Goal: Information Seeking & Learning: Find specific fact

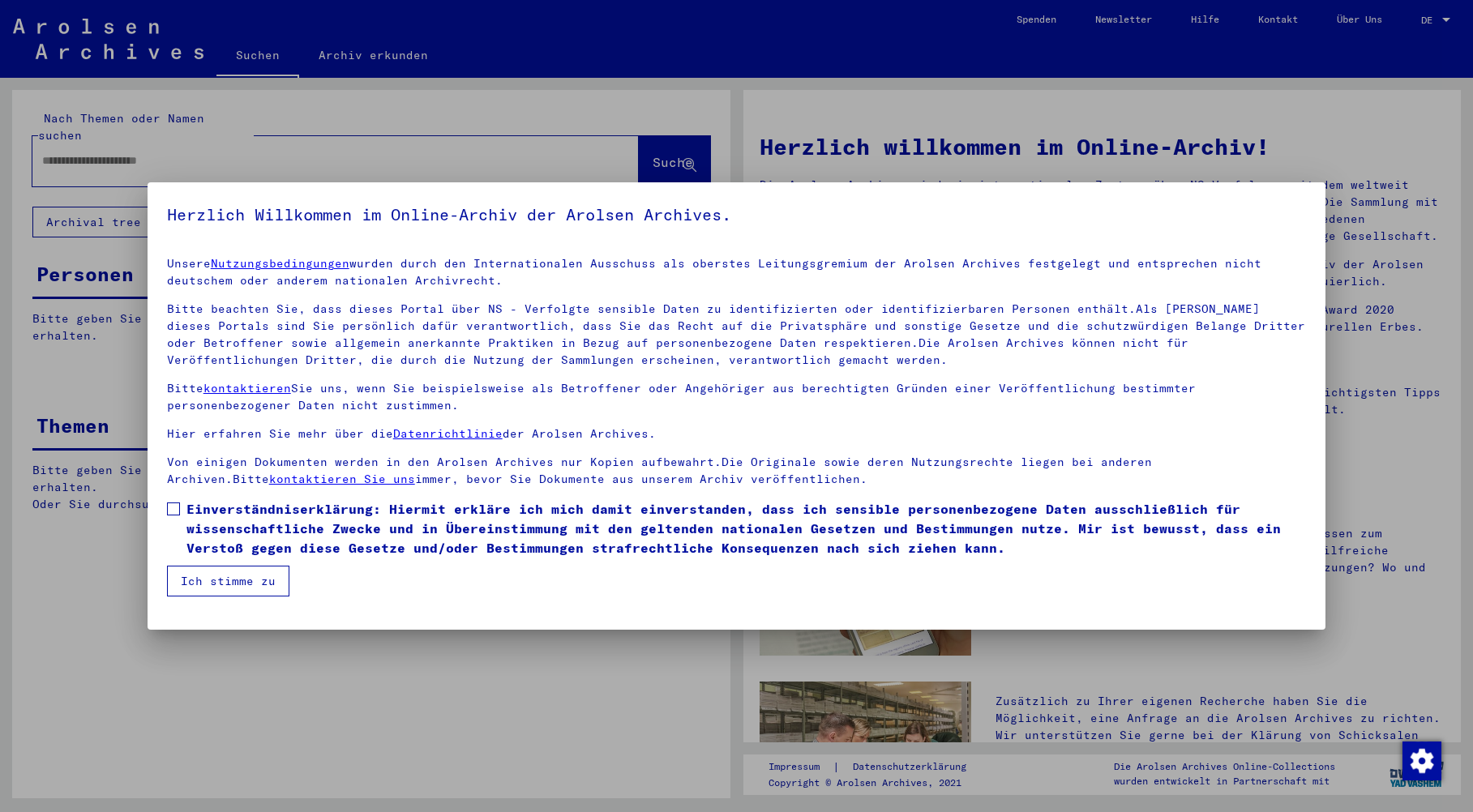
click at [171, 503] on span at bounding box center [173, 509] width 13 height 13
click at [215, 579] on button "Ich stimme zu" at bounding box center [228, 581] width 123 height 31
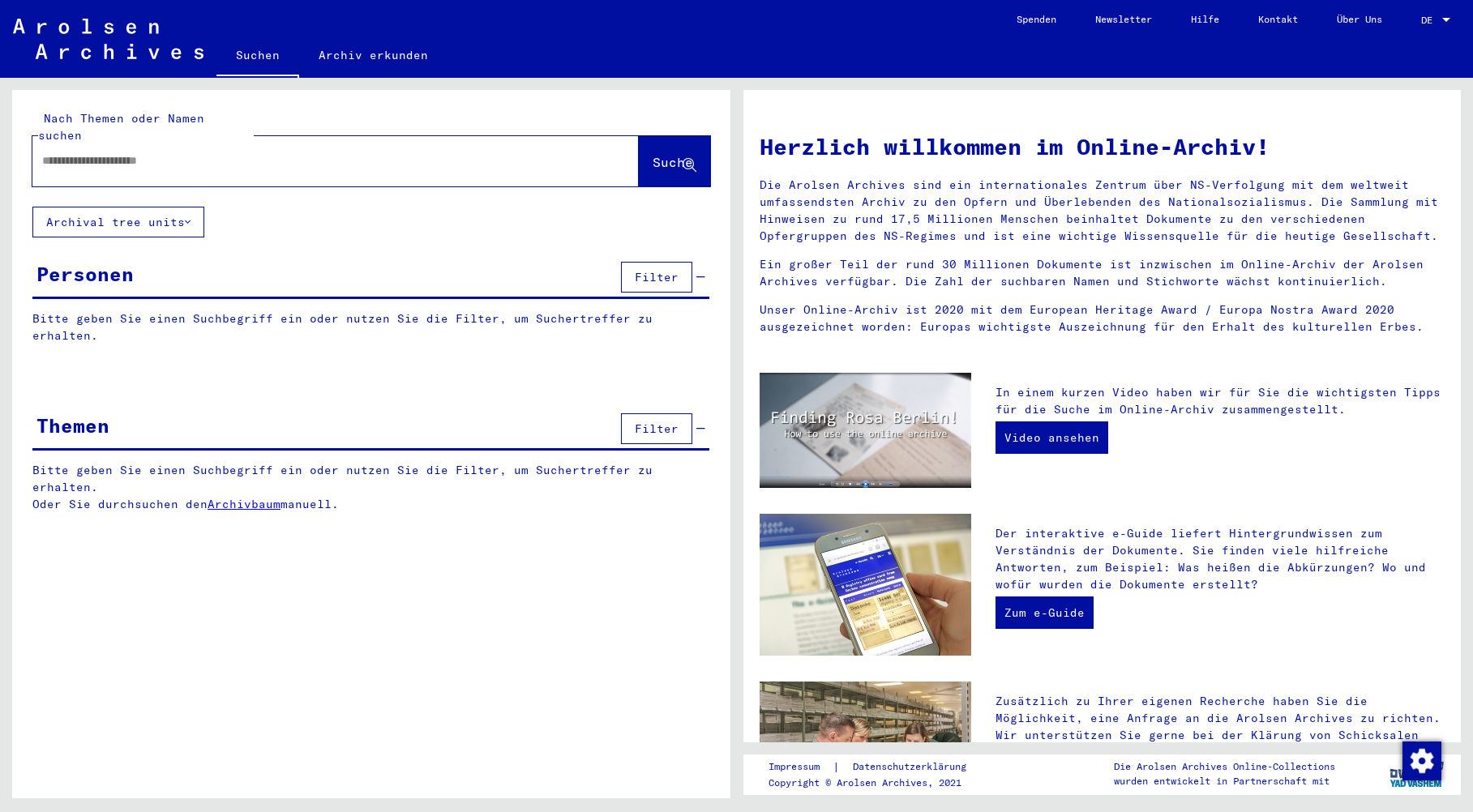
click at [134, 207] on button "Archival tree units" at bounding box center [118, 222] width 172 height 31
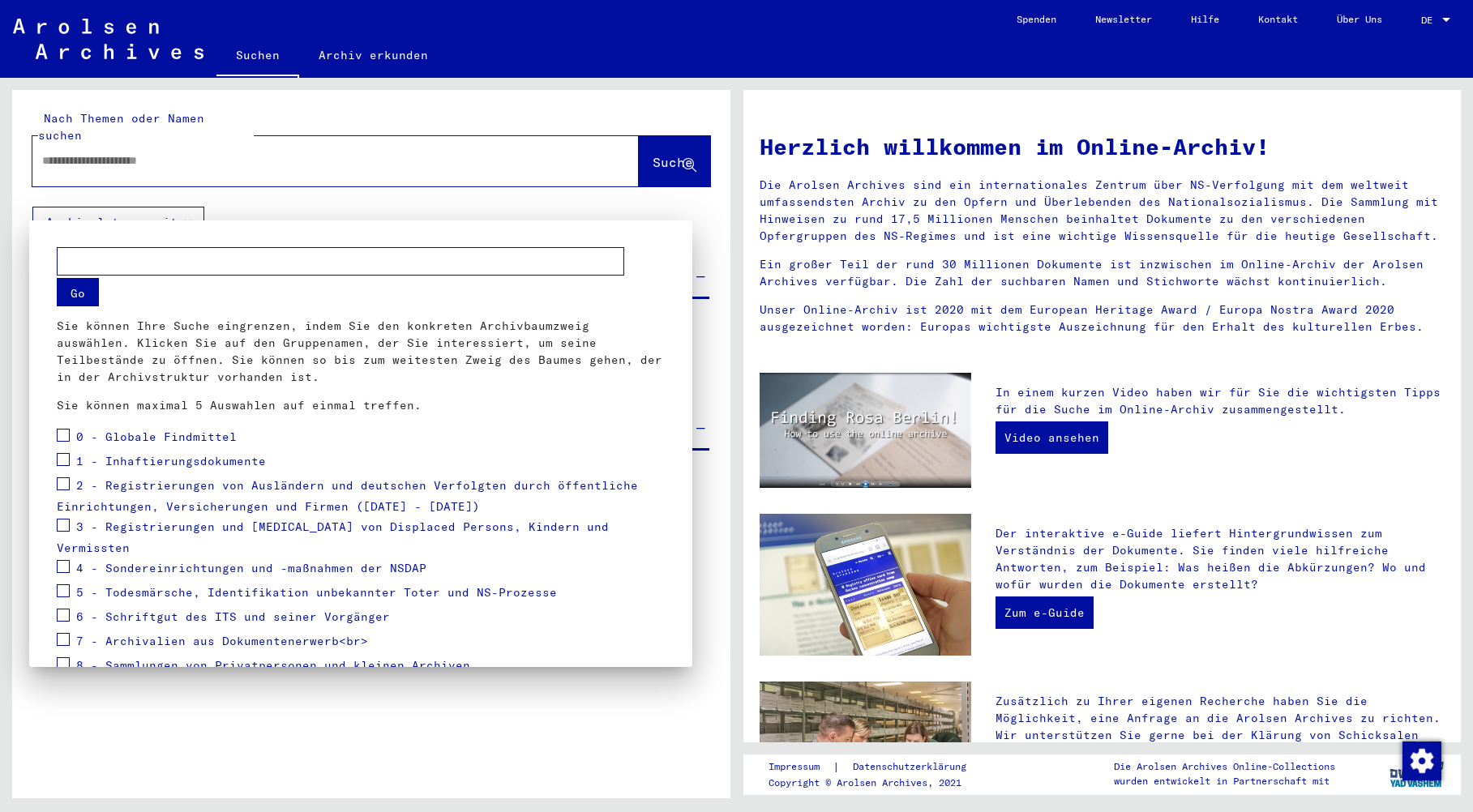
click at [66, 585] on span at bounding box center [63, 591] width 13 height 13
click at [443, 585] on span "5 - Todesmärsche, Identifikation unbekannter Toter und NS-Prozesse" at bounding box center [317, 592] width 481 height 15
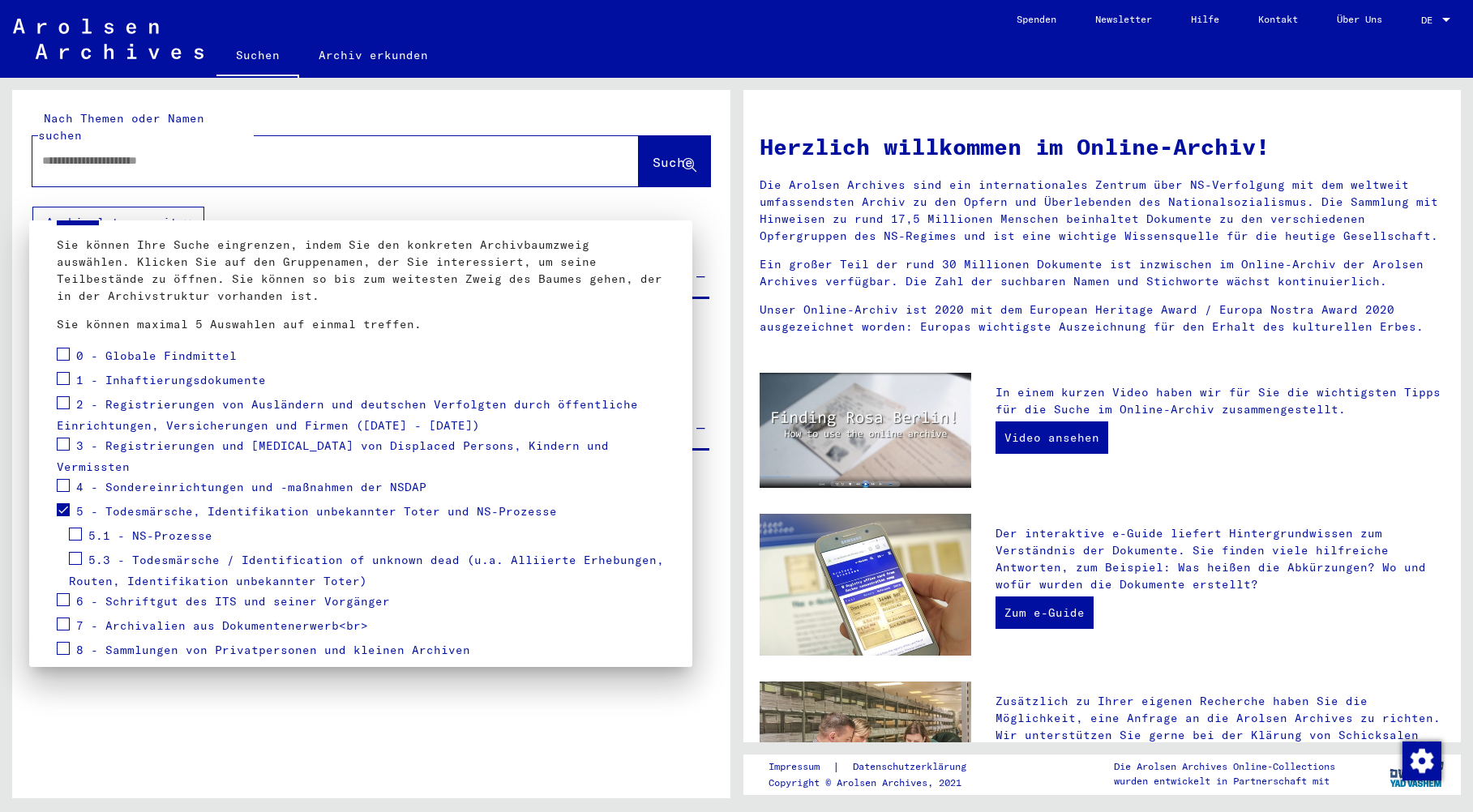
click at [77, 552] on span at bounding box center [75, 558] width 13 height 13
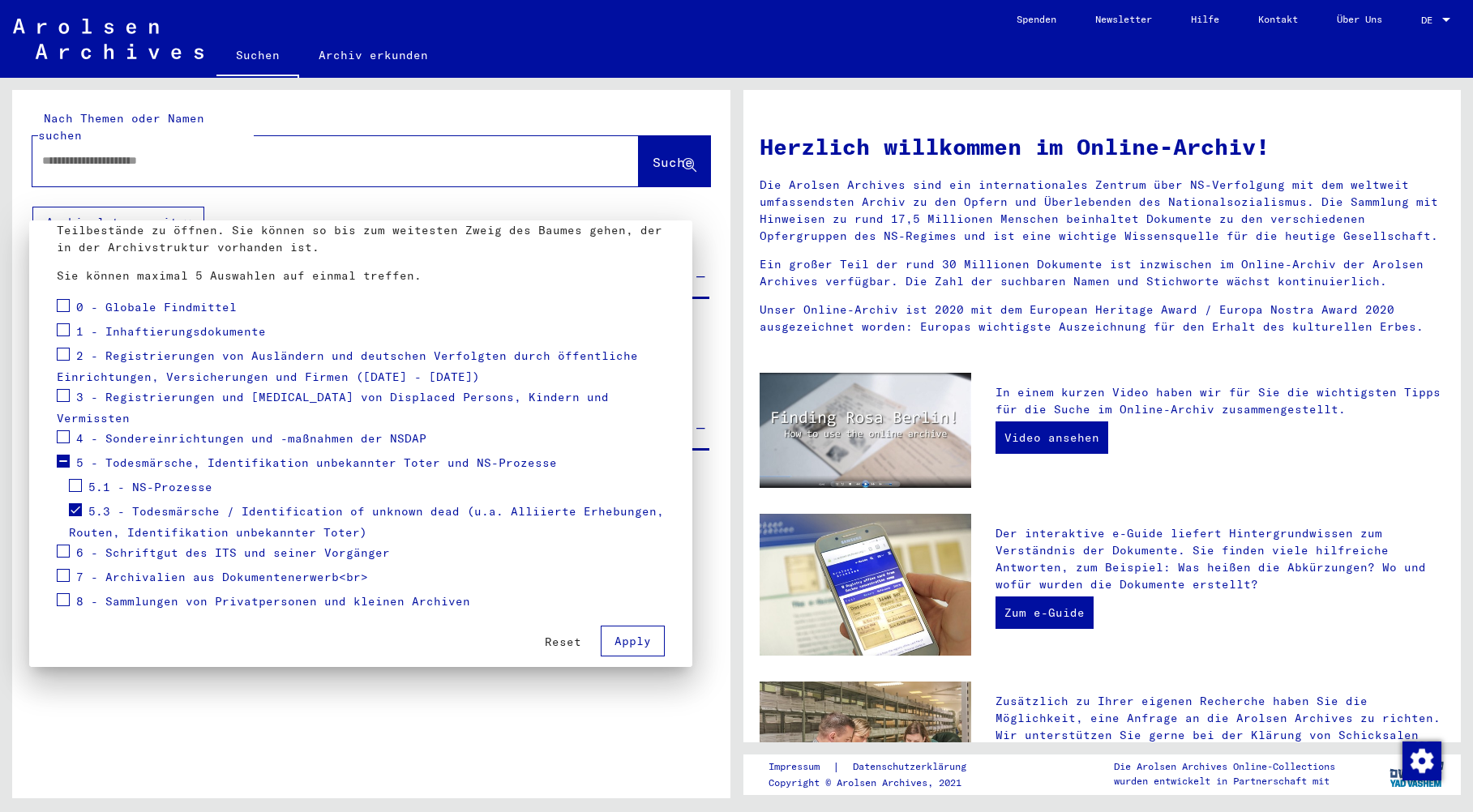
click at [373, 505] on span "5.3 - Todesmärsche / Identification of unknown dead (u.a. Alliierte Erhebungen,…" at bounding box center [366, 523] width 595 height 37
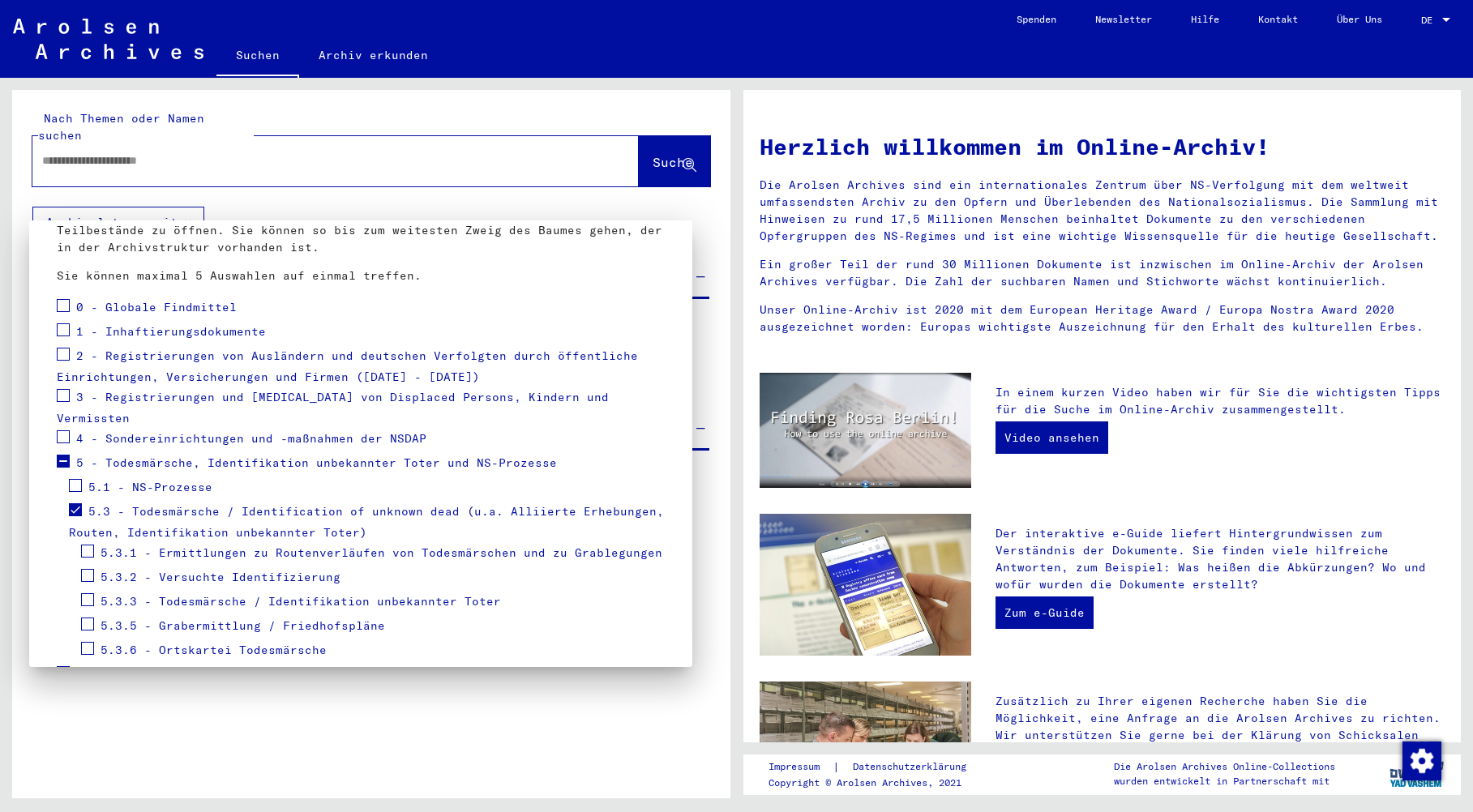
click at [86, 618] on span at bounding box center [87, 624] width 13 height 13
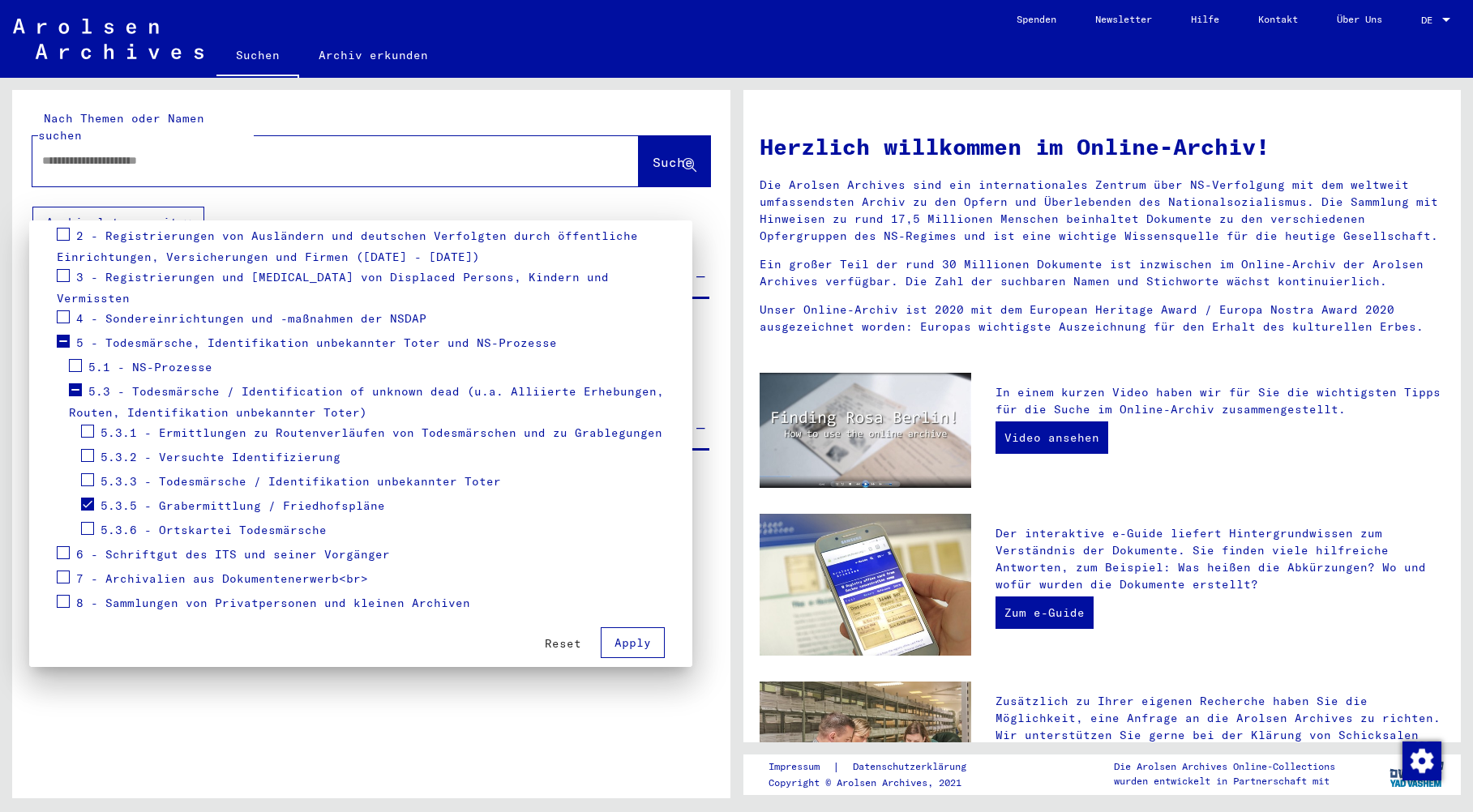
scroll to position [251, 0]
click at [186, 497] on span "5.3.5 - Grabermittlung / Friedhofspläne" at bounding box center [243, 504] width 285 height 15
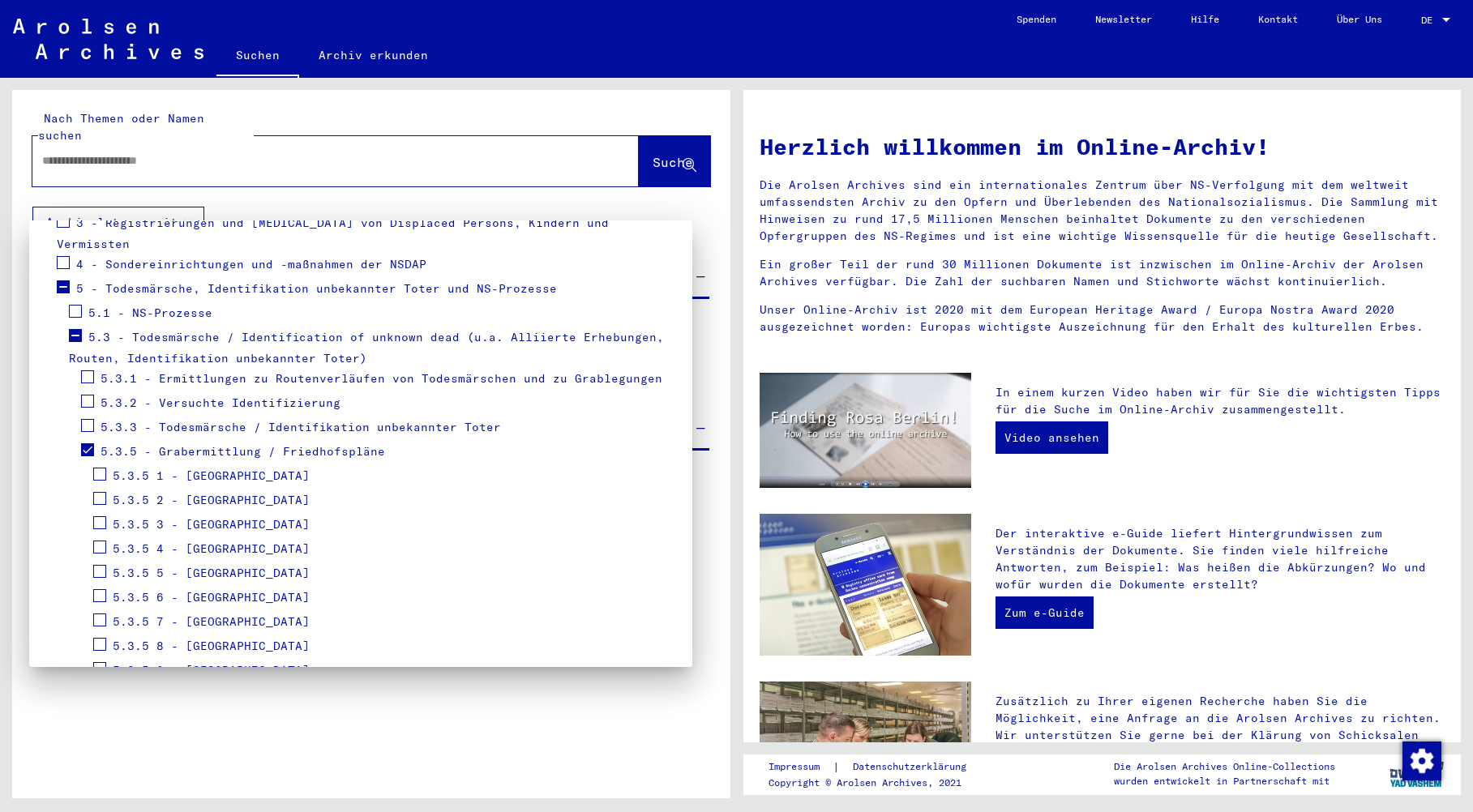
scroll to position [332, 0]
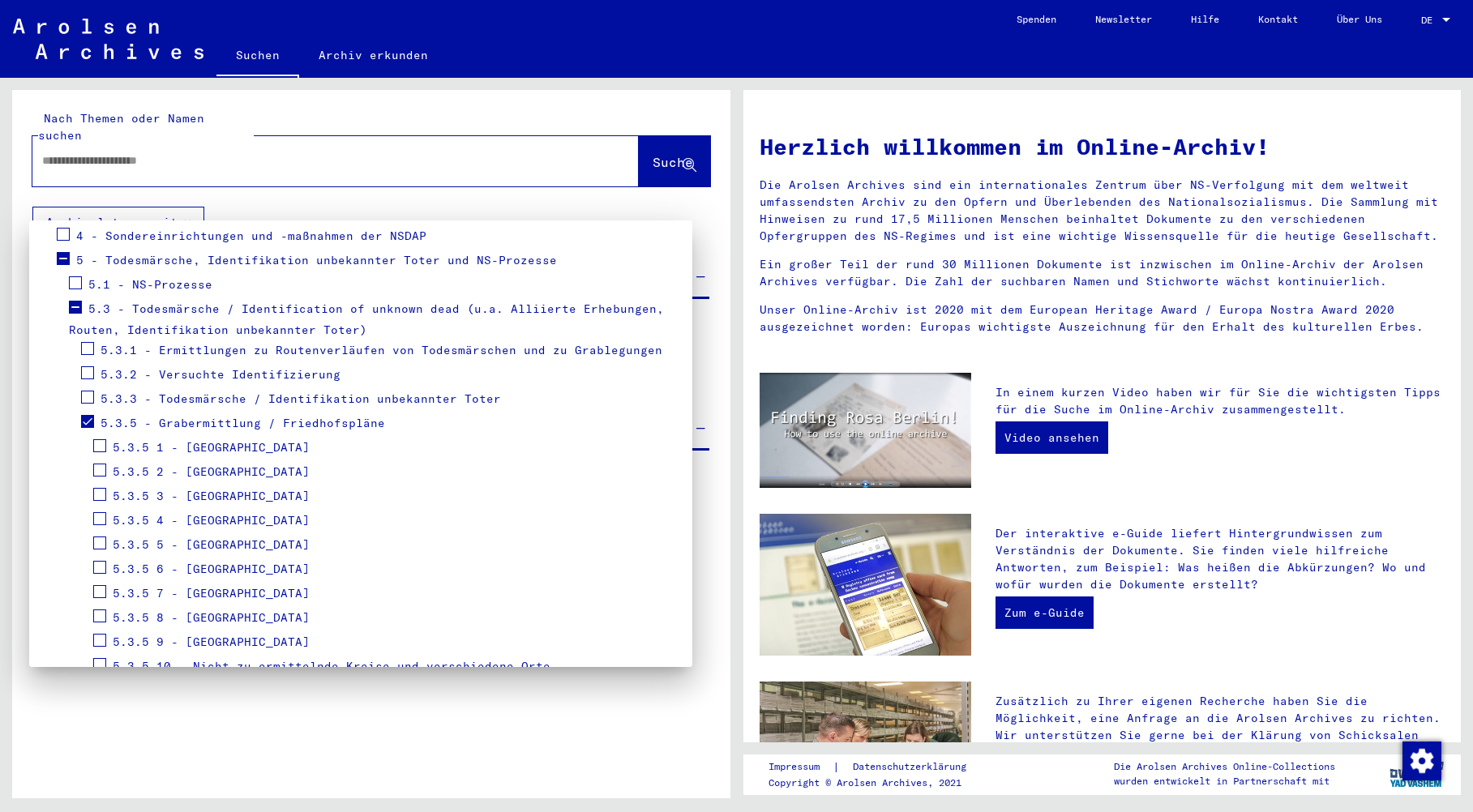
click at [95, 464] on span at bounding box center [100, 470] width 13 height 13
click at [207, 464] on span "5.3.5 2 - [GEOGRAPHIC_DATA]" at bounding box center [211, 471] width 197 height 15
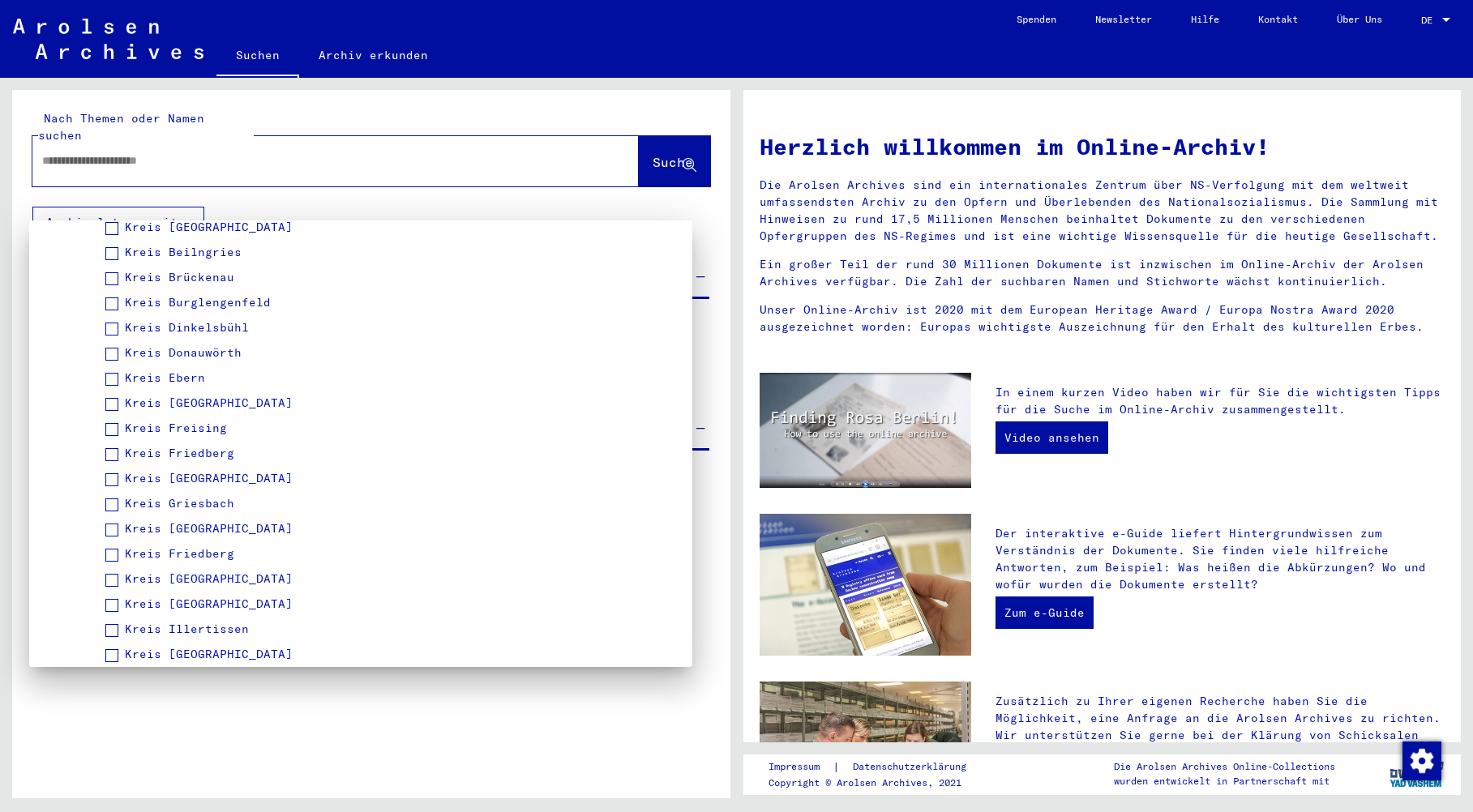
scroll to position [819, 0]
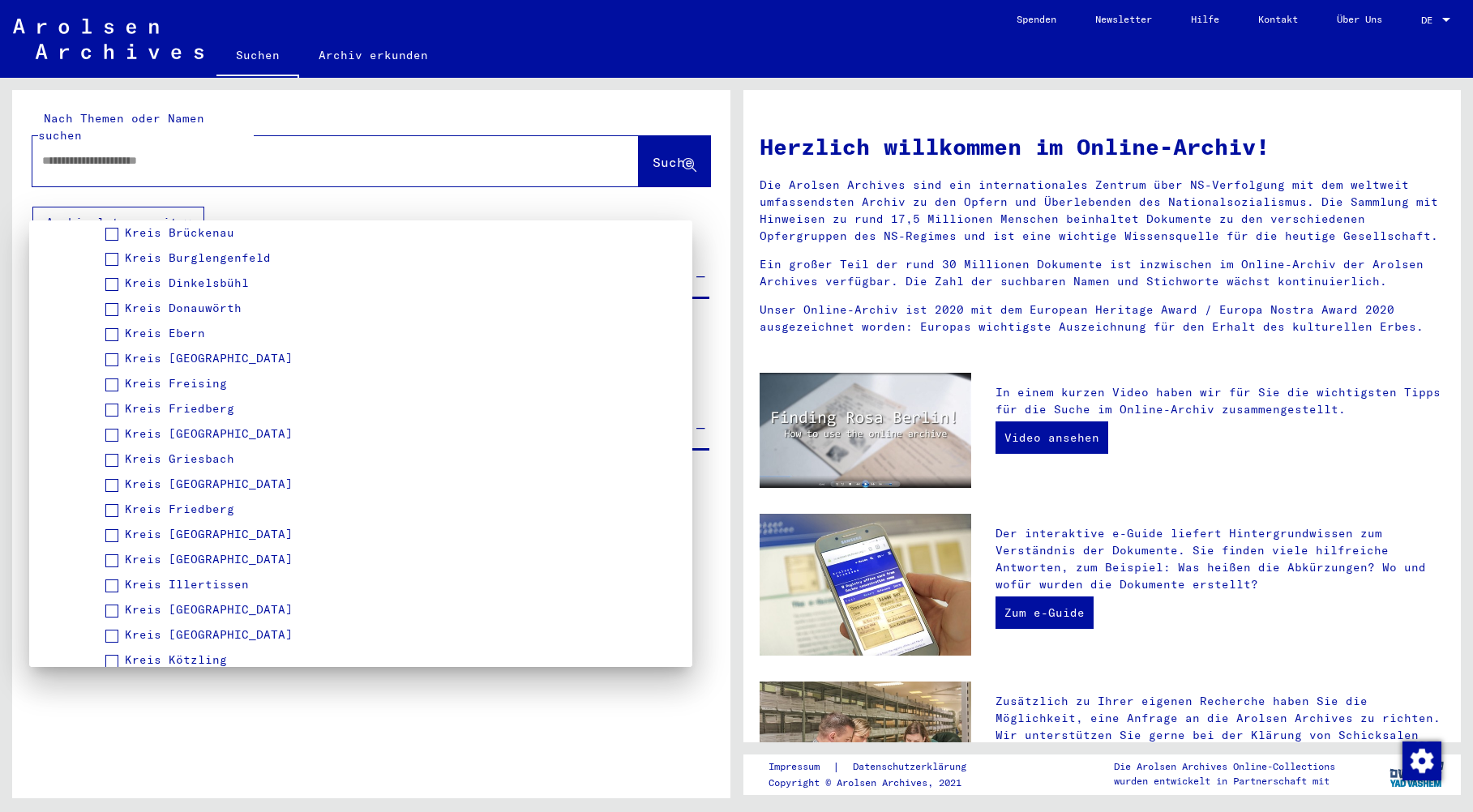
click at [180, 527] on span "Kreis [GEOGRAPHIC_DATA]" at bounding box center [209, 534] width 168 height 15
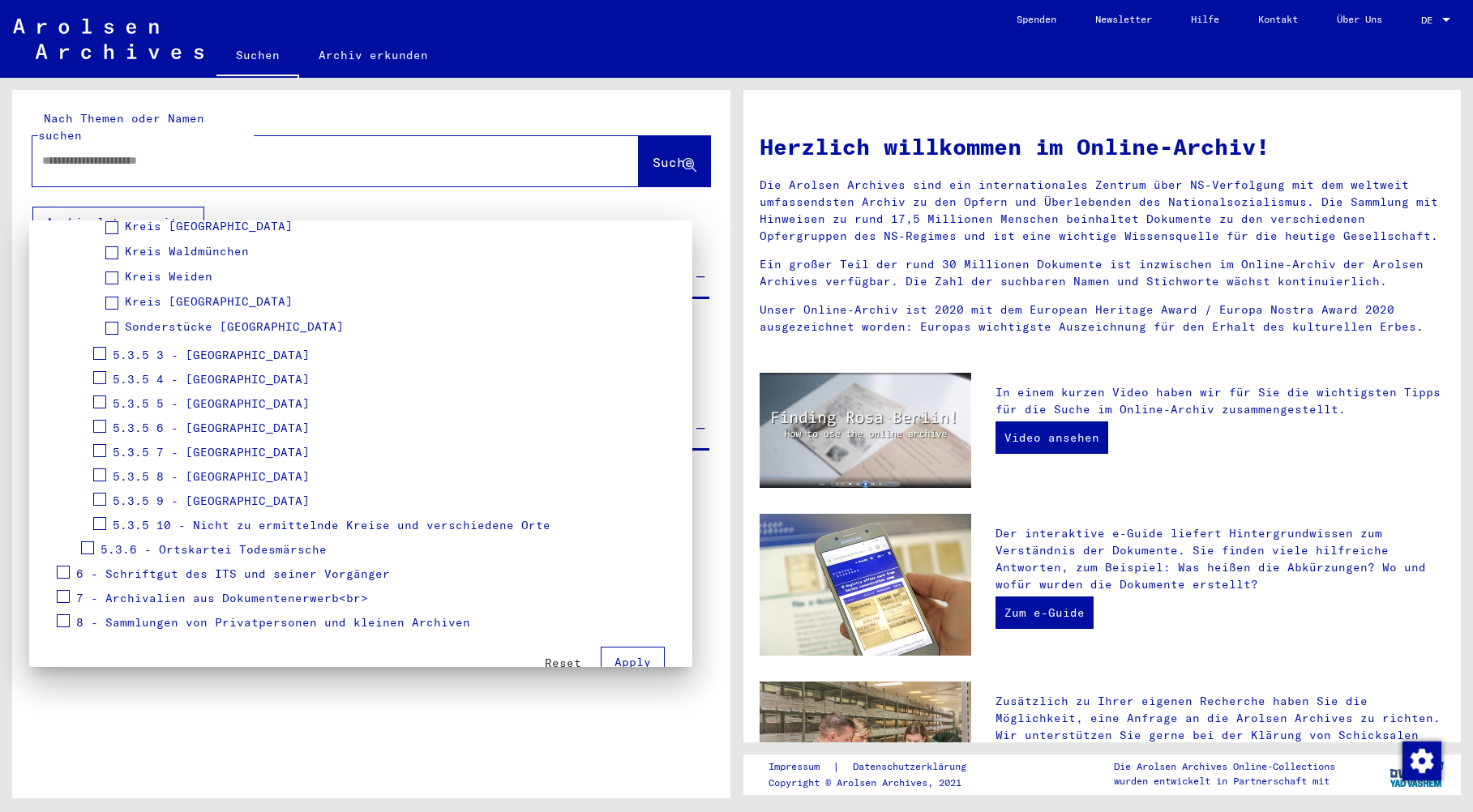
scroll to position [2078, 0]
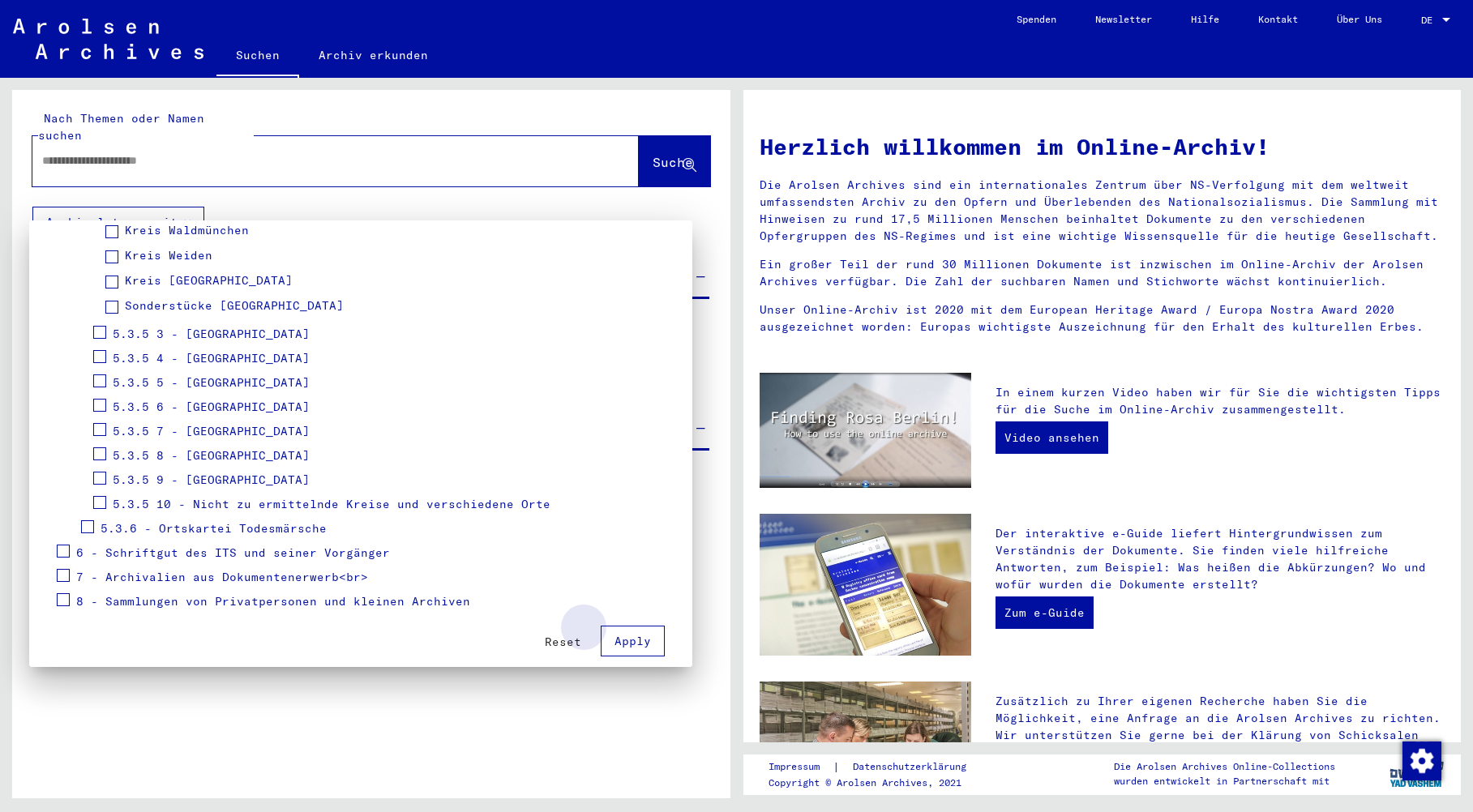
click at [621, 634] on span "Apply" at bounding box center [633, 641] width 37 height 15
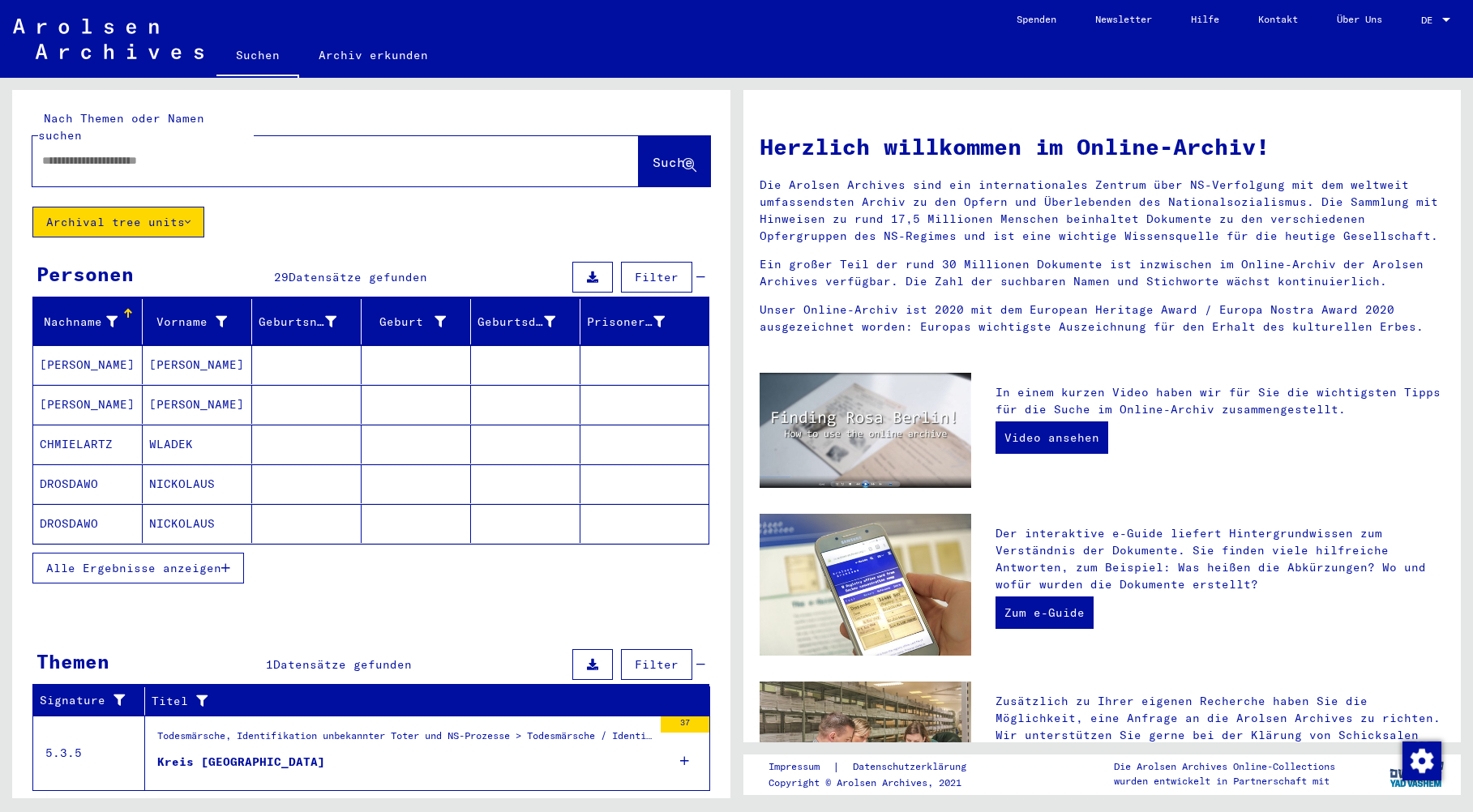
click at [176, 561] on span "Alle Ergebnisse anzeigen" at bounding box center [134, 568] width 175 height 15
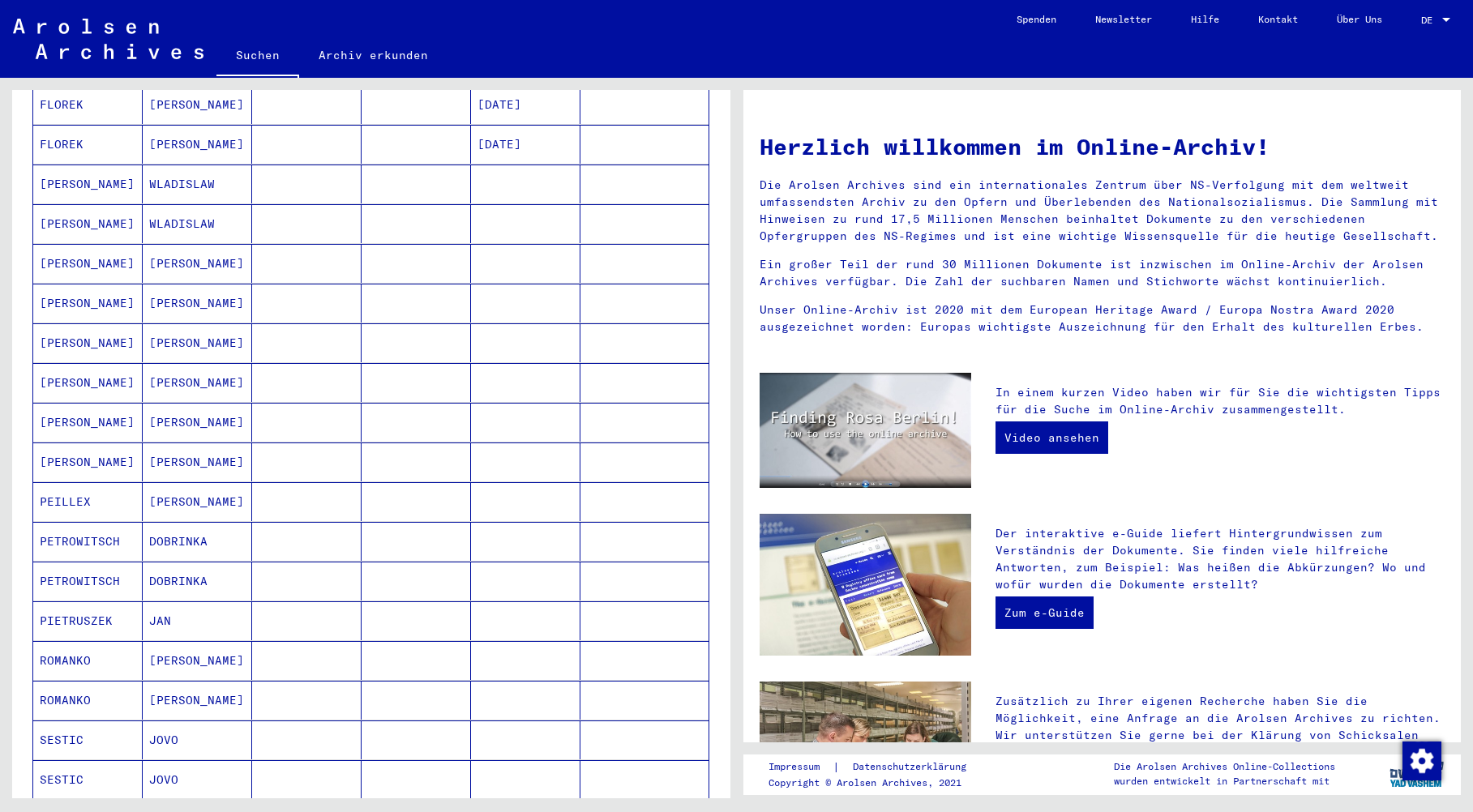
scroll to position [487, 0]
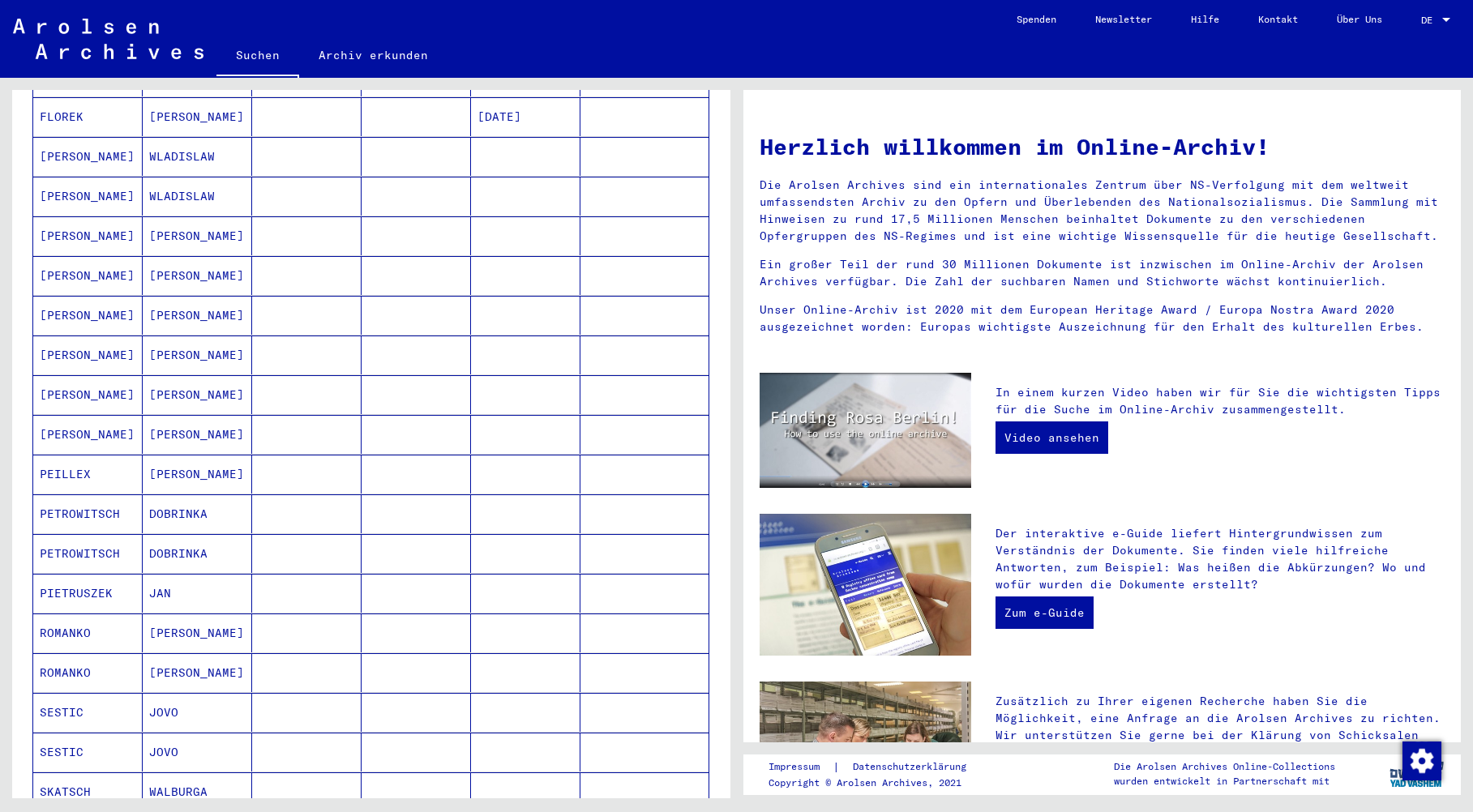
click at [72, 578] on mat-cell "PIETRUSZEK" at bounding box center [88, 593] width 110 height 39
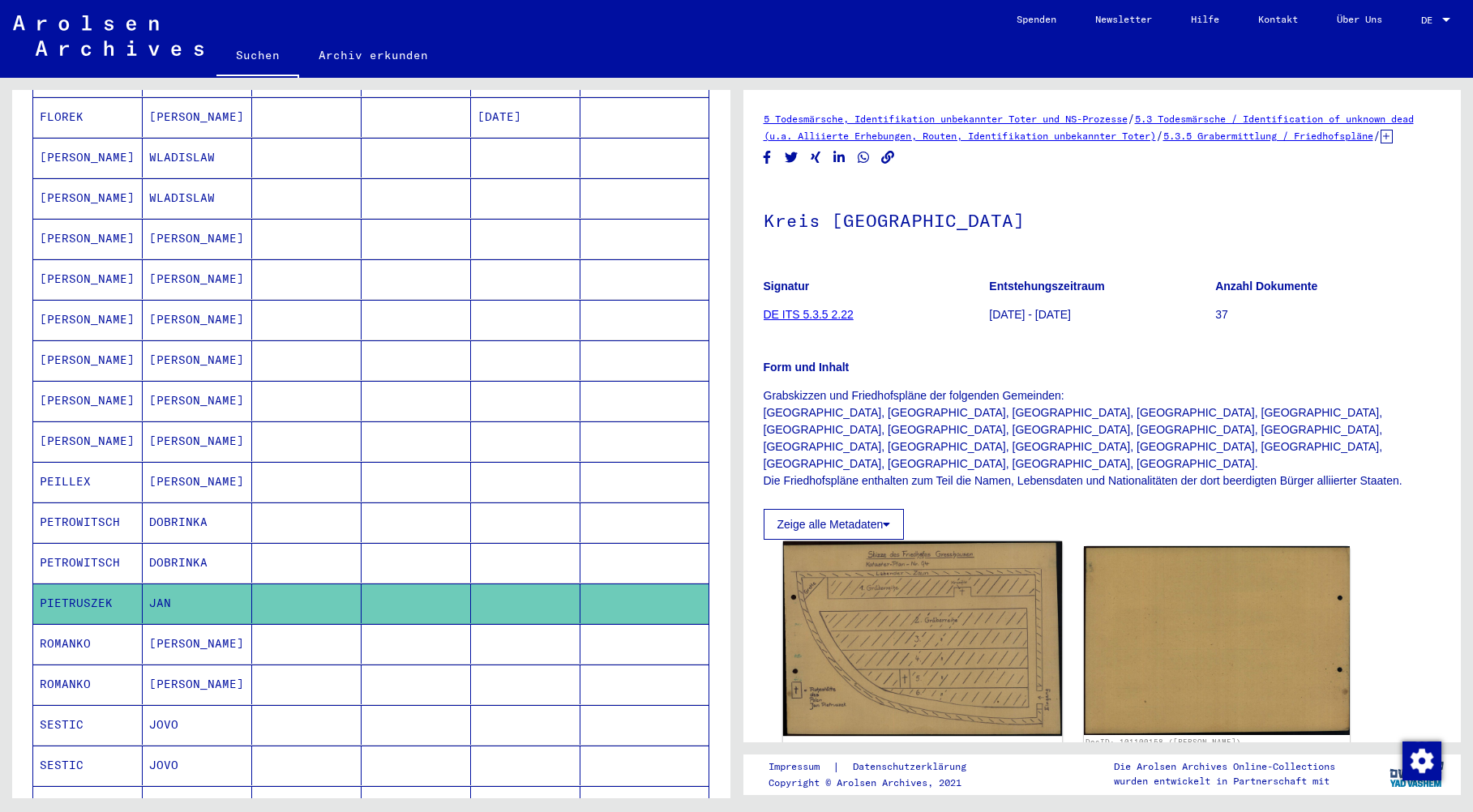
click at [949, 589] on img at bounding box center [922, 639] width 279 height 196
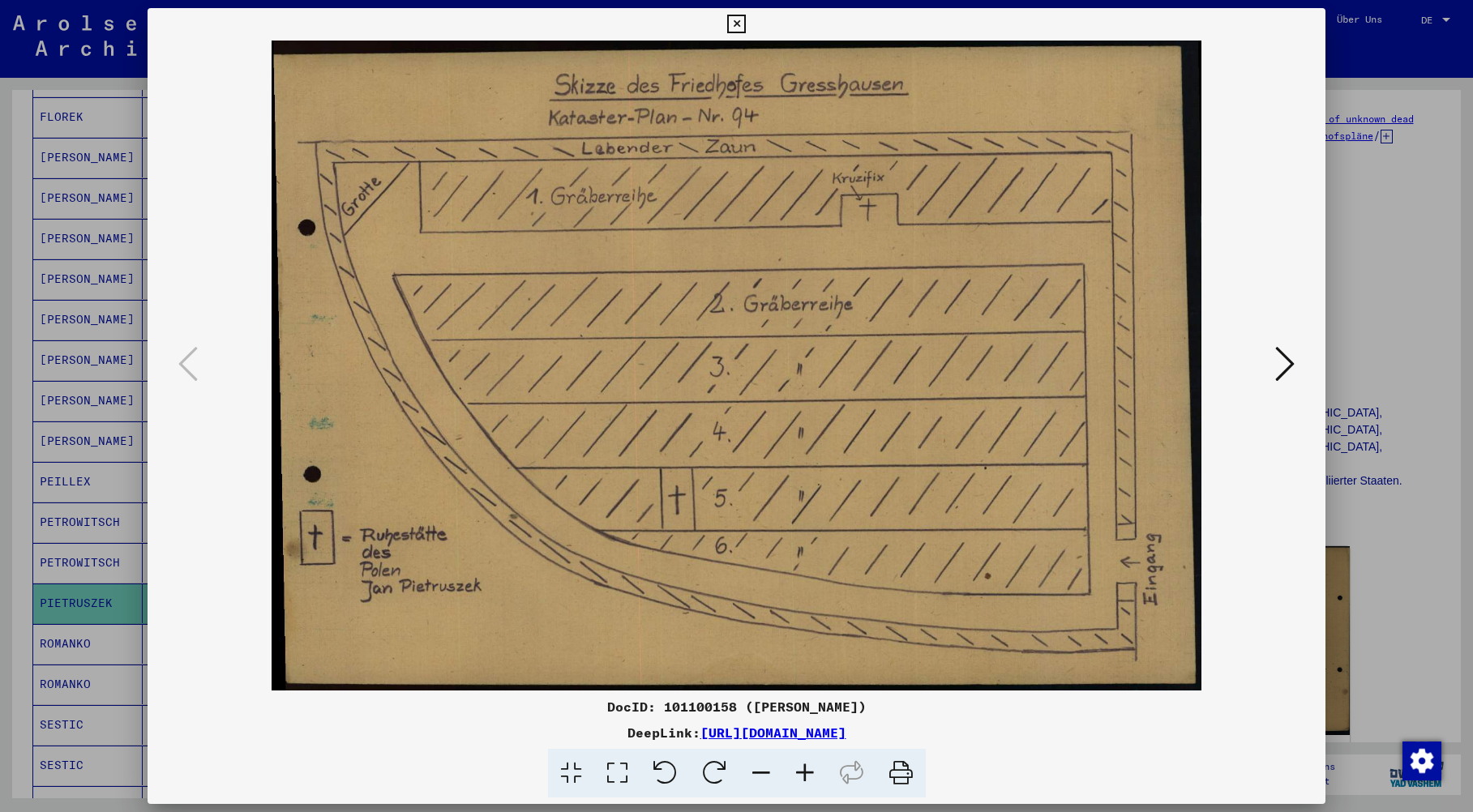
drag, startPoint x: 748, startPoint y: 710, endPoint x: 858, endPoint y: 707, distance: 110.0
click at [858, 707] on div "DocID: 101100158 ([PERSON_NAME])" at bounding box center [736, 706] width 1179 height 20
copy div "[PERSON_NAME]"
click at [901, 700] on div "DocID: 101100158 ([PERSON_NAME])" at bounding box center [736, 706] width 1179 height 20
click at [900, 770] on icon at bounding box center [901, 774] width 50 height 50
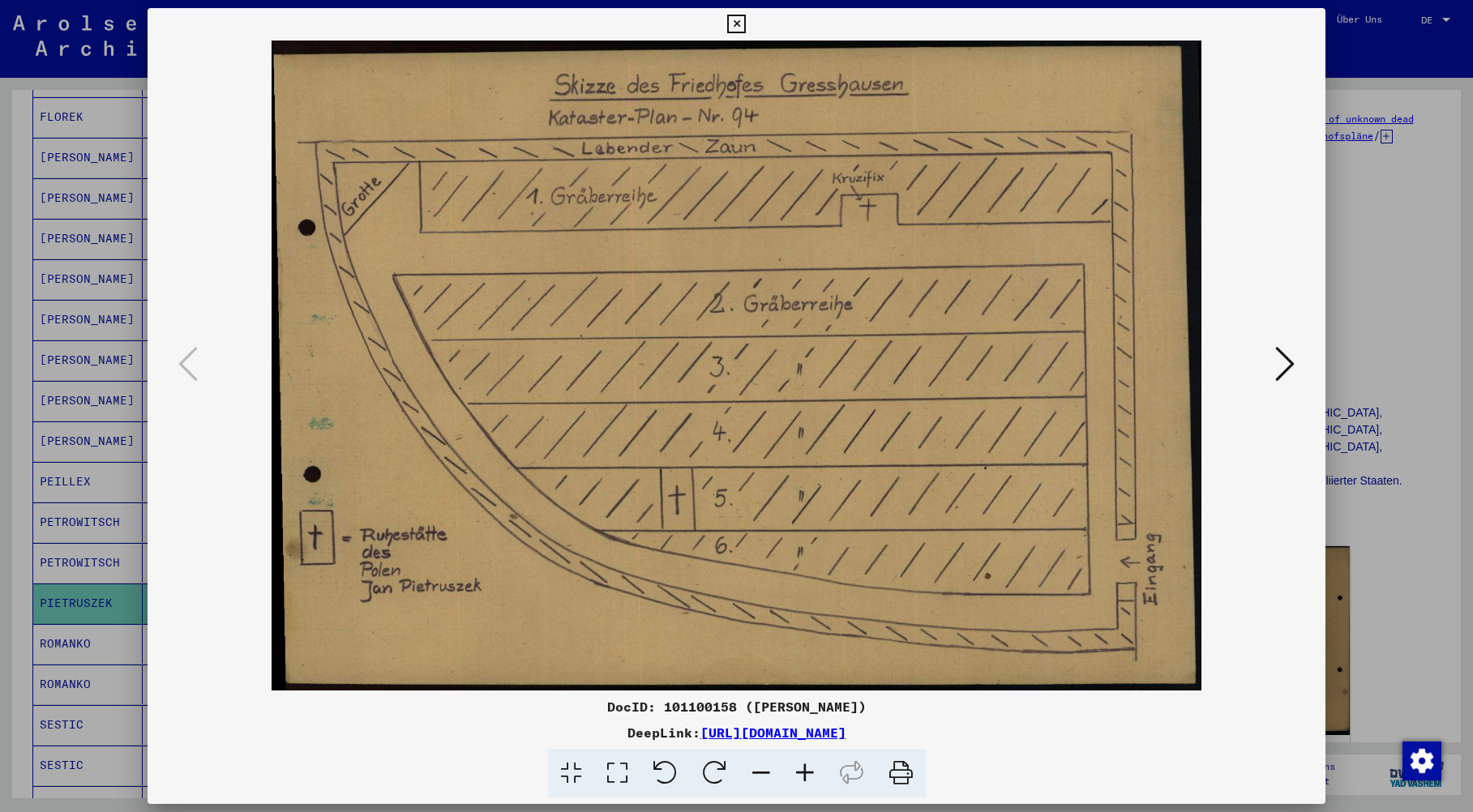
click at [1288, 369] on icon at bounding box center [1285, 363] width 20 height 39
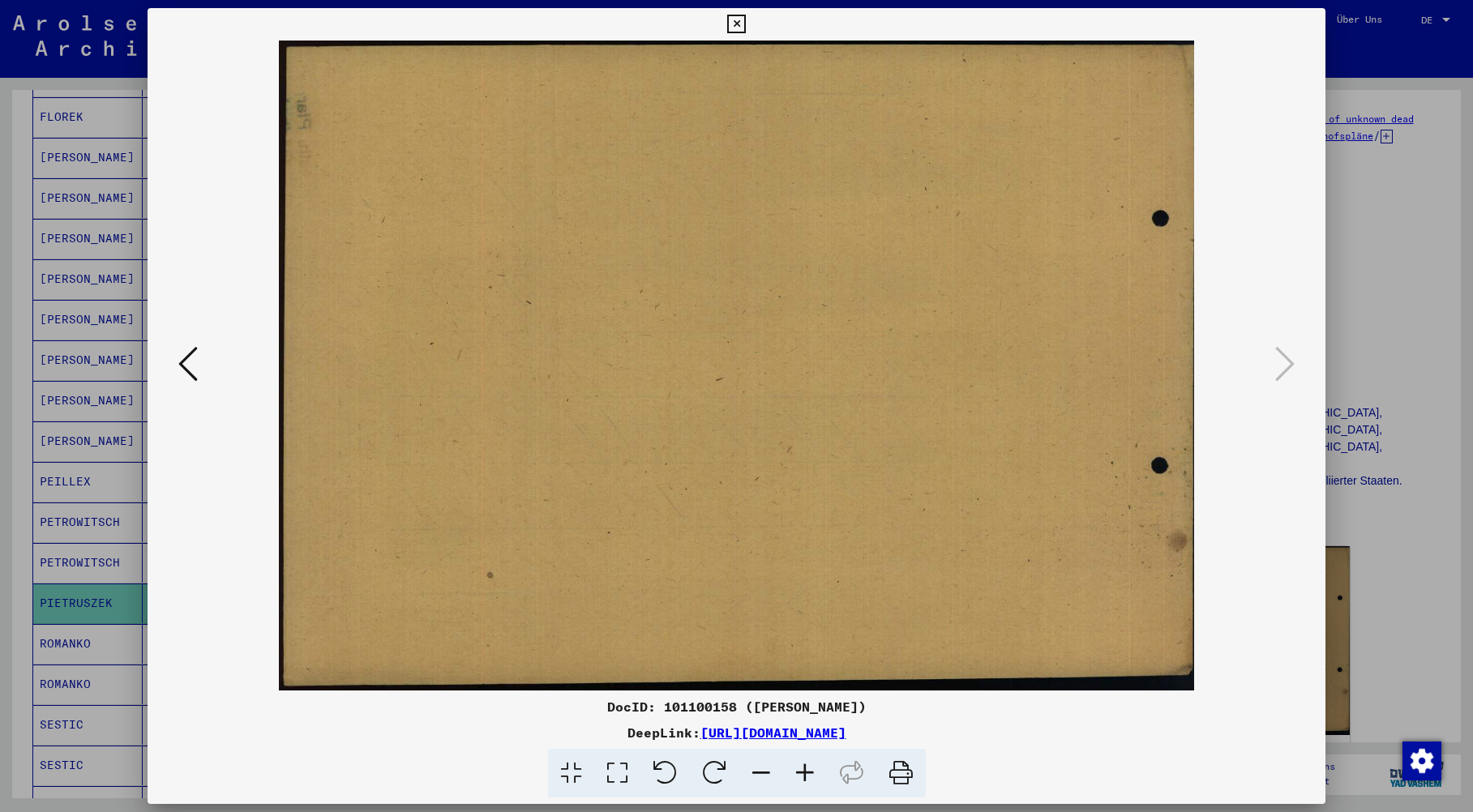
click at [182, 365] on icon at bounding box center [188, 363] width 20 height 39
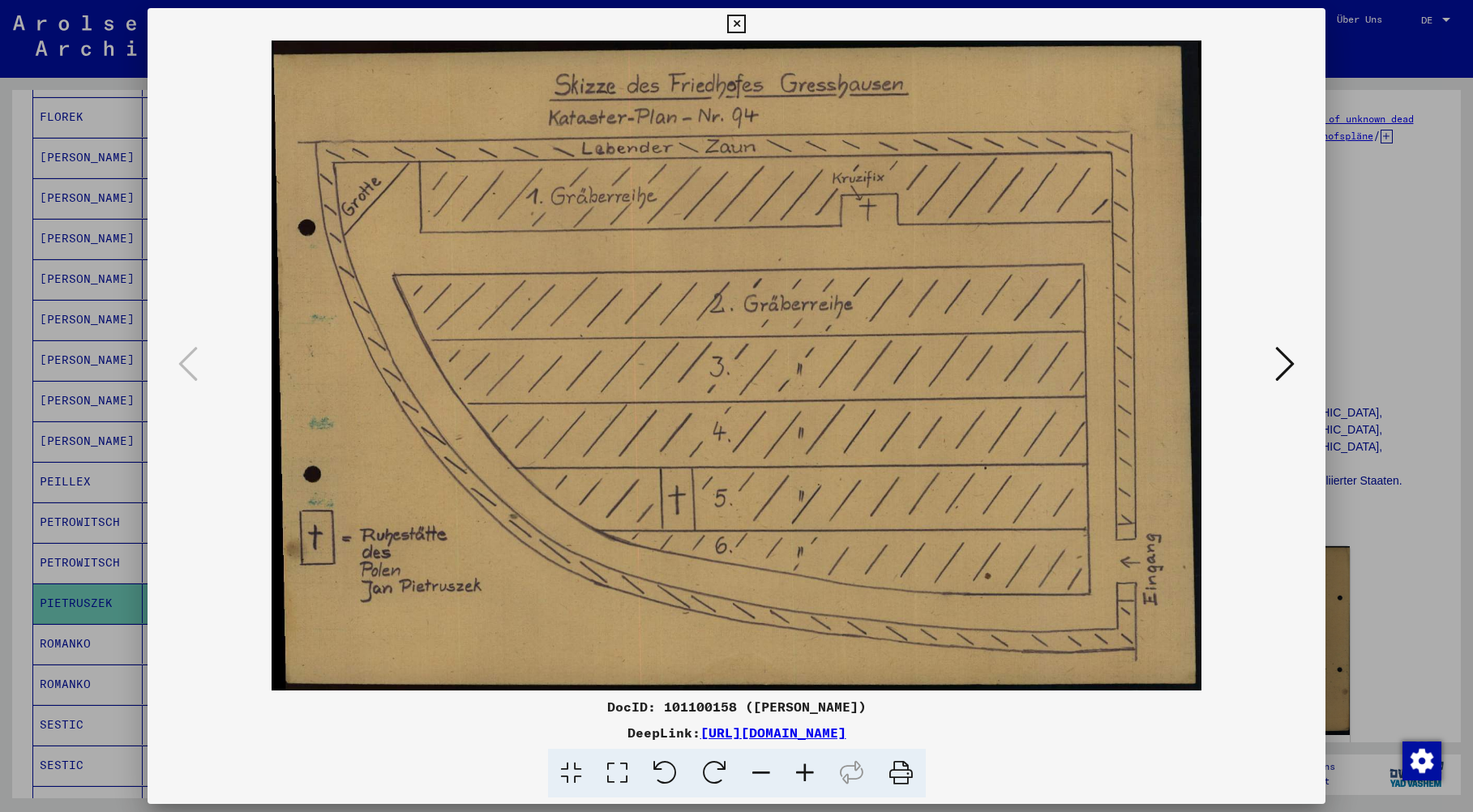
click at [737, 18] on icon at bounding box center [736, 24] width 19 height 20
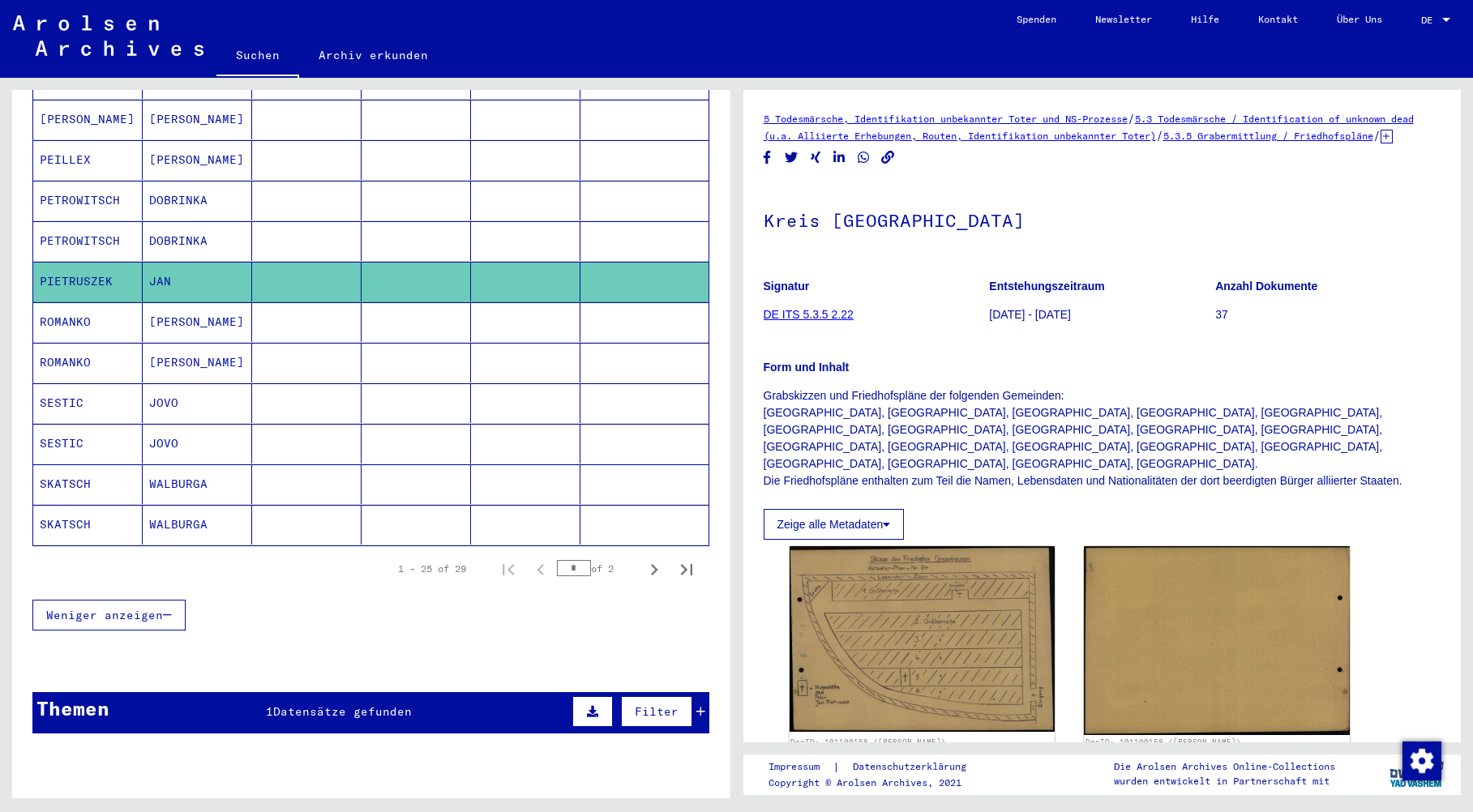
scroll to position [815, 0]
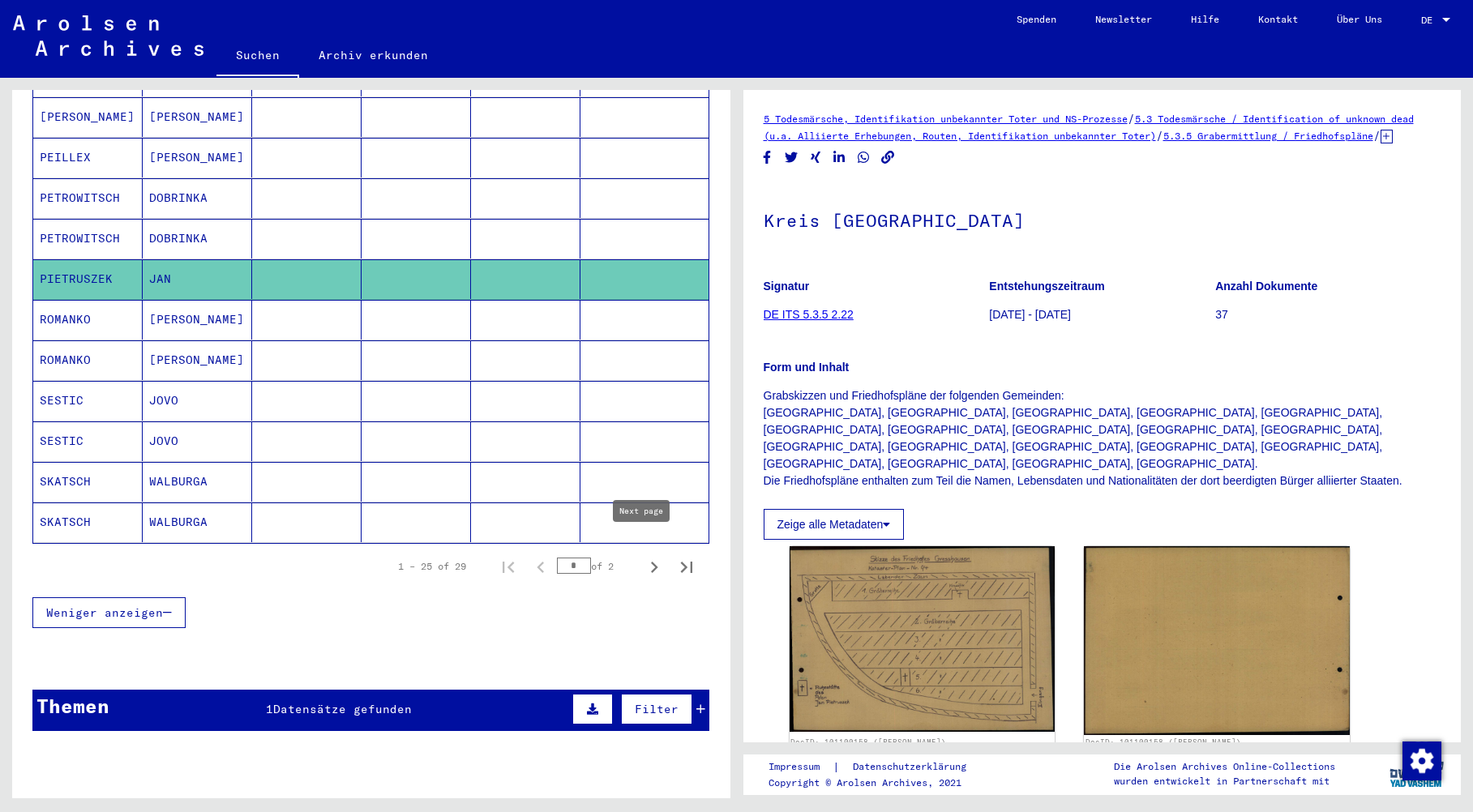
click at [651, 562] on icon "Next page" at bounding box center [654, 567] width 8 height 11
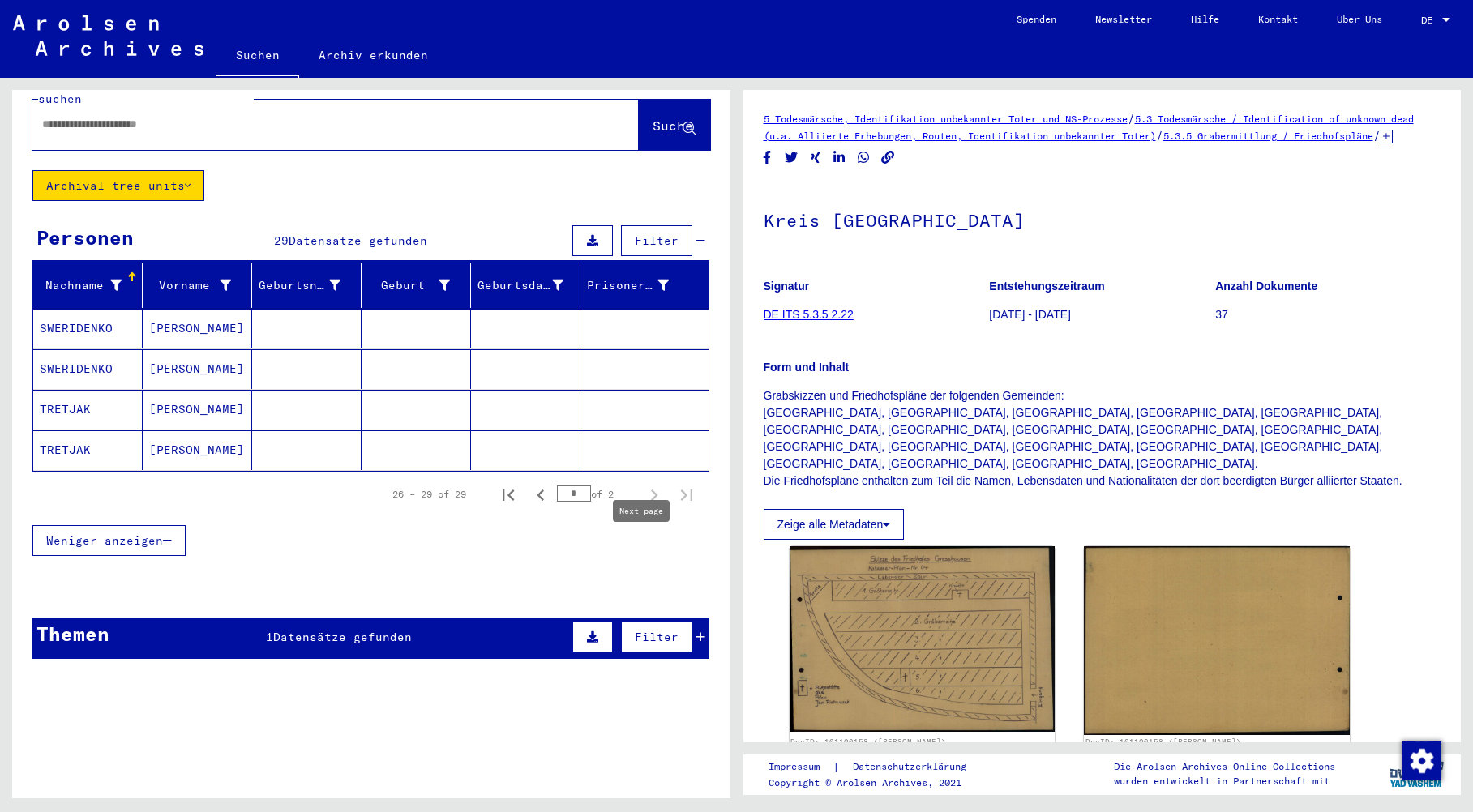
scroll to position [20, 0]
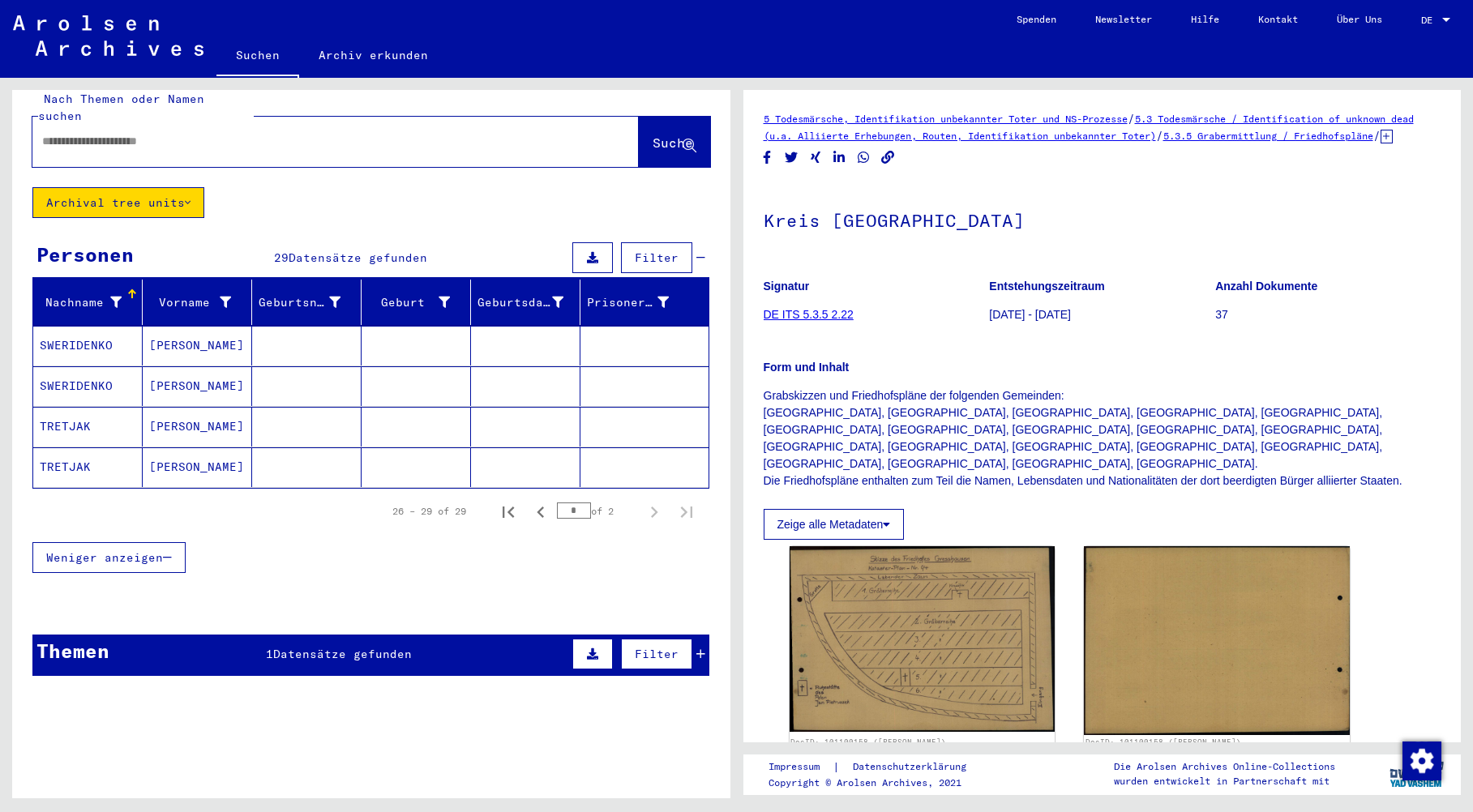
click at [70, 452] on mat-cell "TRETJAK" at bounding box center [88, 467] width 110 height 39
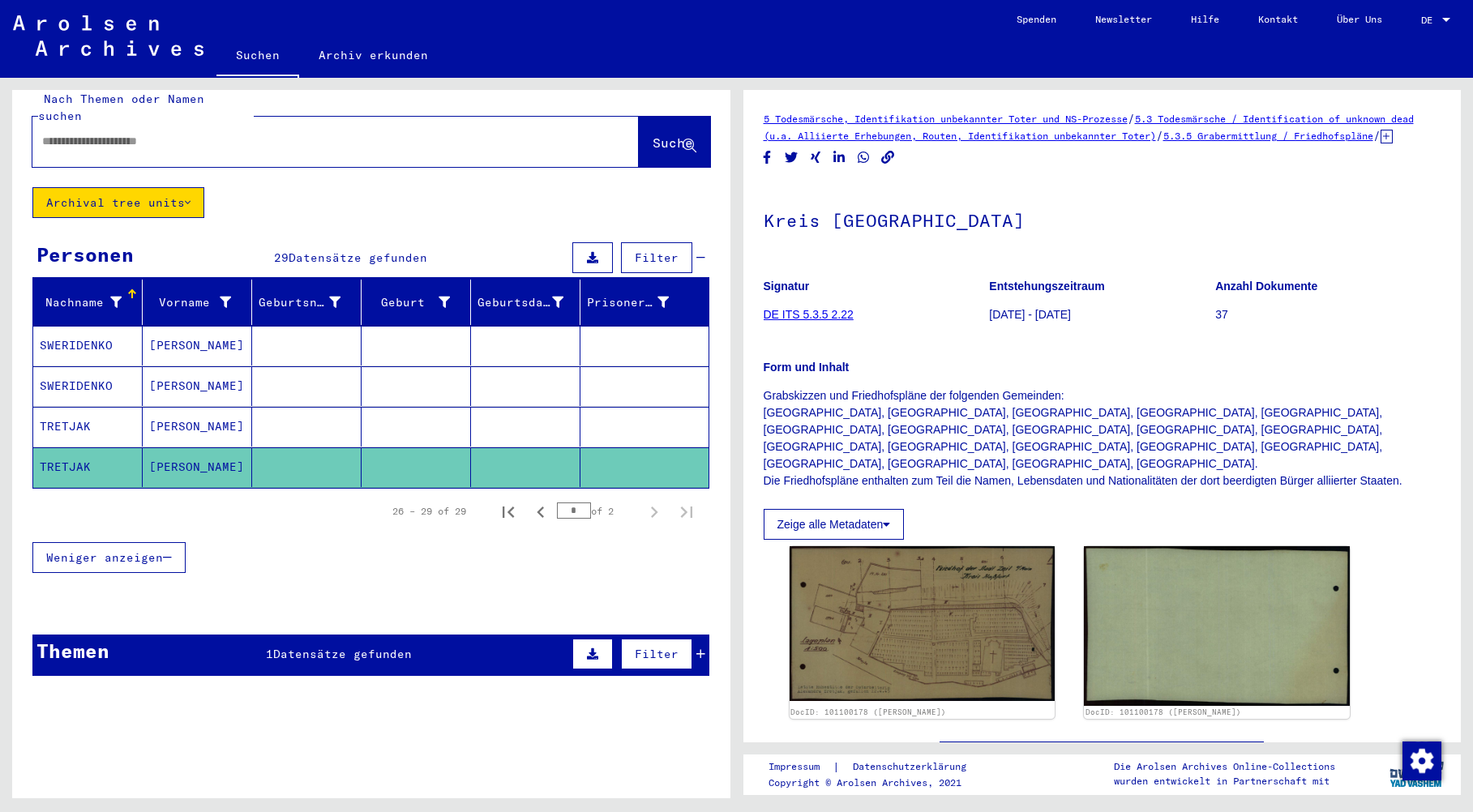
click at [76, 407] on mat-cell "TRETJAK" at bounding box center [88, 427] width 110 height 39
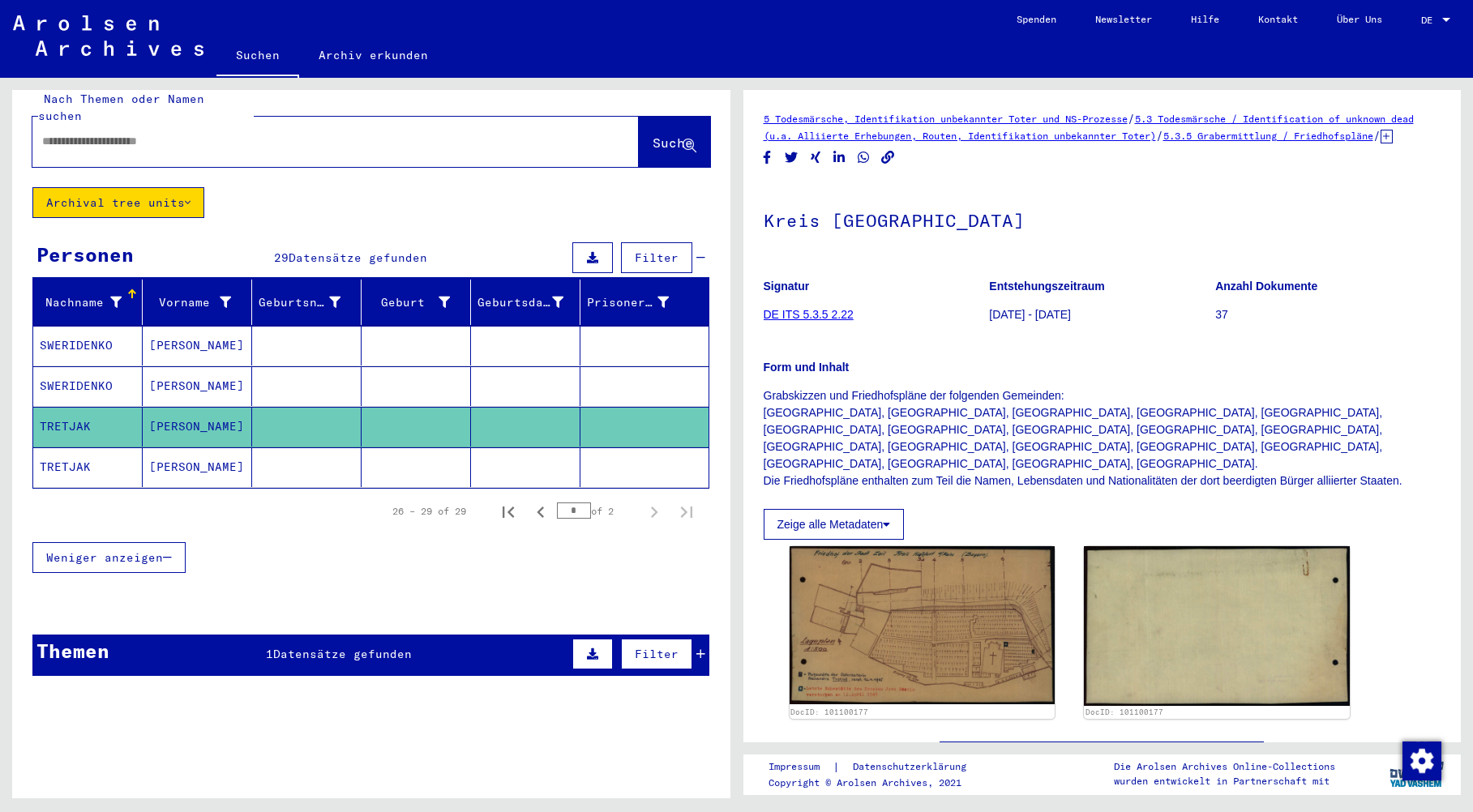
click at [76, 368] on mat-cell "SWERIDENKO" at bounding box center [88, 386] width 110 height 39
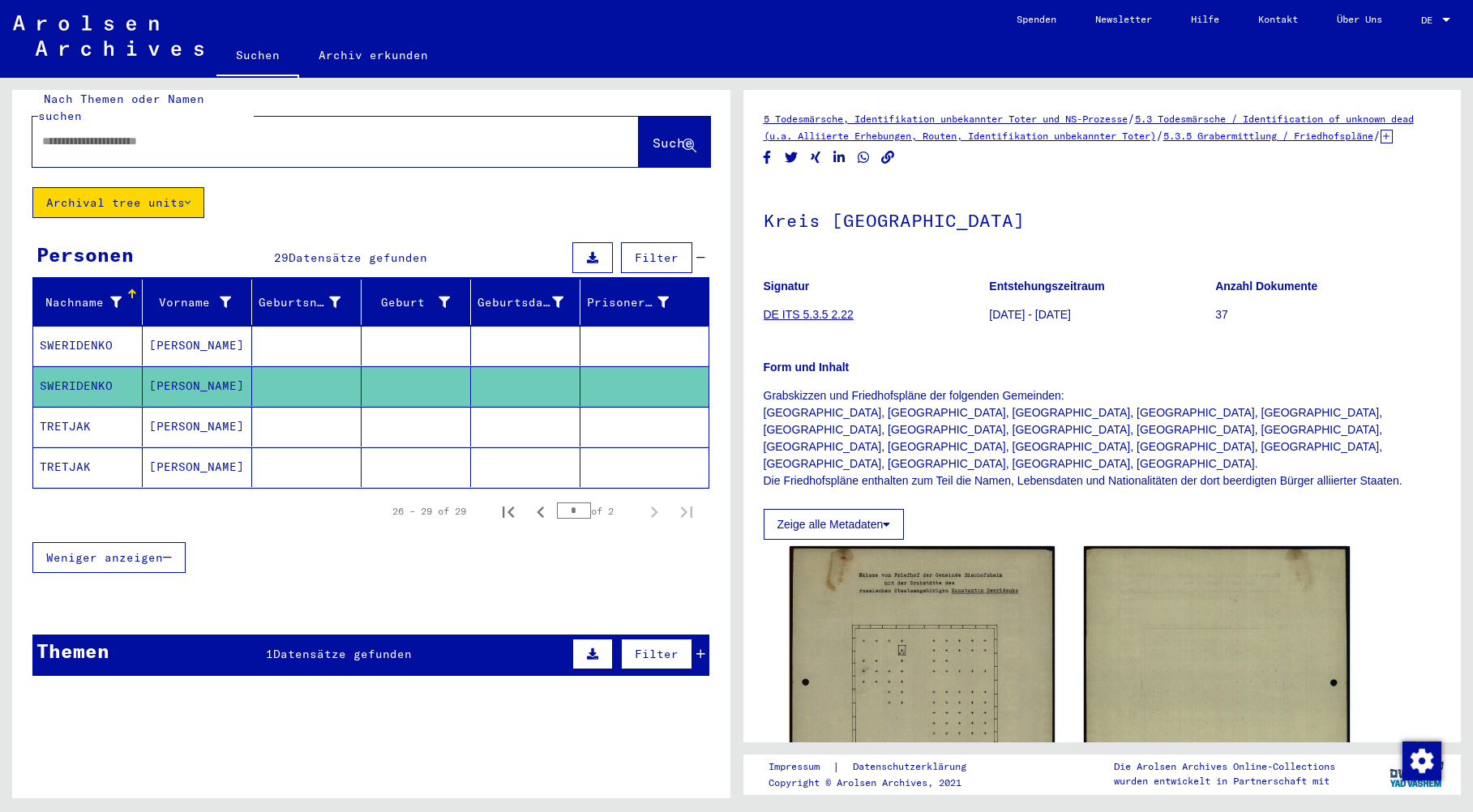
click at [81, 329] on mat-cell "SWERIDENKO" at bounding box center [88, 346] width 110 height 39
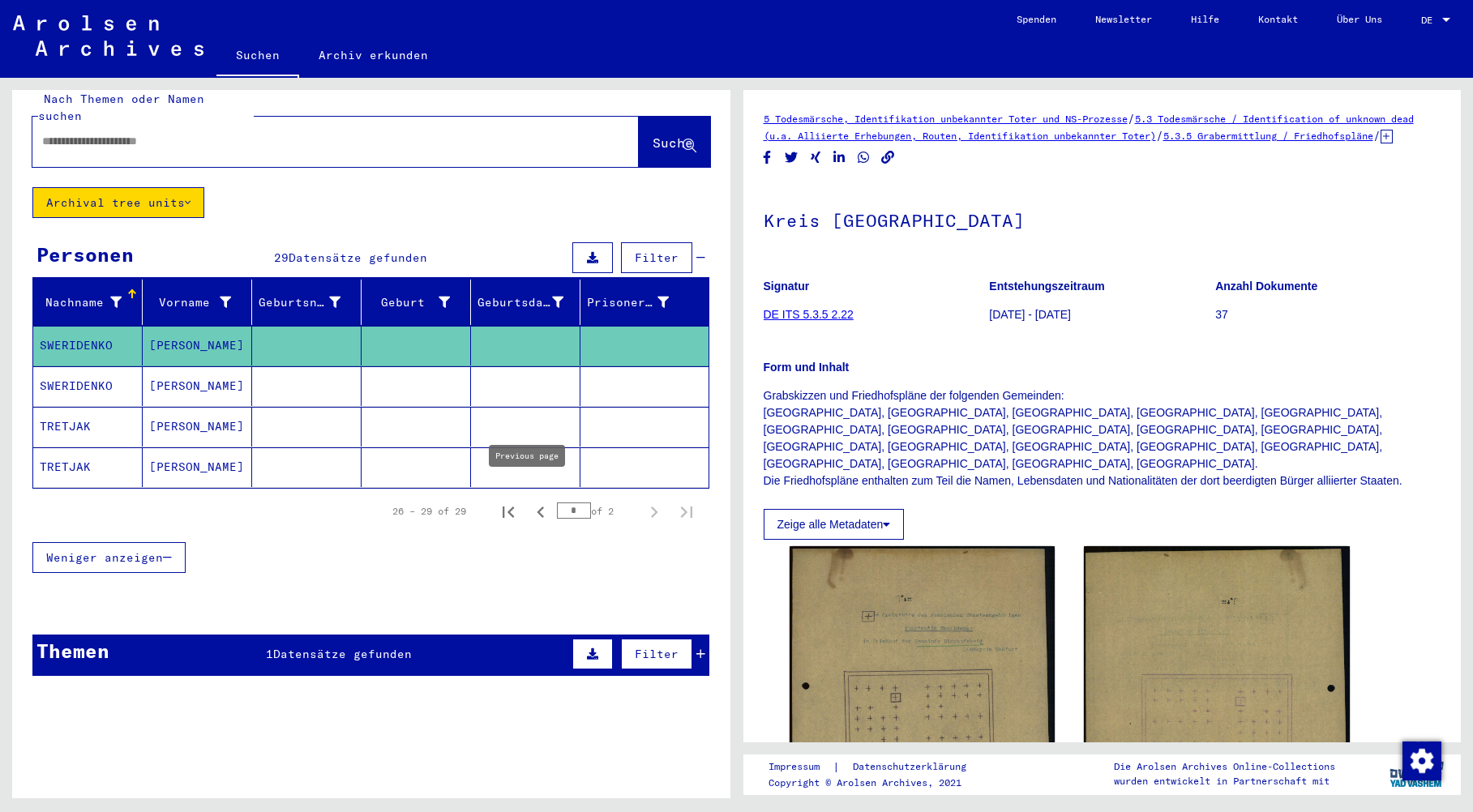
click at [530, 501] on icon "Previous page" at bounding box center [541, 512] width 22 height 22
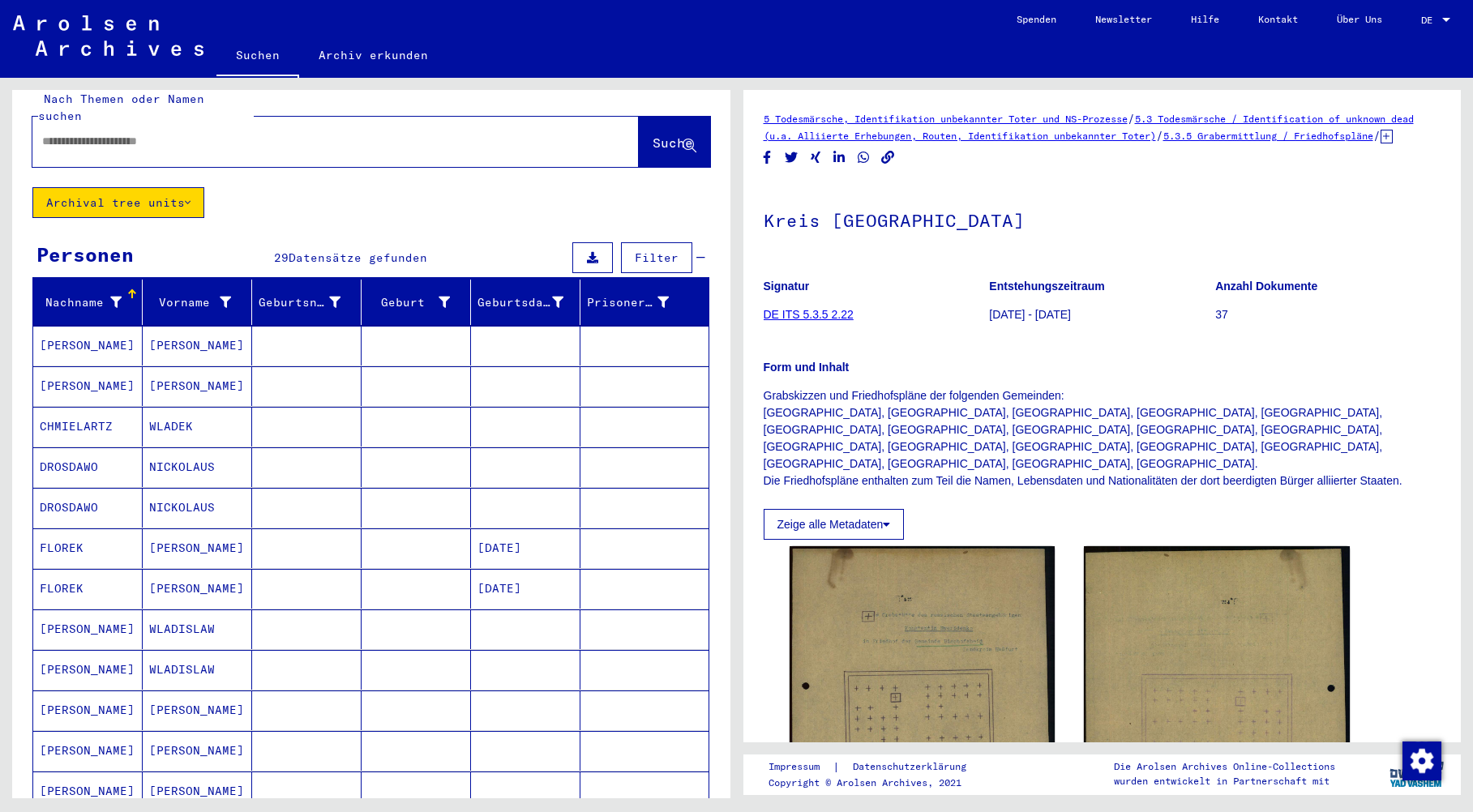
click at [88, 333] on mat-cell "[PERSON_NAME]" at bounding box center [88, 346] width 110 height 39
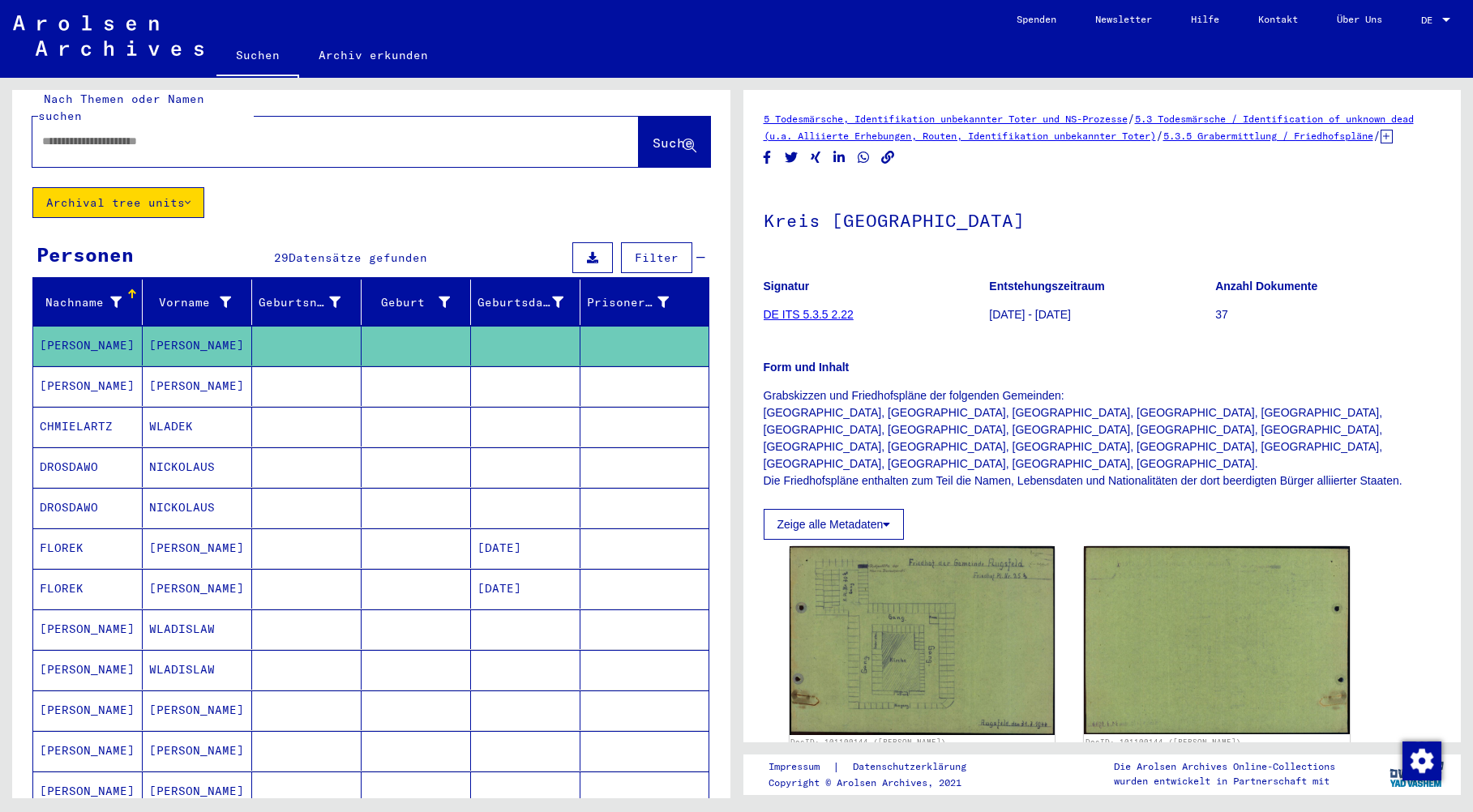
click at [87, 370] on mat-cell "[PERSON_NAME]" at bounding box center [88, 386] width 110 height 39
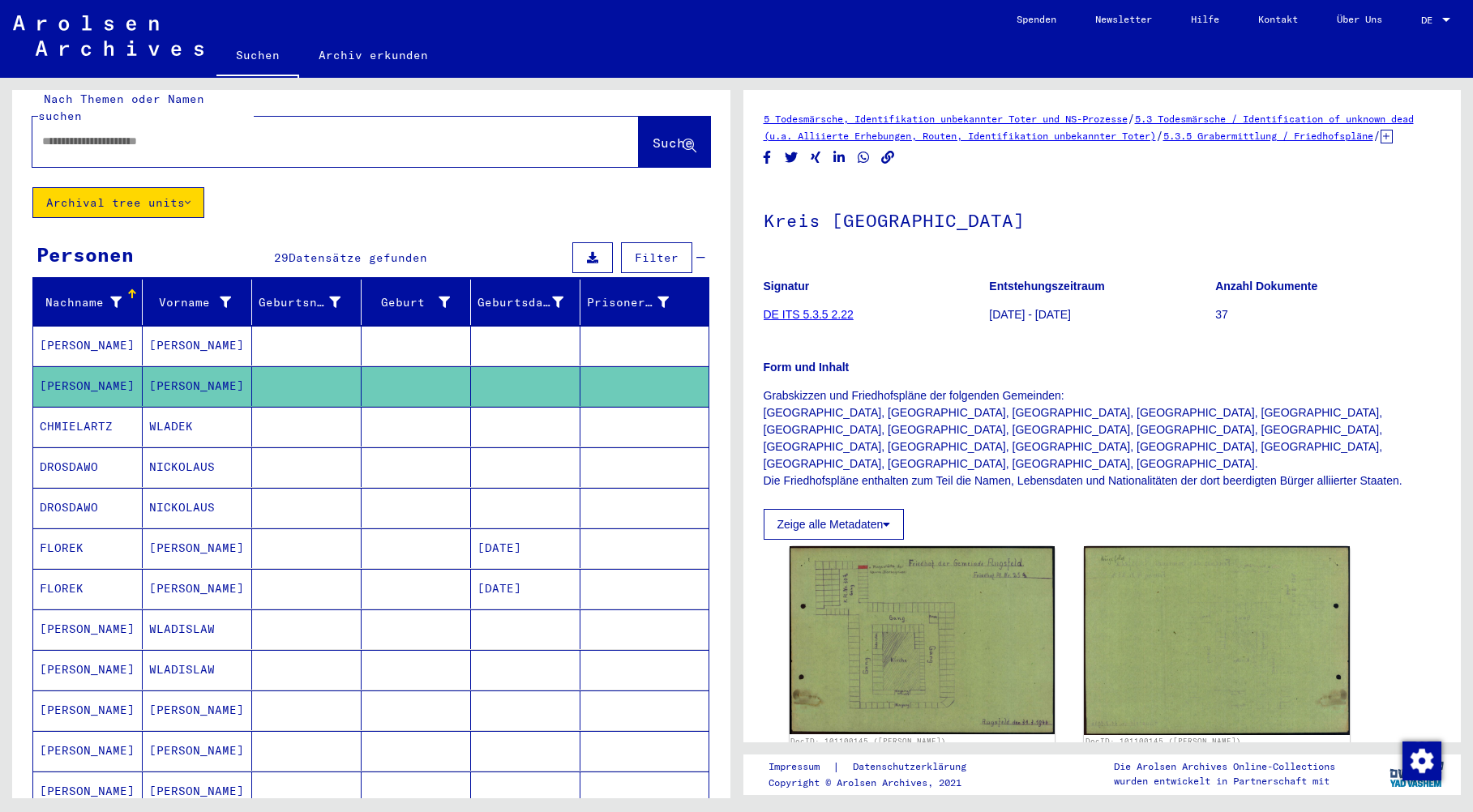
click at [88, 407] on mat-cell "CHMIELARTZ" at bounding box center [88, 427] width 110 height 39
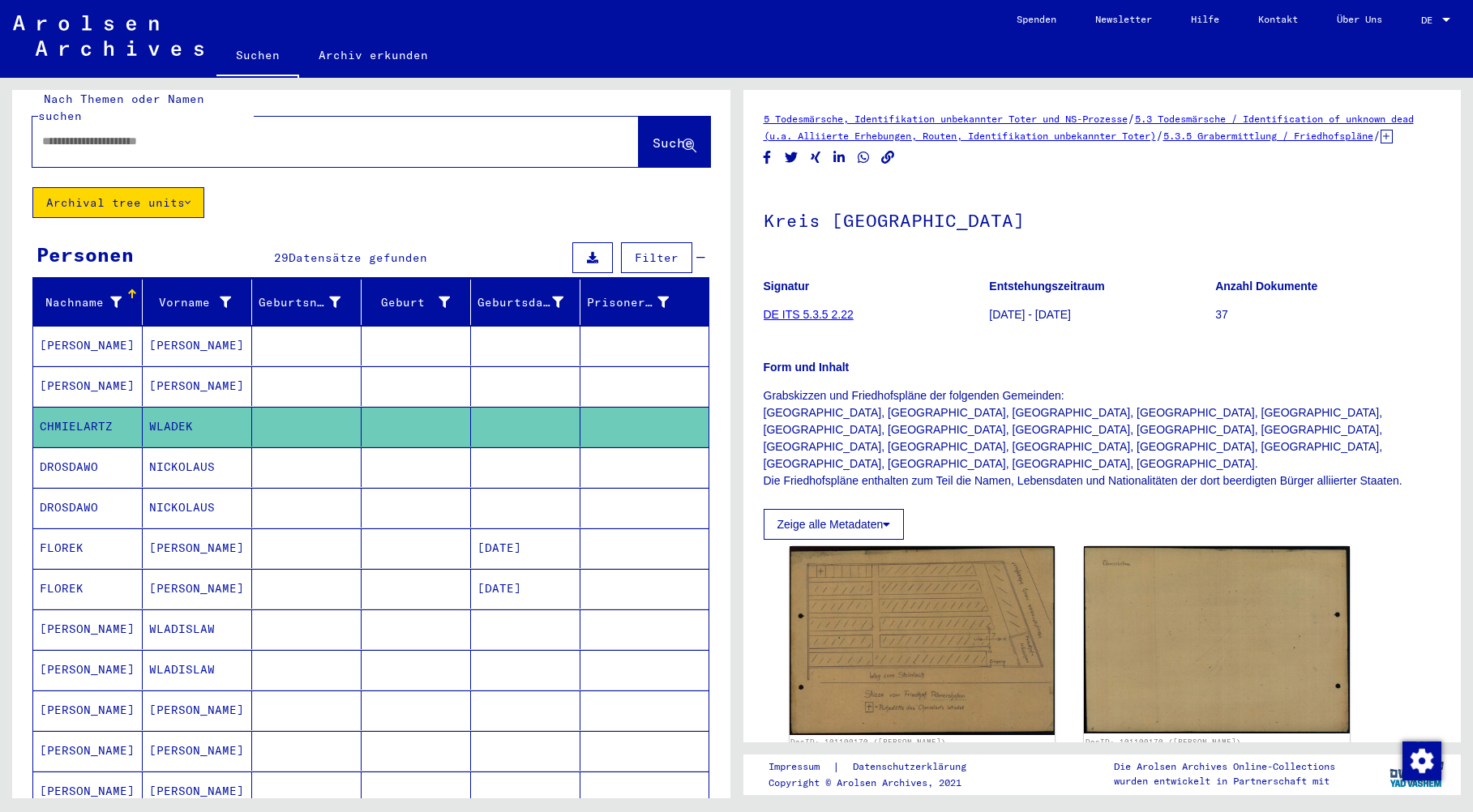
click at [92, 449] on mat-cell "DROSDAWO" at bounding box center [88, 467] width 110 height 39
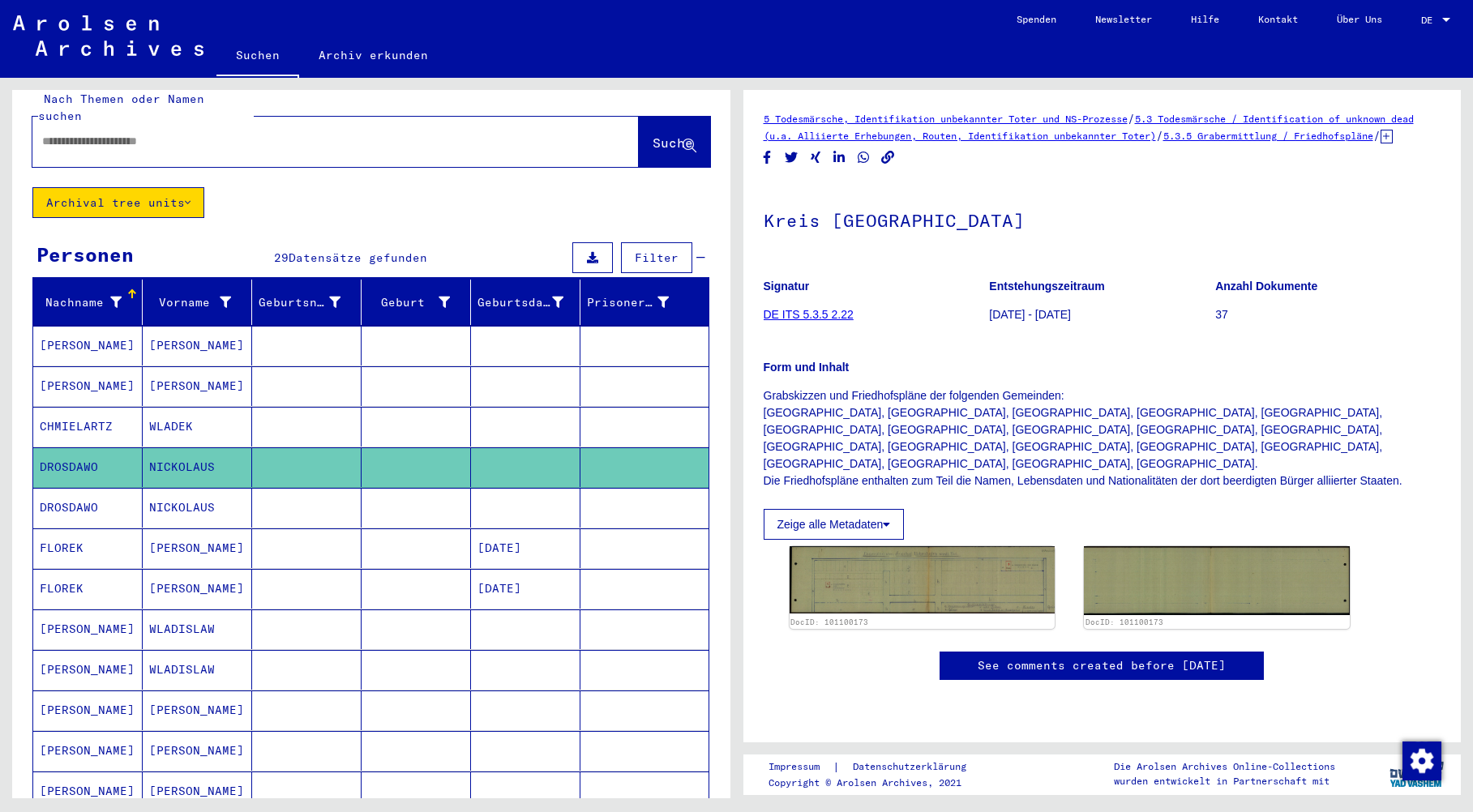
click at [77, 500] on mat-cell "DROSDAWO" at bounding box center [88, 508] width 110 height 39
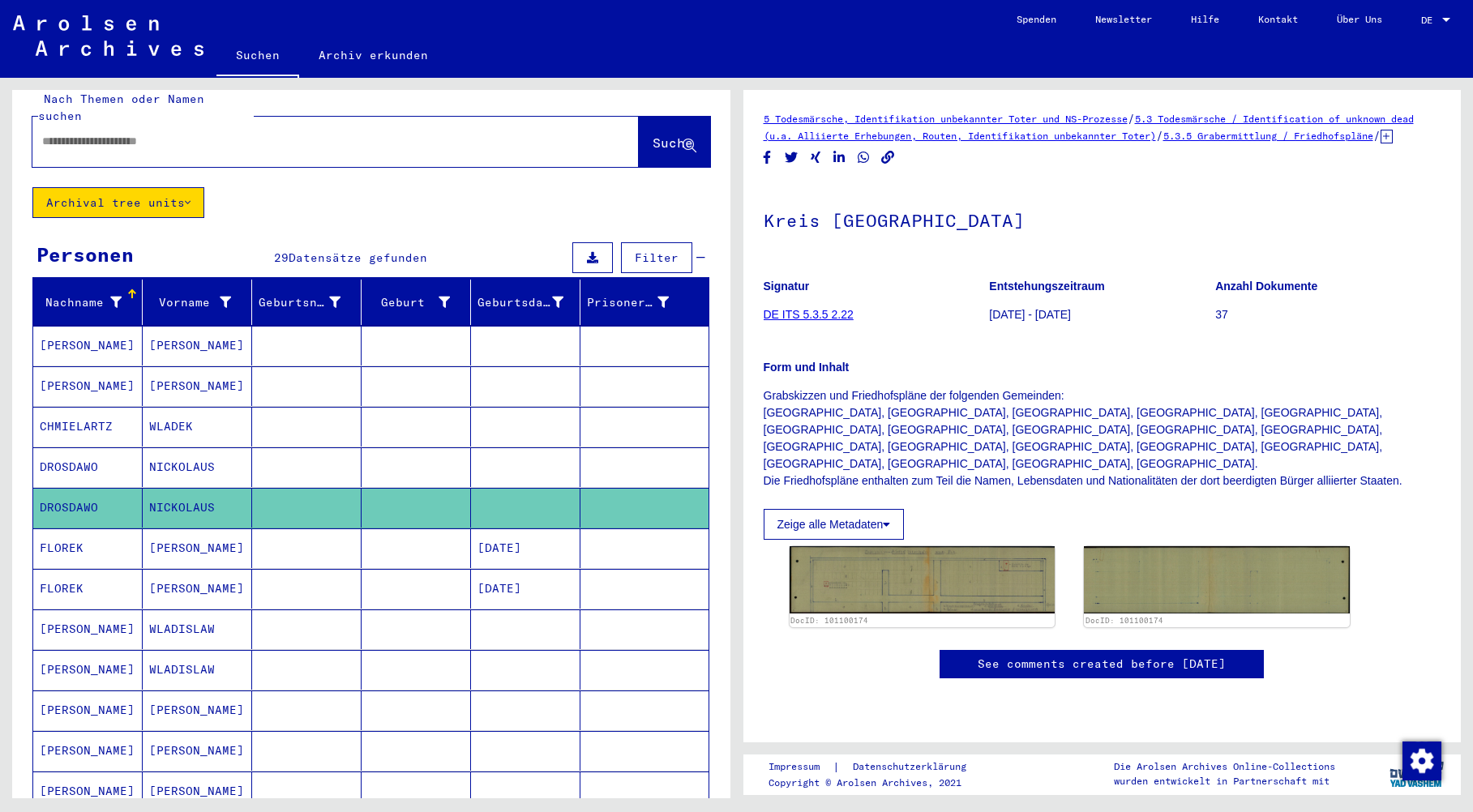
click at [75, 529] on mat-cell "FLOREK" at bounding box center [88, 548] width 110 height 39
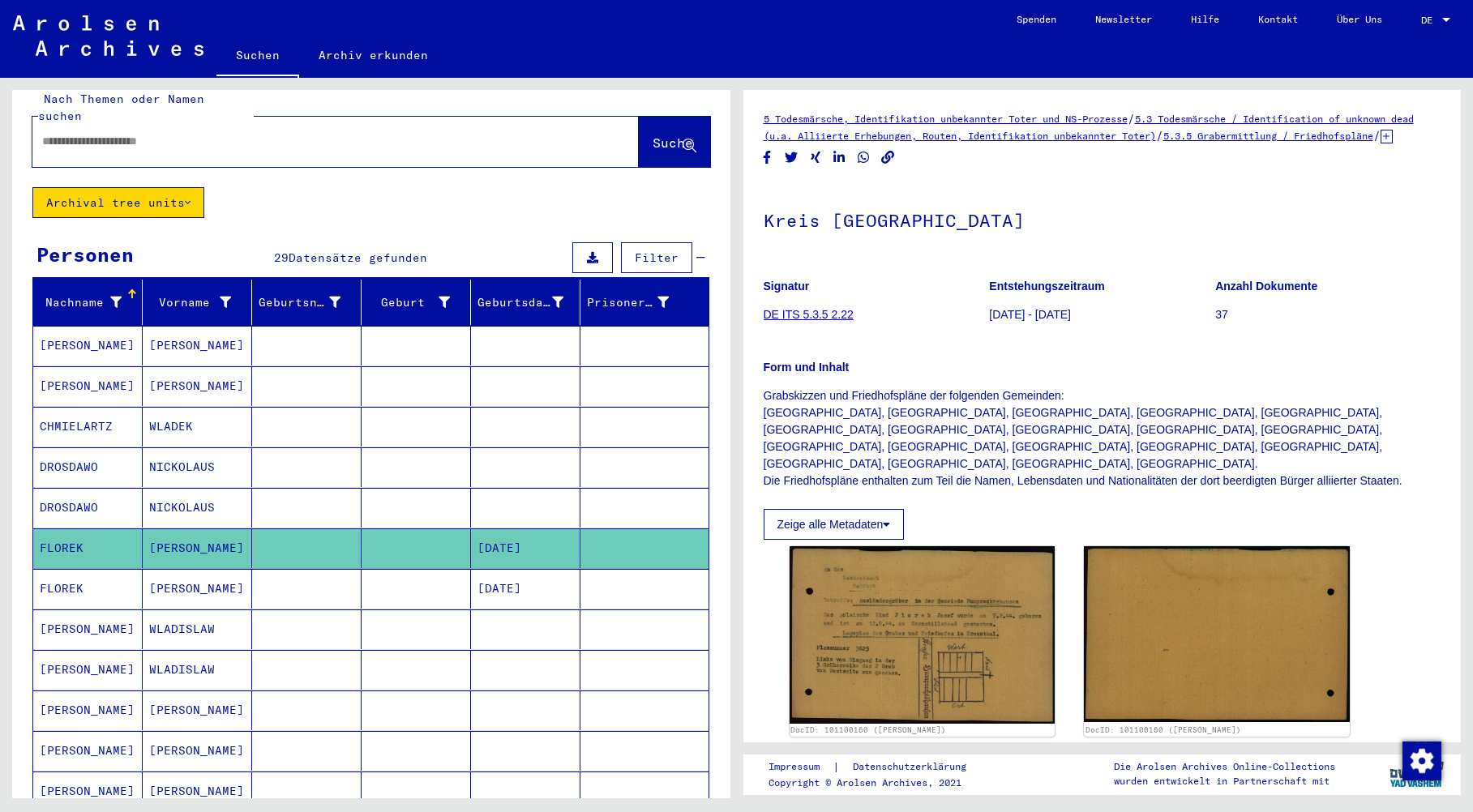
click at [81, 569] on mat-cell "FLOREK" at bounding box center [88, 589] width 110 height 39
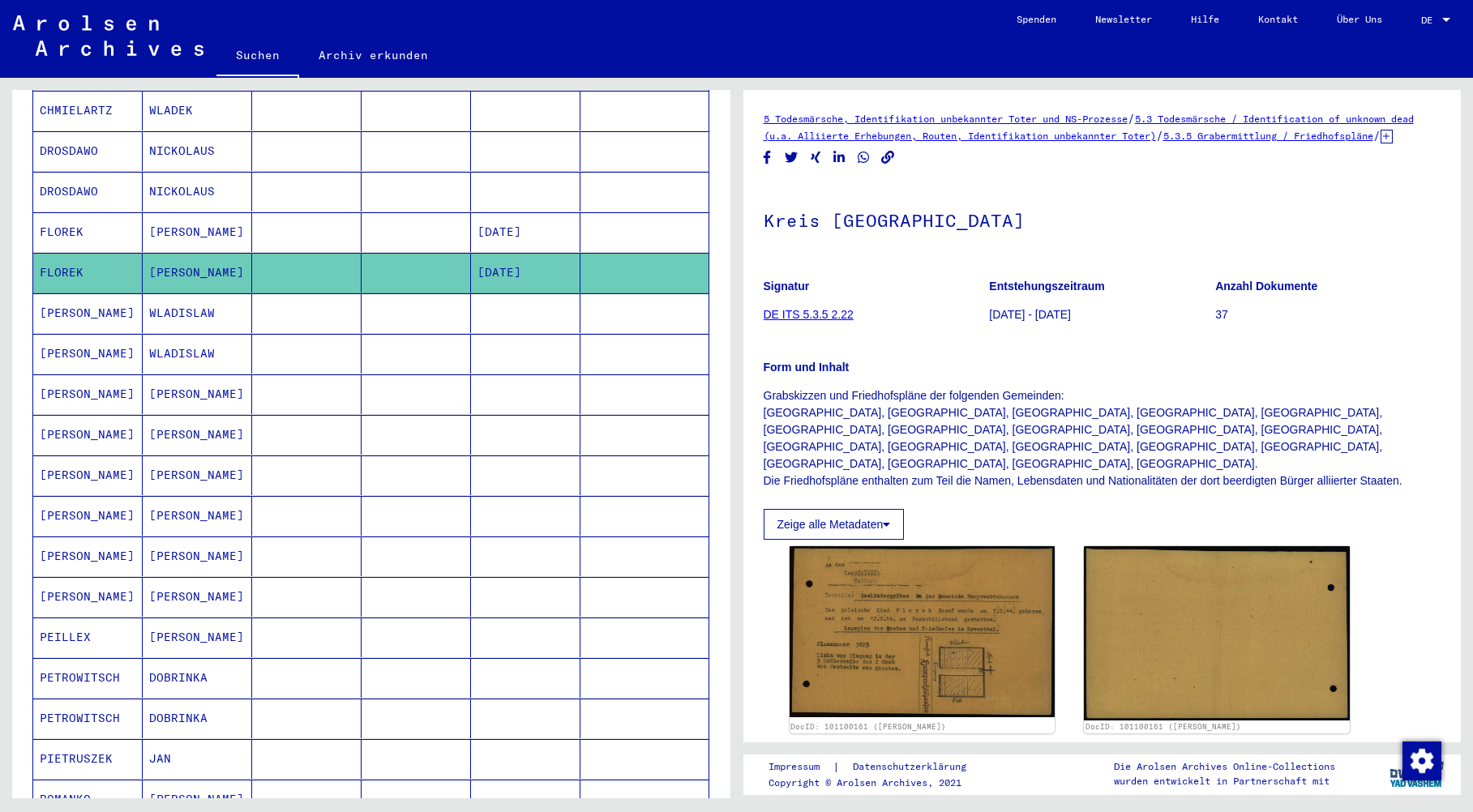
scroll to position [343, 0]
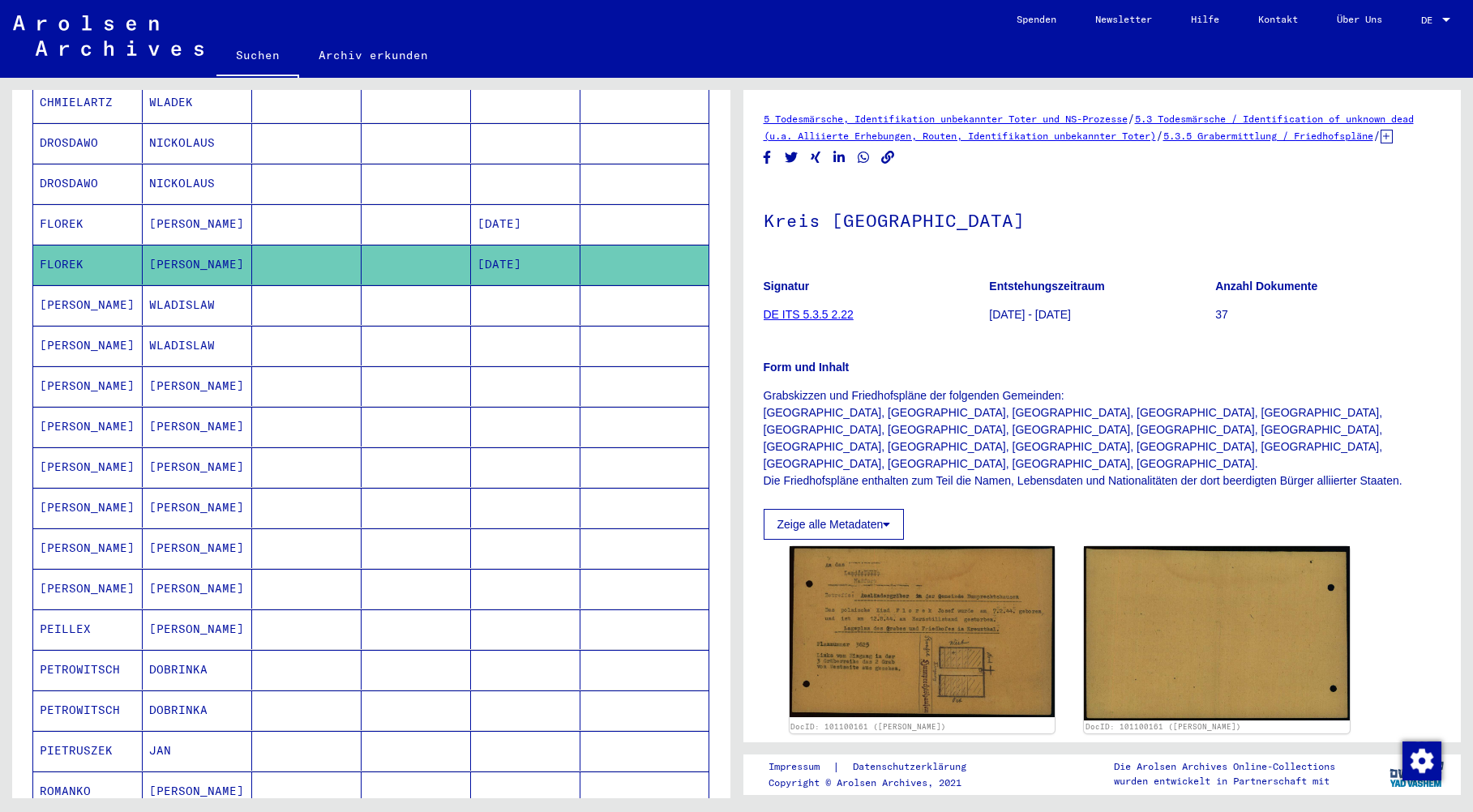
click at [88, 291] on mat-cell "[PERSON_NAME]" at bounding box center [88, 305] width 110 height 39
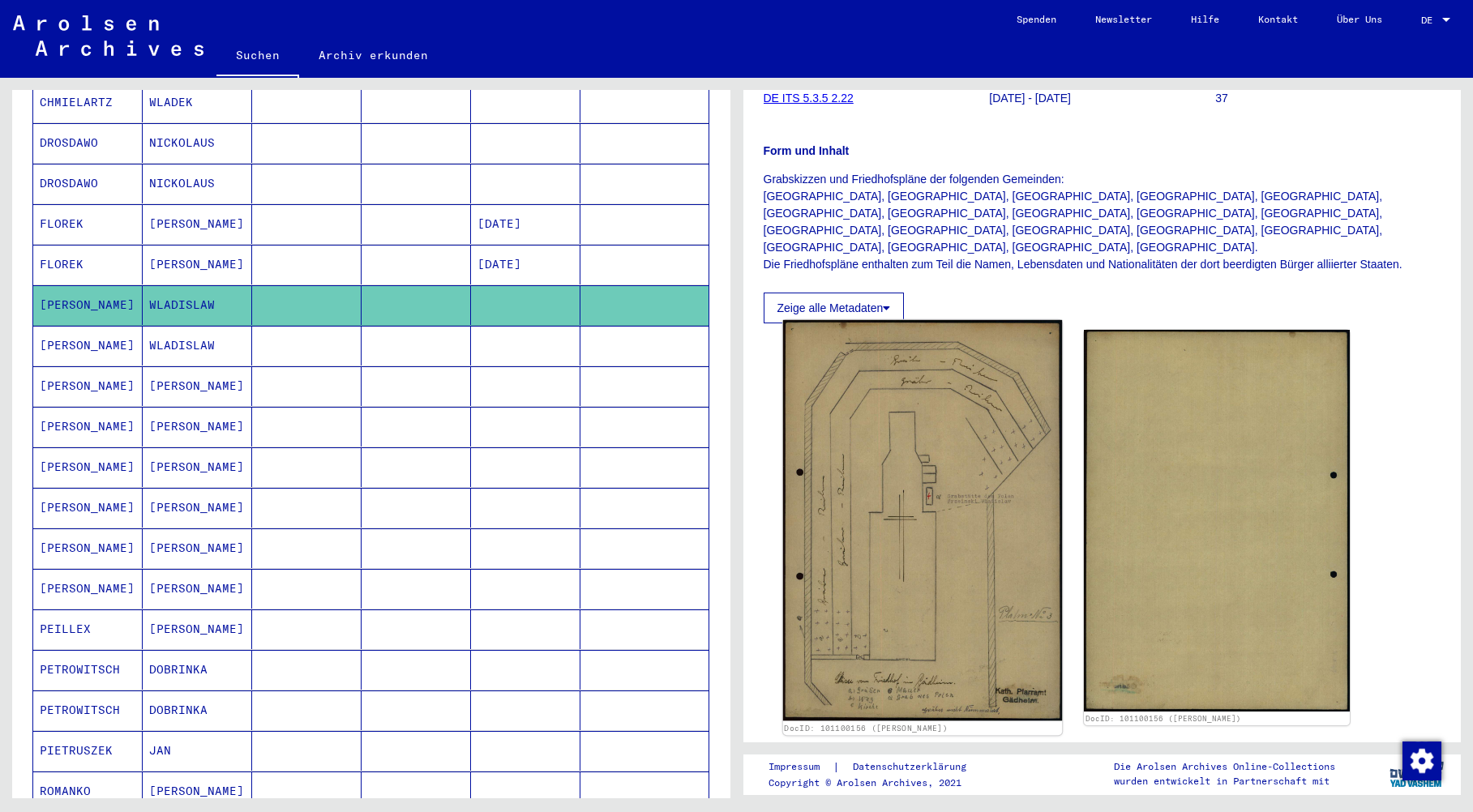
scroll to position [243, 0]
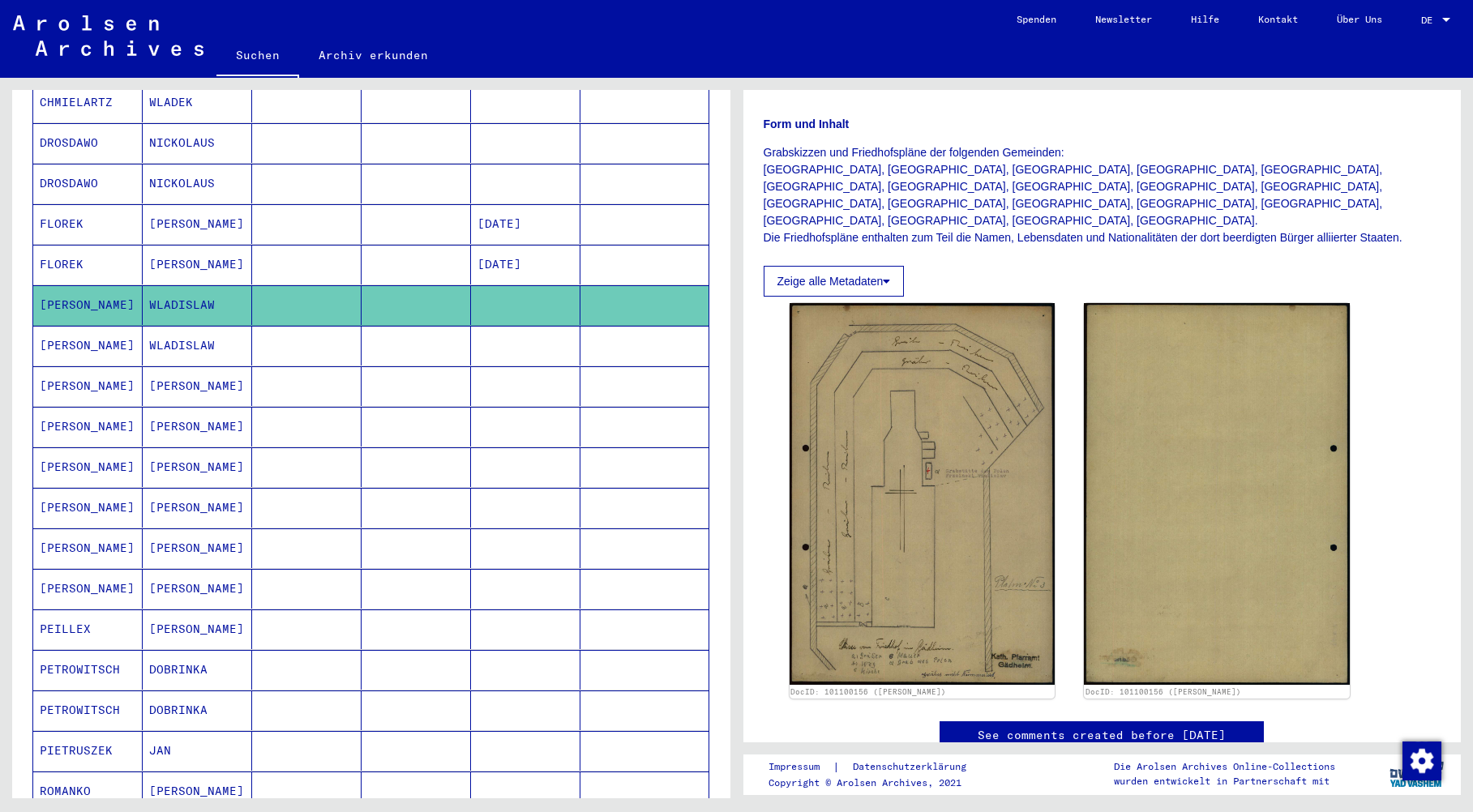
click at [81, 326] on mat-cell "[PERSON_NAME]" at bounding box center [88, 346] width 110 height 39
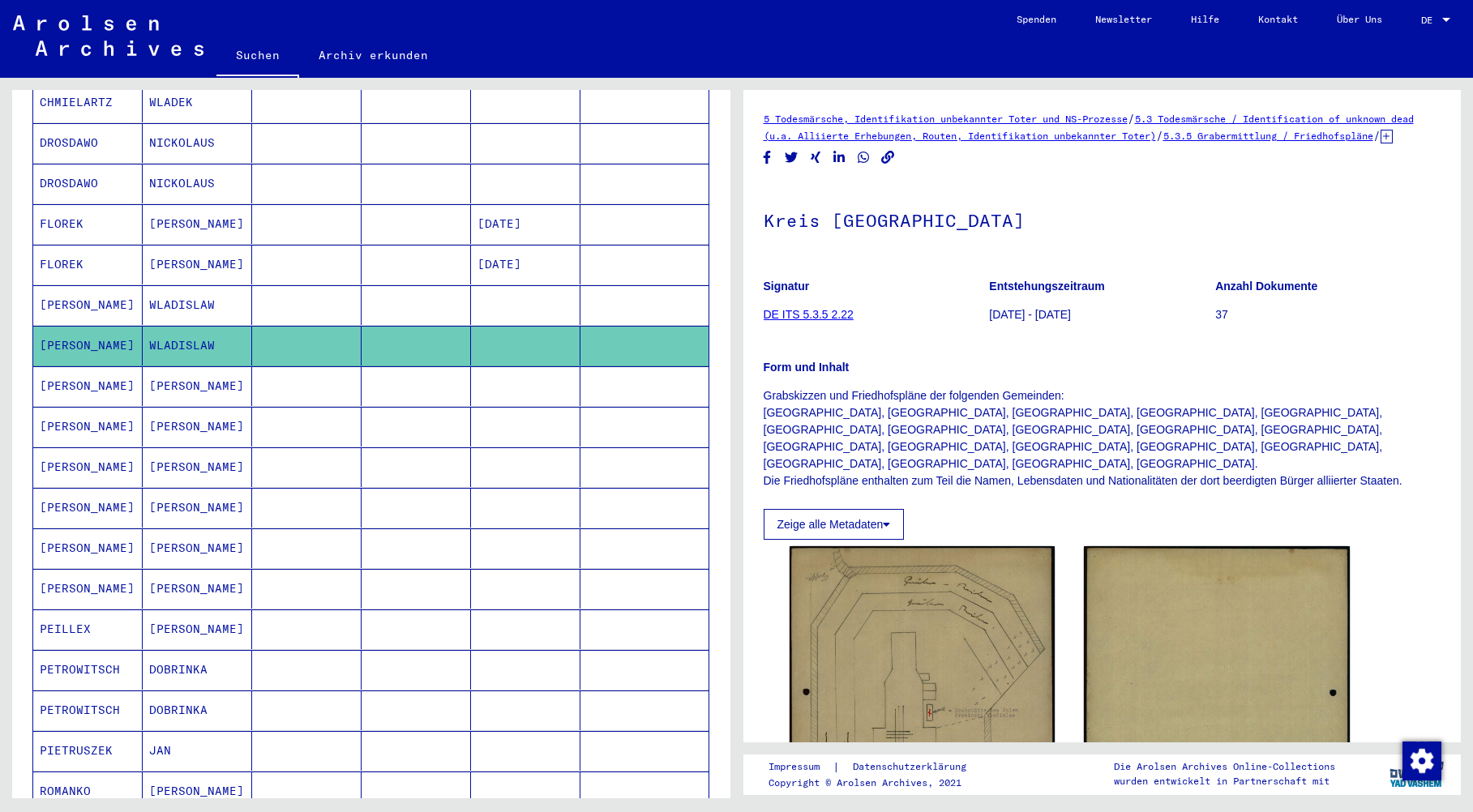
click at [72, 286] on mat-cell "[PERSON_NAME]" at bounding box center [88, 305] width 110 height 39
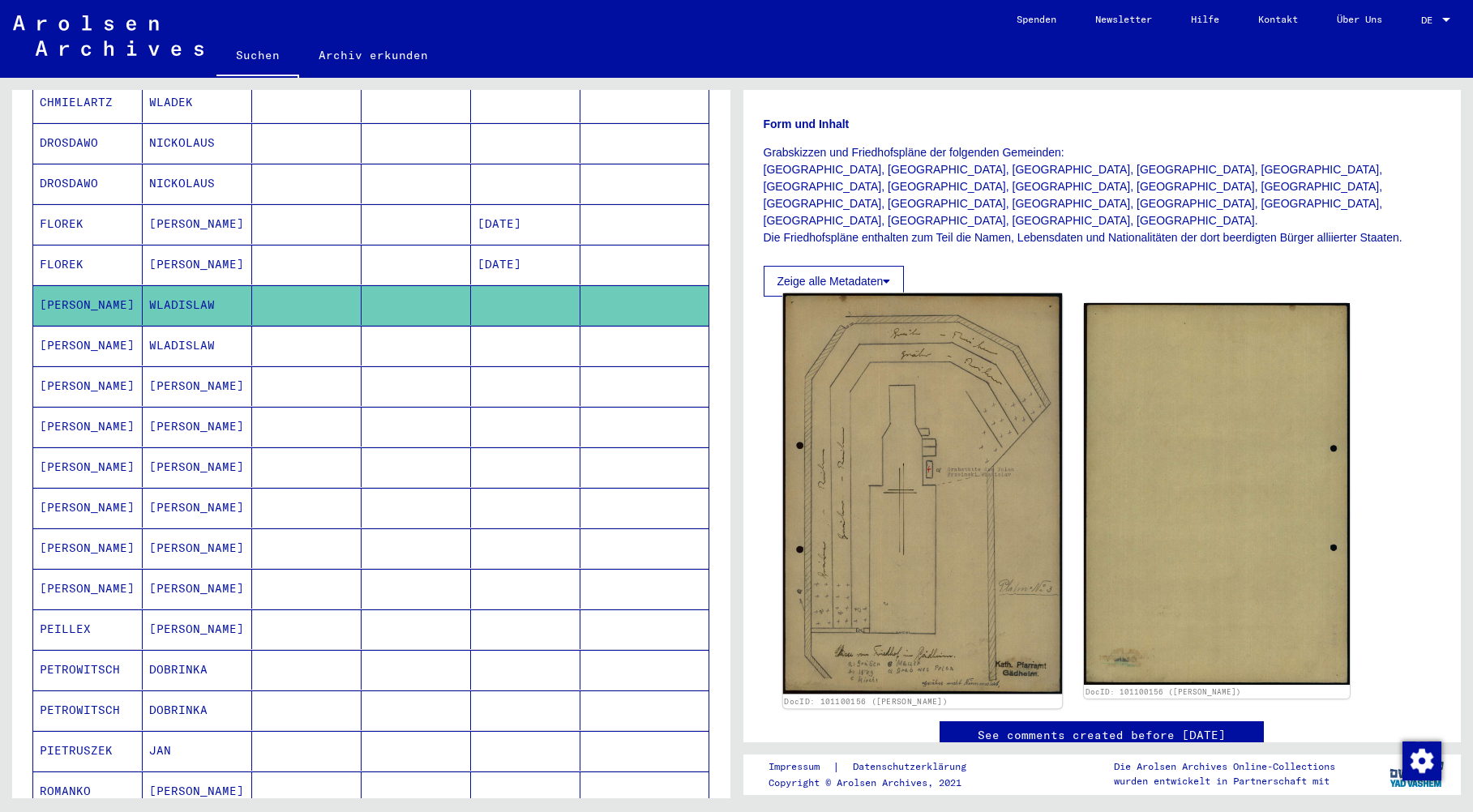
click at [921, 664] on img at bounding box center [922, 494] width 279 height 402
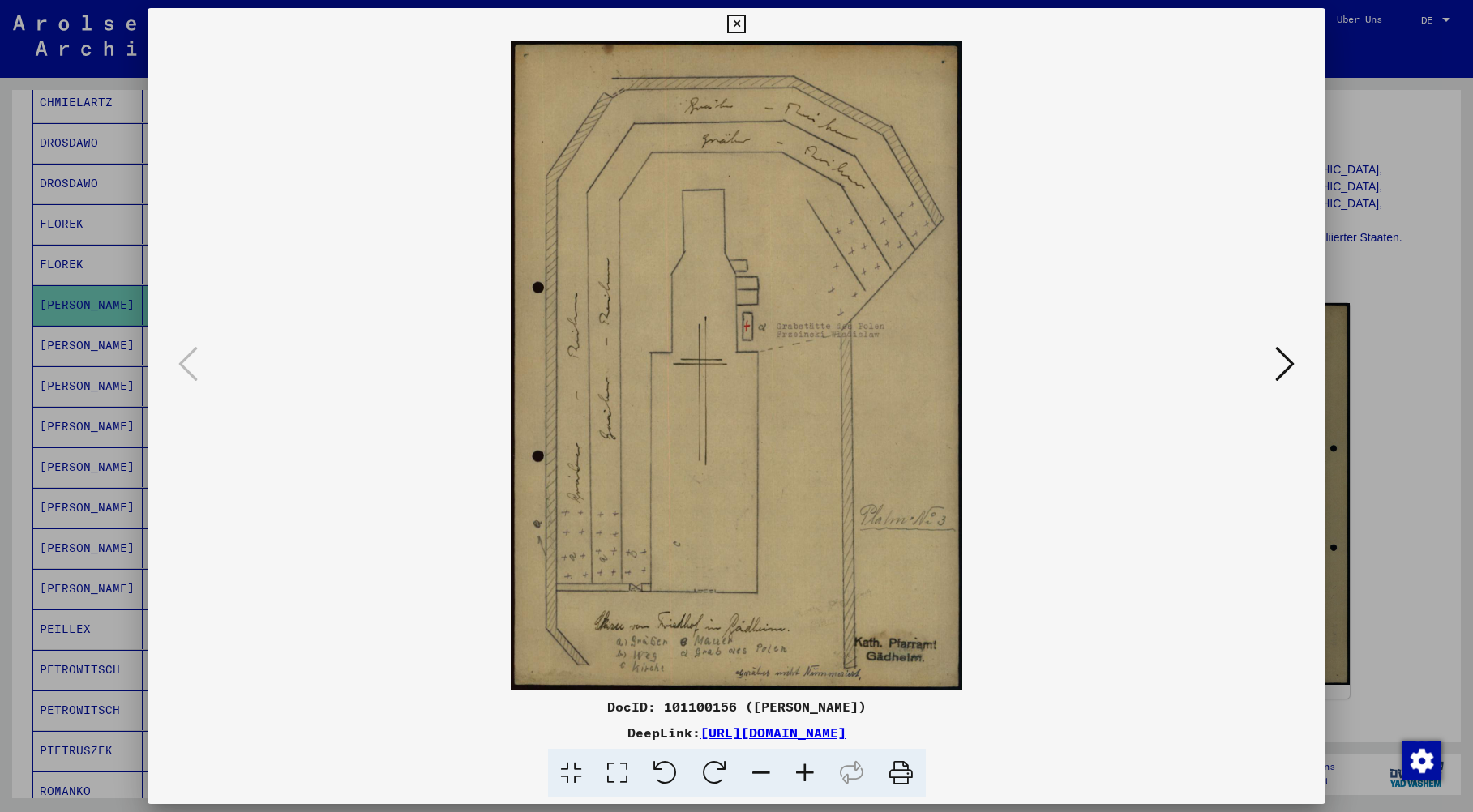
click at [897, 774] on icon at bounding box center [901, 774] width 50 height 50
click at [1286, 361] on icon at bounding box center [1285, 363] width 20 height 39
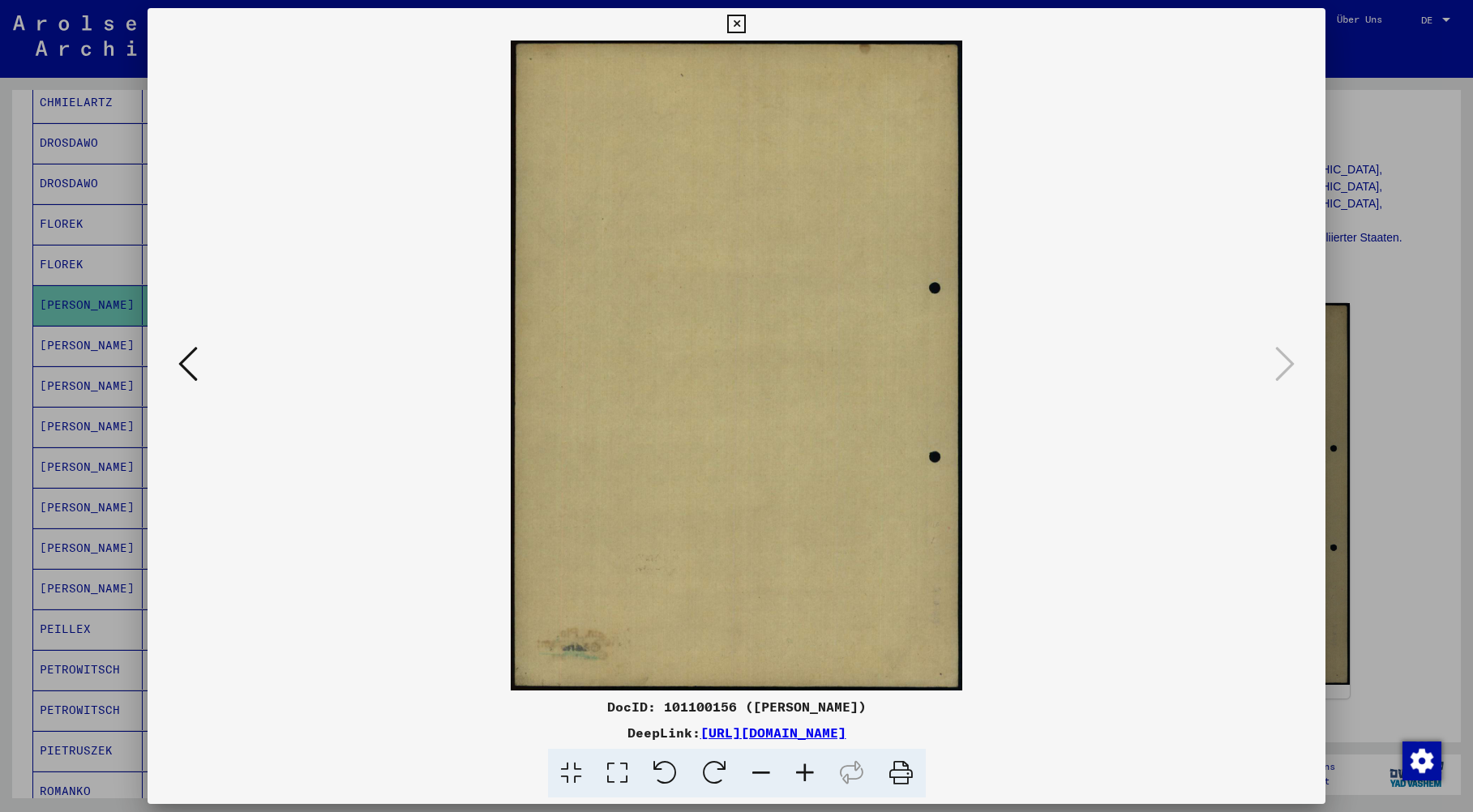
click at [730, 21] on icon at bounding box center [736, 24] width 19 height 20
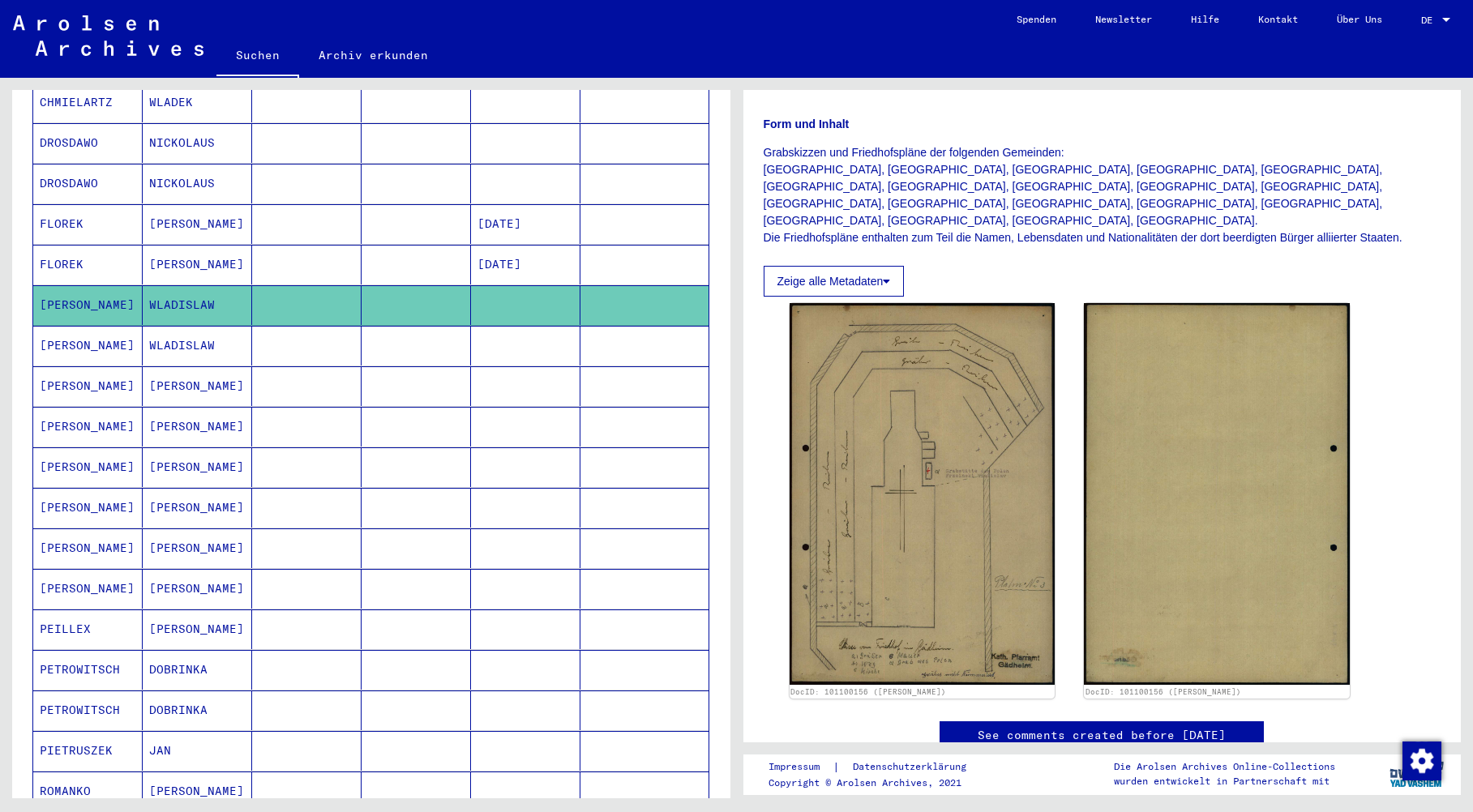
click at [56, 326] on mat-cell "[PERSON_NAME]" at bounding box center [88, 346] width 110 height 39
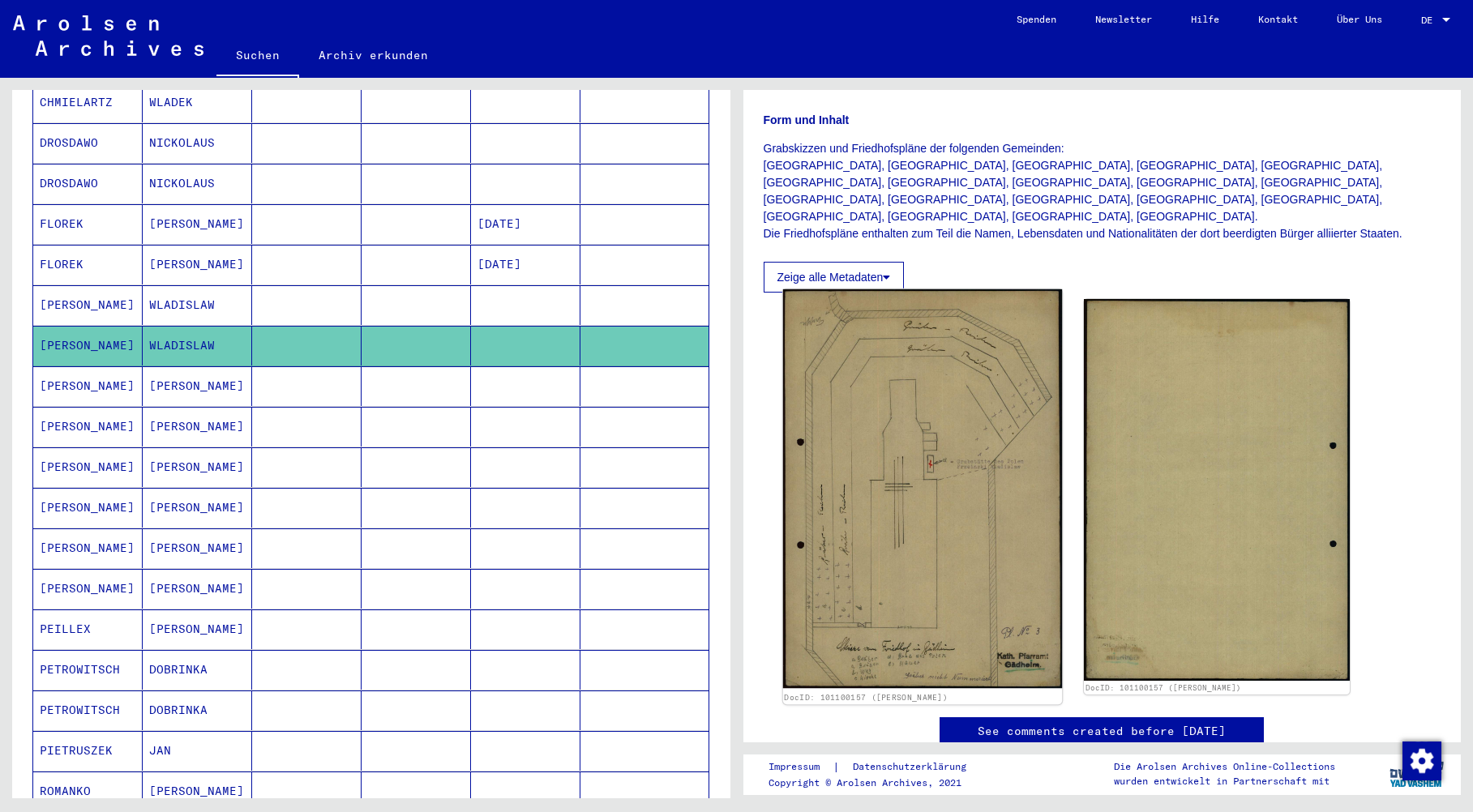
scroll to position [324, 0]
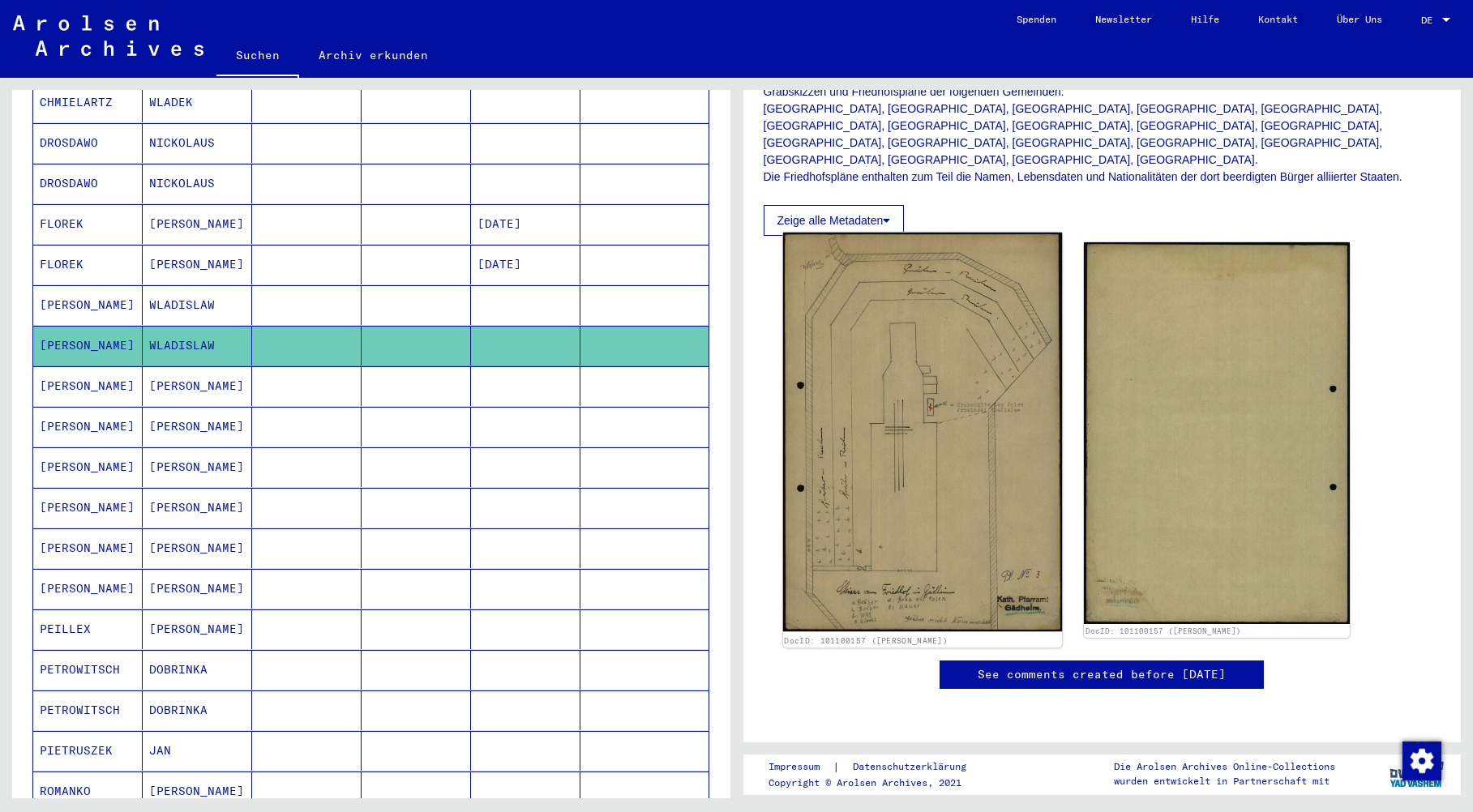
click at [913, 463] on img at bounding box center [922, 433] width 279 height 400
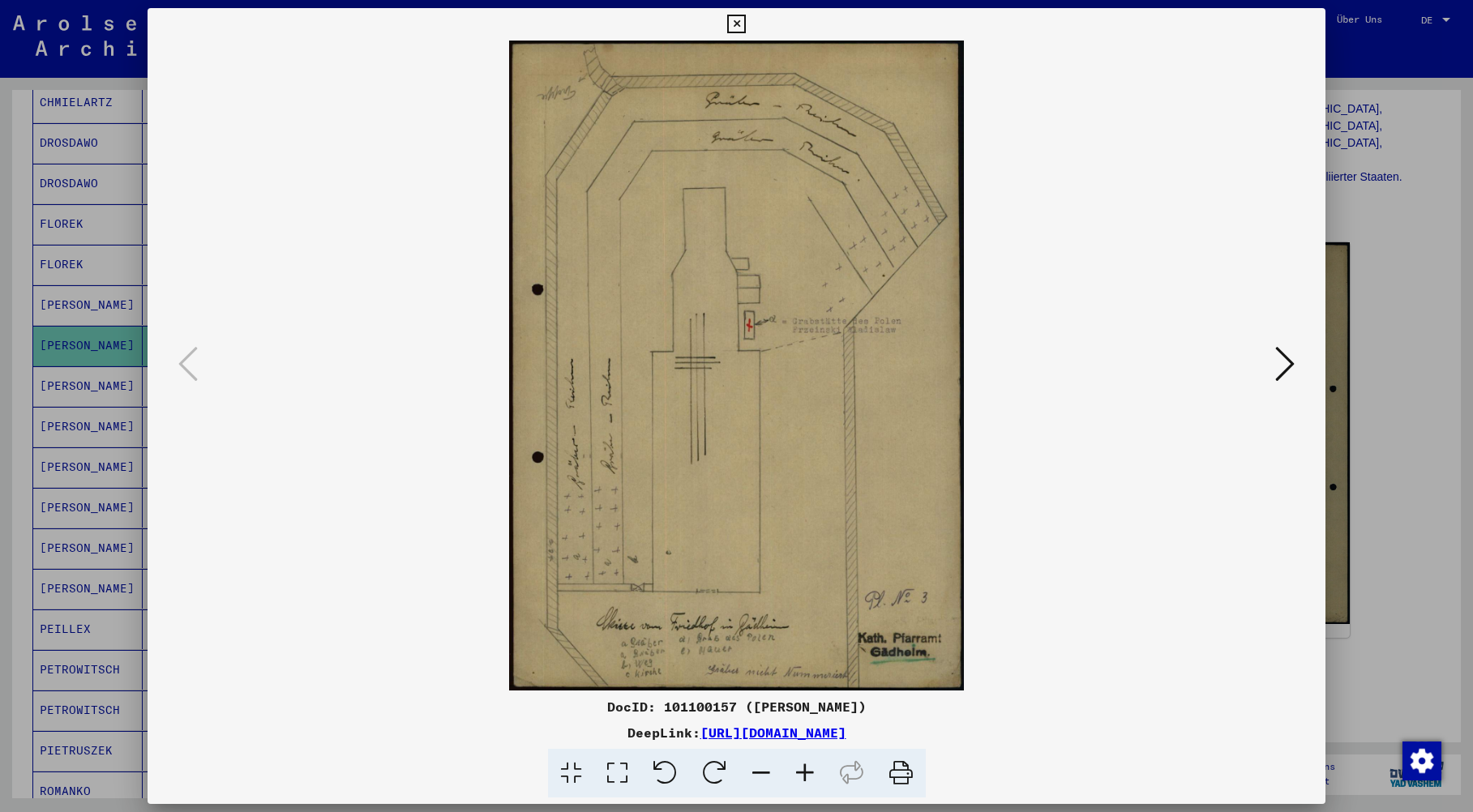
click at [897, 776] on icon at bounding box center [901, 774] width 50 height 50
click at [730, 21] on icon at bounding box center [736, 24] width 19 height 20
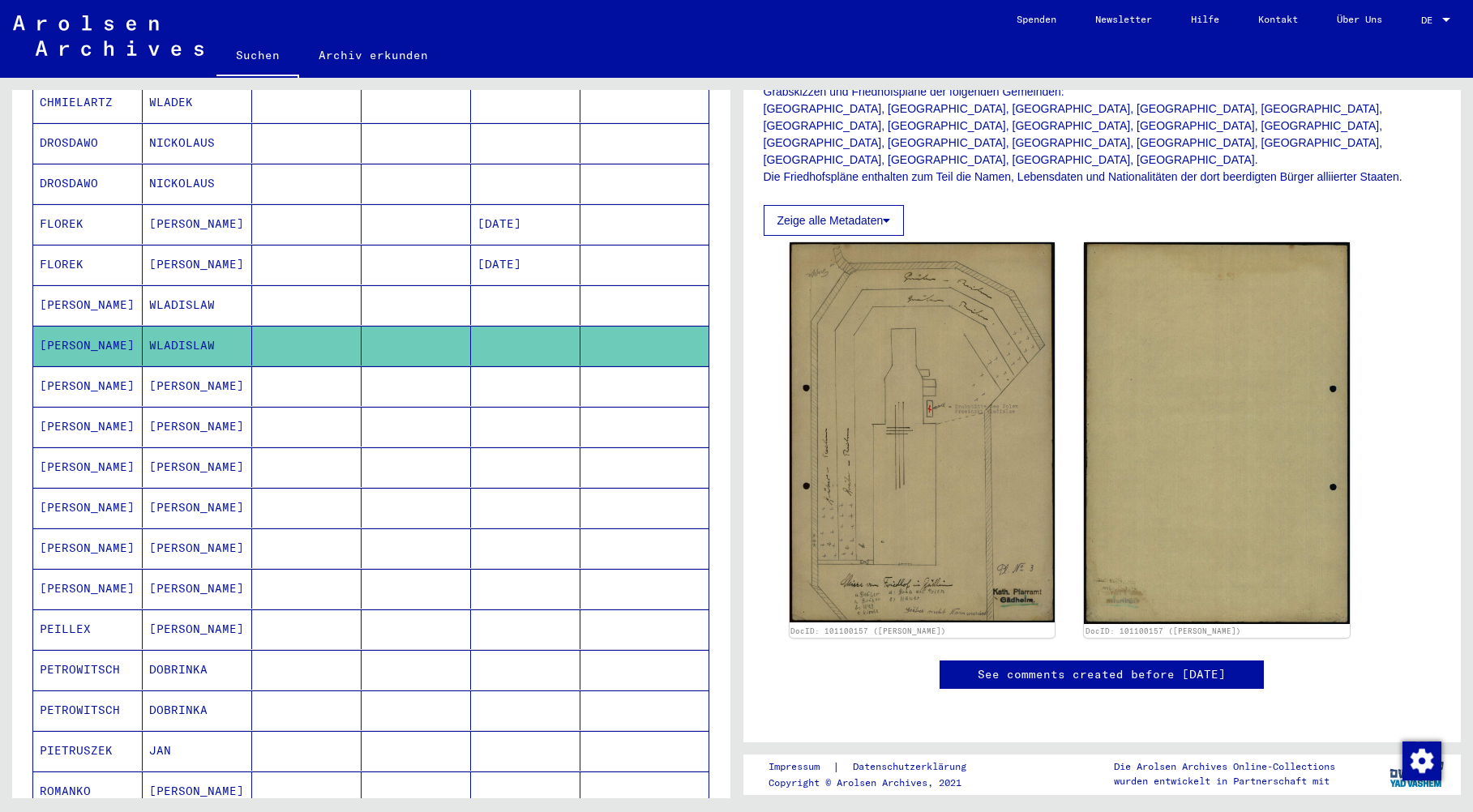
click at [69, 369] on mat-cell "[PERSON_NAME]" at bounding box center [88, 386] width 110 height 39
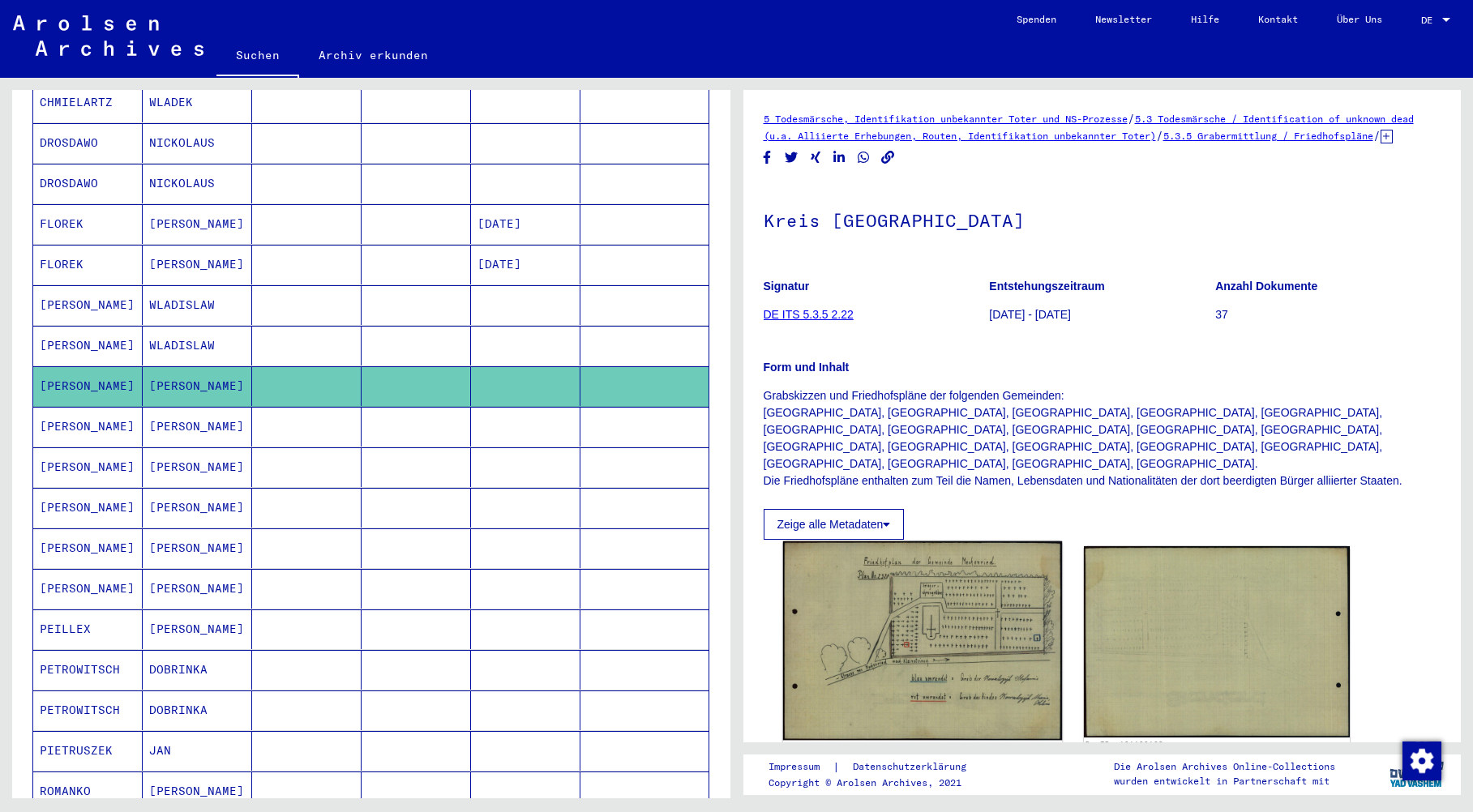
click at [946, 636] on img at bounding box center [922, 641] width 279 height 199
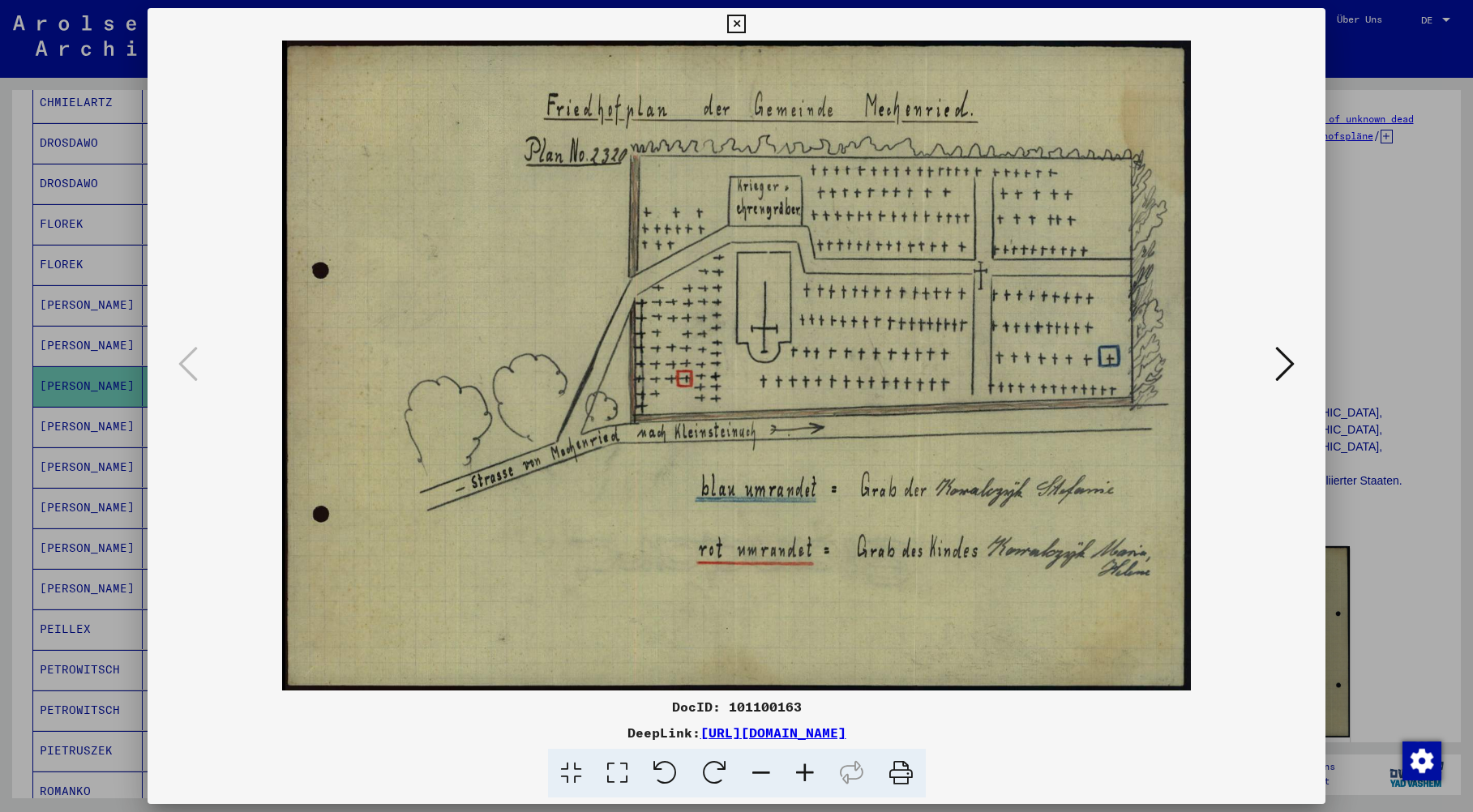
click at [735, 27] on icon at bounding box center [736, 24] width 19 height 20
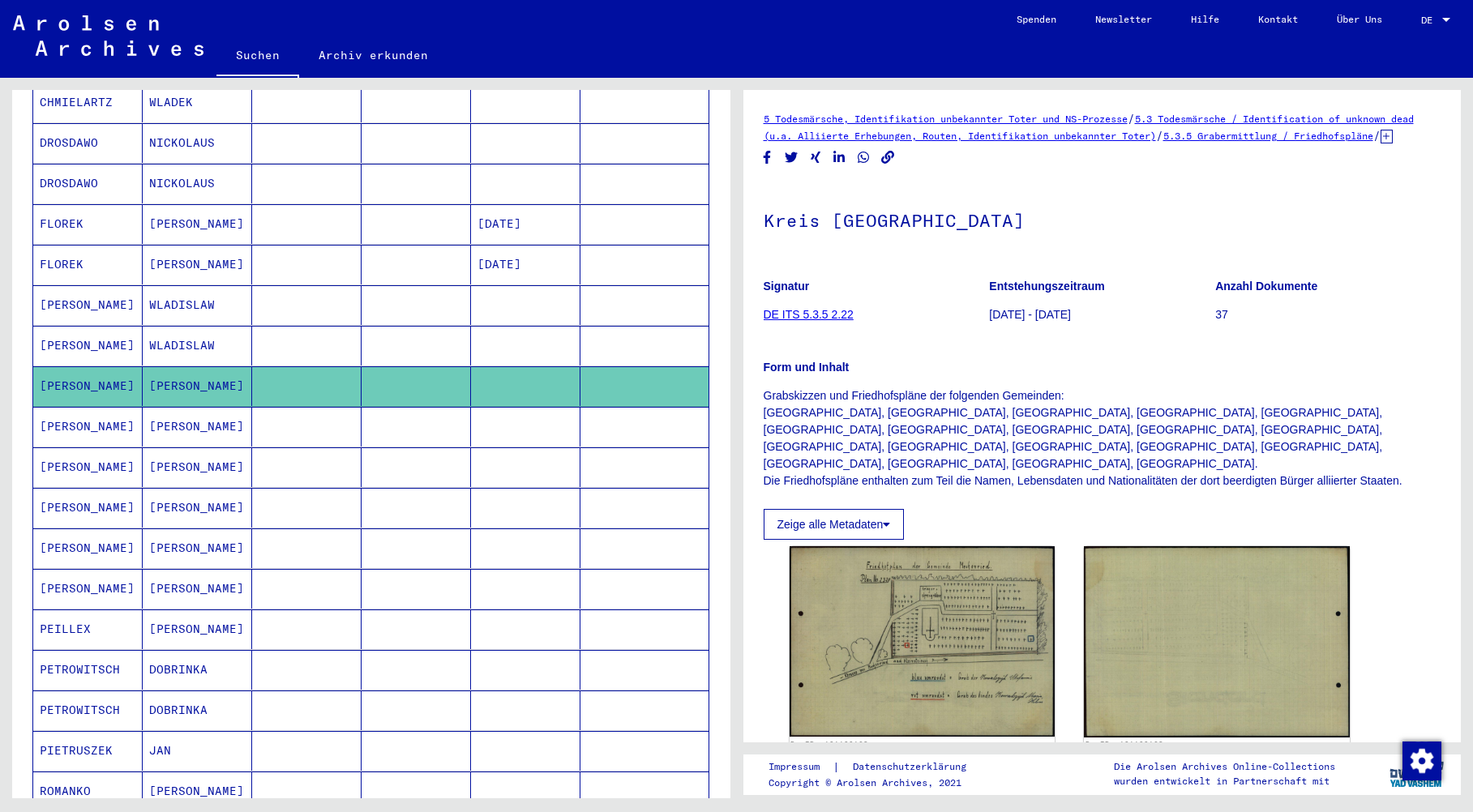
click at [80, 412] on mat-cell "[PERSON_NAME]" at bounding box center [88, 427] width 110 height 39
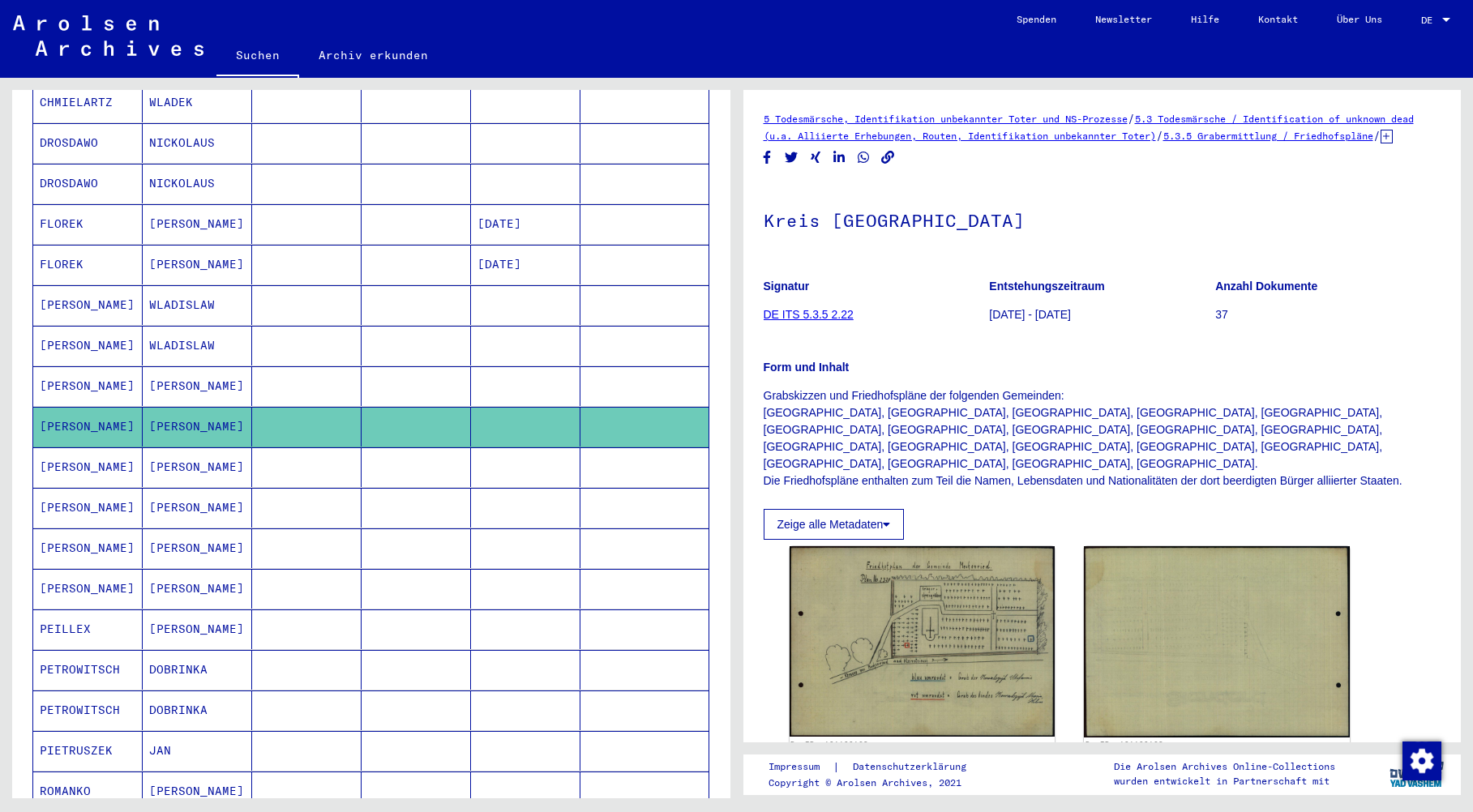
click at [64, 451] on mat-cell "[PERSON_NAME]" at bounding box center [88, 467] width 110 height 39
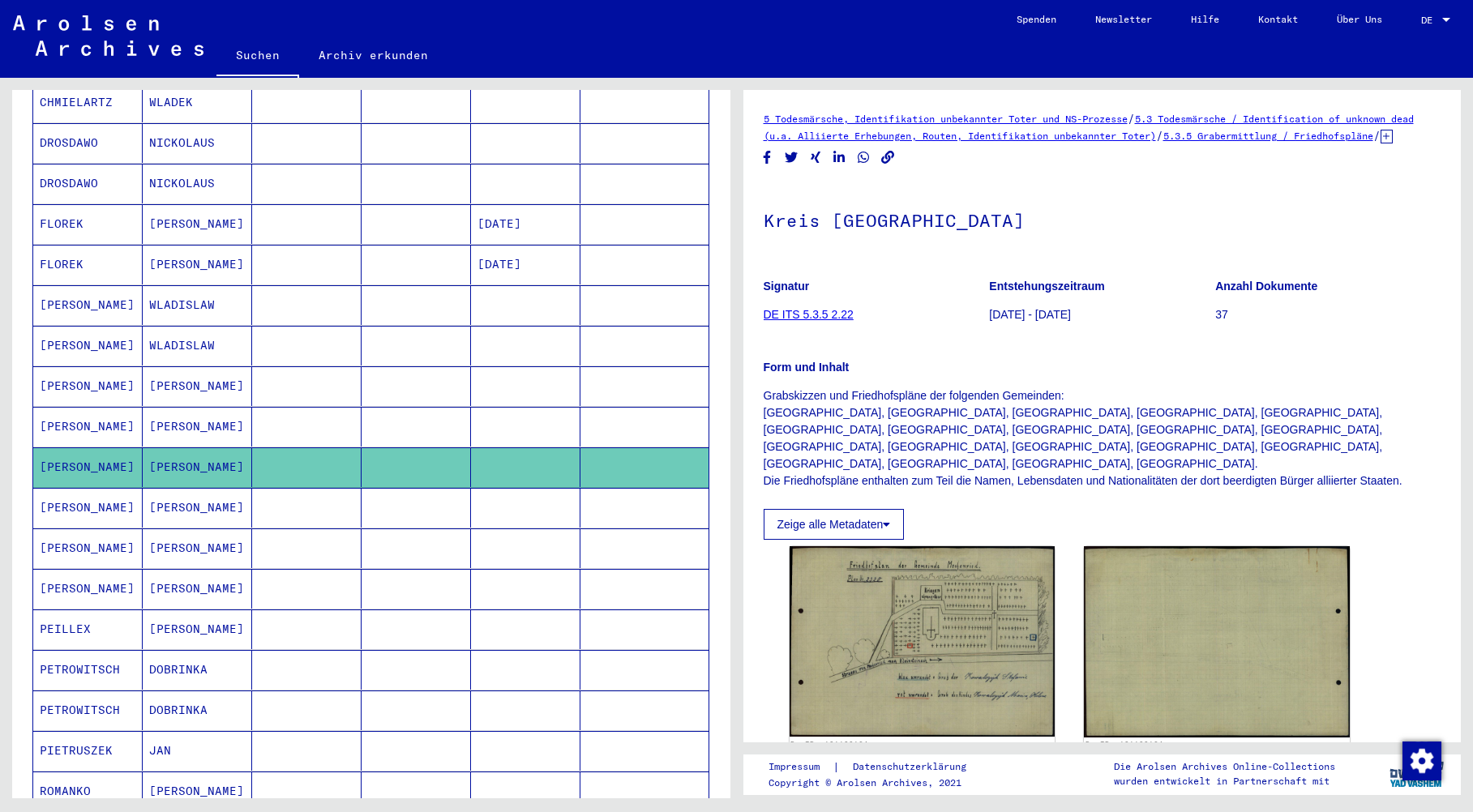
click at [66, 490] on mat-cell "[PERSON_NAME]" at bounding box center [88, 508] width 110 height 39
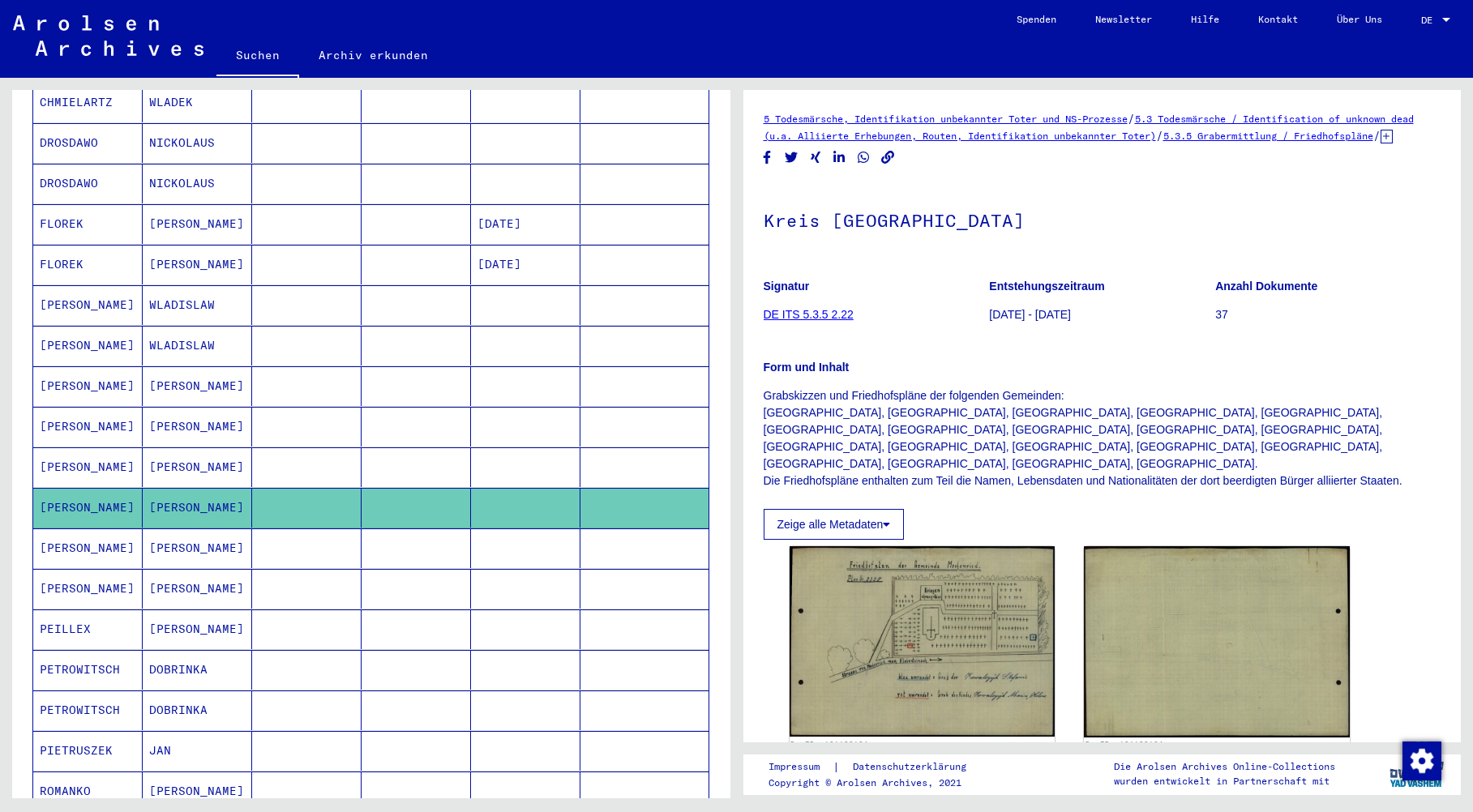
click at [61, 490] on mat-cell "[PERSON_NAME]" at bounding box center [88, 508] width 110 height 39
click at [62, 532] on mat-cell "[PERSON_NAME]" at bounding box center [88, 548] width 110 height 39
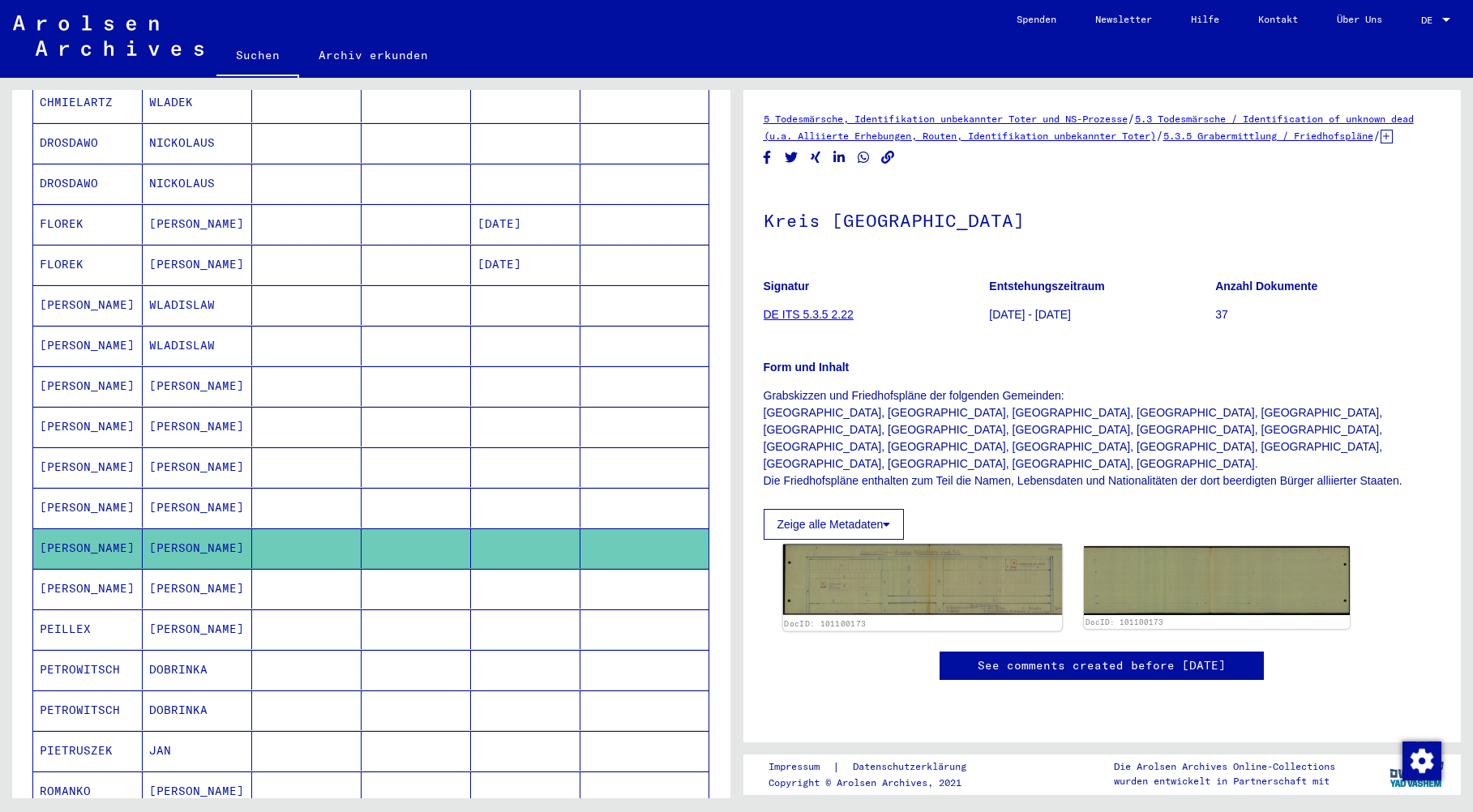
click at [919, 548] on img at bounding box center [922, 580] width 279 height 70
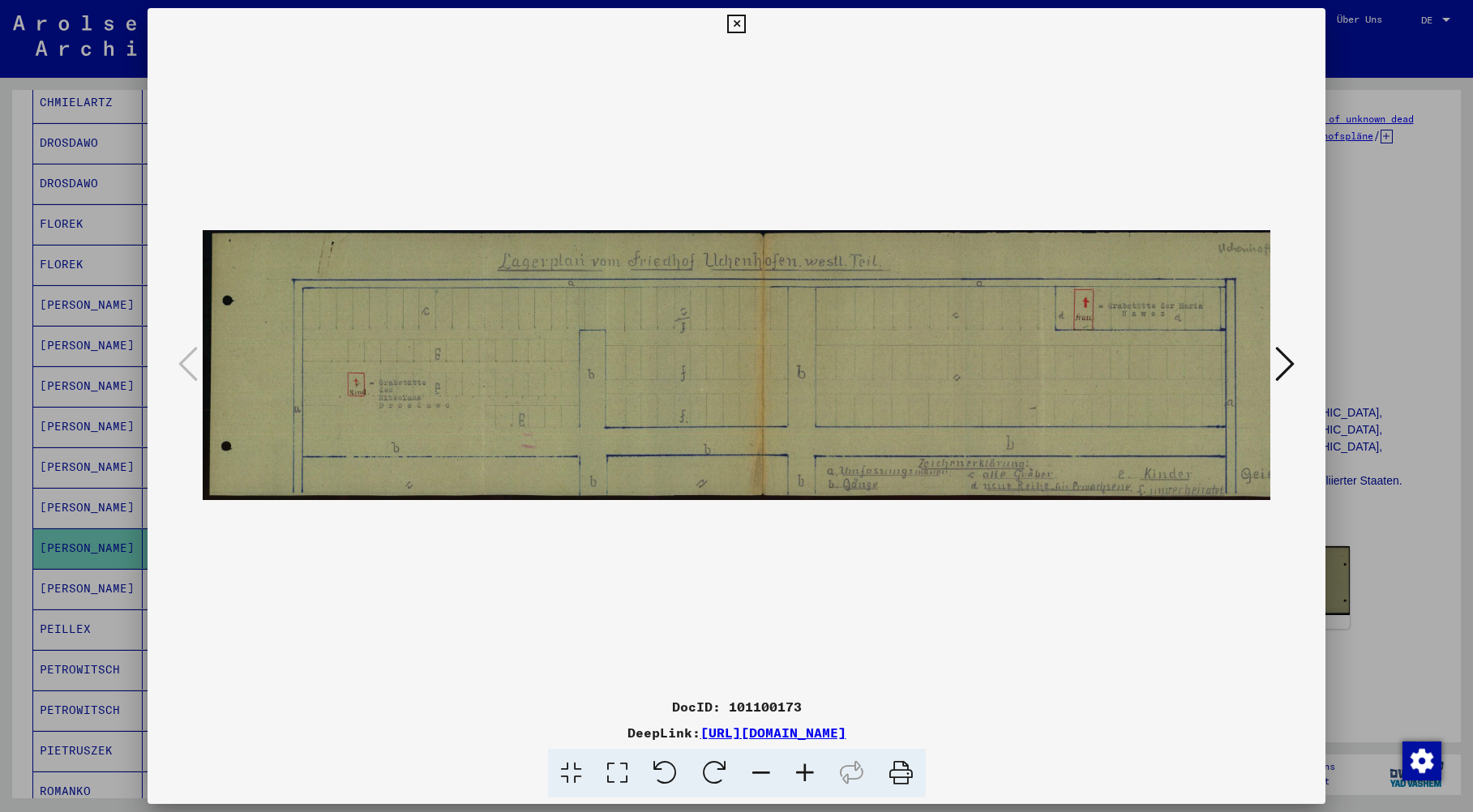
click at [735, 23] on icon at bounding box center [736, 24] width 19 height 20
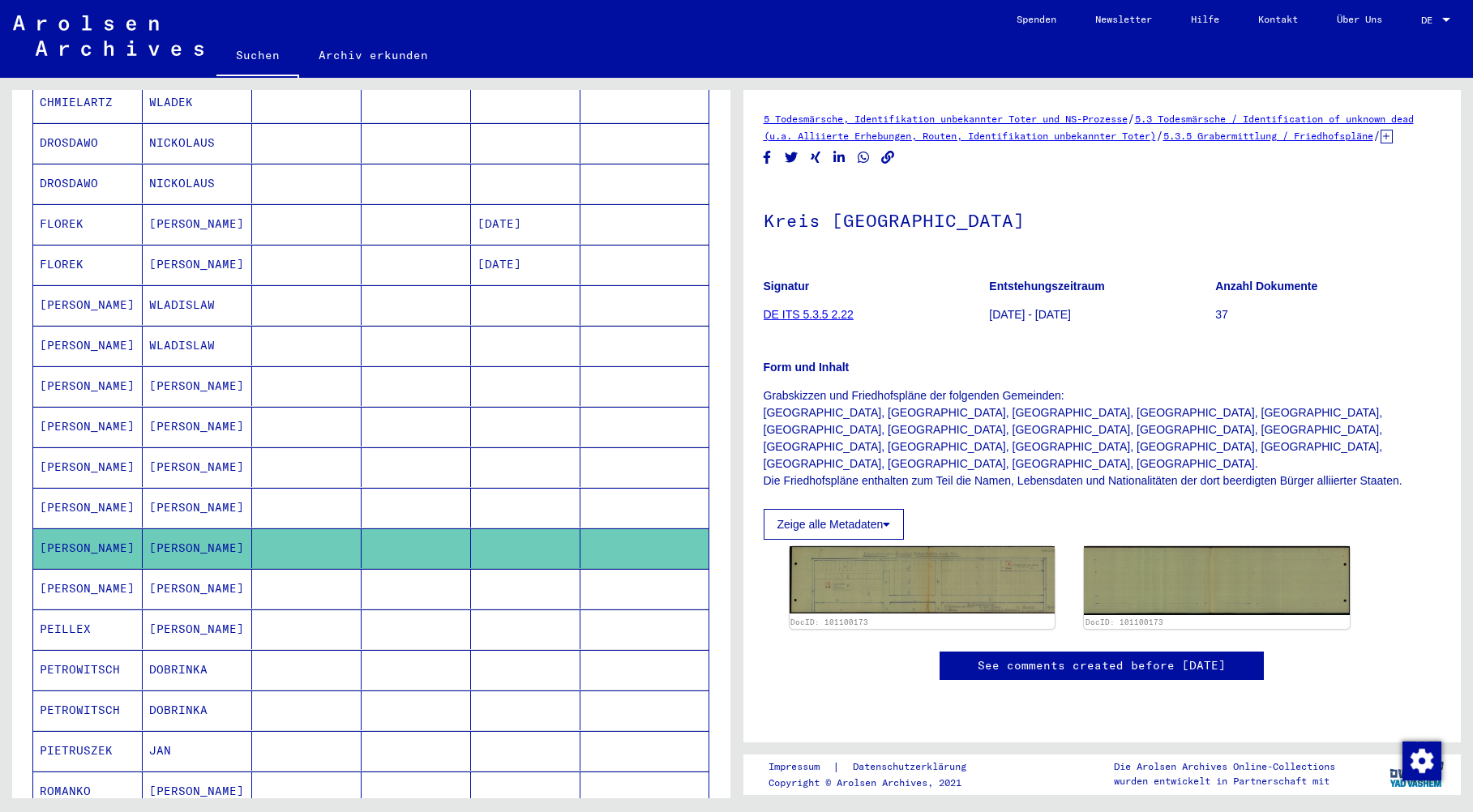
click at [52, 609] on mat-cell "PEILLEX" at bounding box center [88, 629] width 110 height 39
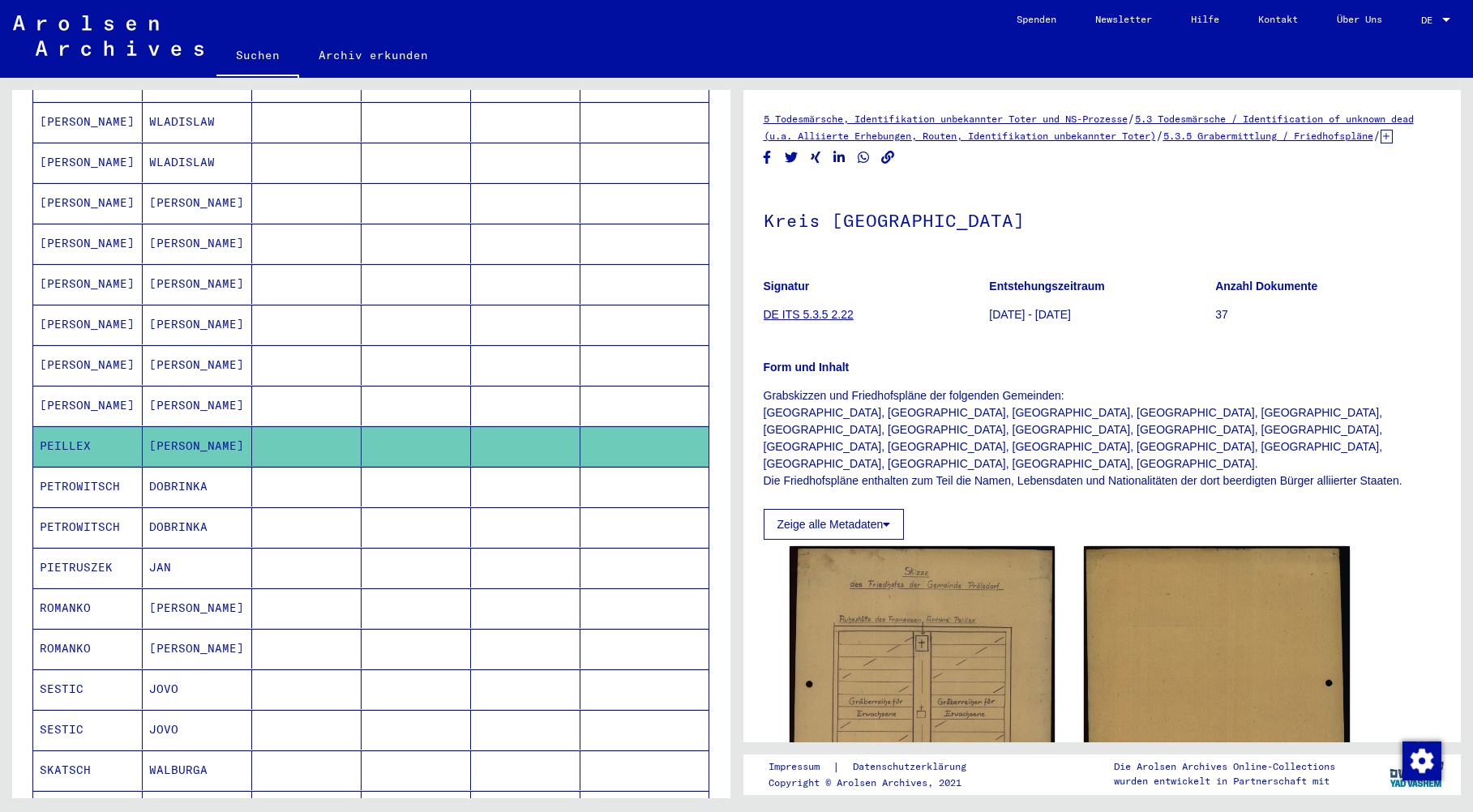
scroll to position [587, 0]
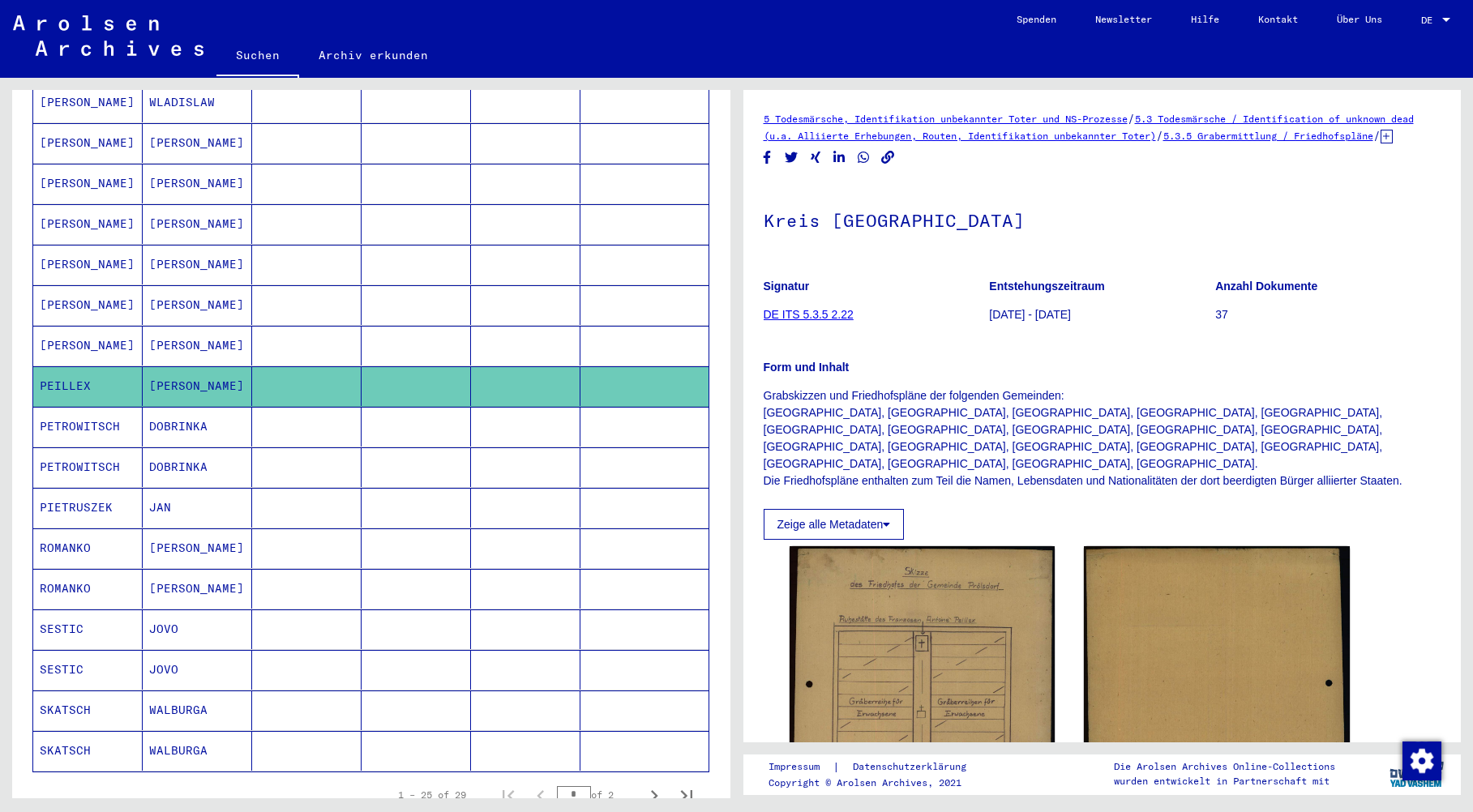
click at [76, 414] on mat-cell "PETROWITSCH" at bounding box center [88, 427] width 110 height 39
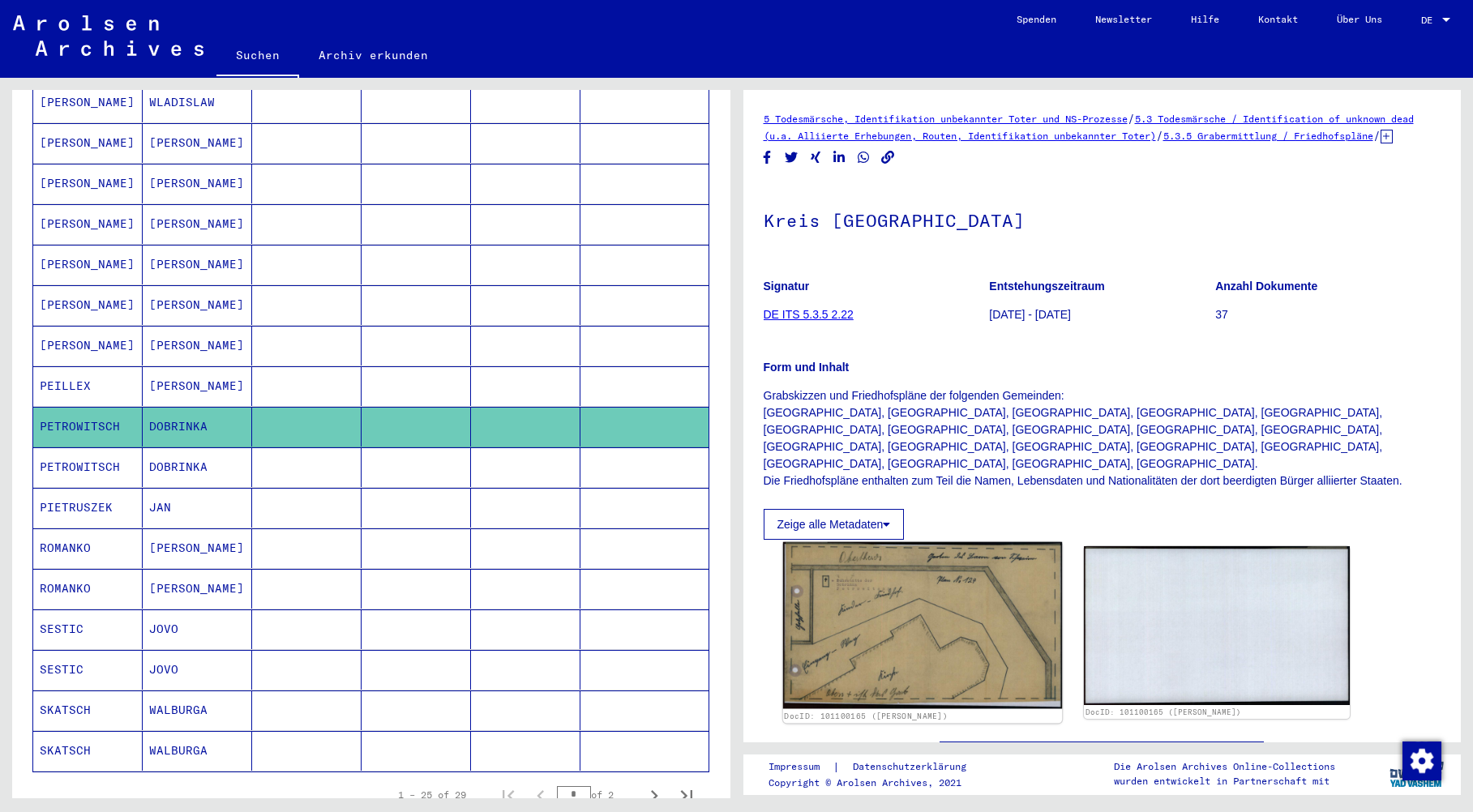
click at [954, 590] on img at bounding box center [922, 626] width 279 height 167
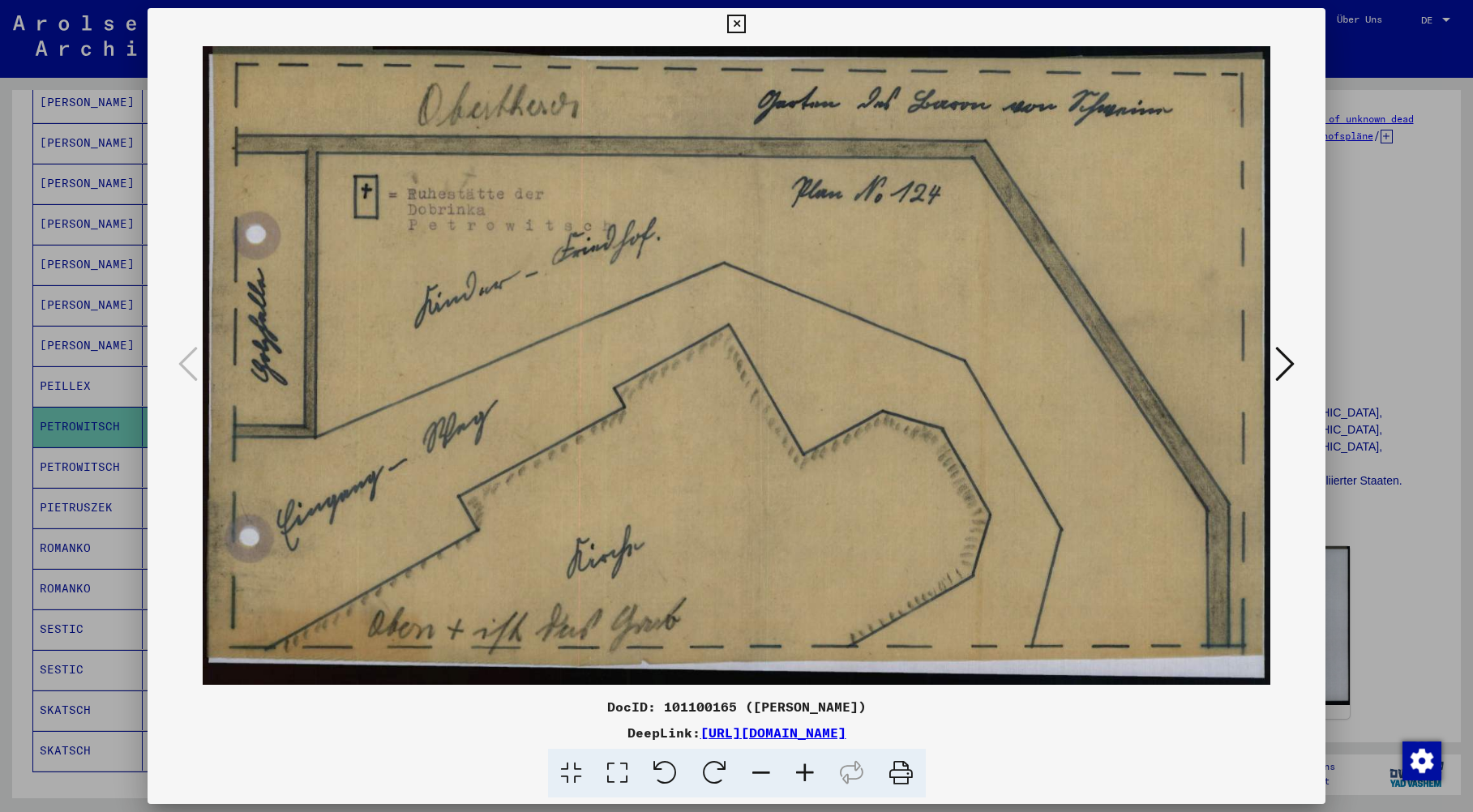
click at [739, 21] on icon at bounding box center [736, 24] width 19 height 20
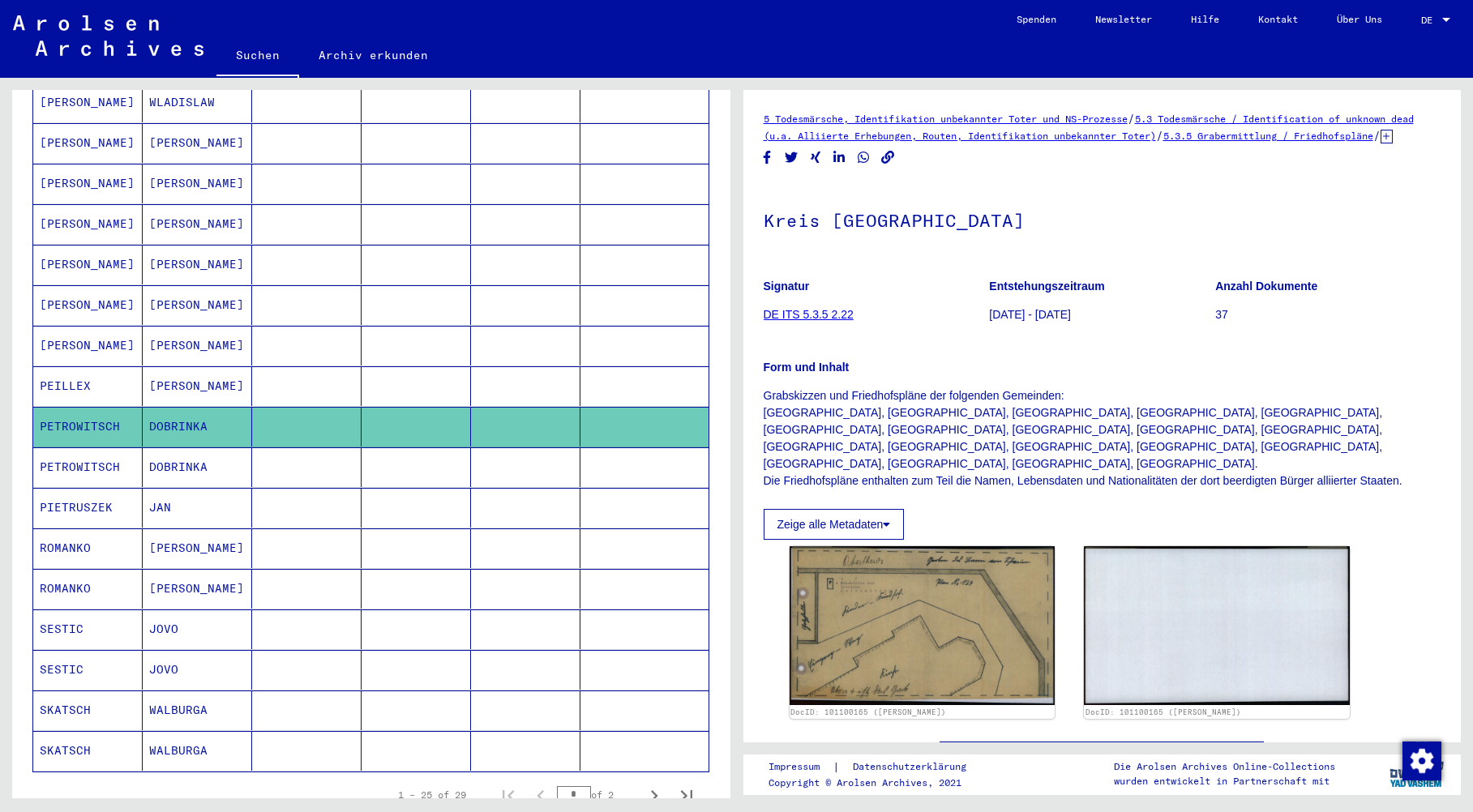
click at [63, 493] on mat-cell "PIETRUSZEK" at bounding box center [88, 508] width 110 height 39
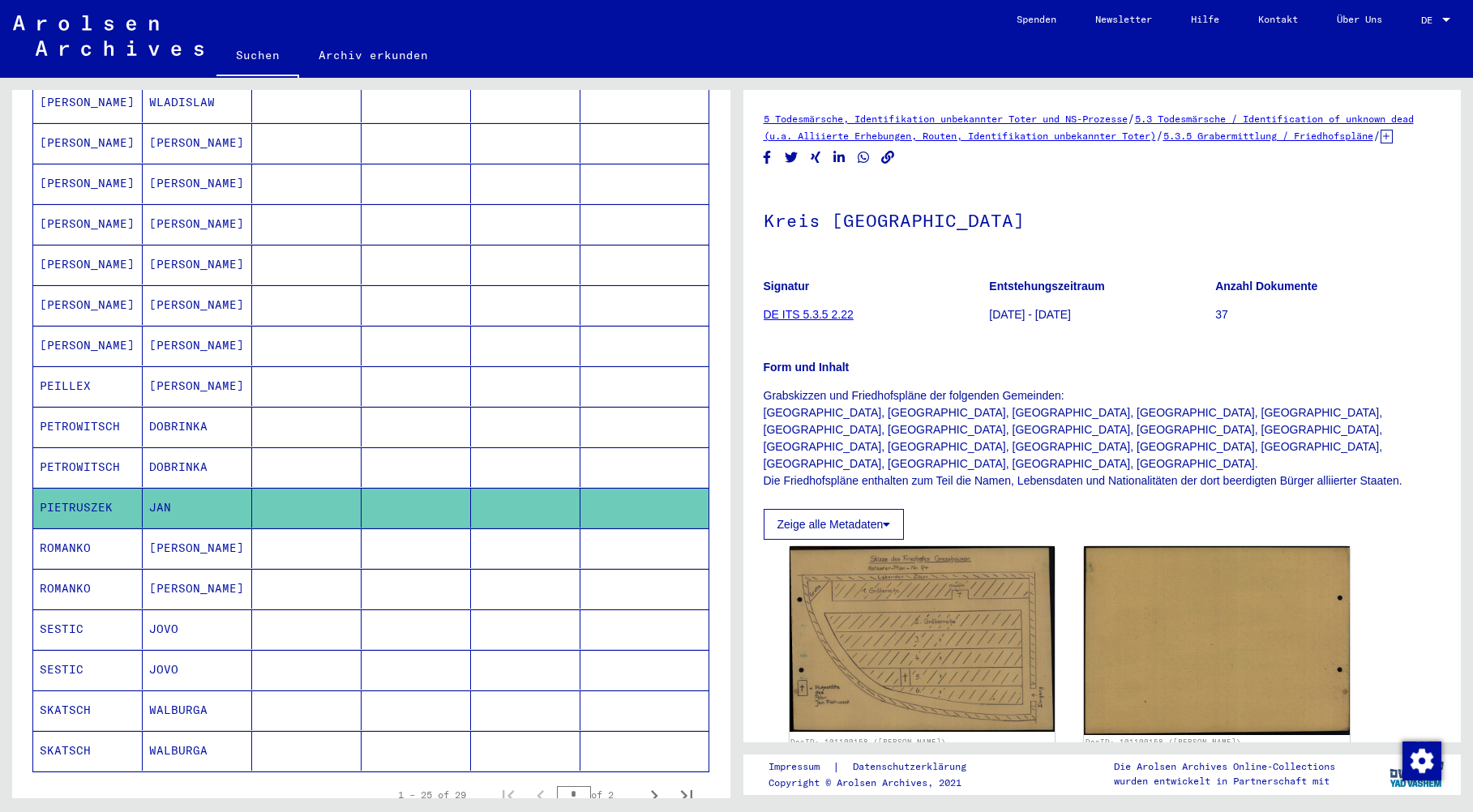
click at [58, 534] on mat-cell "ROMANKO" at bounding box center [88, 548] width 110 height 39
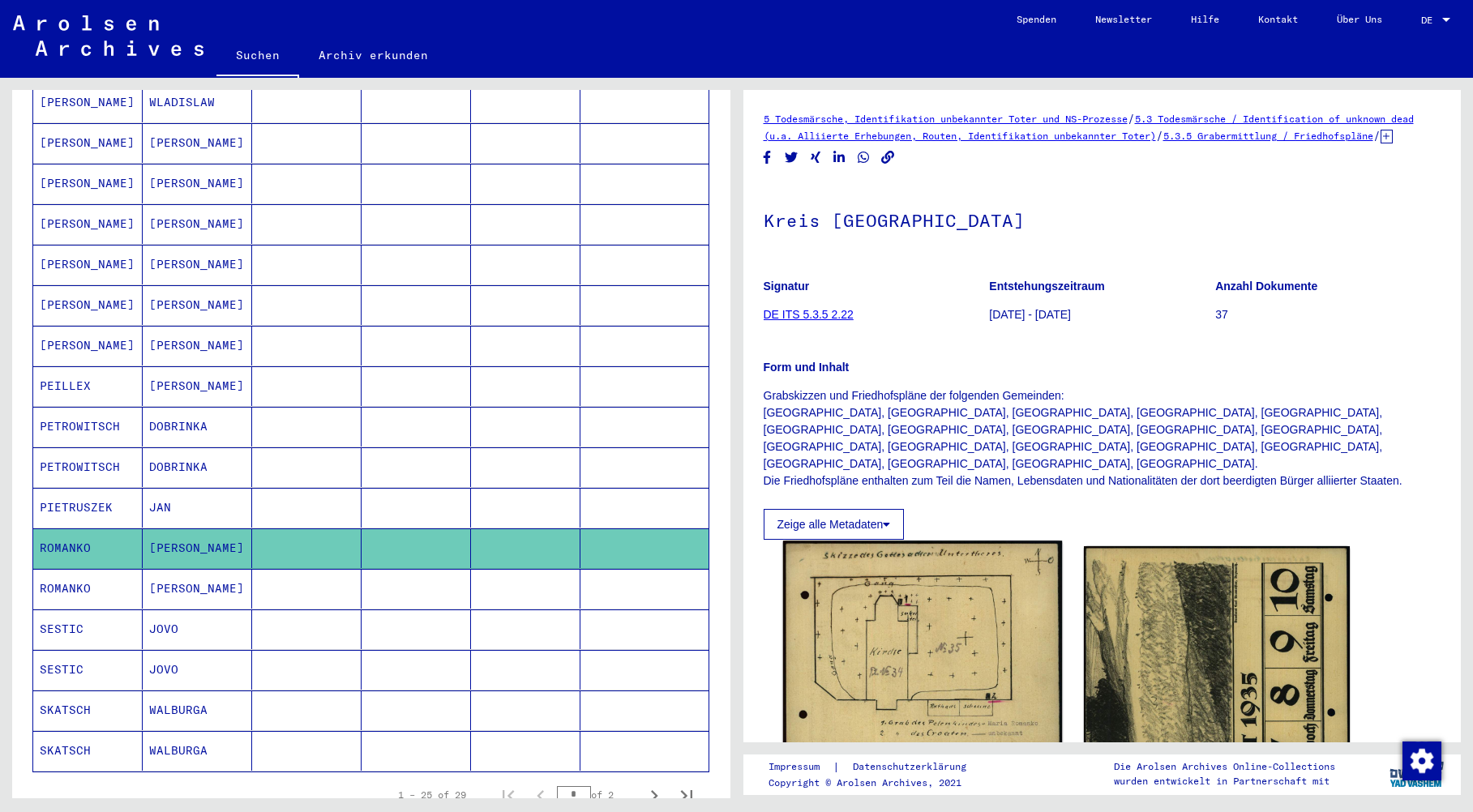
click at [937, 636] on img at bounding box center [922, 649] width 279 height 216
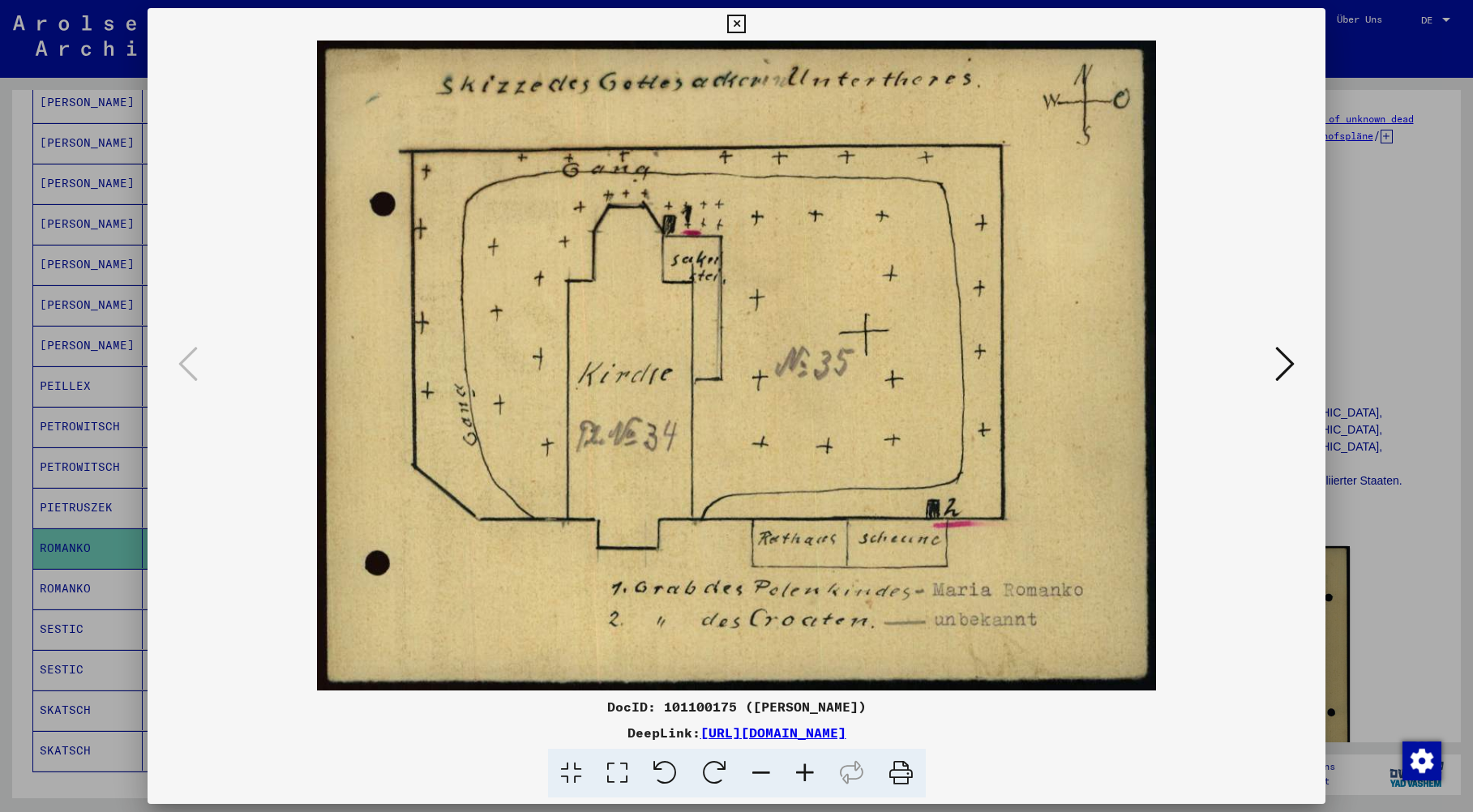
click at [743, 21] on icon at bounding box center [736, 24] width 19 height 20
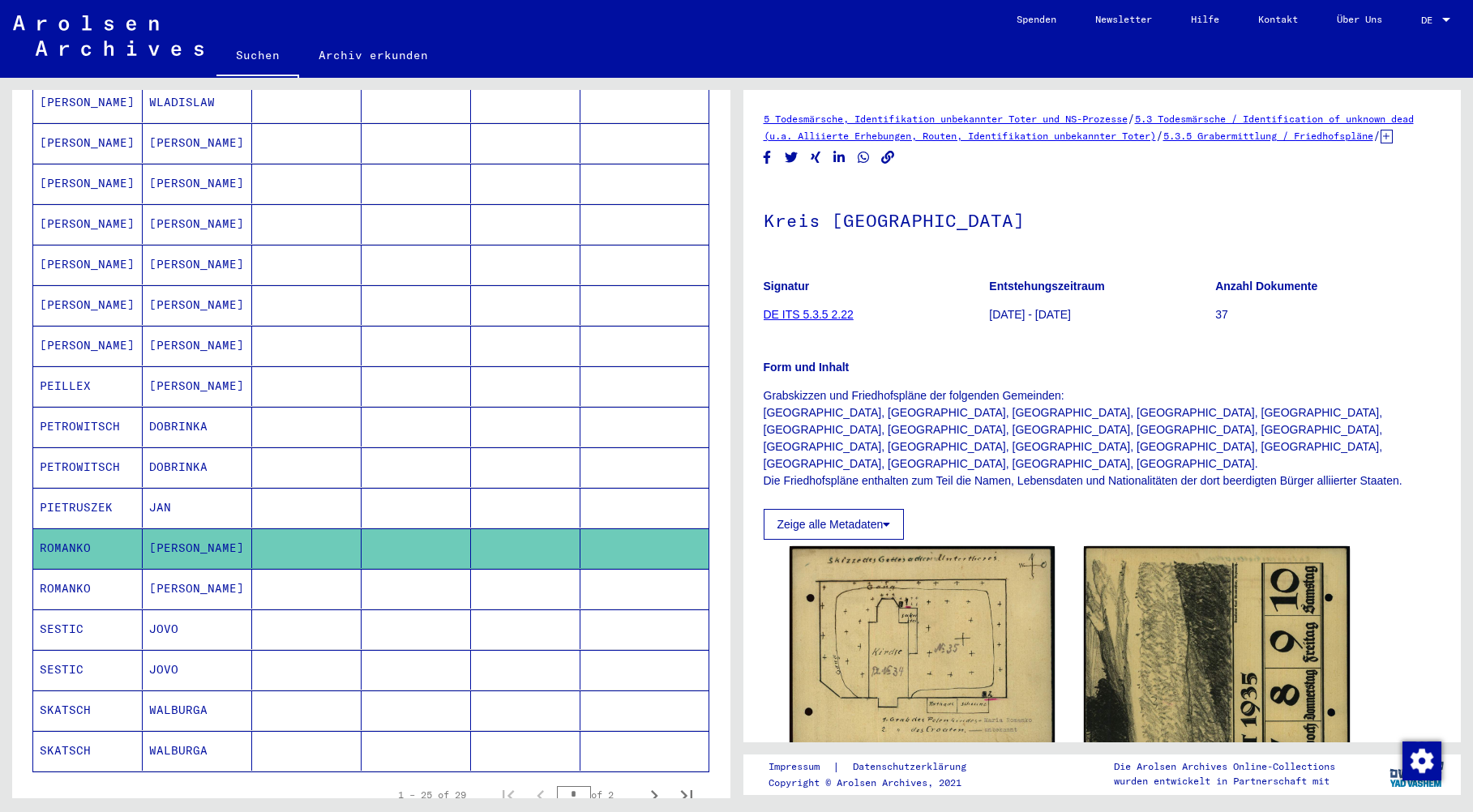
click at [66, 610] on mat-cell "SESTIC" at bounding box center [88, 629] width 110 height 39
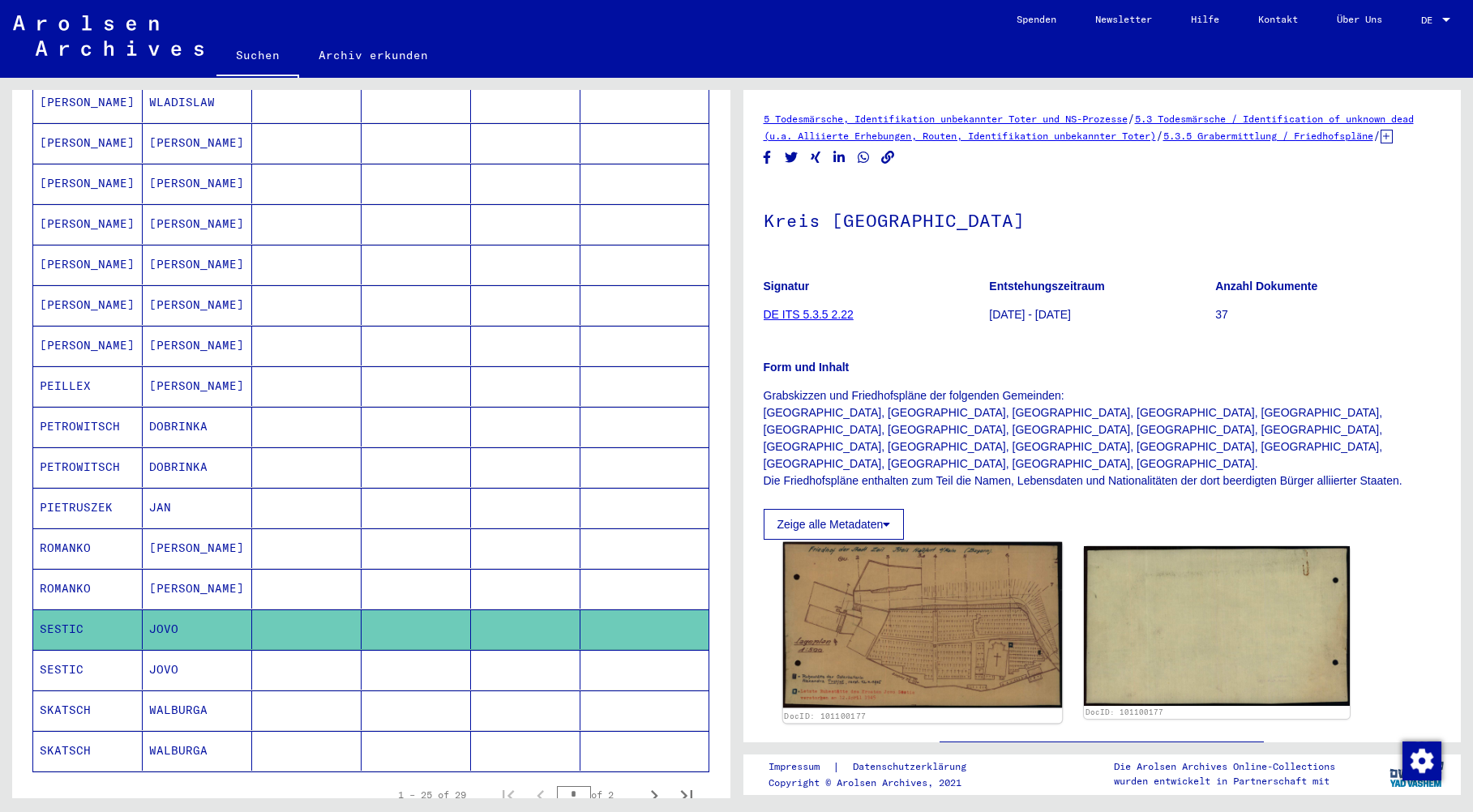
click at [931, 586] on img at bounding box center [922, 625] width 279 height 166
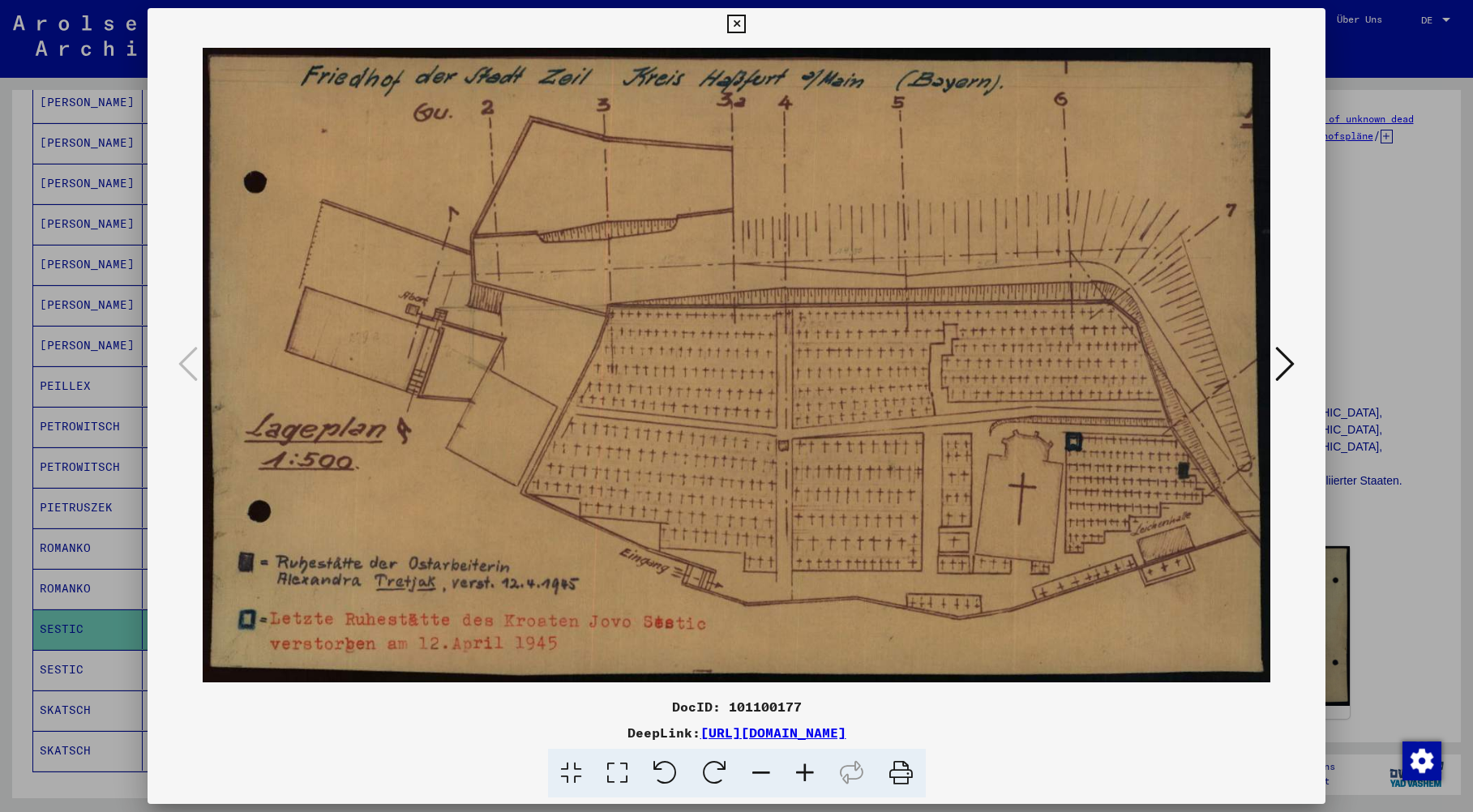
click at [739, 21] on icon at bounding box center [736, 24] width 19 height 20
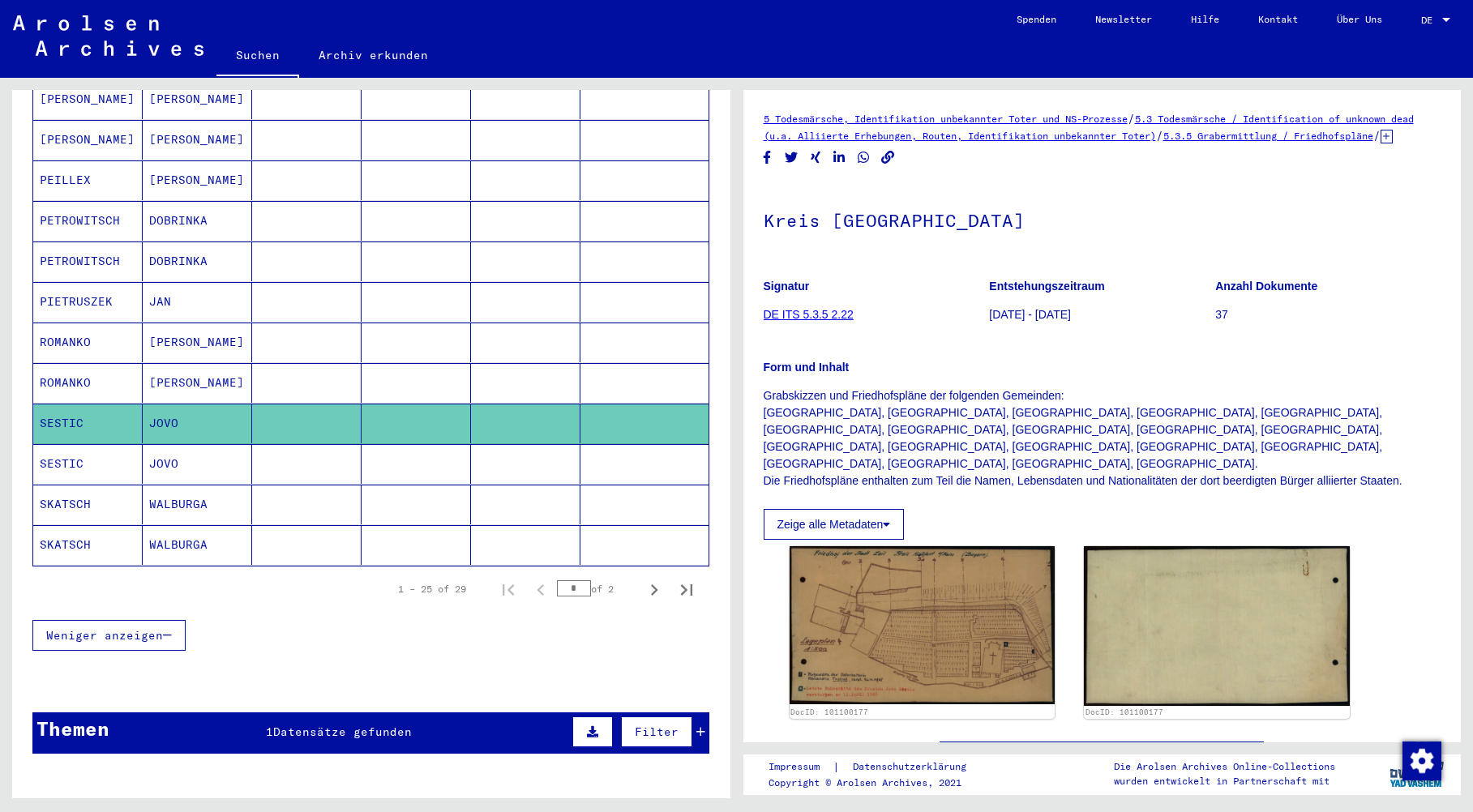
scroll to position [830, 0]
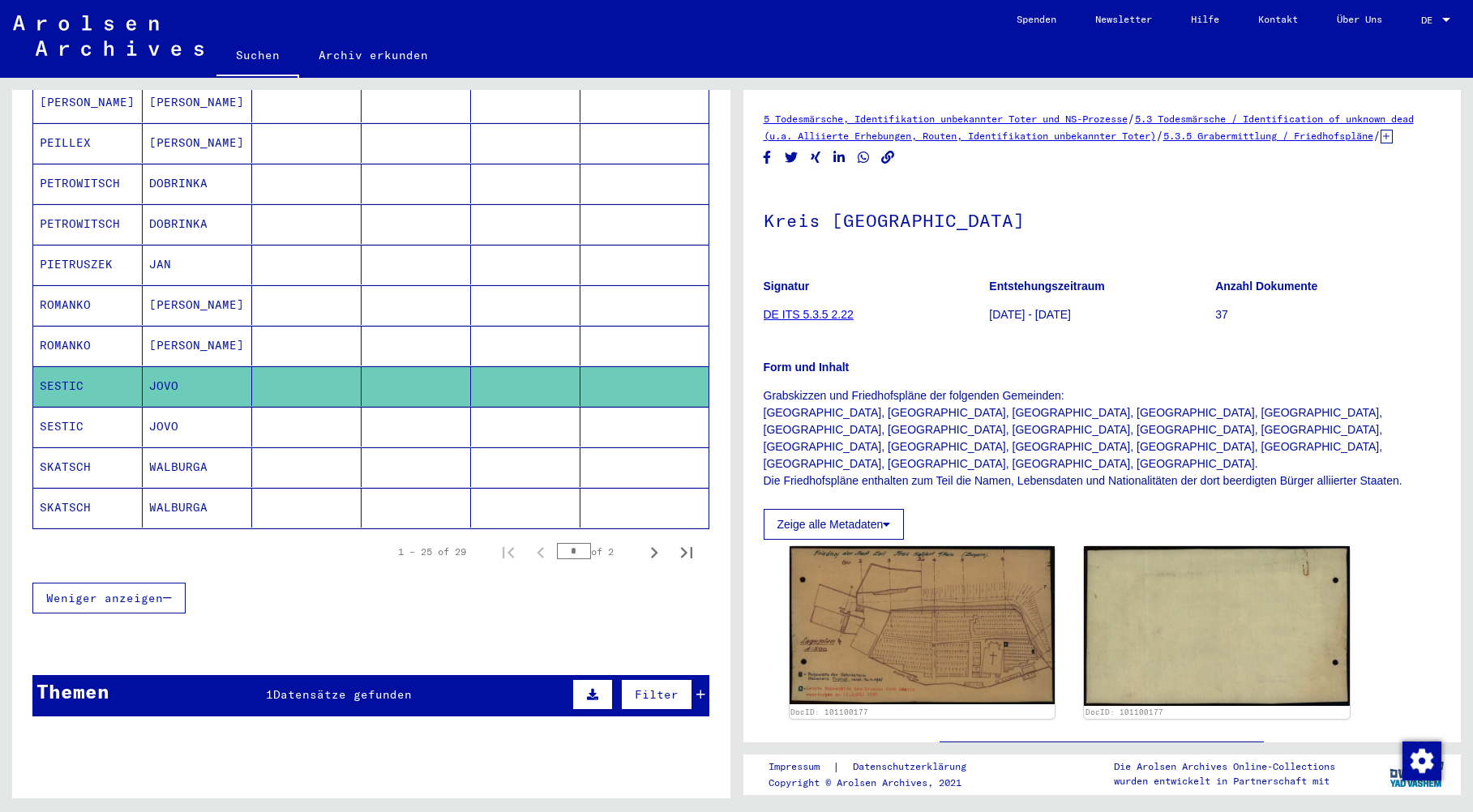
click at [77, 451] on mat-cell "SKATSCH" at bounding box center [88, 467] width 110 height 39
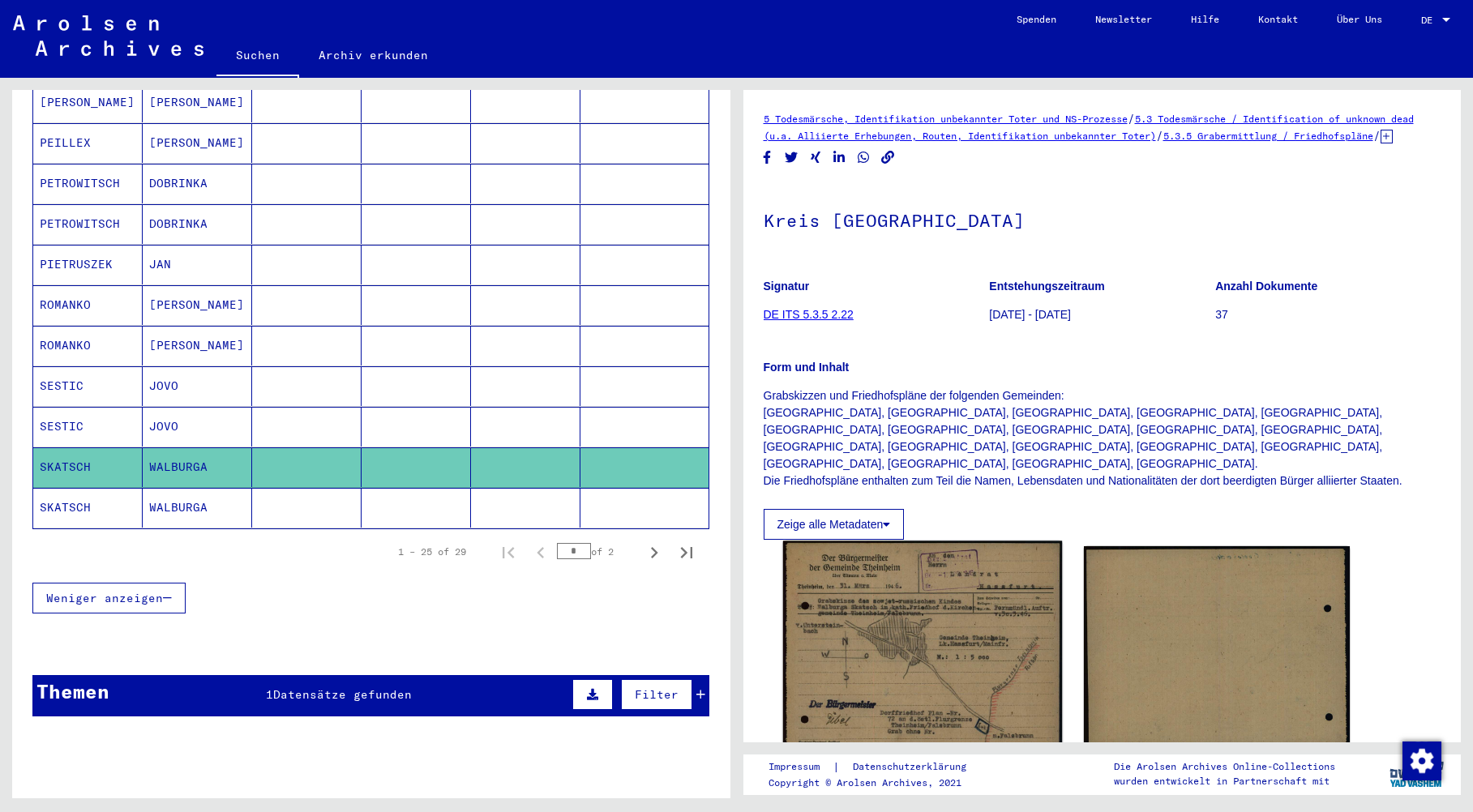
click at [929, 642] on img at bounding box center [922, 648] width 279 height 213
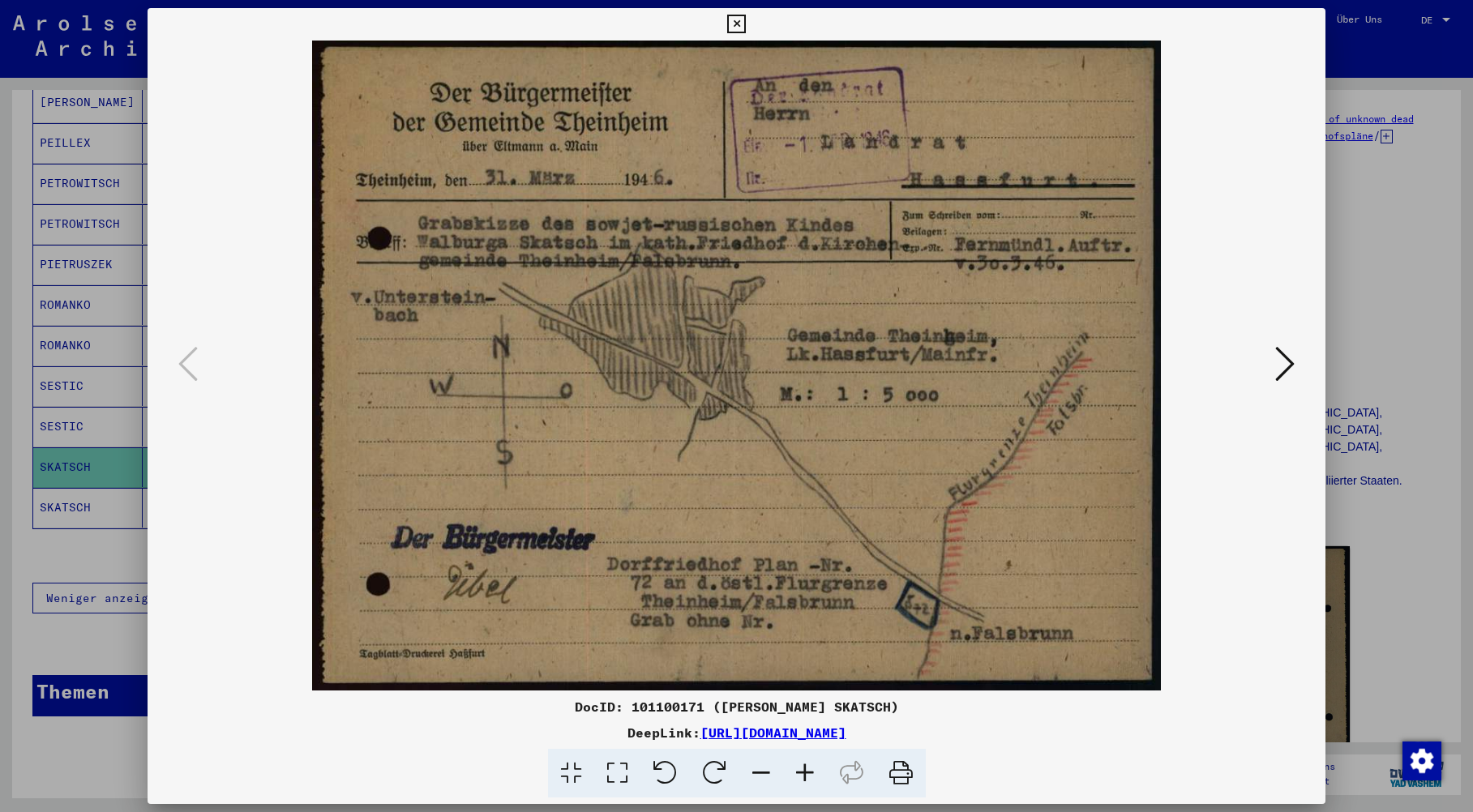
click at [1294, 367] on icon at bounding box center [1285, 363] width 20 height 39
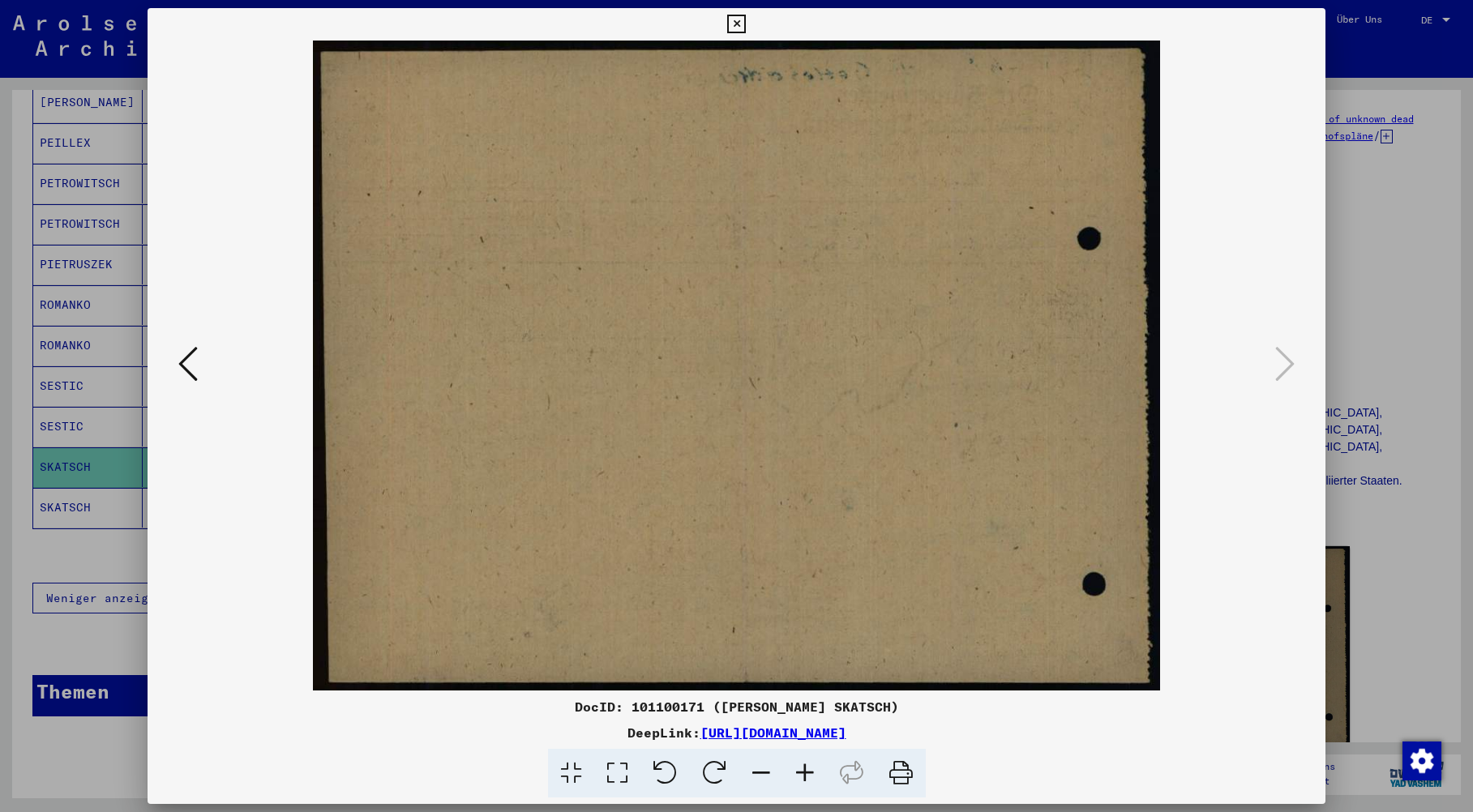
click at [174, 360] on button at bounding box center [188, 366] width 29 height 46
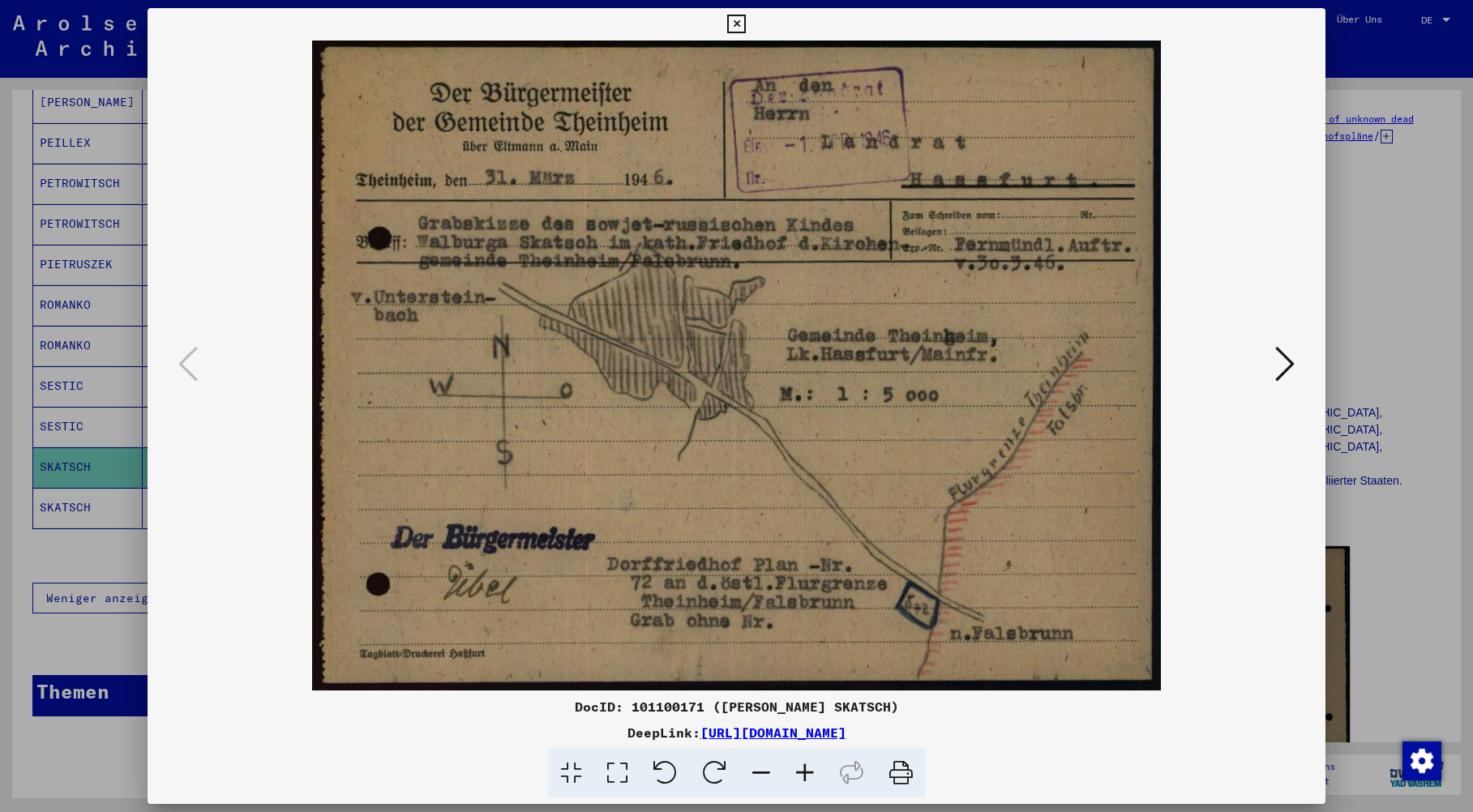
click at [740, 17] on icon at bounding box center [736, 24] width 19 height 20
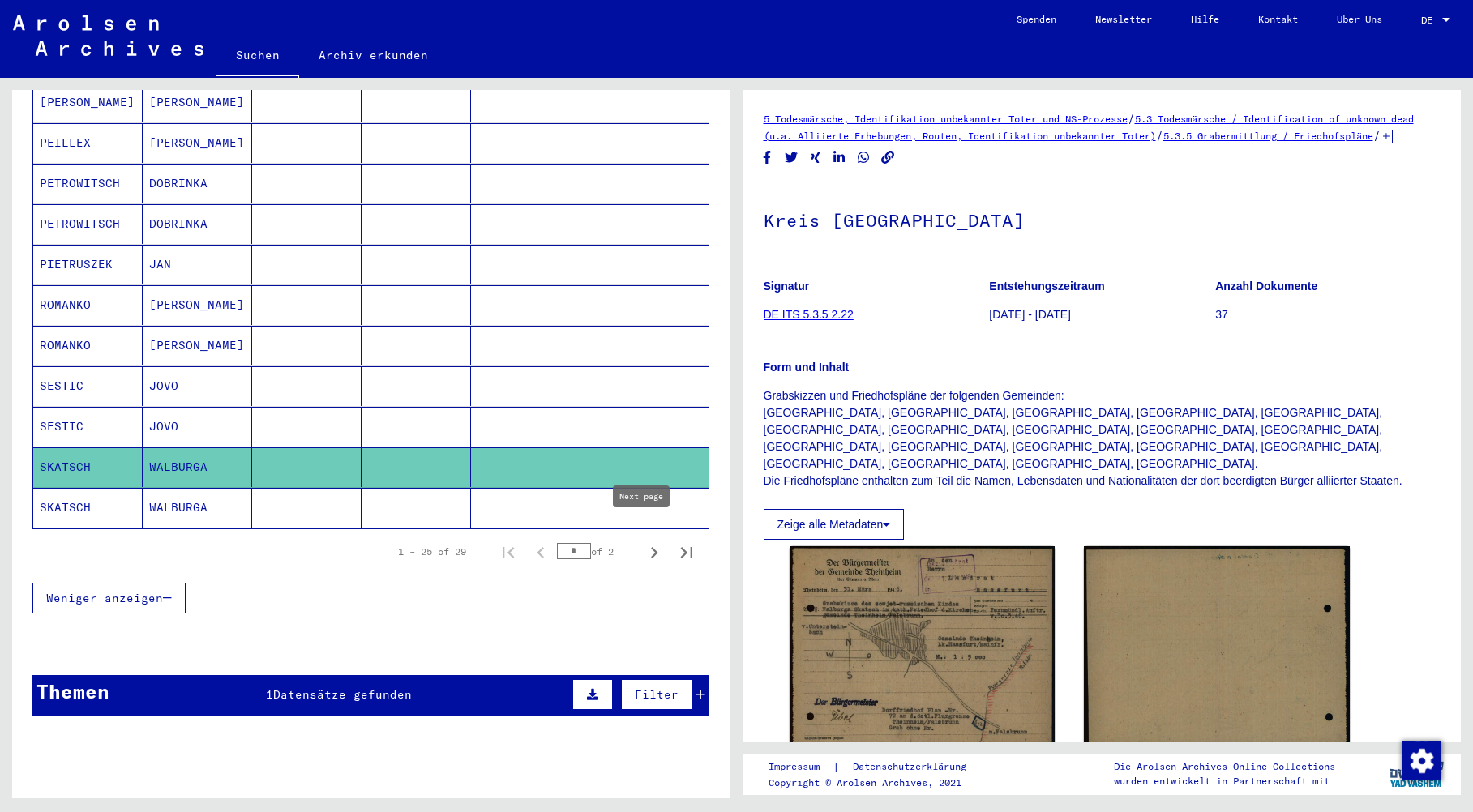
click at [643, 542] on icon "Next page" at bounding box center [654, 553] width 22 height 22
type input "*"
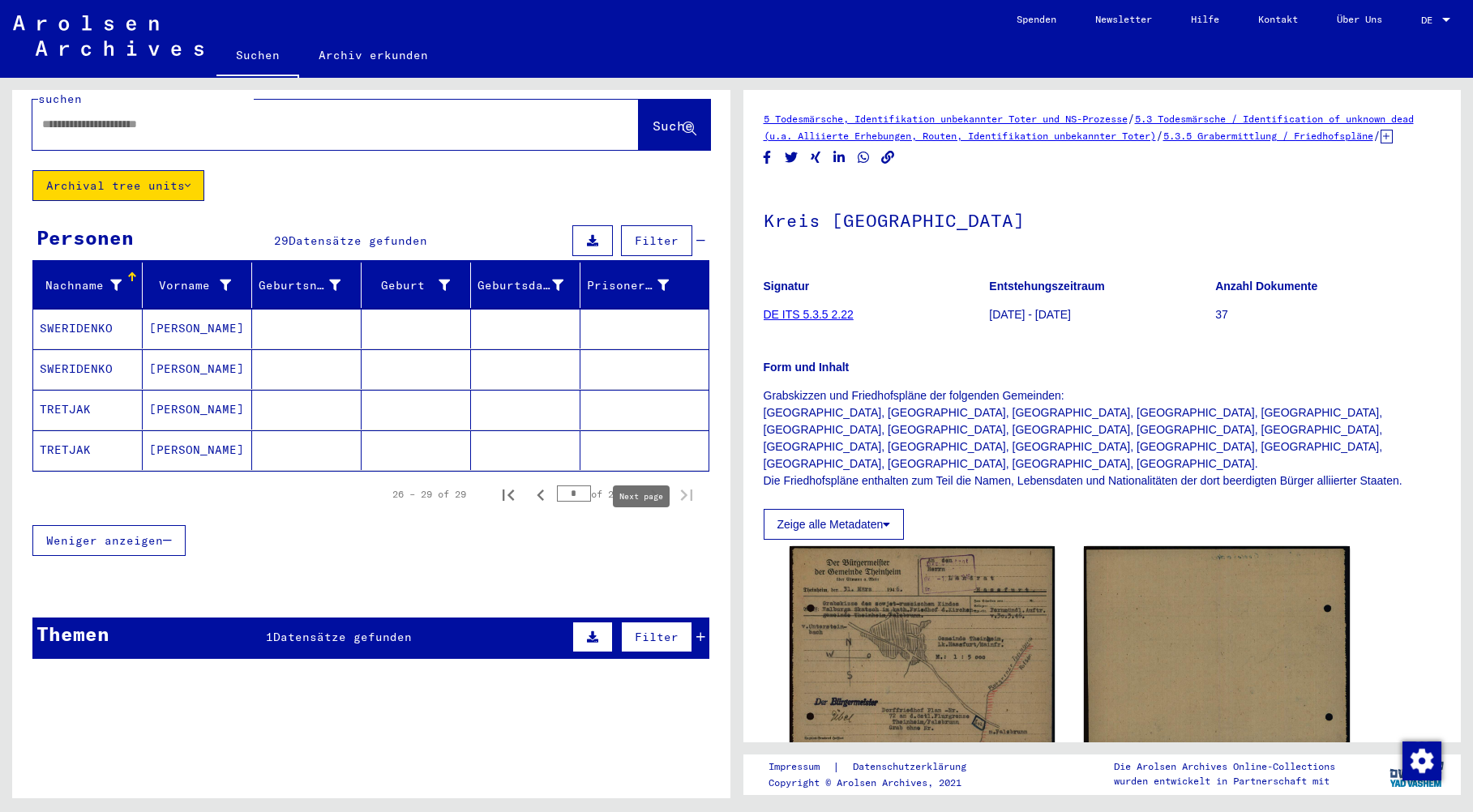
scroll to position [20, 0]
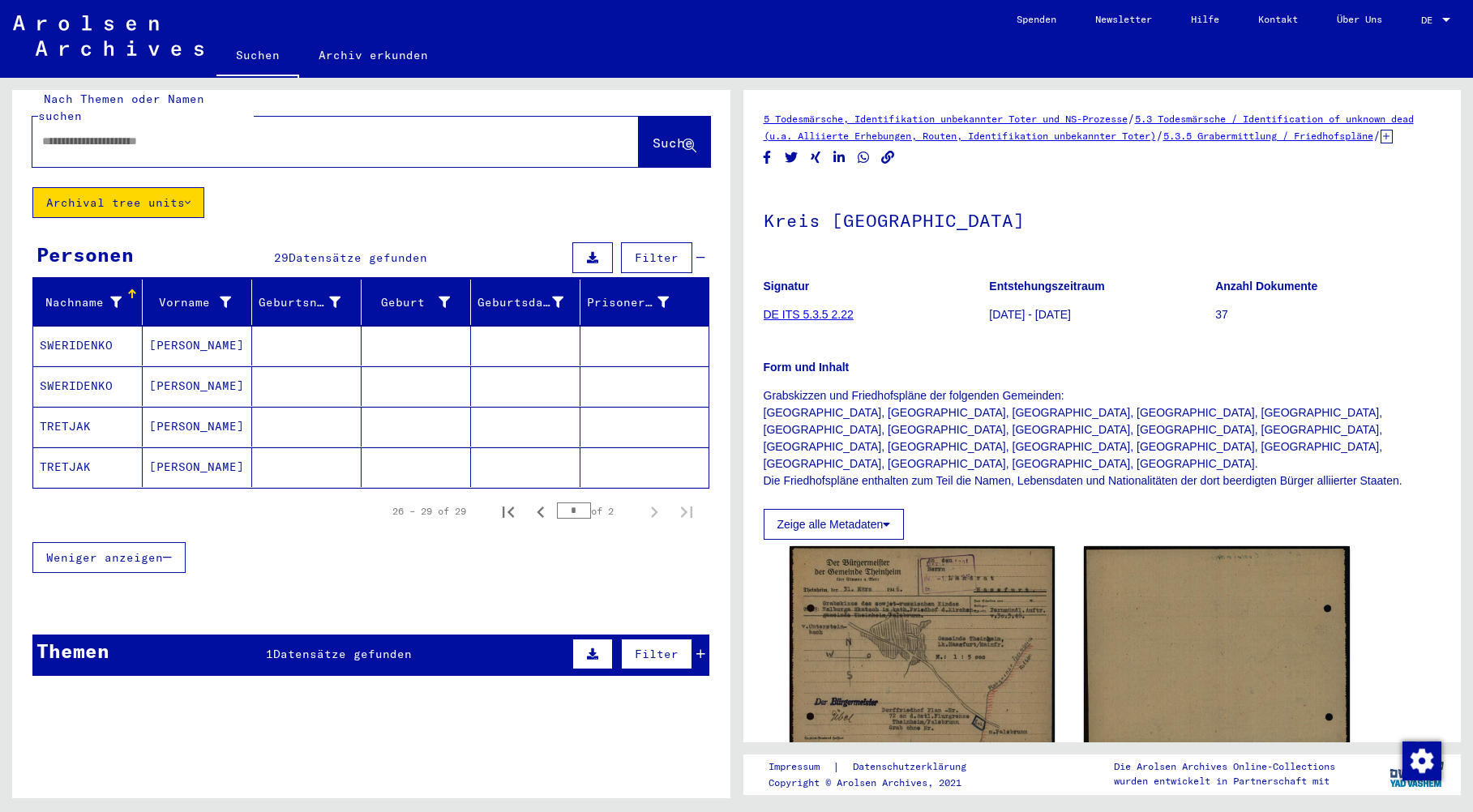
click at [58, 327] on mat-cell "SWERIDENKO" at bounding box center [88, 346] width 110 height 39
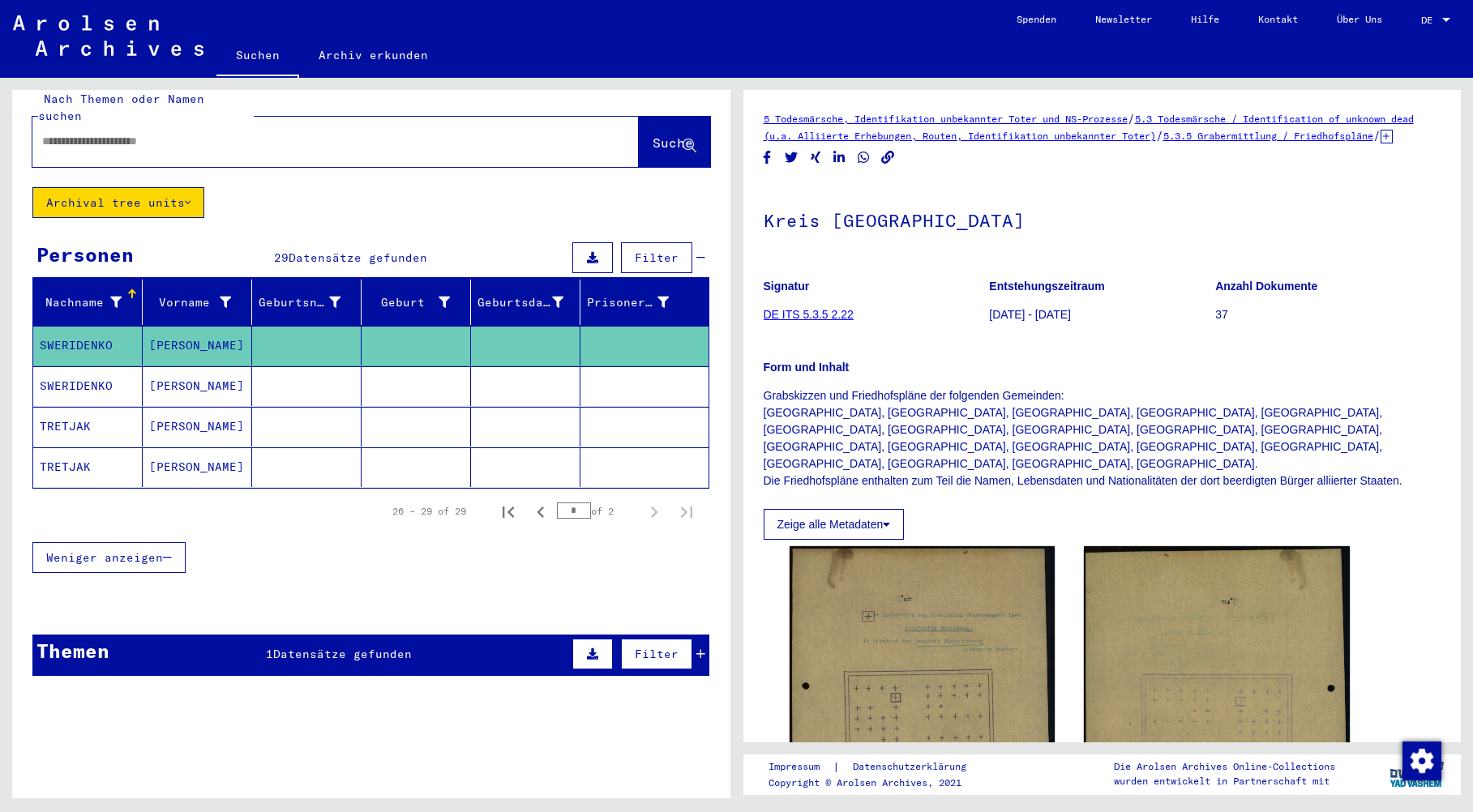
click at [63, 372] on mat-cell "SWERIDENKO" at bounding box center [88, 386] width 110 height 39
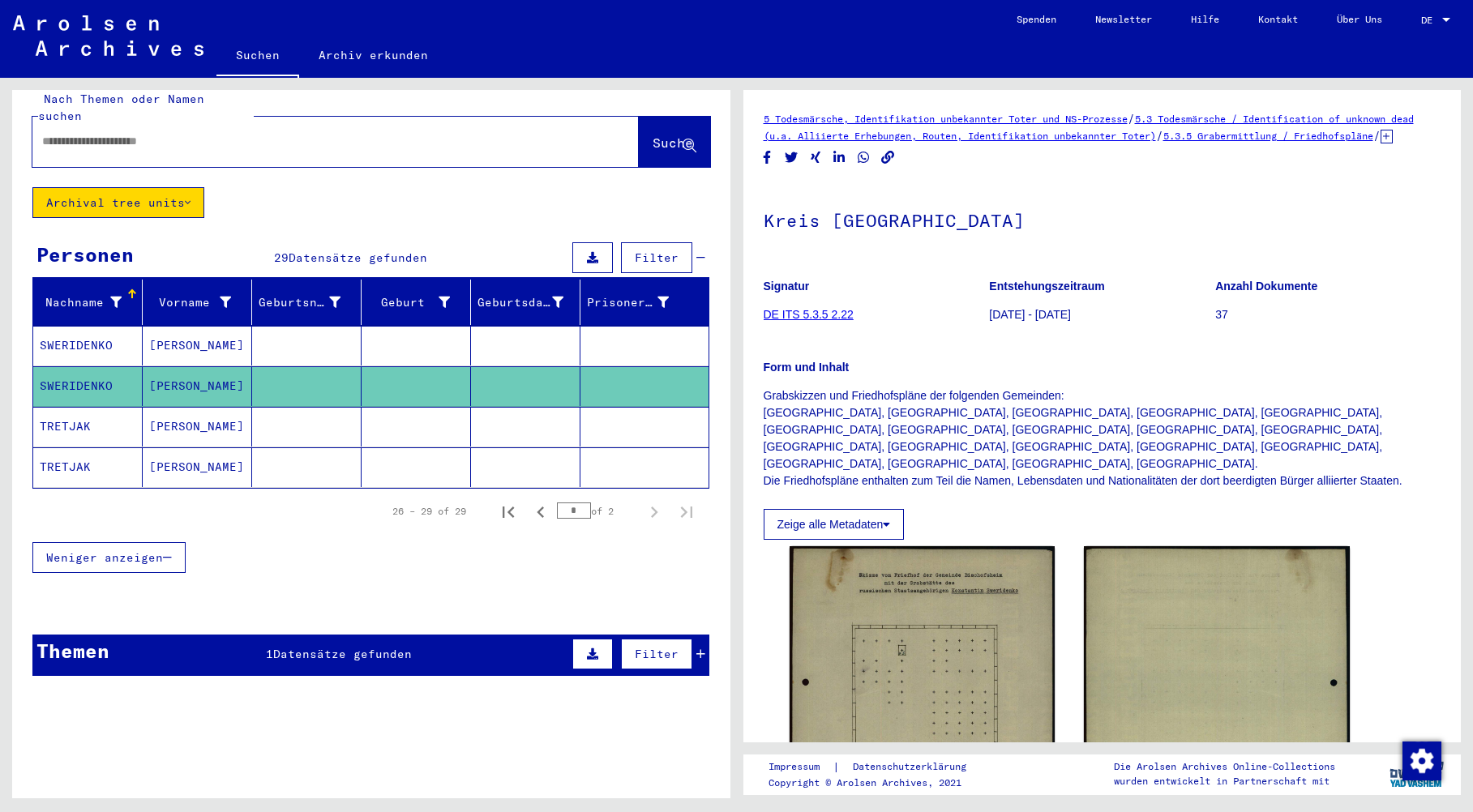
click at [70, 412] on mat-cell "TRETJAK" at bounding box center [88, 427] width 110 height 39
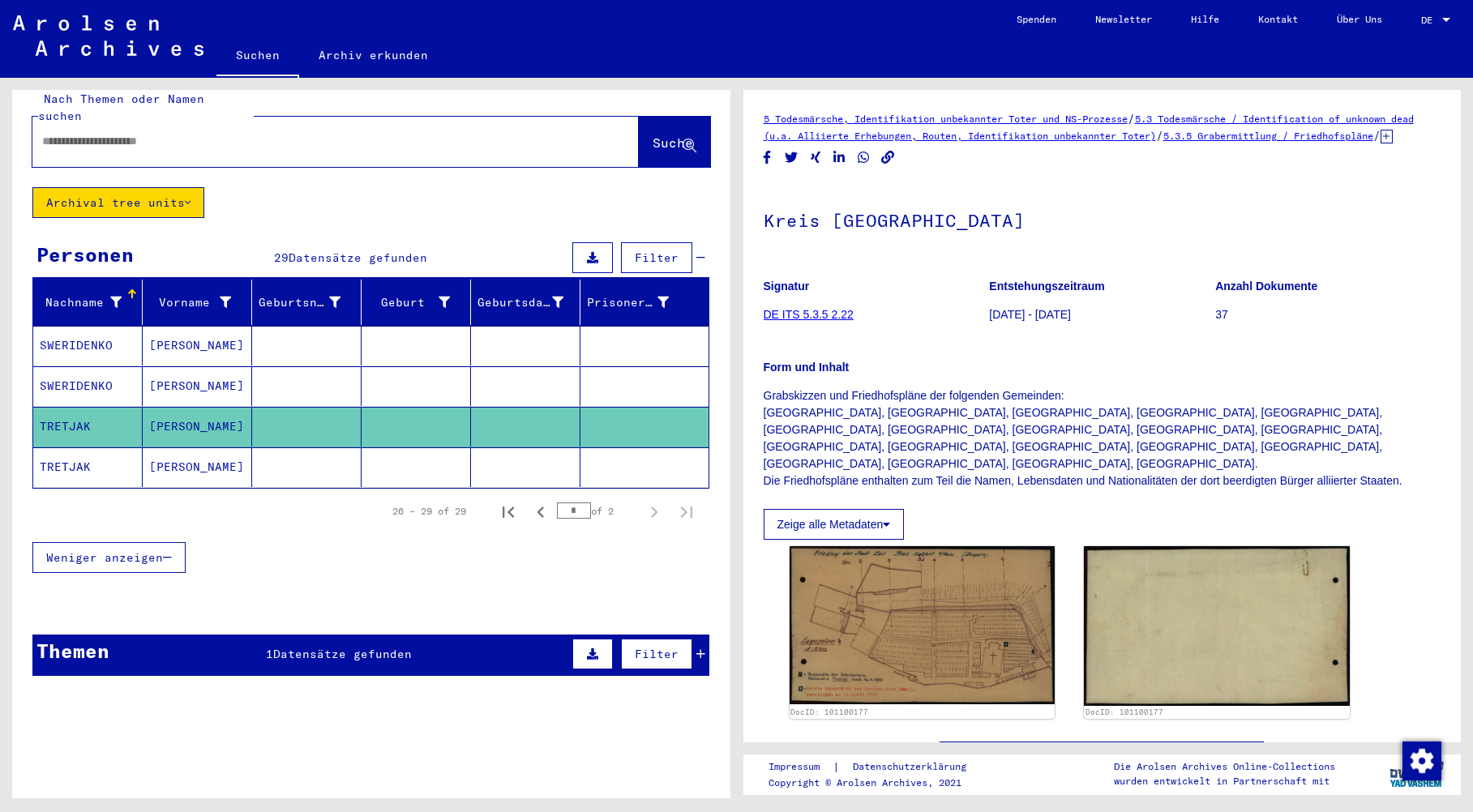
click at [67, 449] on mat-cell "TRETJAK" at bounding box center [88, 467] width 110 height 39
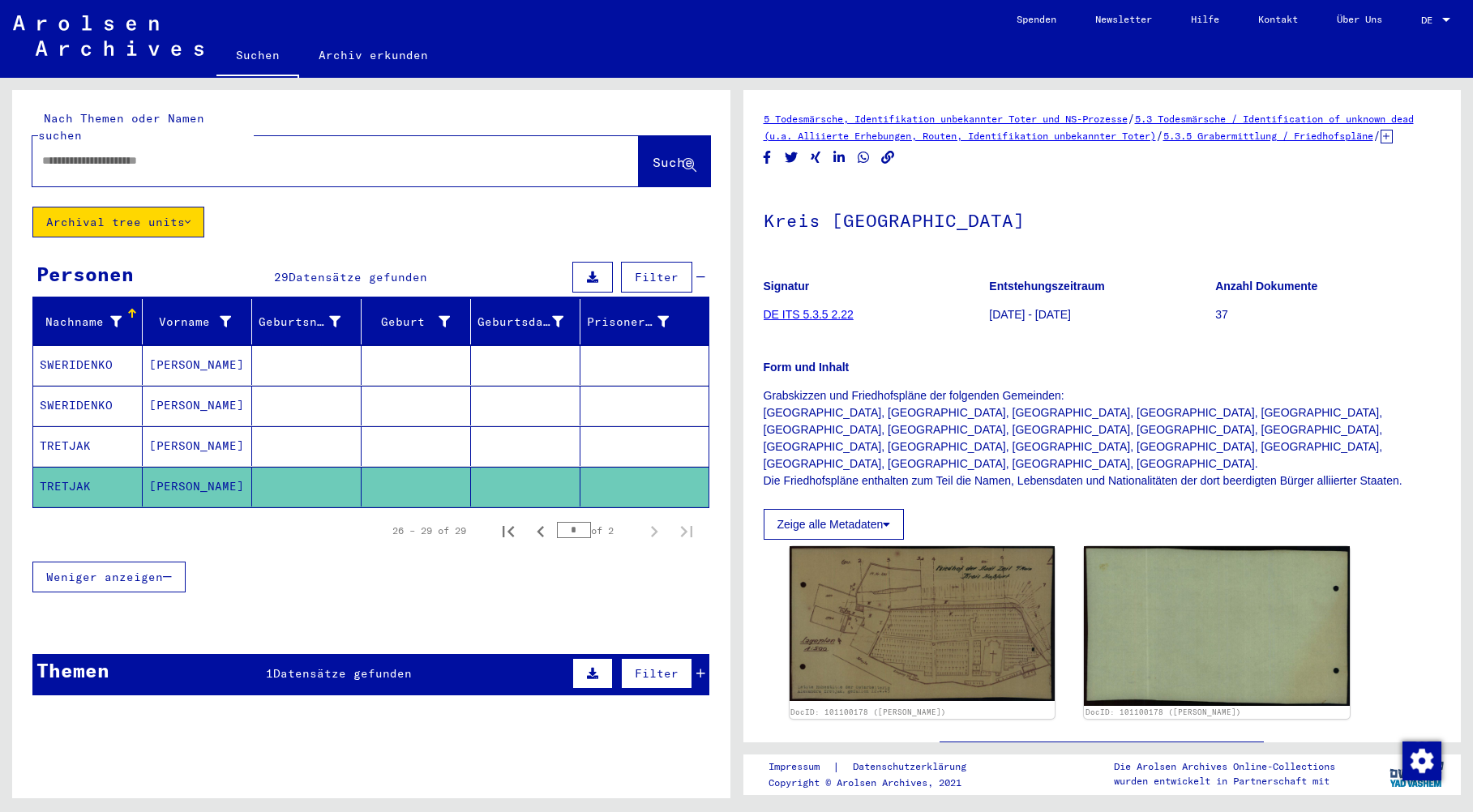
click at [89, 153] on div at bounding box center [316, 161] width 567 height 37
click at [81, 153] on input "text" at bounding box center [321, 161] width 558 height 17
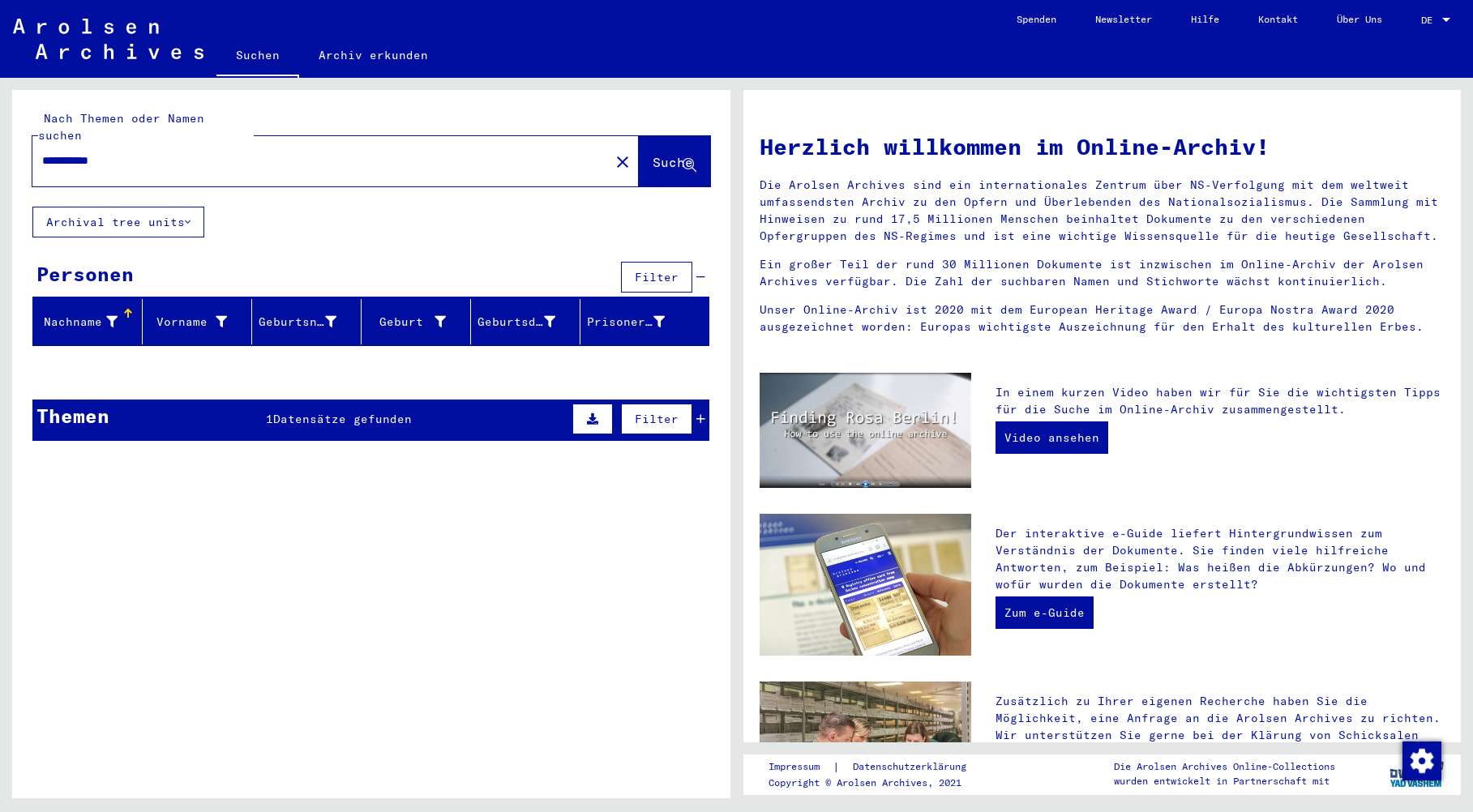
click at [361, 412] on span "Datensätze gefunden" at bounding box center [342, 419] width 139 height 15
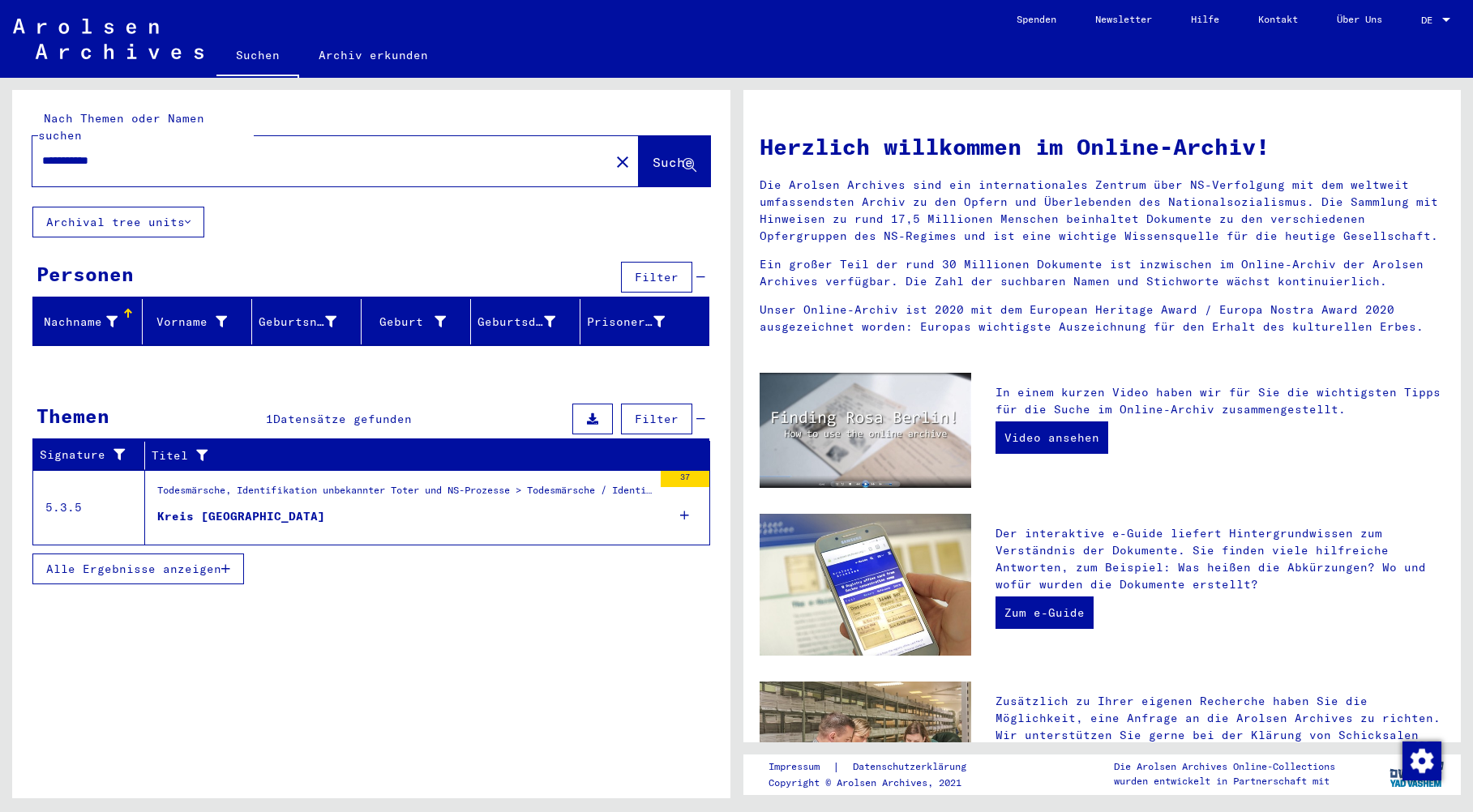
drag, startPoint x: 150, startPoint y: 145, endPoint x: 8, endPoint y: 119, distance: 144.4
click at [8, 119] on div "**********" at bounding box center [368, 439] width 736 height 721
click at [652, 154] on span "Suche" at bounding box center [672, 161] width 40 height 16
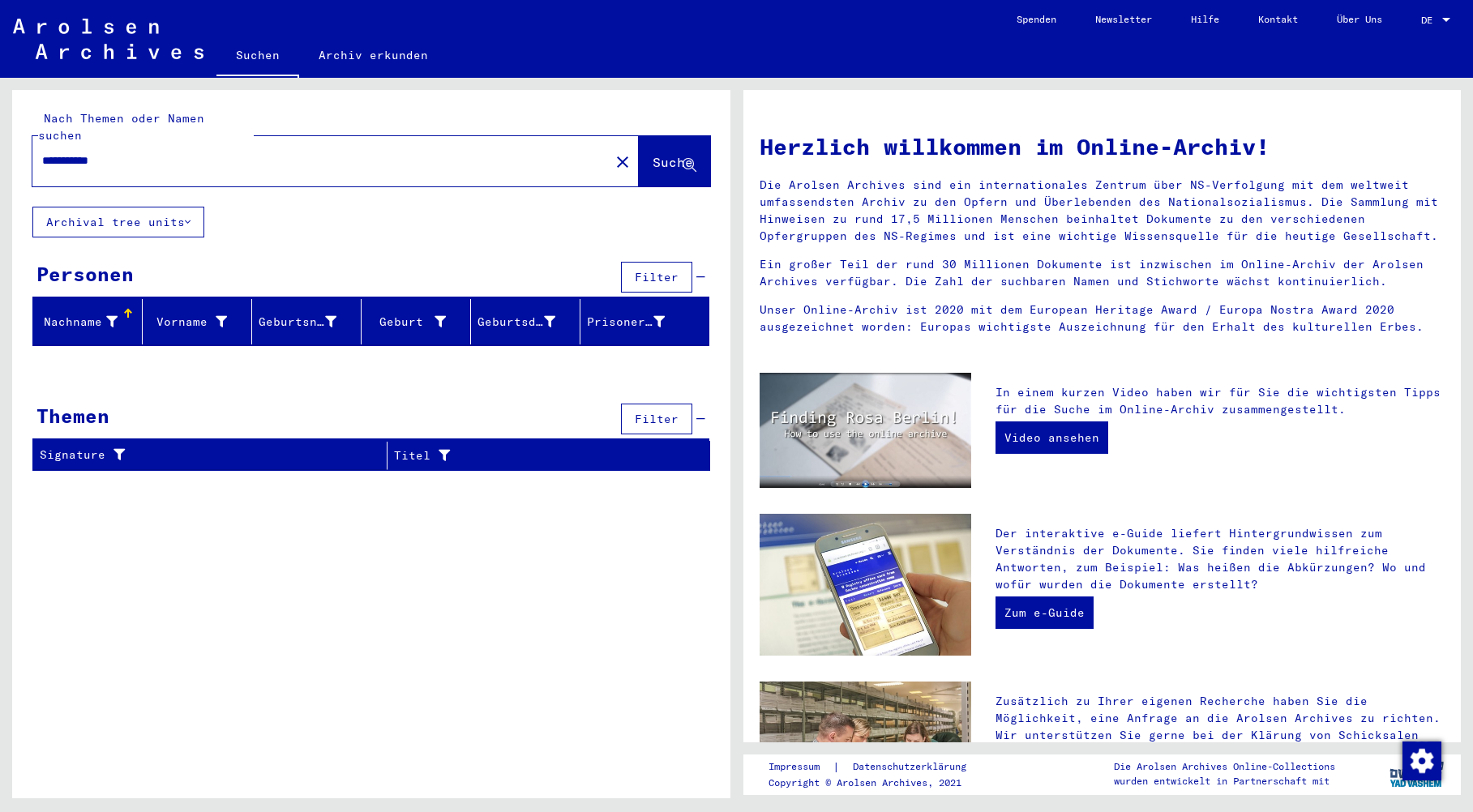
click at [50, 153] on input "**********" at bounding box center [316, 161] width 549 height 17
click at [652, 154] on span "Suche" at bounding box center [672, 161] width 40 height 16
drag, startPoint x: 131, startPoint y: 143, endPoint x: -8, endPoint y: 121, distance: 140.7
click at [0, 121] on html "**********" at bounding box center [736, 406] width 1473 height 812
type input "*******"
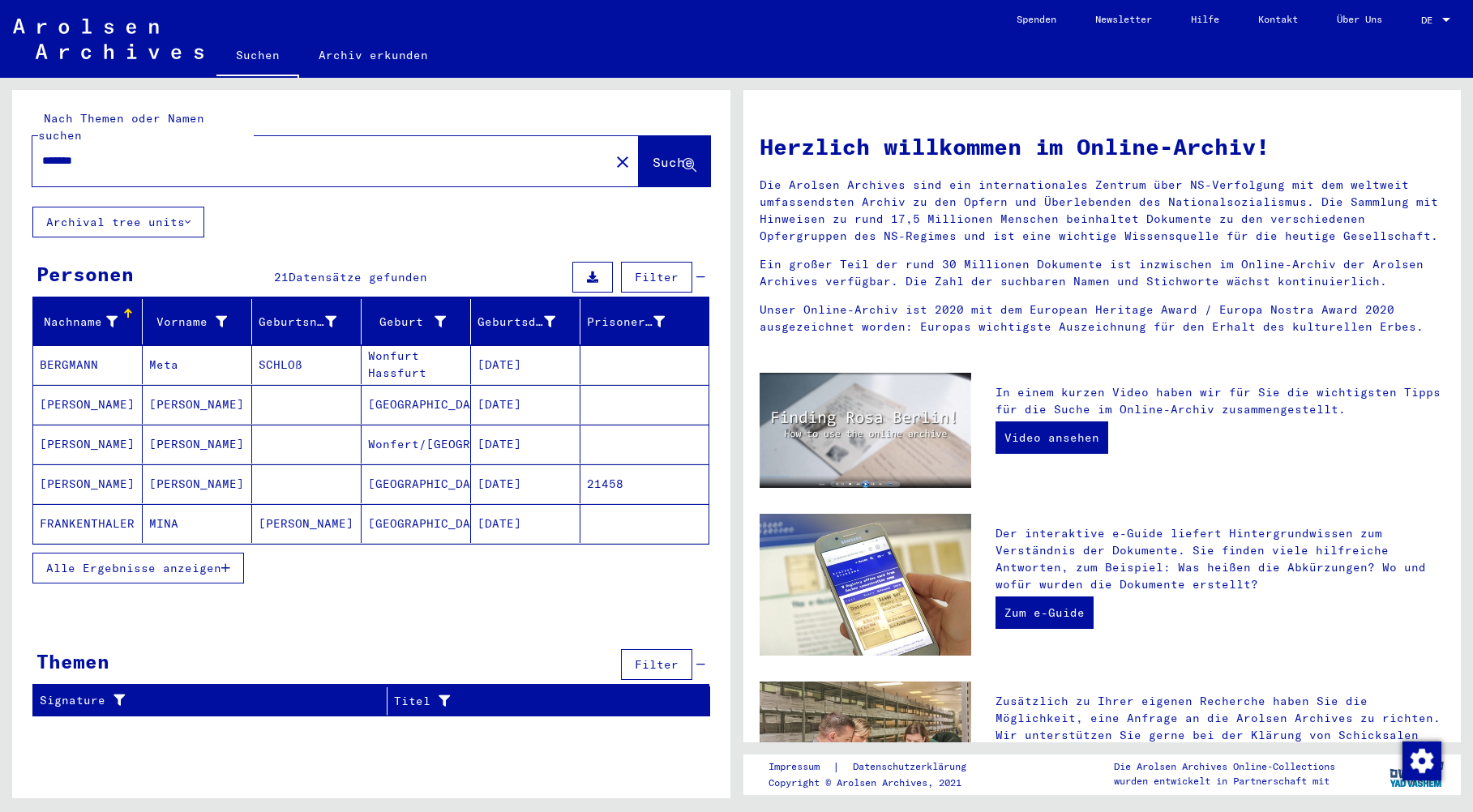
click at [63, 347] on mat-cell "BERGMANN" at bounding box center [88, 364] width 110 height 39
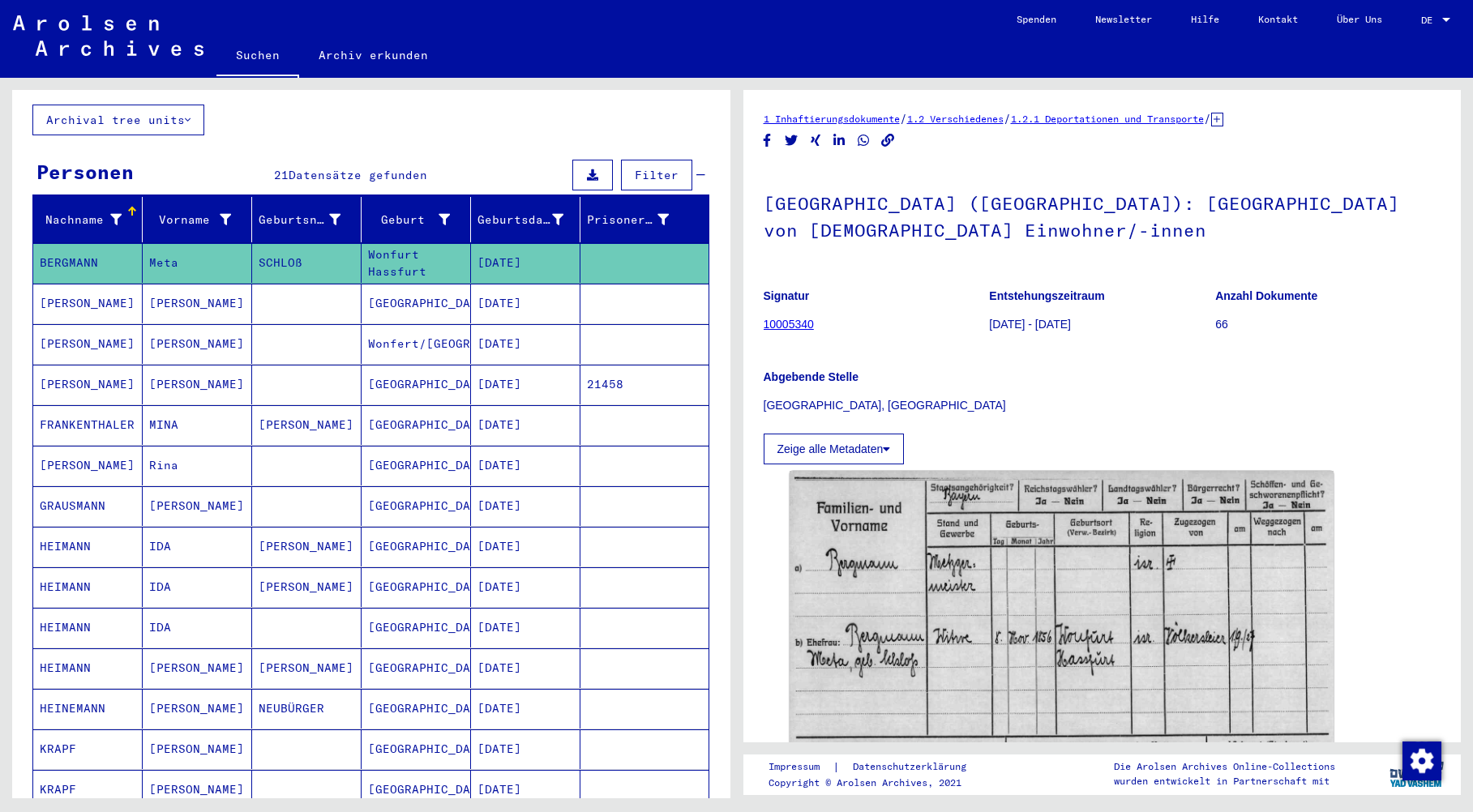
scroll to position [100, 0]
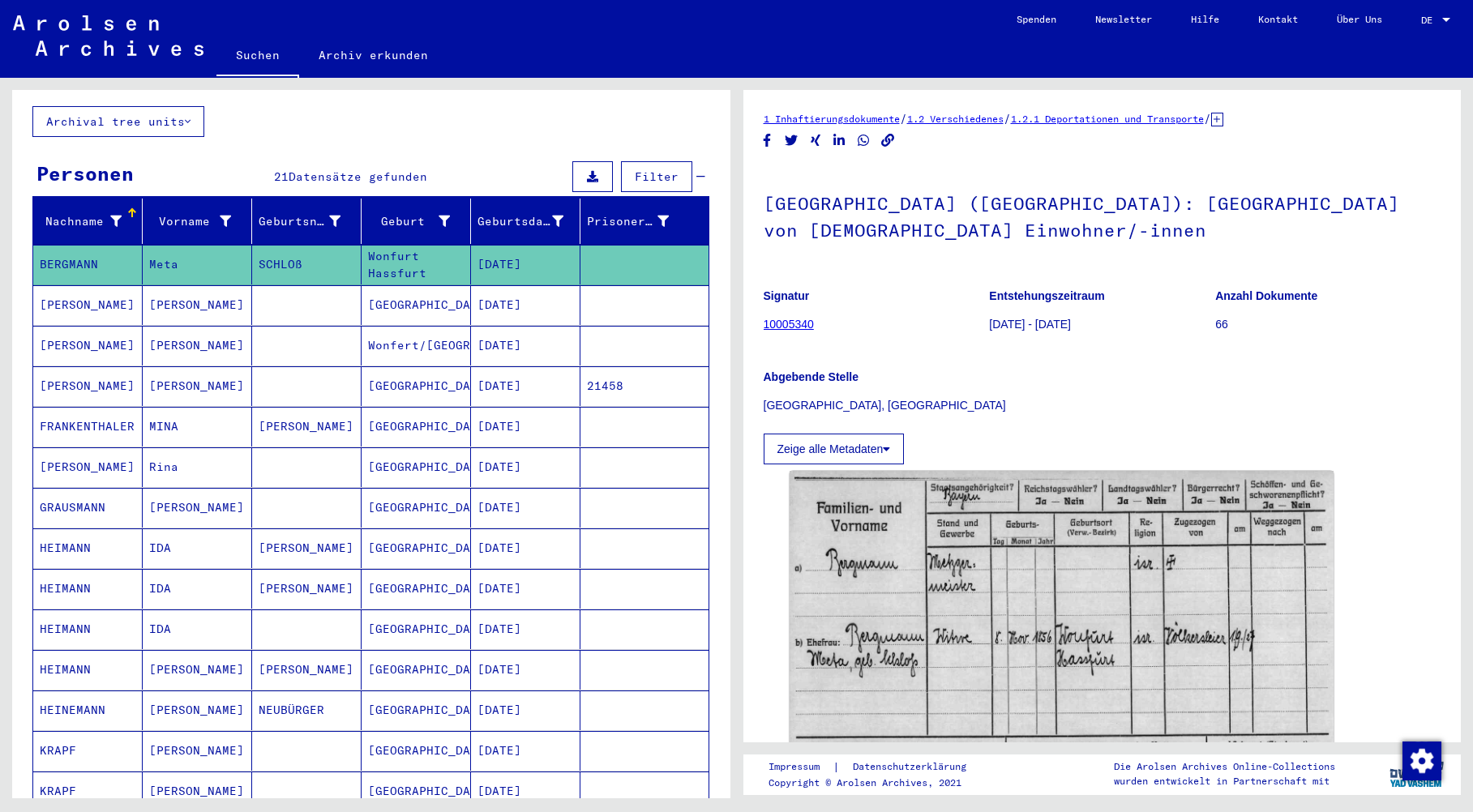
click at [57, 371] on mat-cell "[PERSON_NAME]" at bounding box center [88, 386] width 110 height 39
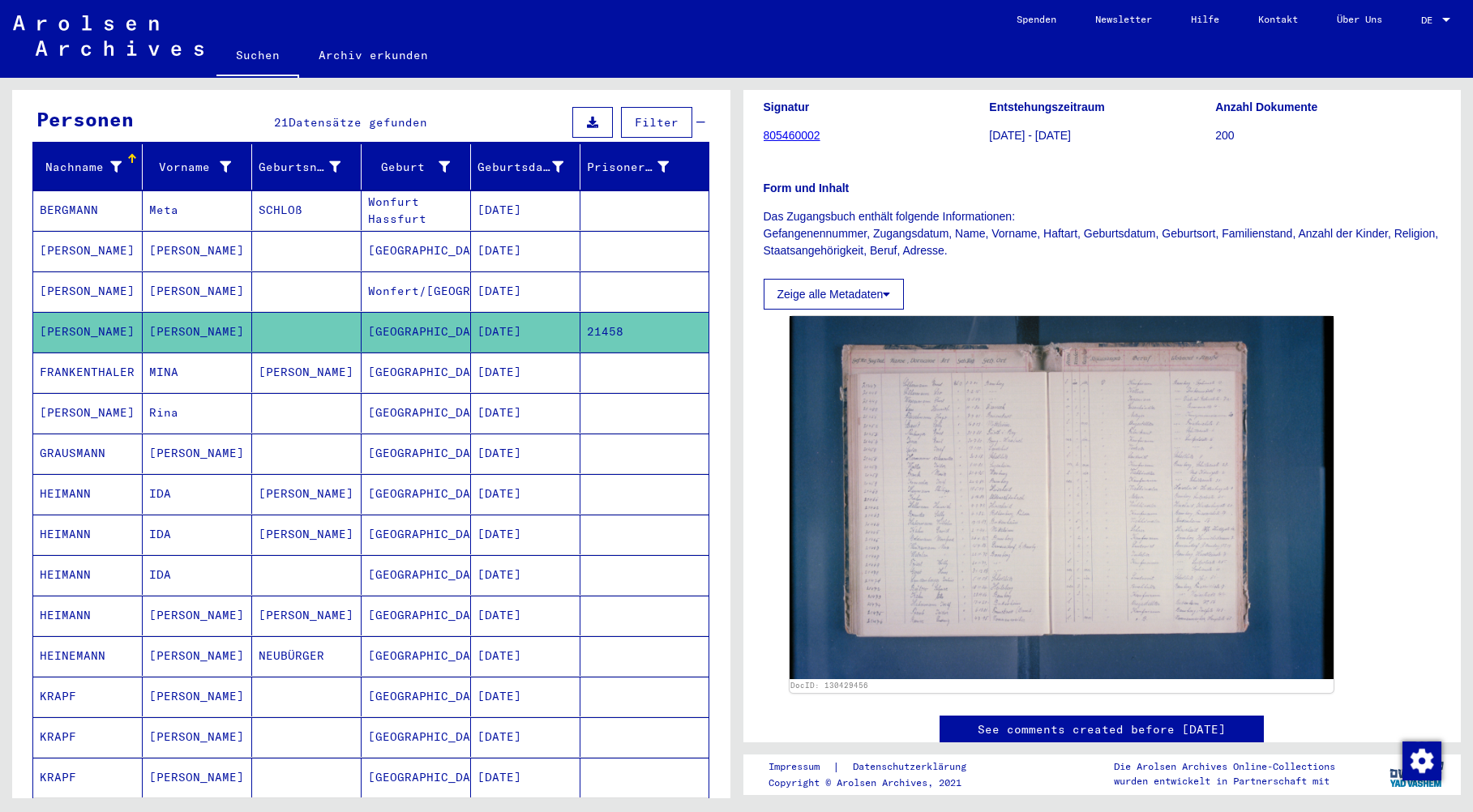
scroll to position [182, 0]
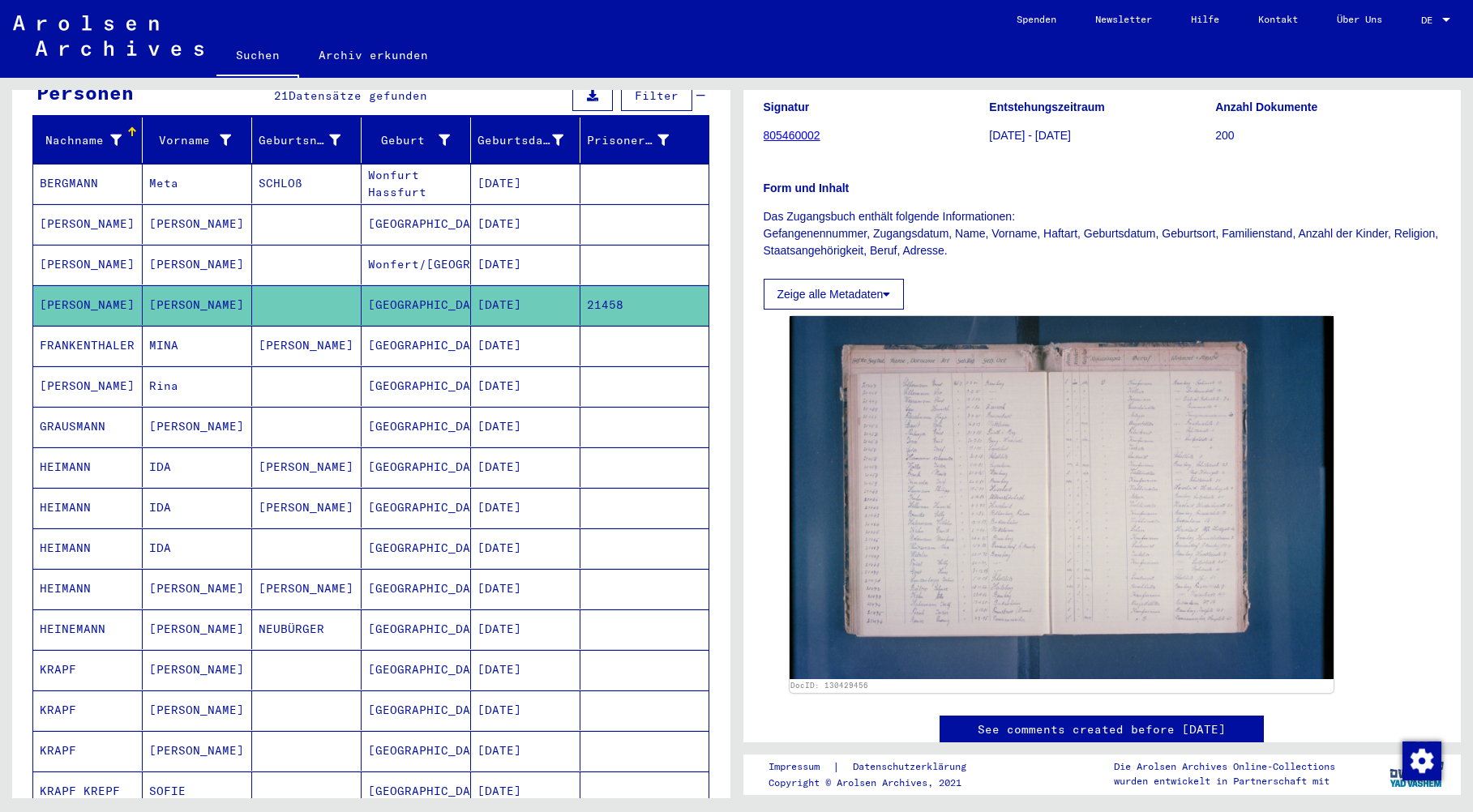
click at [70, 450] on mat-cell "HEIMANN" at bounding box center [88, 467] width 110 height 39
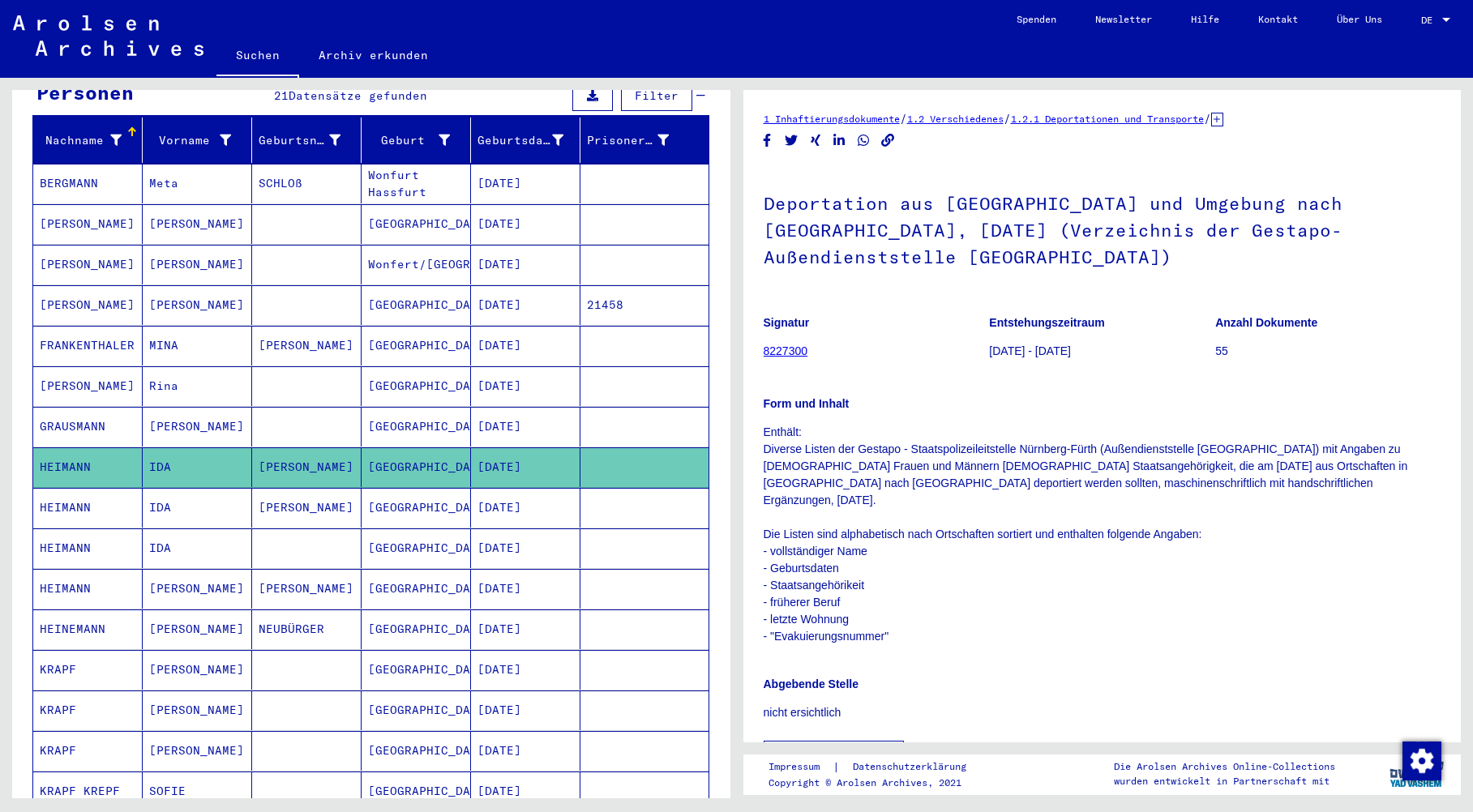
click at [69, 489] on mat-cell "HEIMANN" at bounding box center [88, 508] width 110 height 39
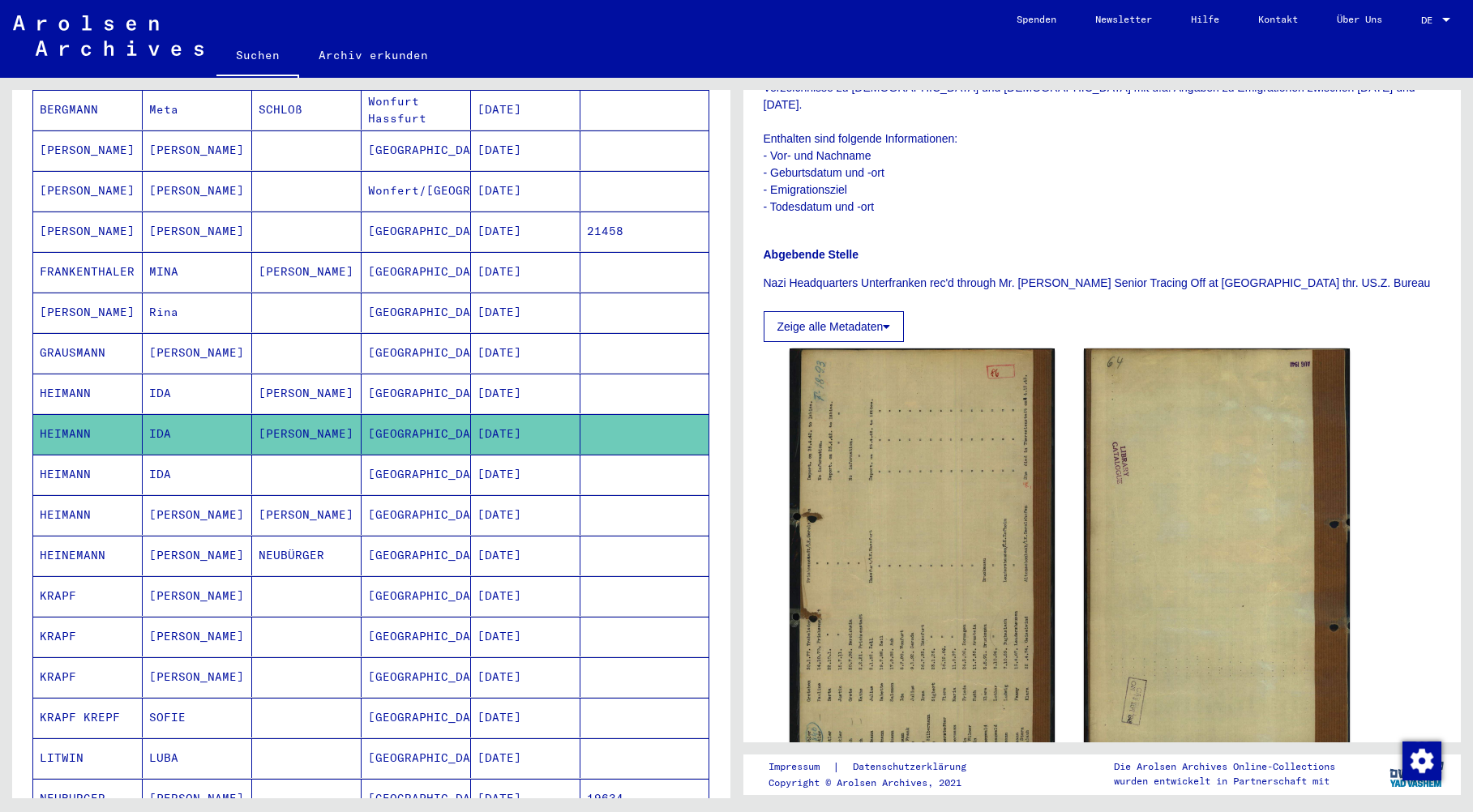
scroll to position [343, 0]
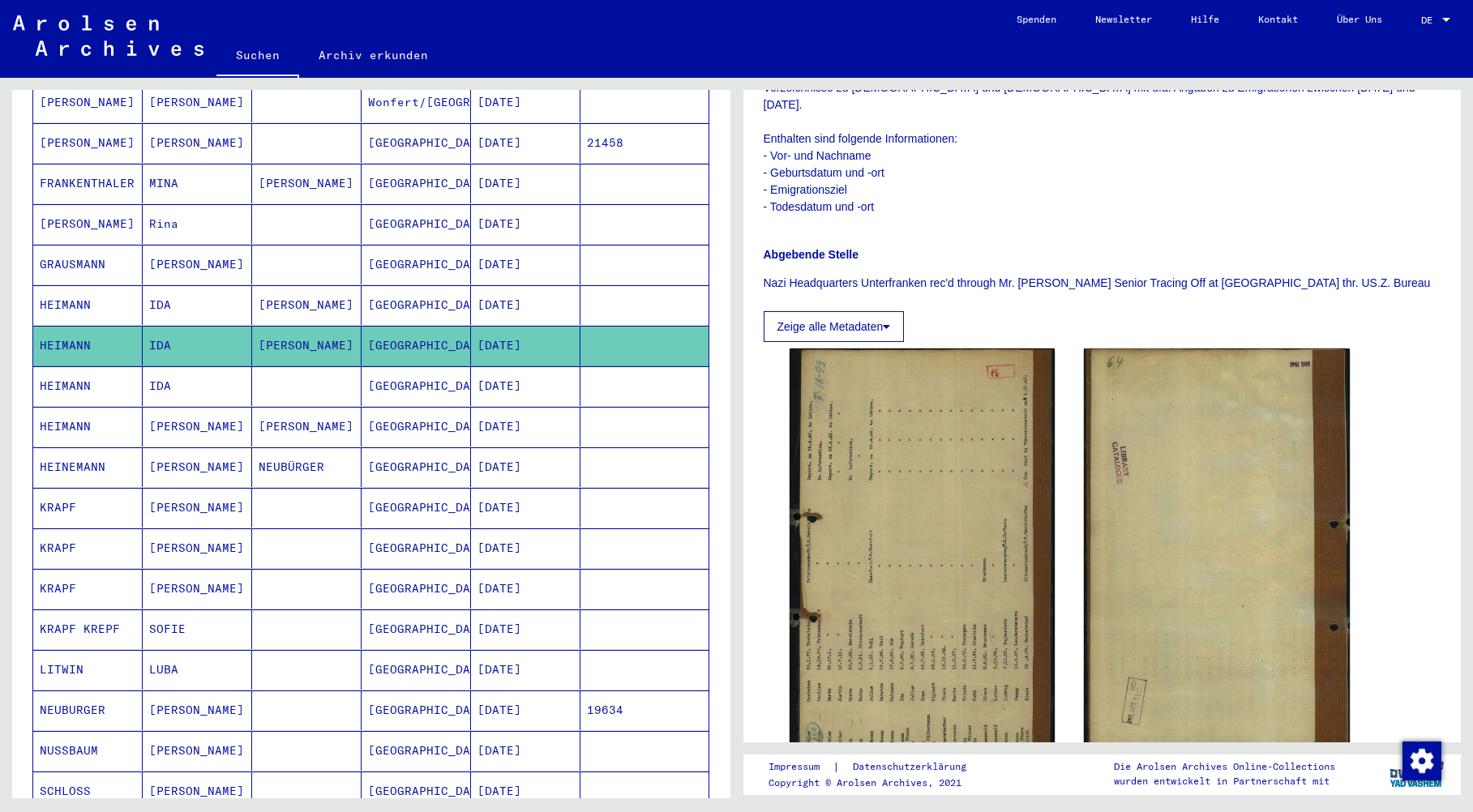
click at [47, 529] on mat-cell "KRAPF" at bounding box center [88, 548] width 110 height 39
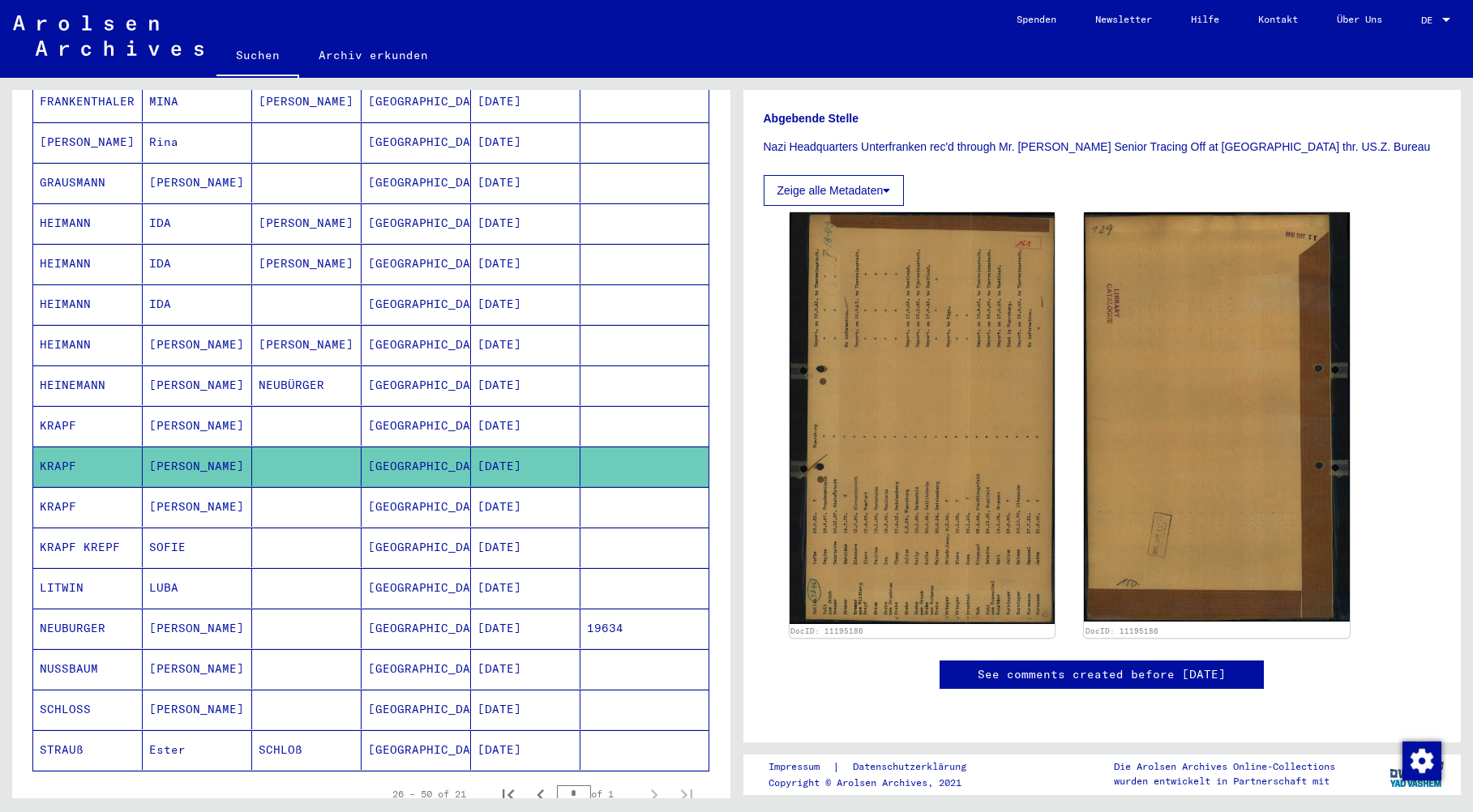
scroll to position [506, 0]
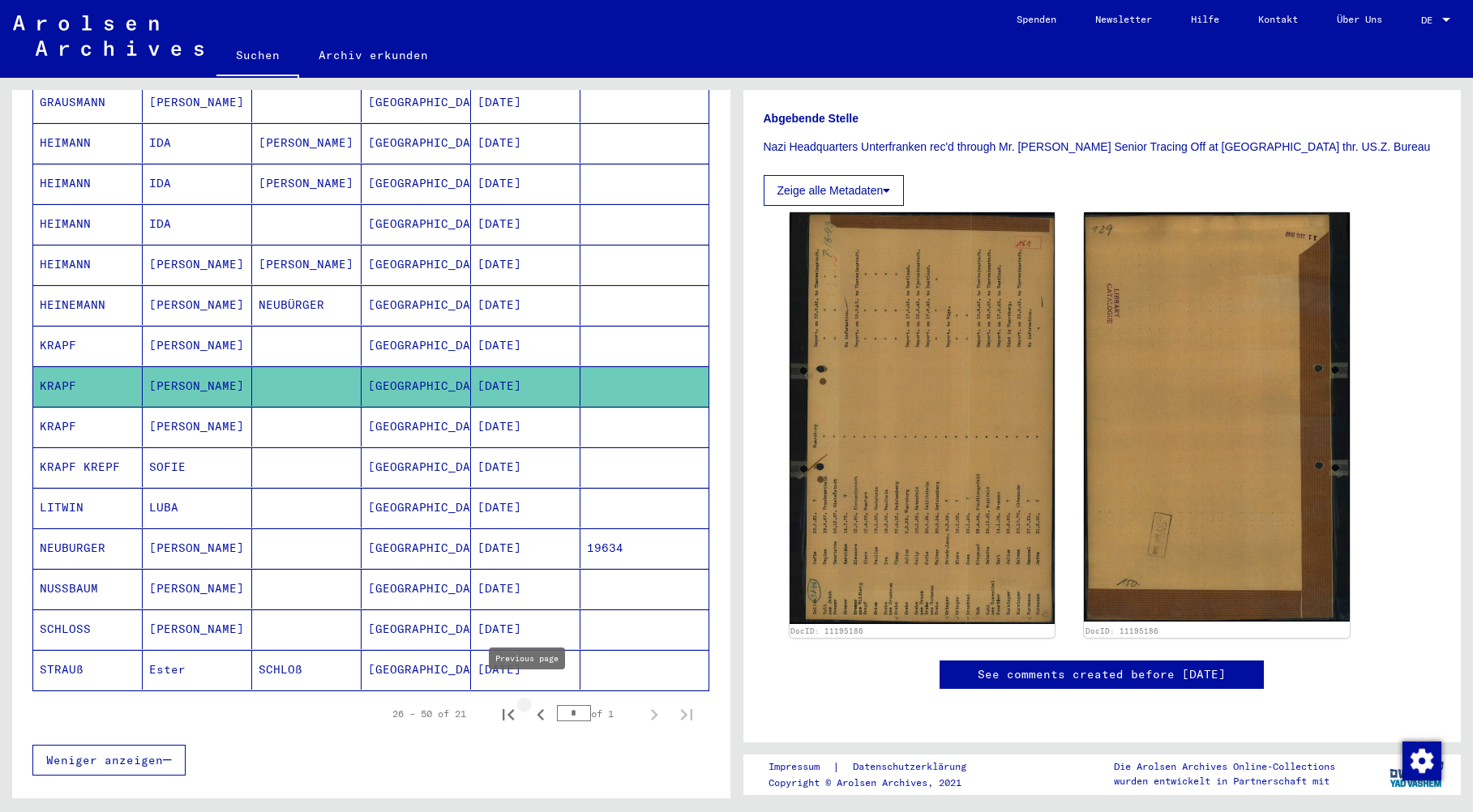
click at [536, 709] on icon "Previous page" at bounding box center [540, 714] width 8 height 11
type input "*"
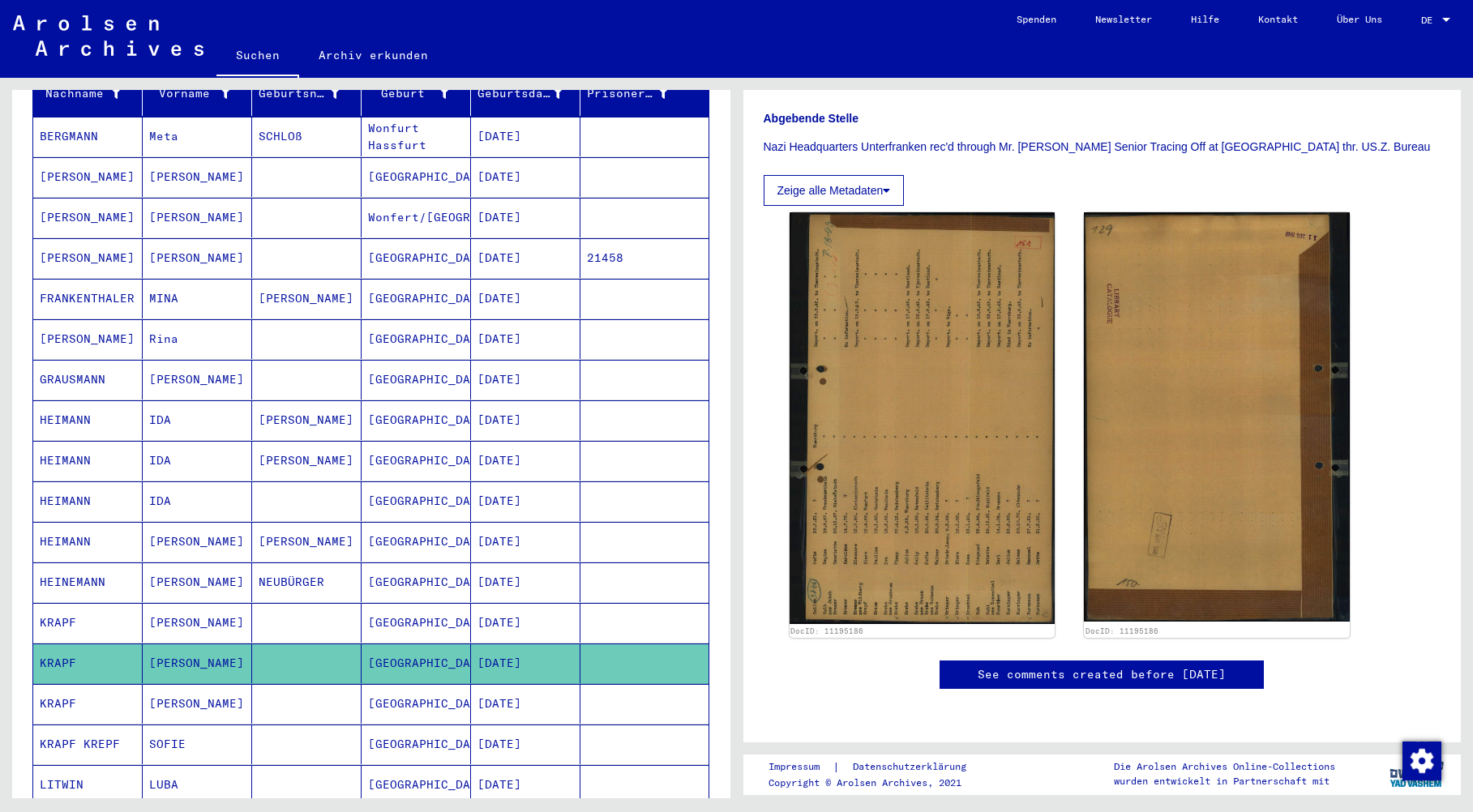
scroll to position [0, 0]
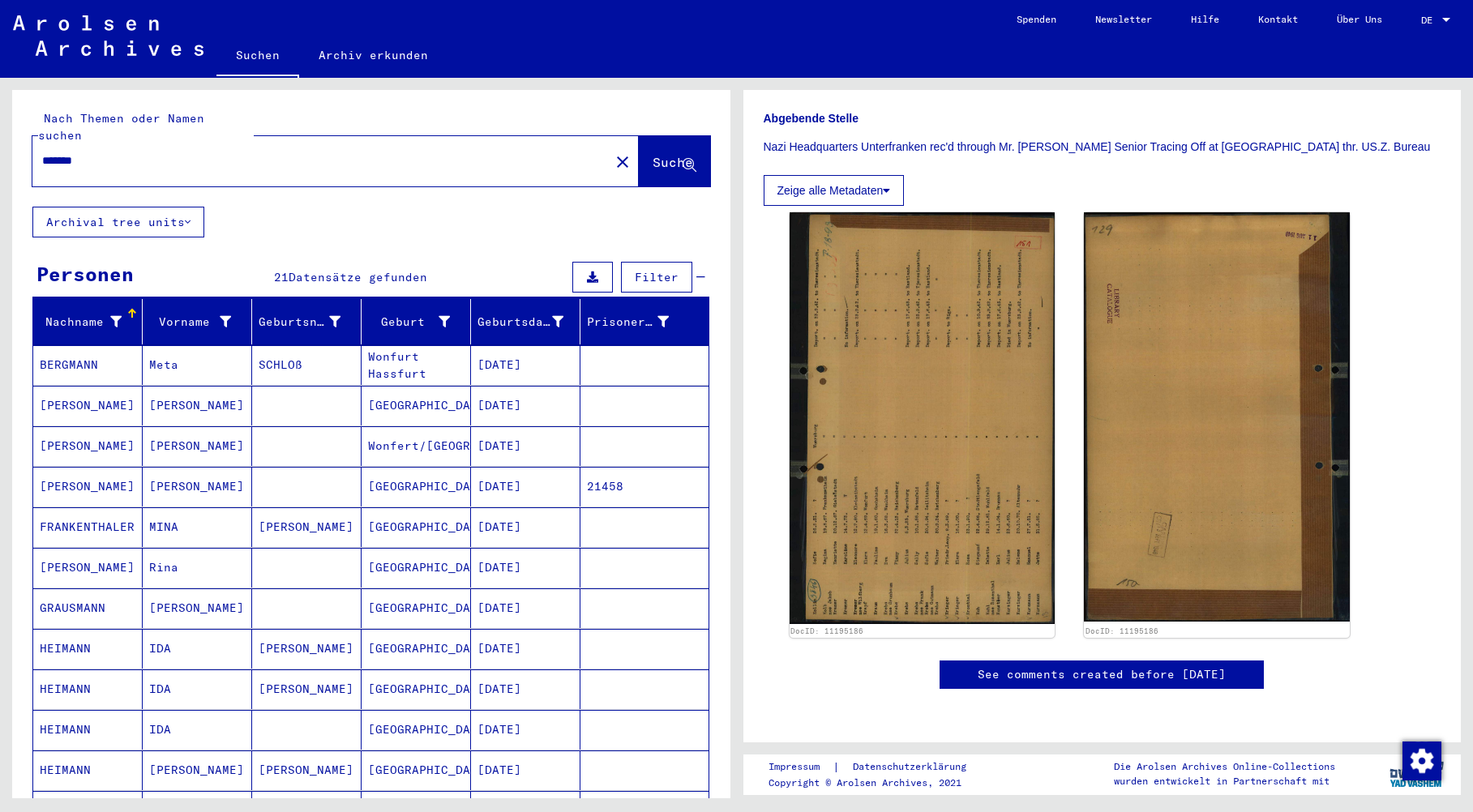
drag, startPoint x: 122, startPoint y: 140, endPoint x: 14, endPoint y: 118, distance: 110.2
click at [21, 118] on div "Nach Themen oder Namen suchen ******* close Suche" at bounding box center [371, 148] width 718 height 117
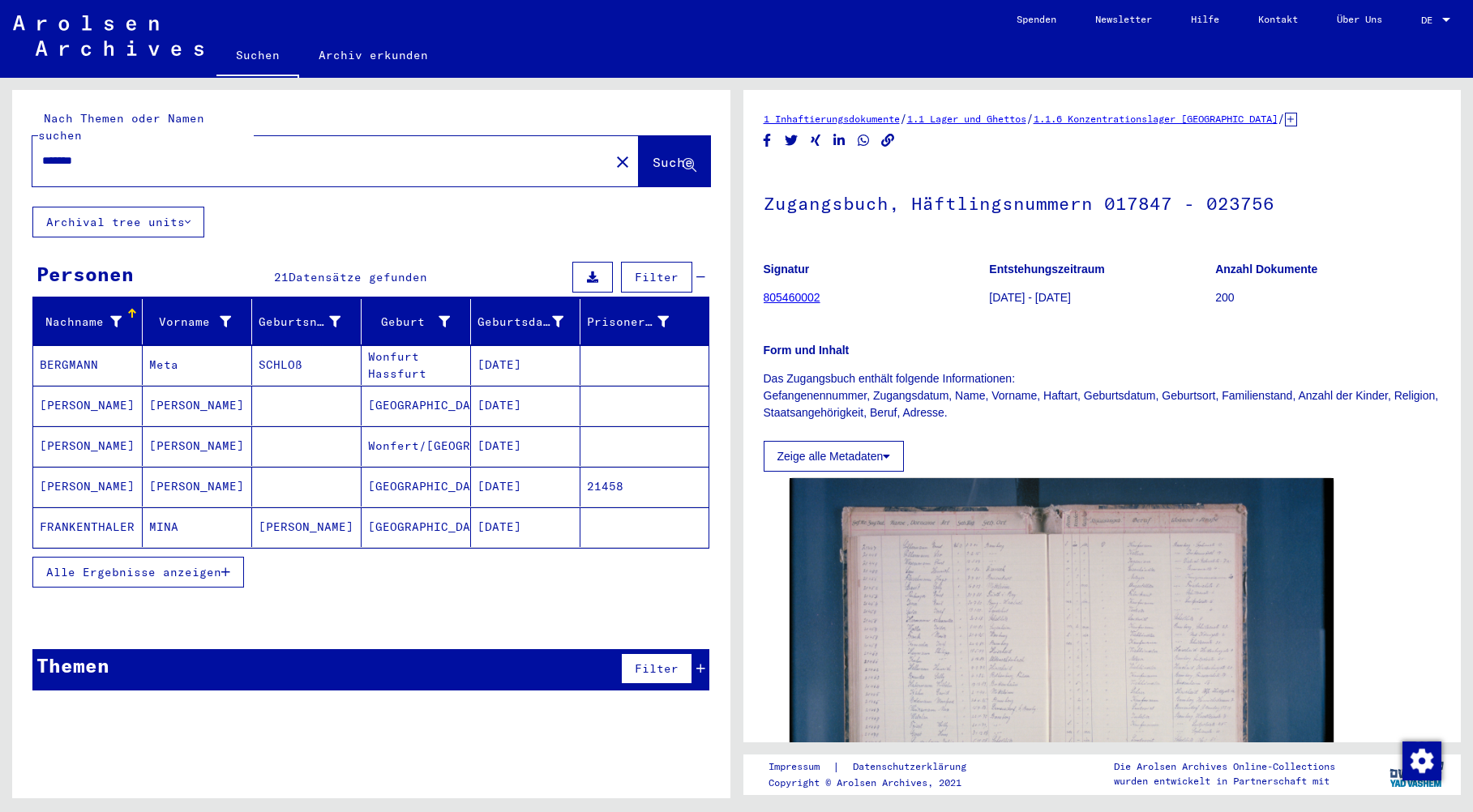
drag, startPoint x: 148, startPoint y: 136, endPoint x: 22, endPoint y: 124, distance: 126.6
click at [22, 124] on div "Nach Themen oder Namen suchen ******* close Suche" at bounding box center [371, 148] width 718 height 117
type input "*******"
click at [652, 154] on span "Suche" at bounding box center [672, 161] width 40 height 16
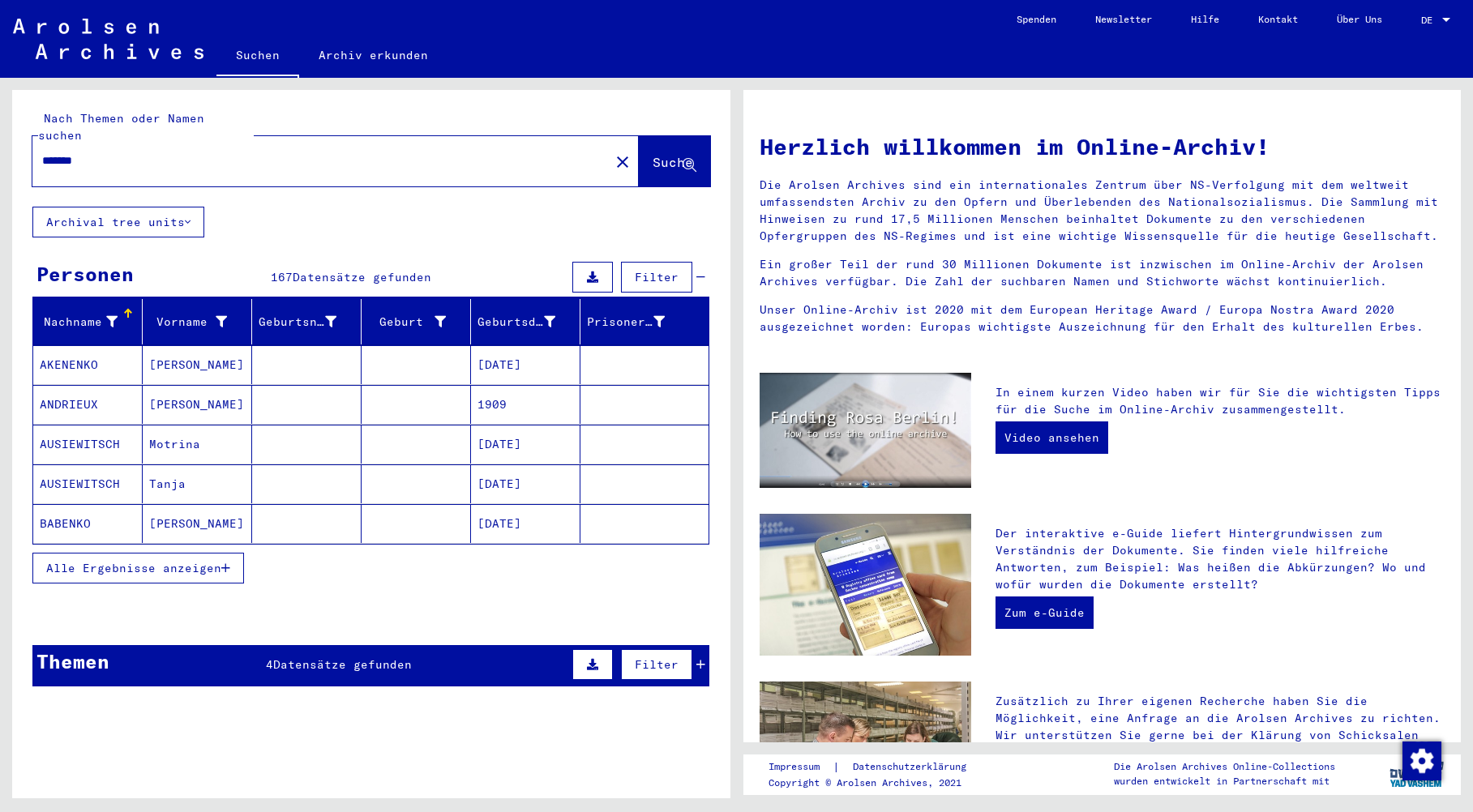
click at [123, 561] on span "Alle Ergebnisse anzeigen" at bounding box center [134, 568] width 175 height 15
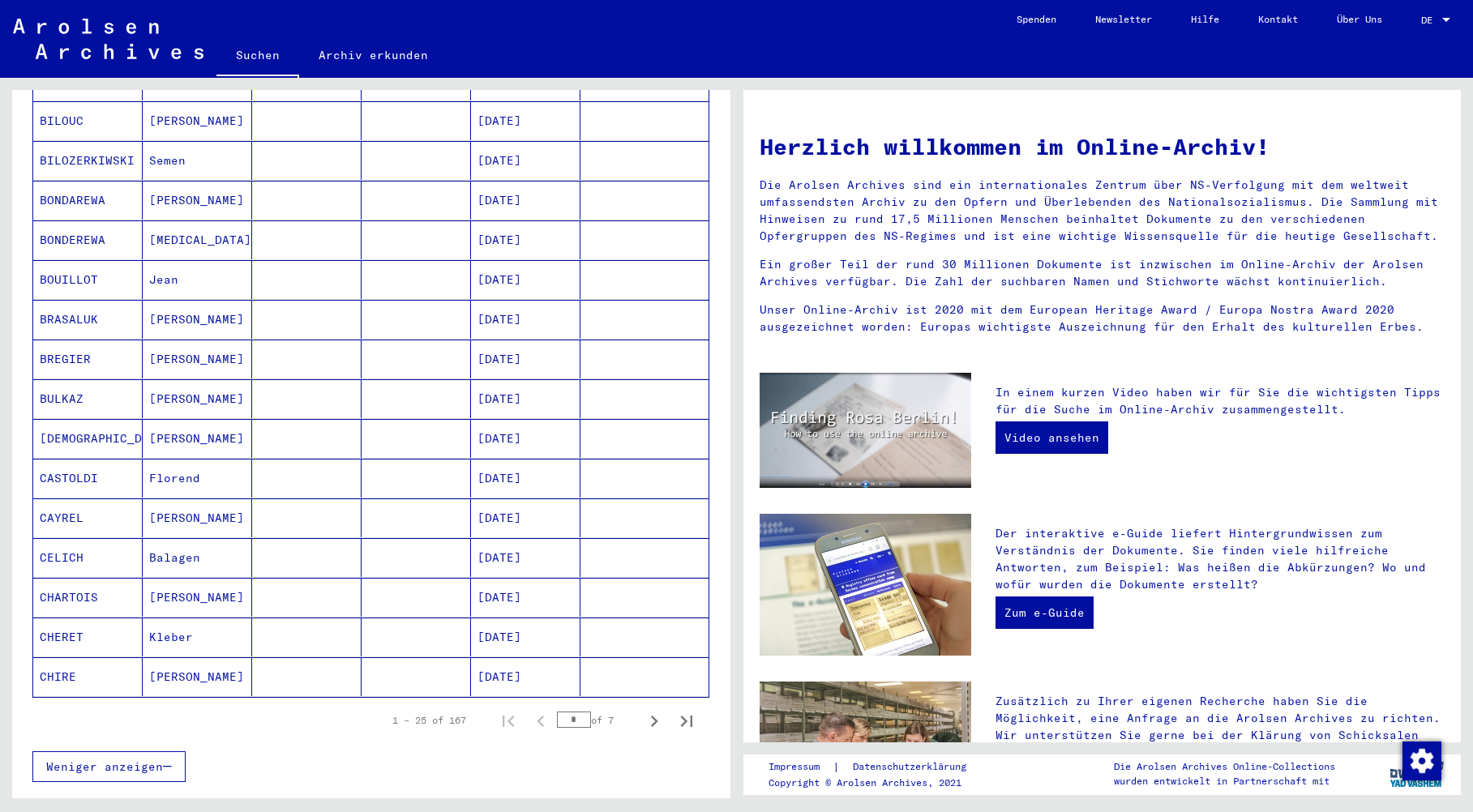
scroll to position [649, 0]
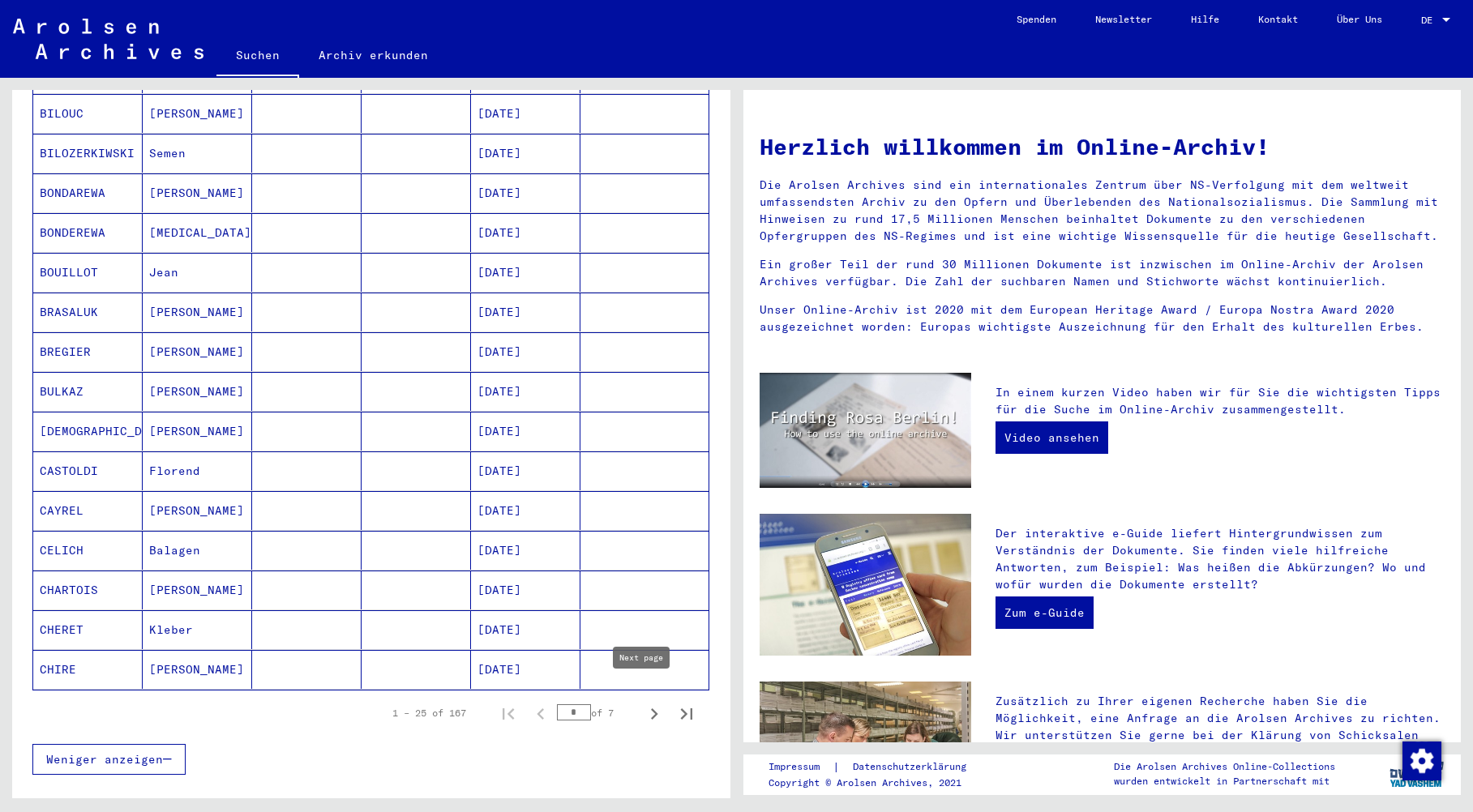
click at [643, 703] on icon "Next page" at bounding box center [654, 714] width 22 height 22
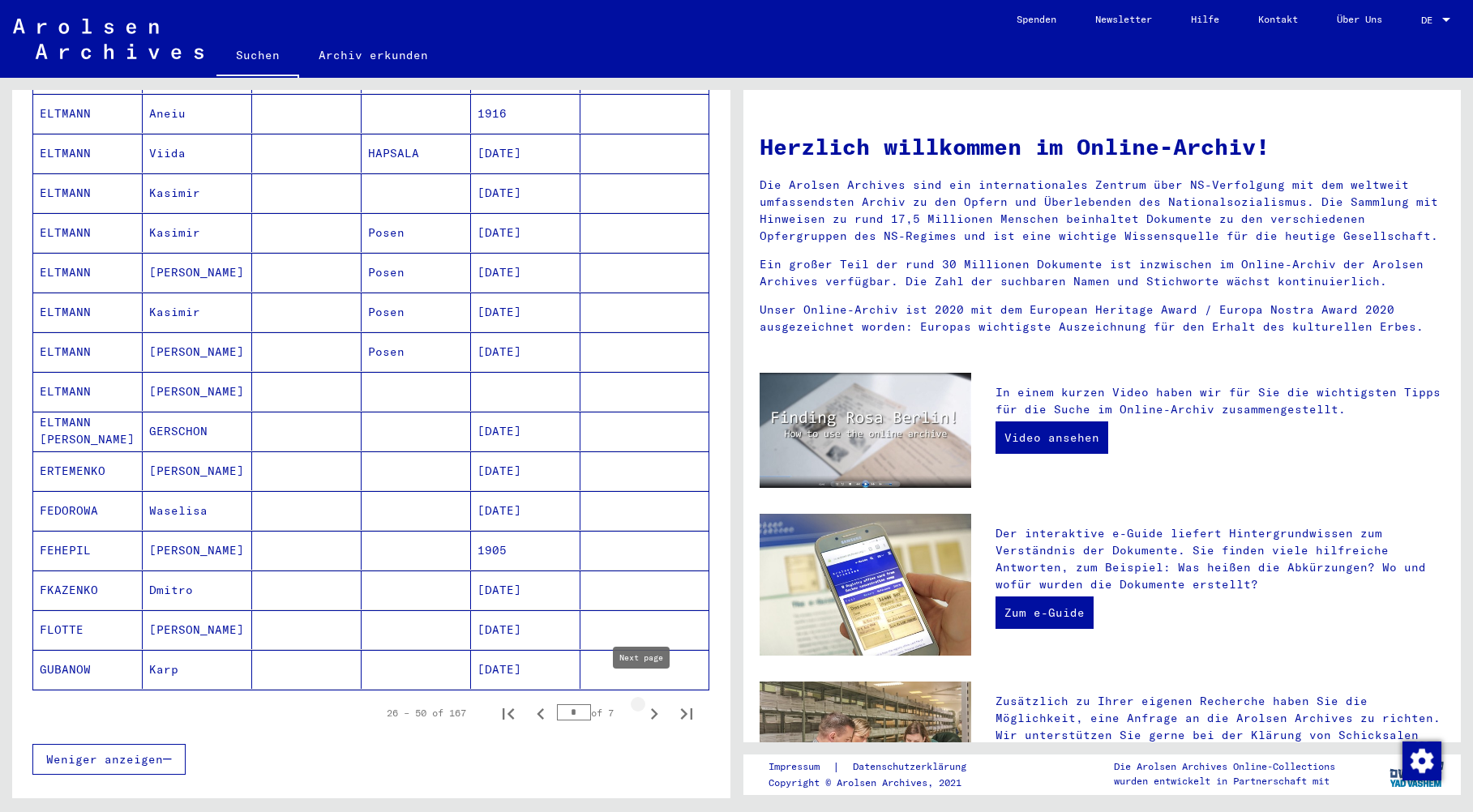
click at [643, 703] on icon "Next page" at bounding box center [654, 714] width 22 height 22
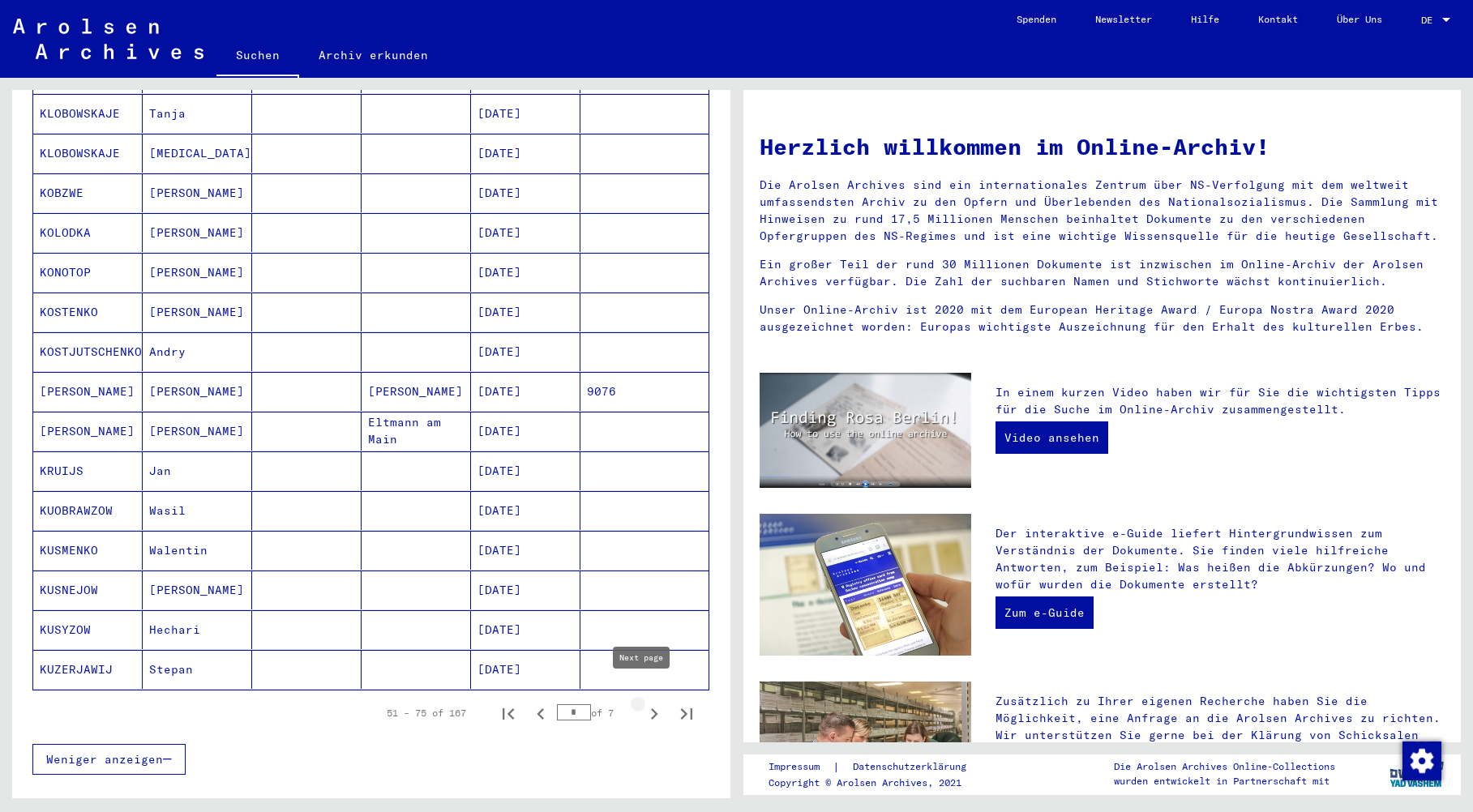
click at [643, 703] on icon "Next page" at bounding box center [654, 714] width 22 height 22
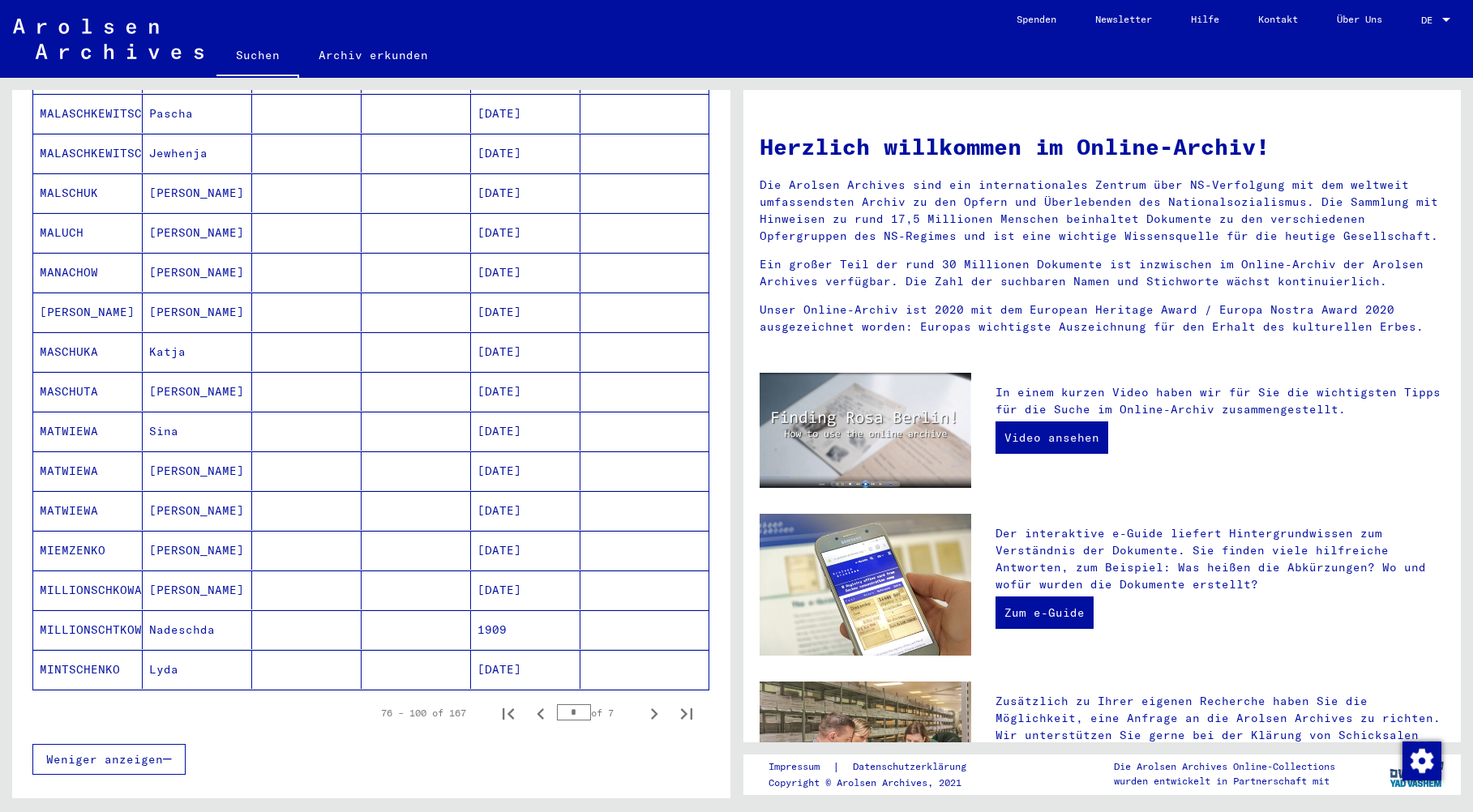
click at [69, 373] on mat-cell "MASCHUTA" at bounding box center [88, 391] width 110 height 39
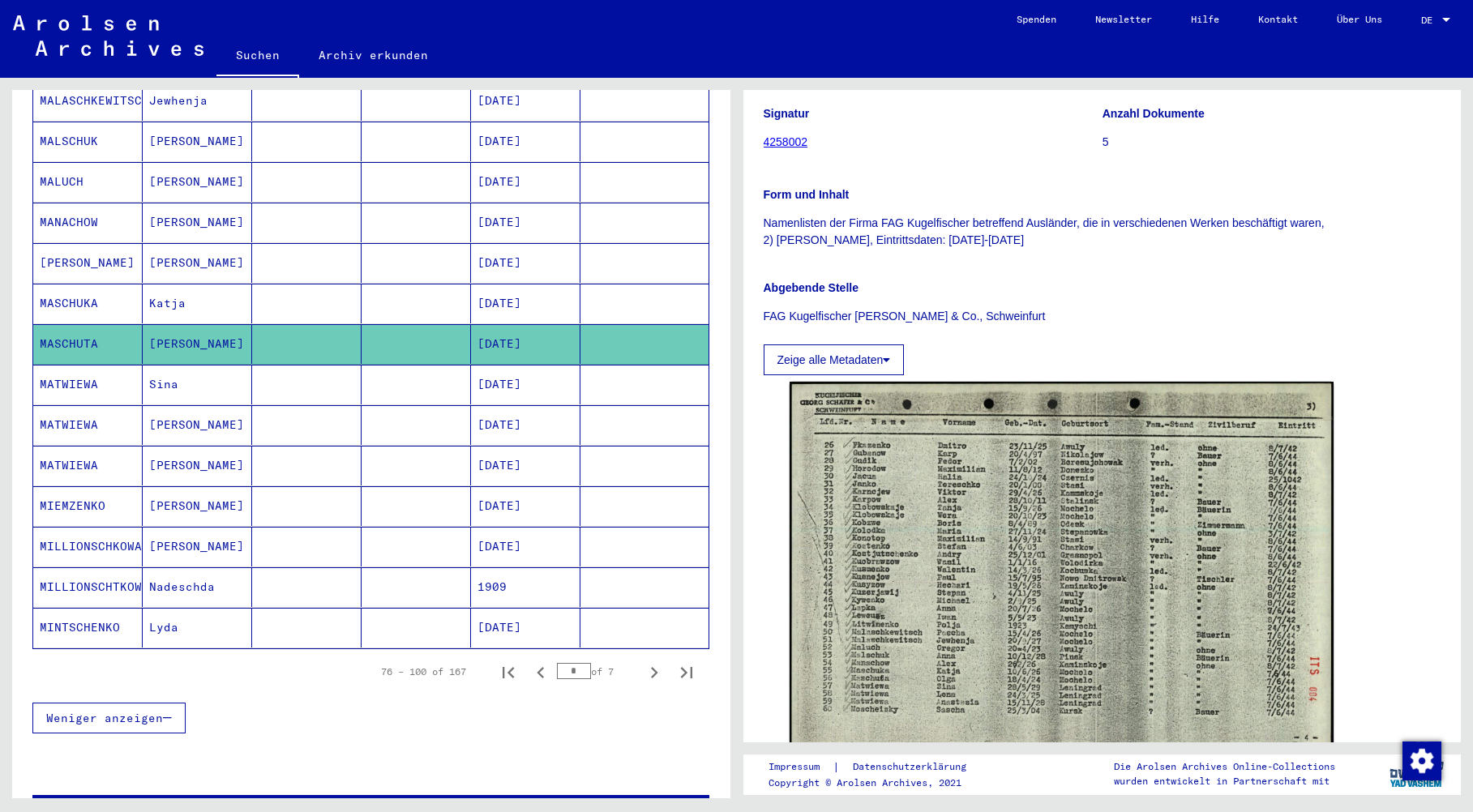
scroll to position [738, 0]
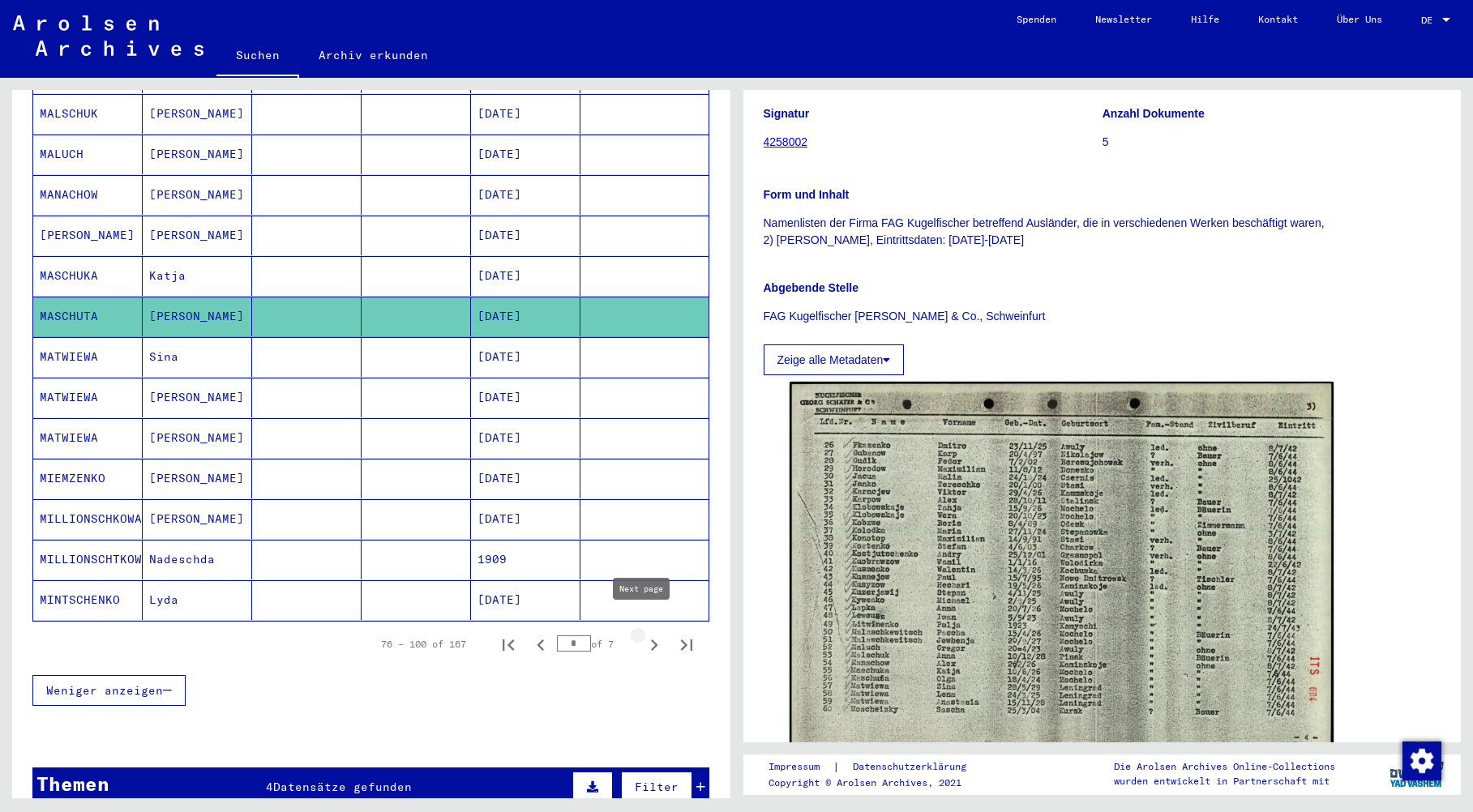
click at [643, 634] on icon "Next page" at bounding box center [654, 645] width 22 height 22
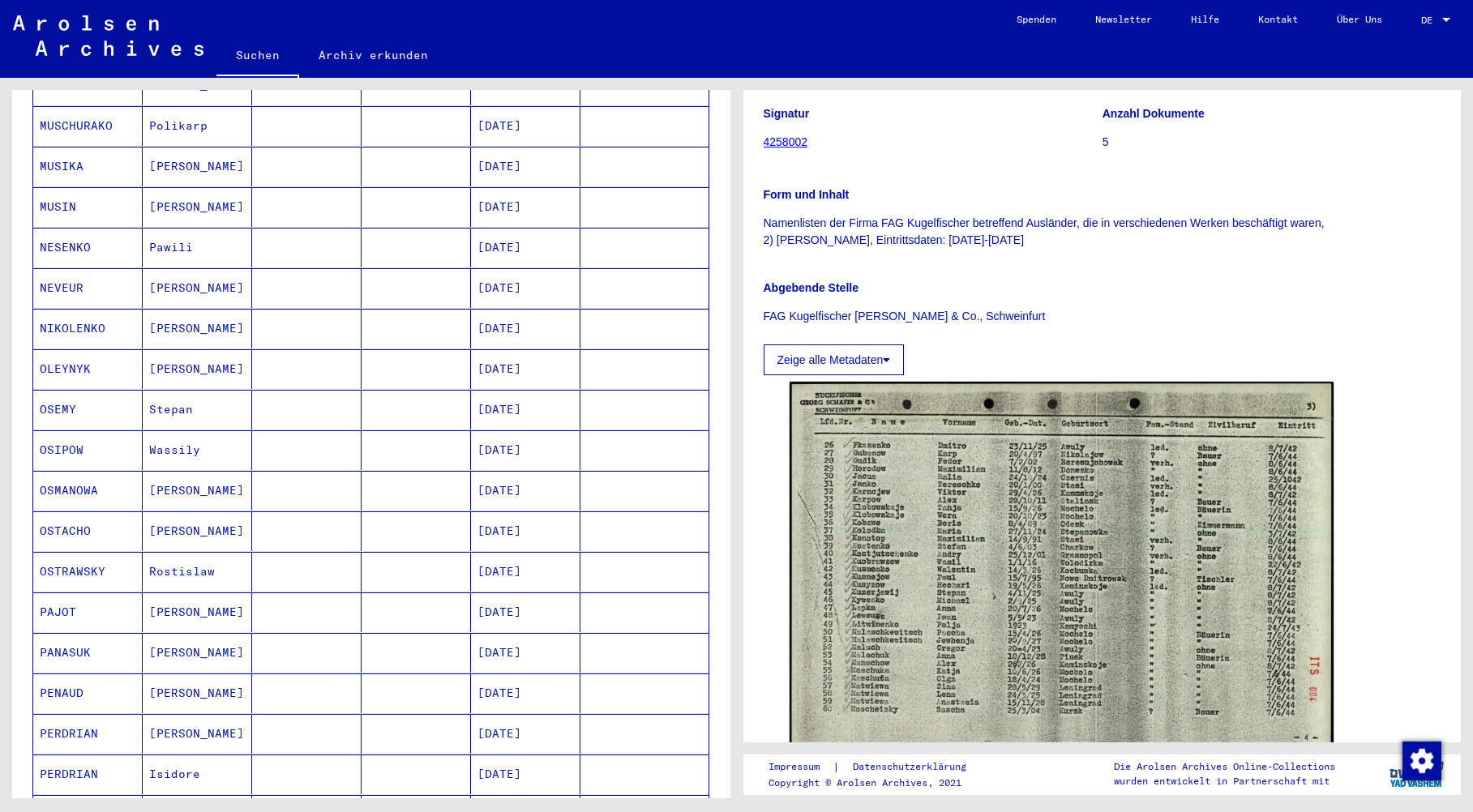
scroll to position [494, 0]
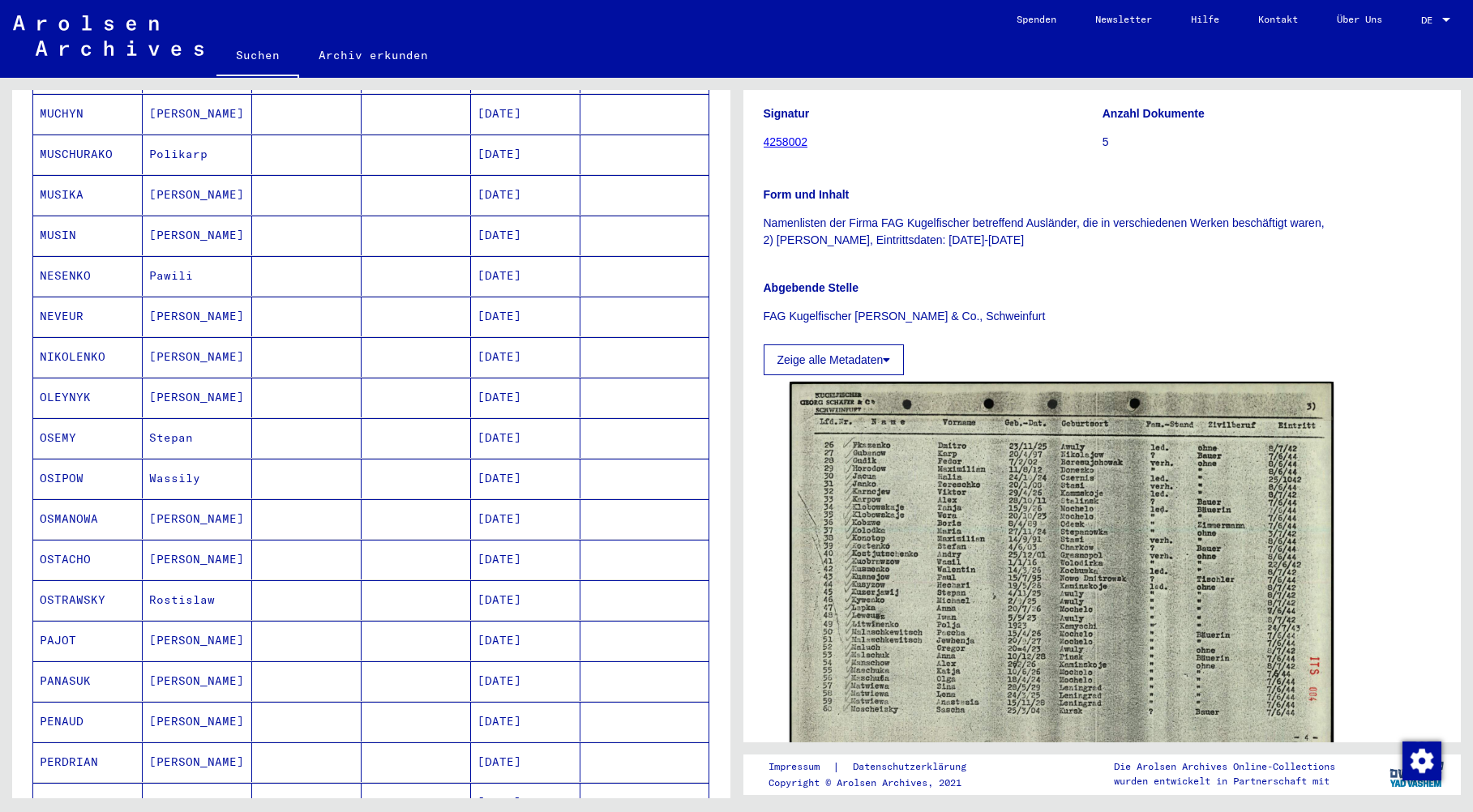
click at [52, 258] on mat-cell "NESENKO" at bounding box center [88, 276] width 110 height 39
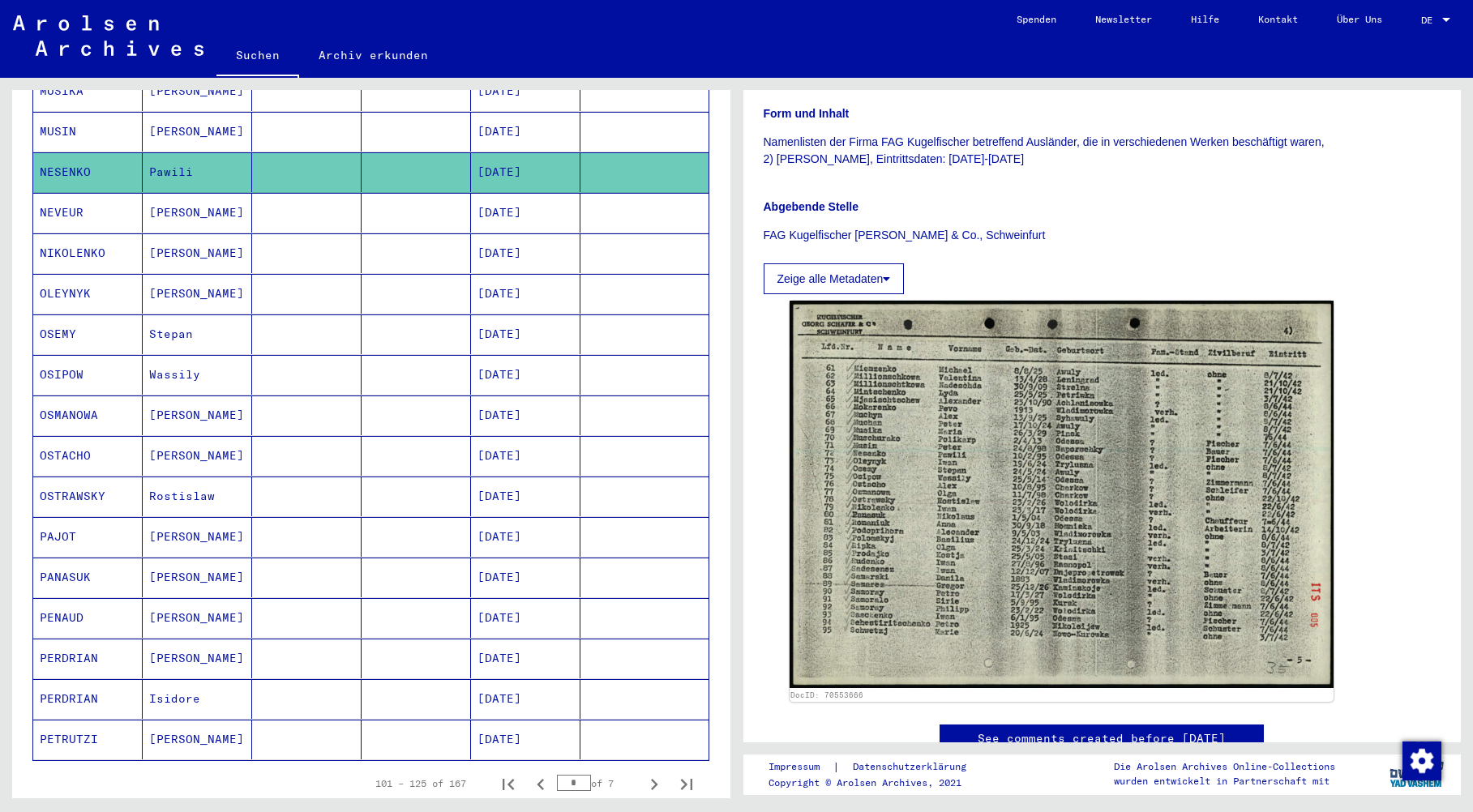
scroll to position [981, 0]
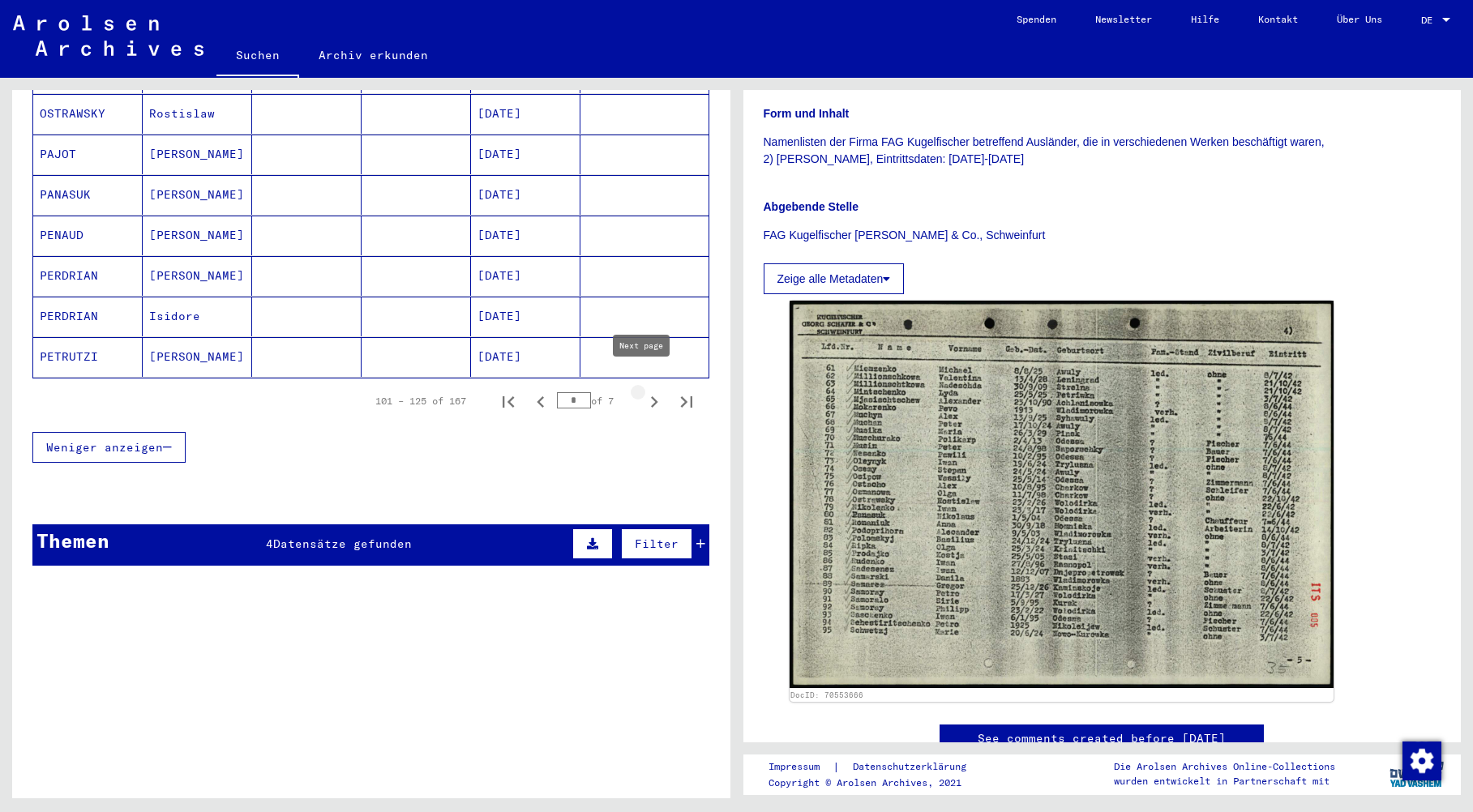
click at [651, 397] on icon "Next page" at bounding box center [654, 402] width 8 height 11
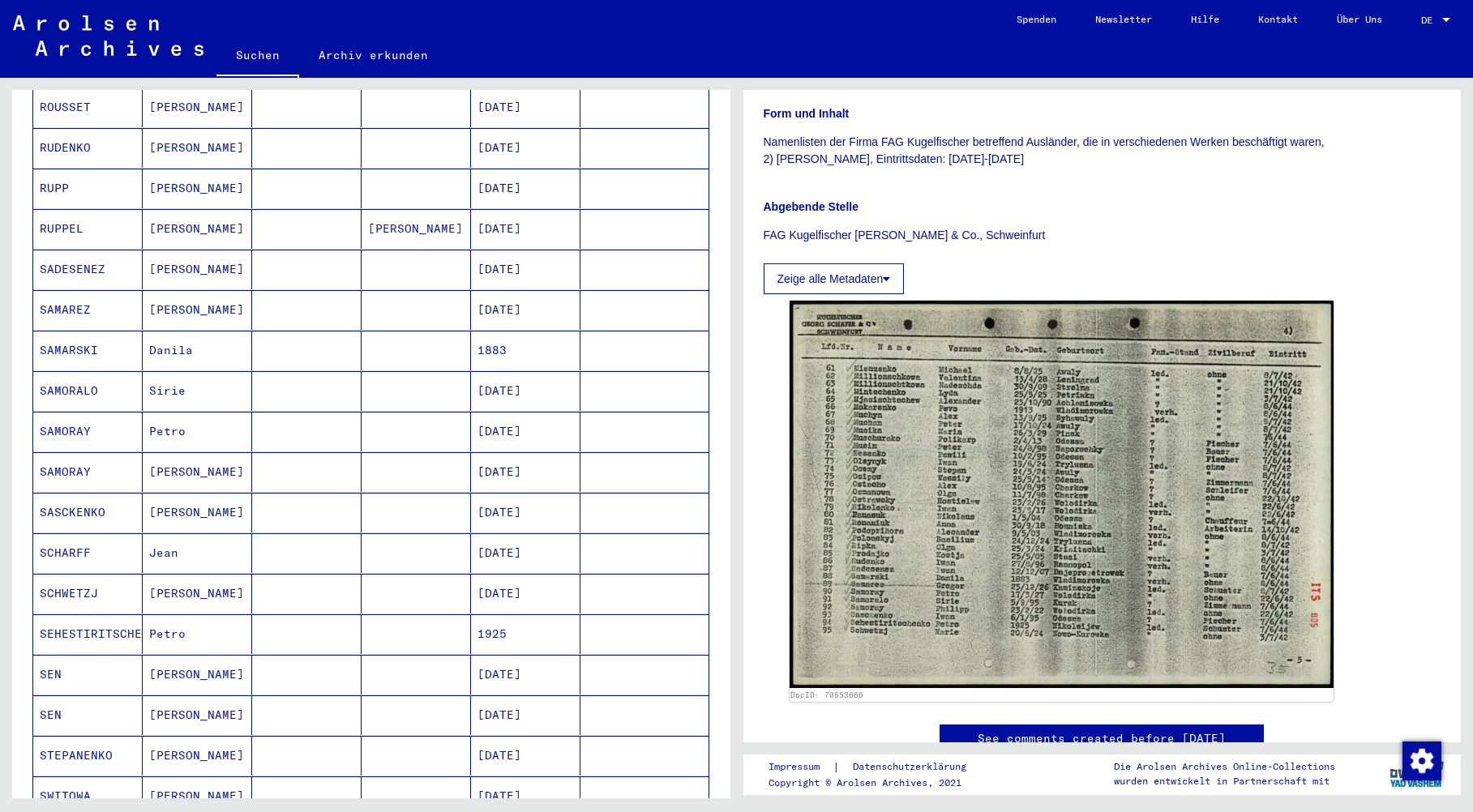
scroll to position [494, 0]
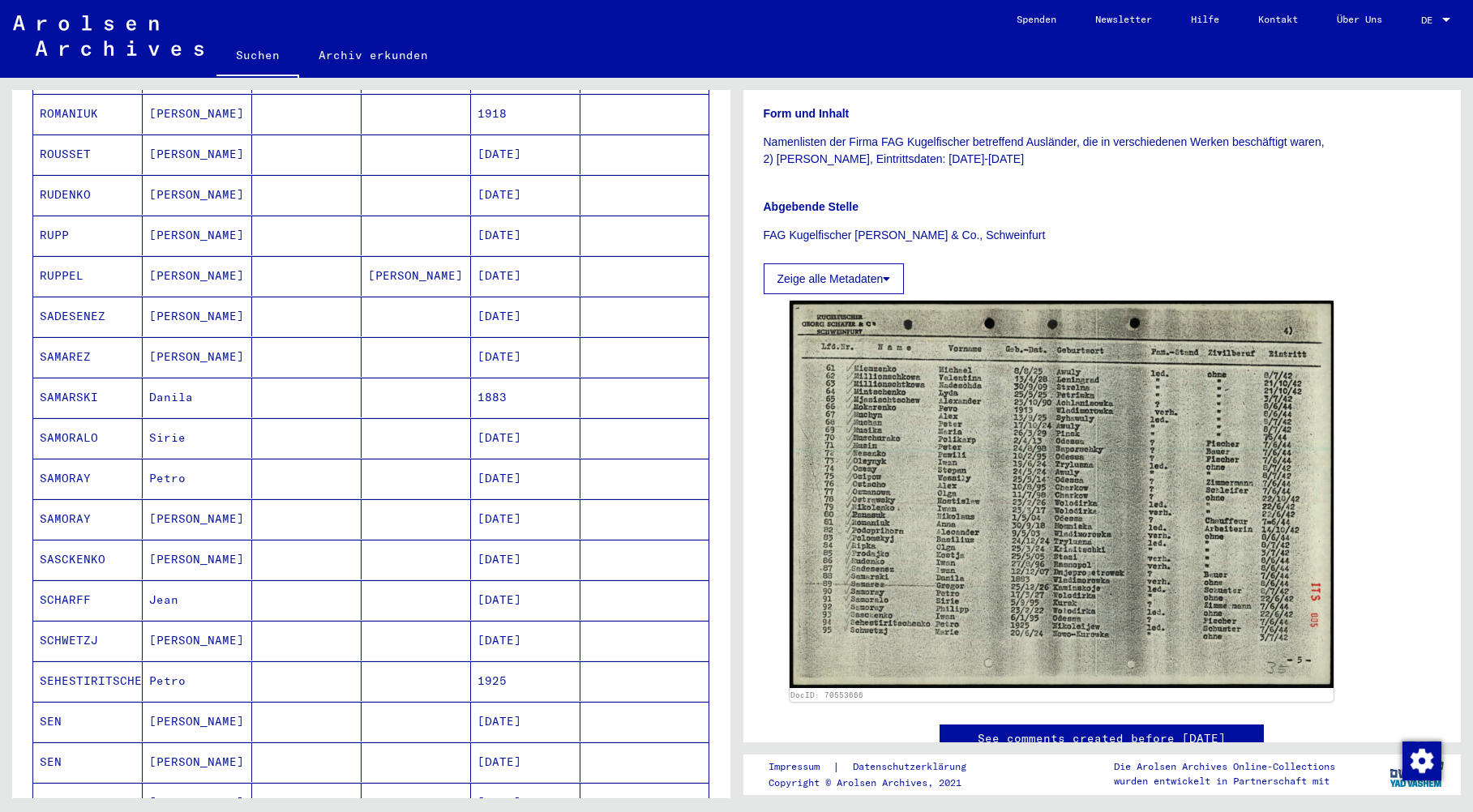
click at [55, 215] on mat-cell "RUPP" at bounding box center [88, 235] width 110 height 39
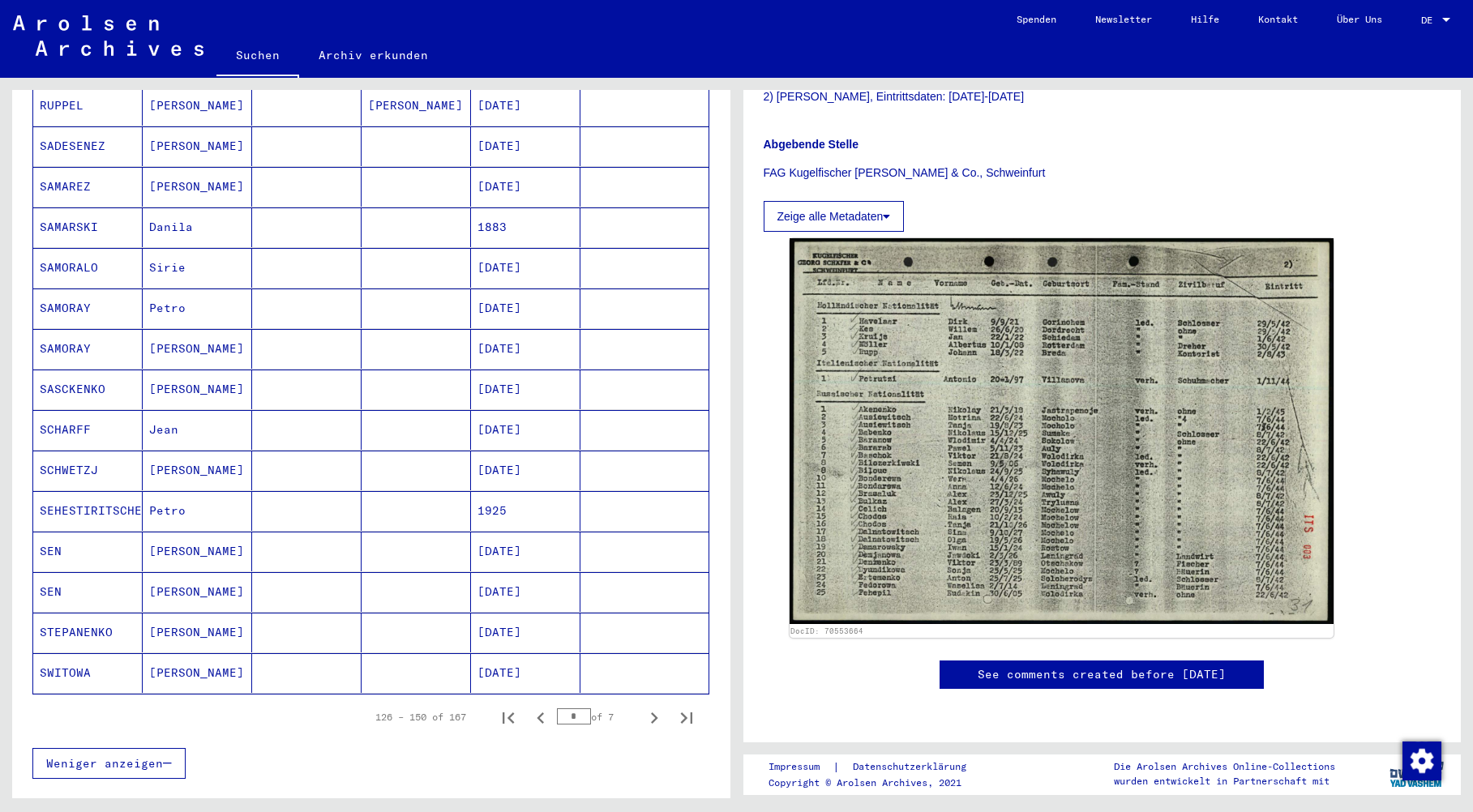
scroll to position [738, 0]
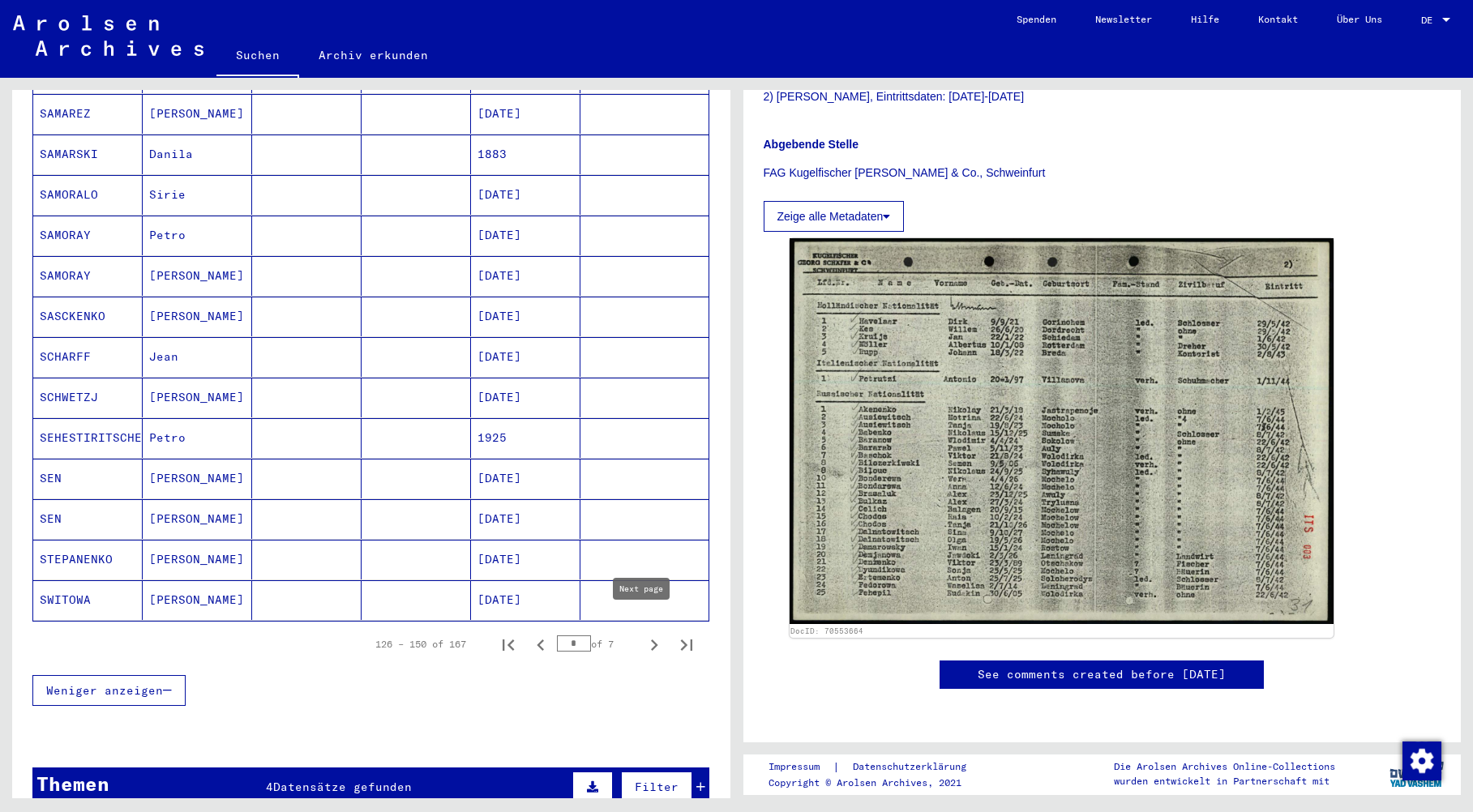
click at [643, 634] on icon "Next page" at bounding box center [654, 645] width 22 height 22
type input "*"
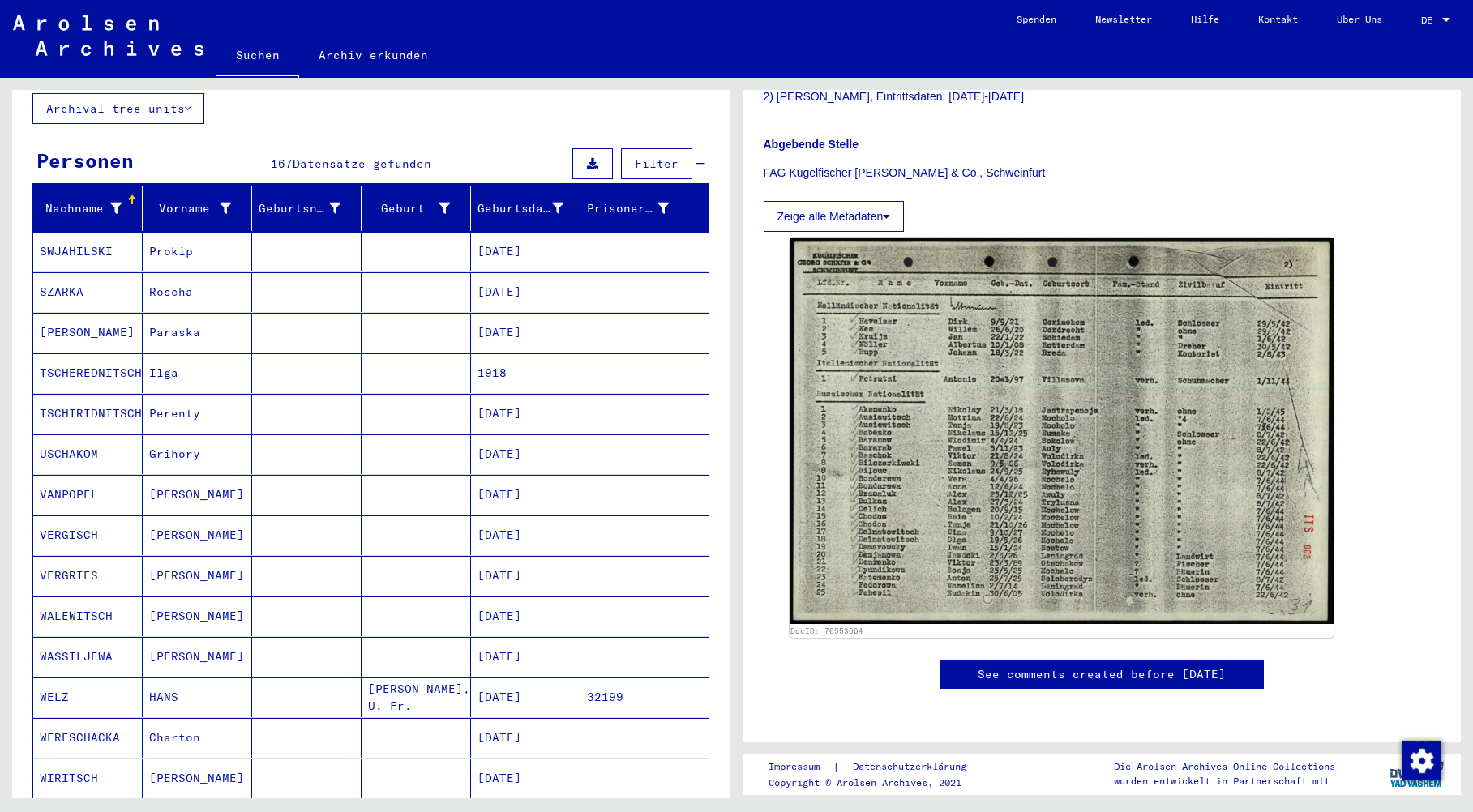
scroll to position [0, 0]
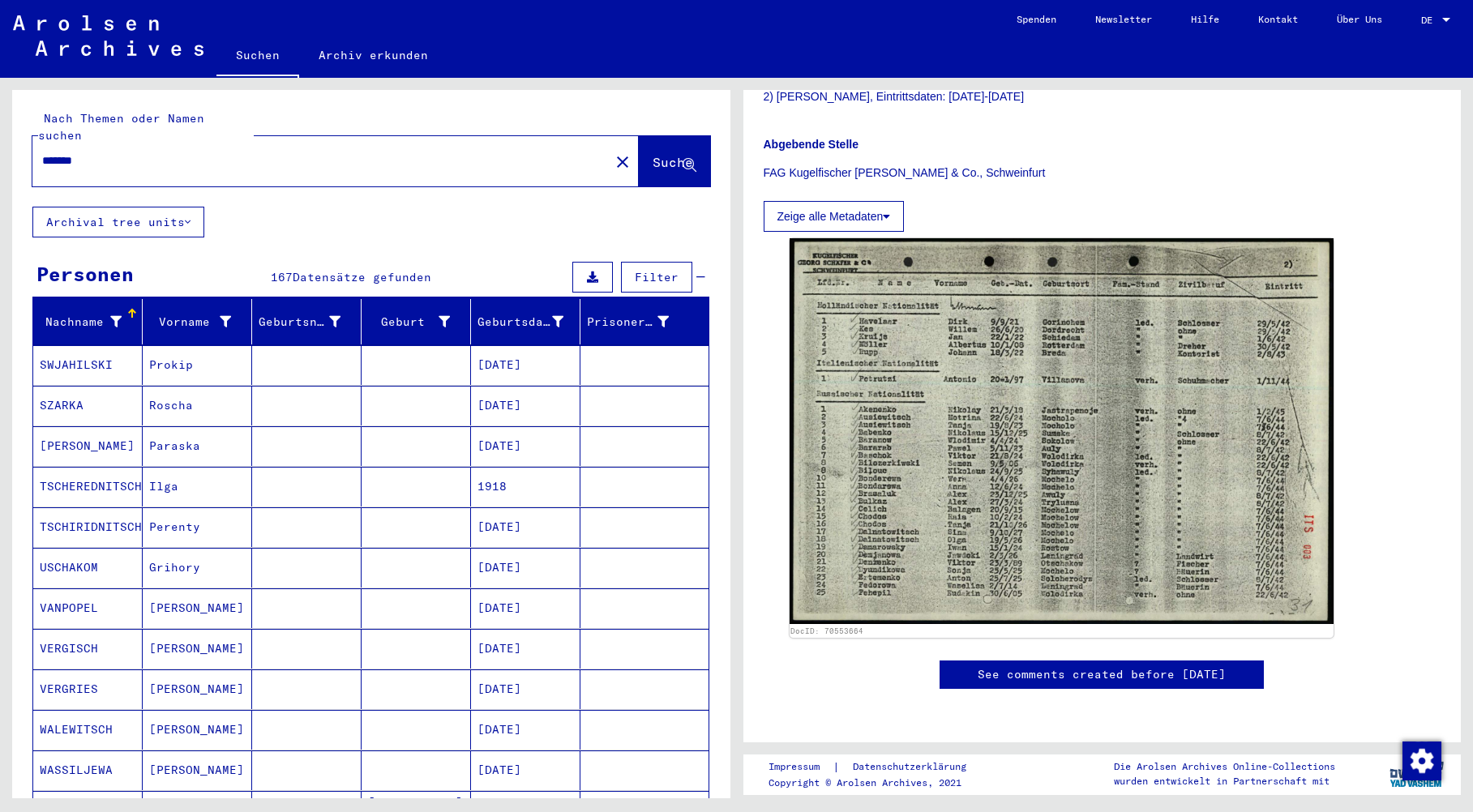
drag, startPoint x: 99, startPoint y: 141, endPoint x: 31, endPoint y: 117, distance: 72.1
click at [31, 117] on div "Nach Themen oder Namen suchen ******* close Suche" at bounding box center [371, 148] width 718 height 117
type input "*******"
click at [652, 154] on span "Suche" at bounding box center [672, 161] width 40 height 16
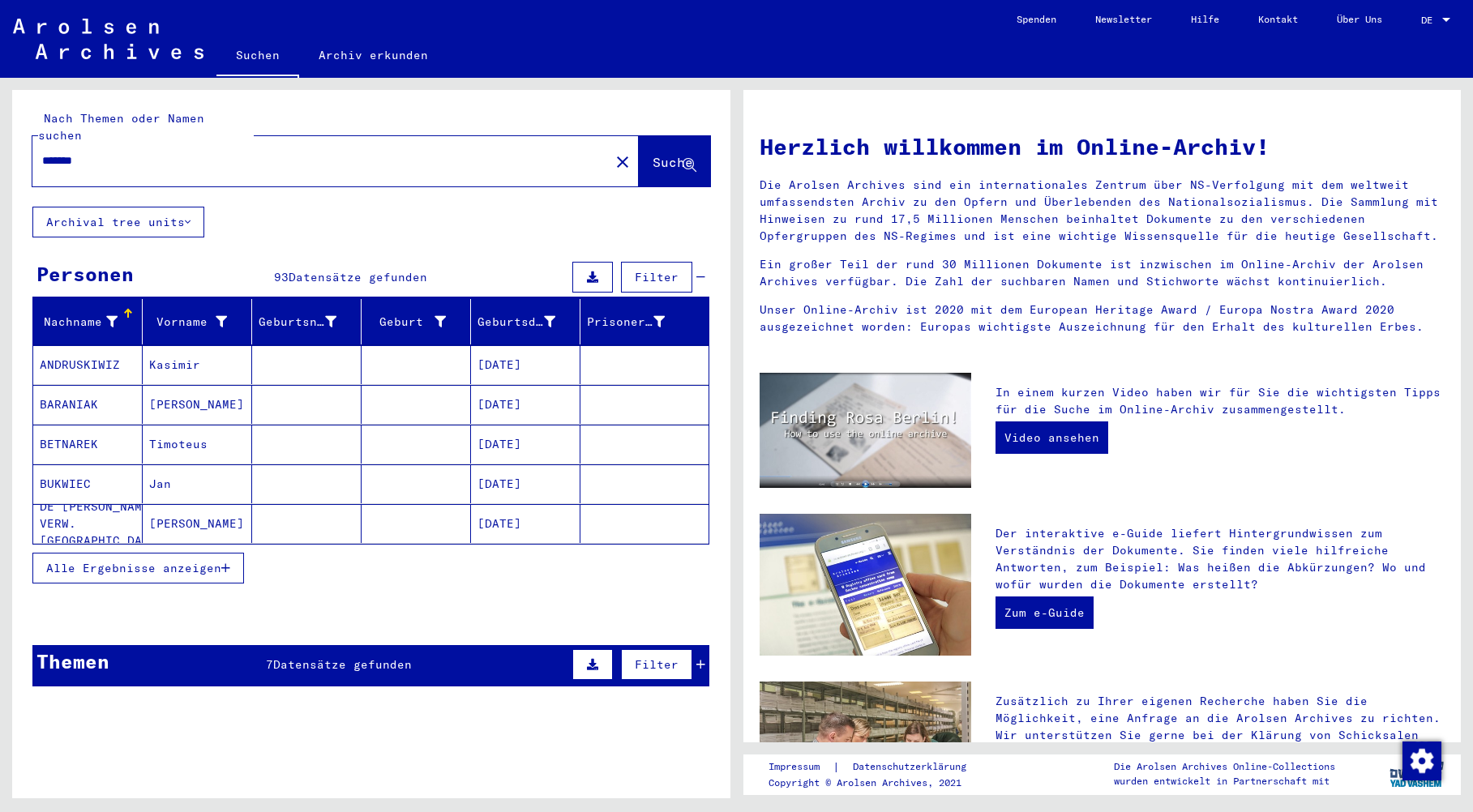
click at [82, 425] on mat-cell "BETNAREK" at bounding box center [88, 444] width 110 height 39
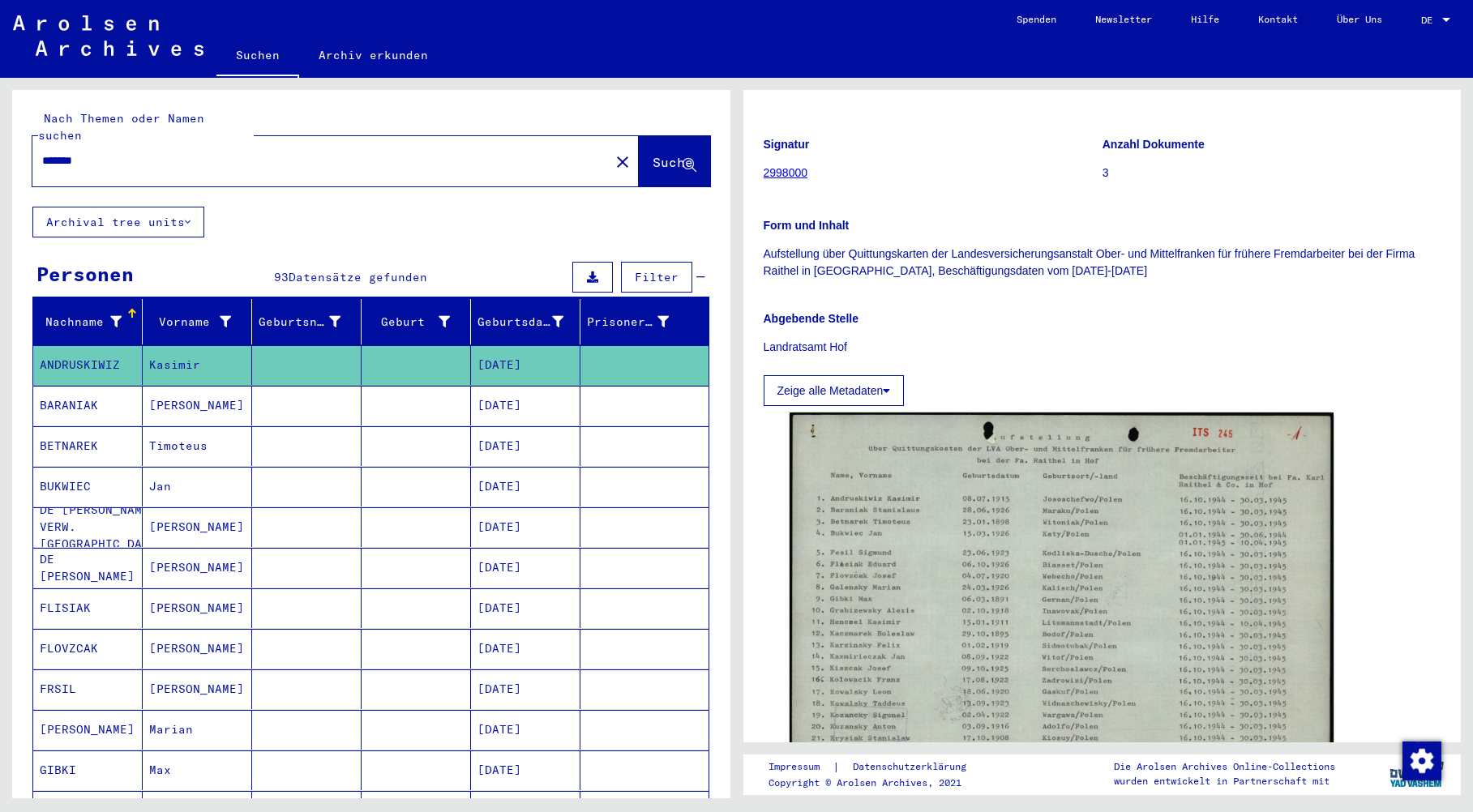
scroll to position [324, 0]
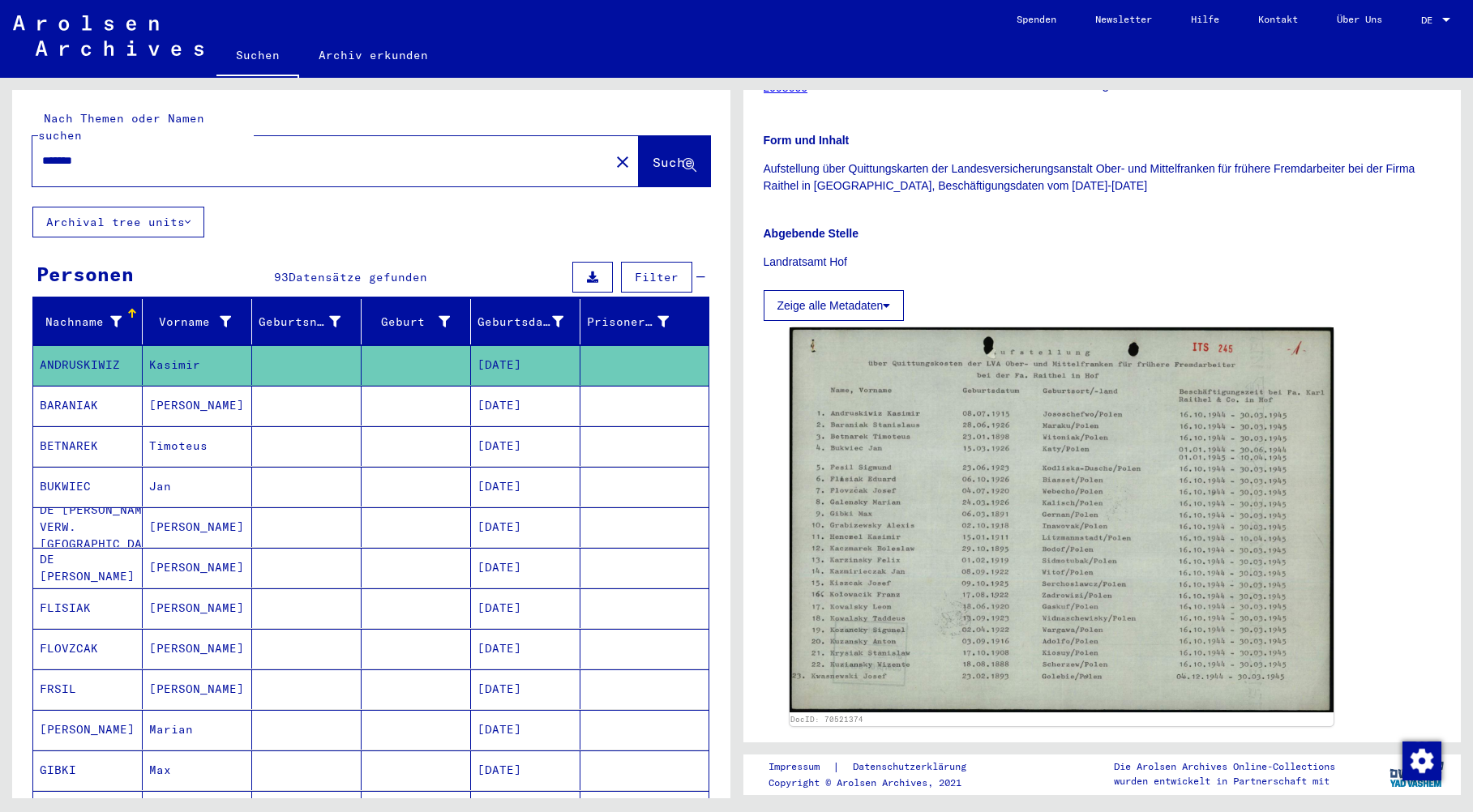
click at [303, 204] on div "Nach Themen oder Namen suchen ******* close Suche Archival tree units Personen …" at bounding box center [371, 825] width 718 height 1470
